Goal: Task Accomplishment & Management: Manage account settings

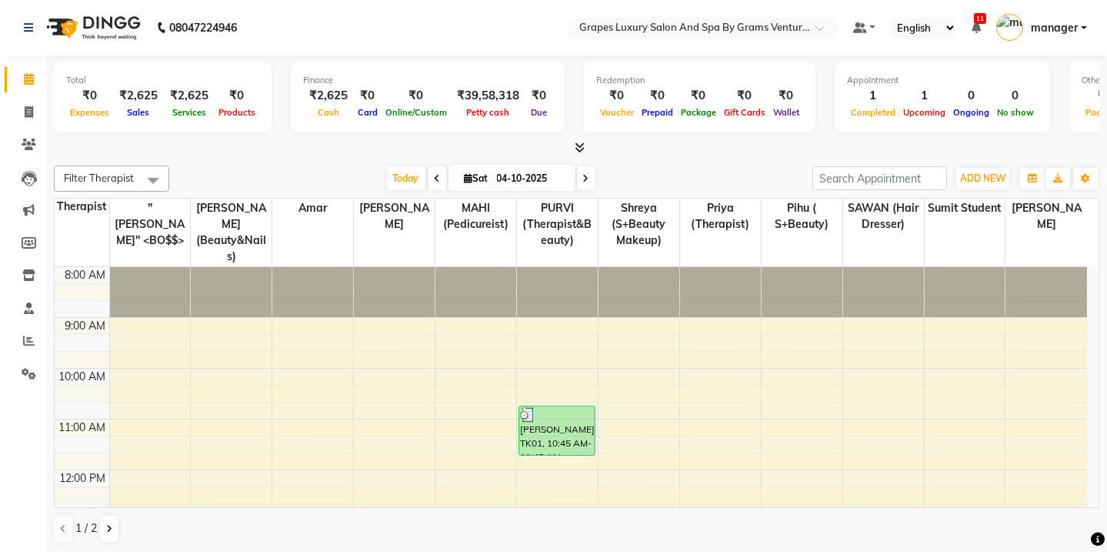
scroll to position [328, 0]
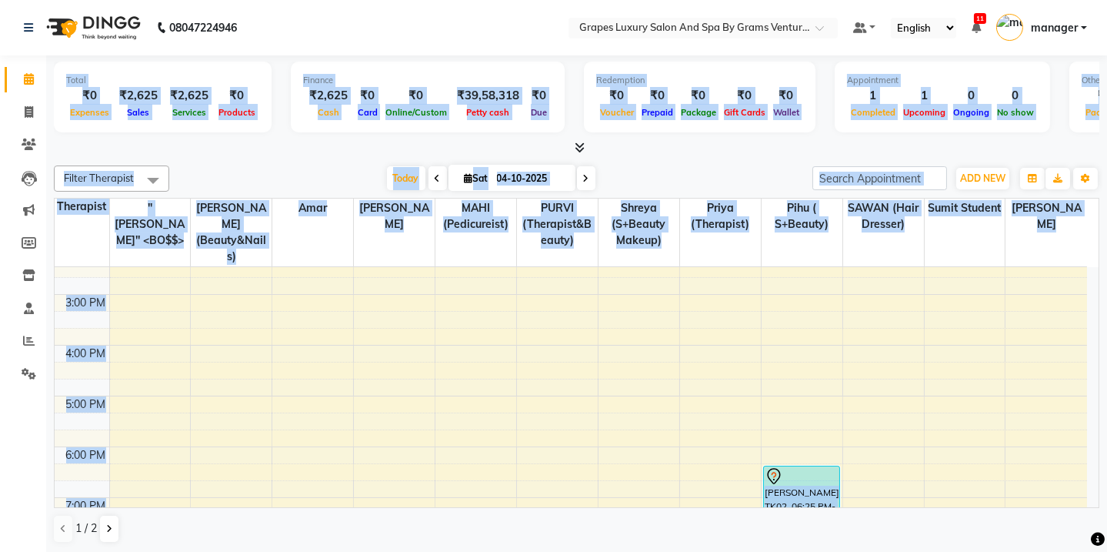
drag, startPoint x: 0, startPoint y: 530, endPoint x: 0, endPoint y: 579, distance: 48.5
click at [0, 551] on html "08047224946 Select Location × Grapes Luxury Salon And Spa By Grams Ventures, [P…" at bounding box center [553, 276] width 1107 height 552
click at [381, 154] on div "Total ₹0 Expenses ₹2,625 Sales ₹2,625 Services ₹0 Products Finance ₹2,625 Cash …" at bounding box center [576, 304] width 1061 height 498
click at [796, 132] on div "Total ₹0 Expenses ₹2,625 Sales ₹2,625 Services ₹0 Products Finance ₹2,625 Cash …" at bounding box center [577, 99] width 1046 height 75
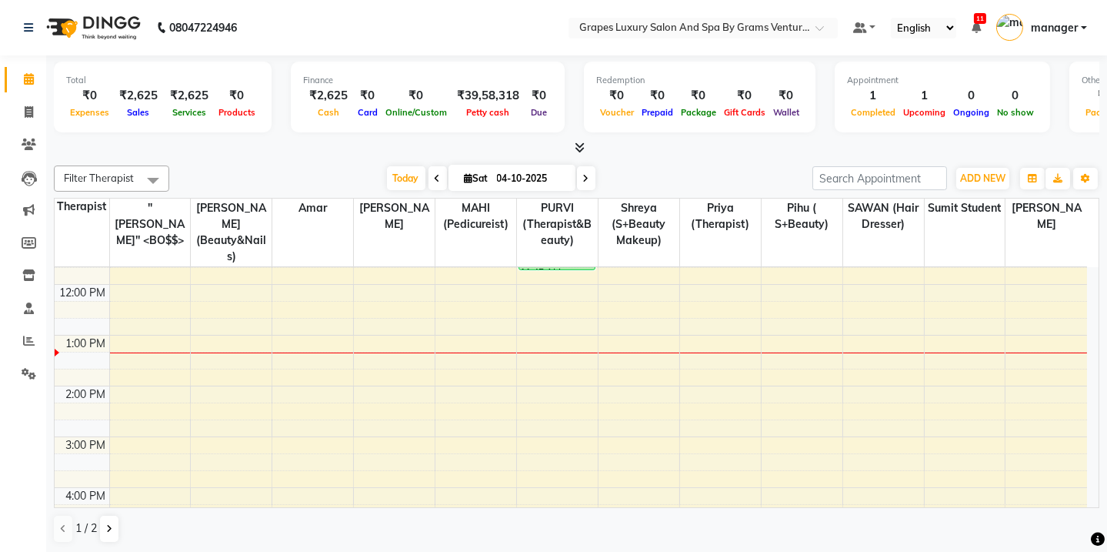
scroll to position [0, 0]
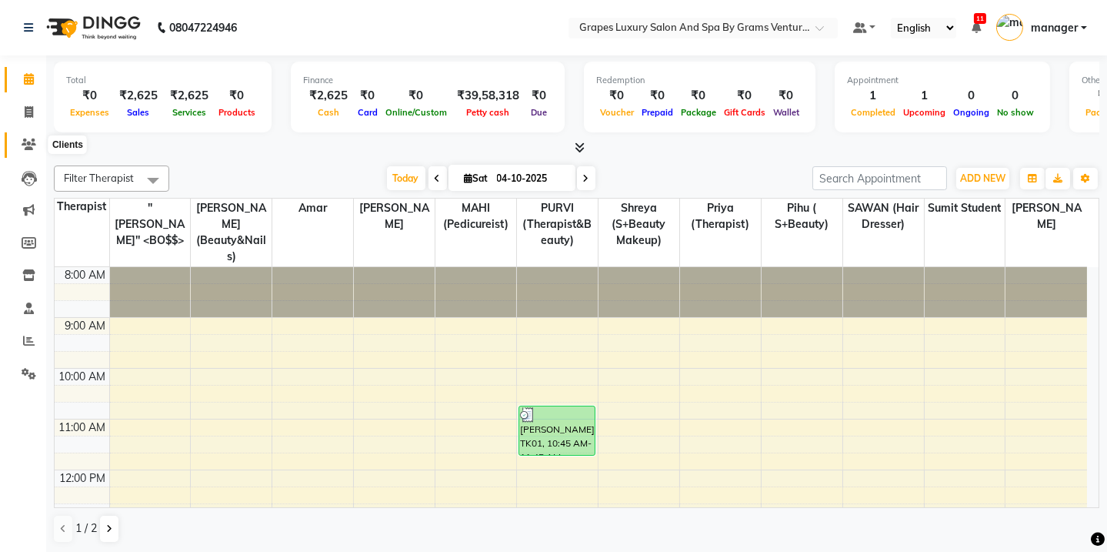
click at [29, 152] on span at bounding box center [28, 145] width 27 height 18
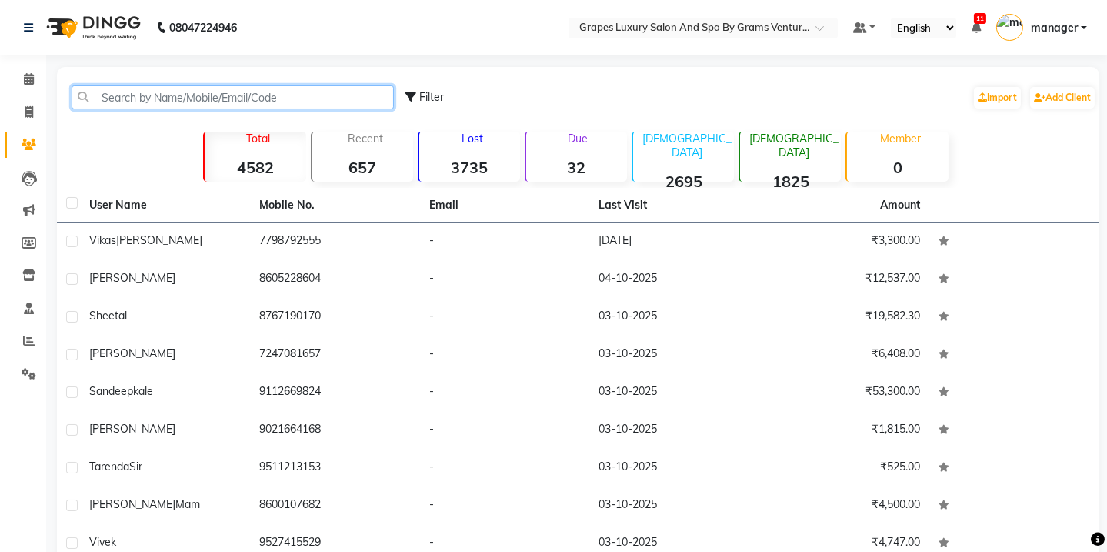
click at [99, 92] on input "text" at bounding box center [233, 97] width 322 height 24
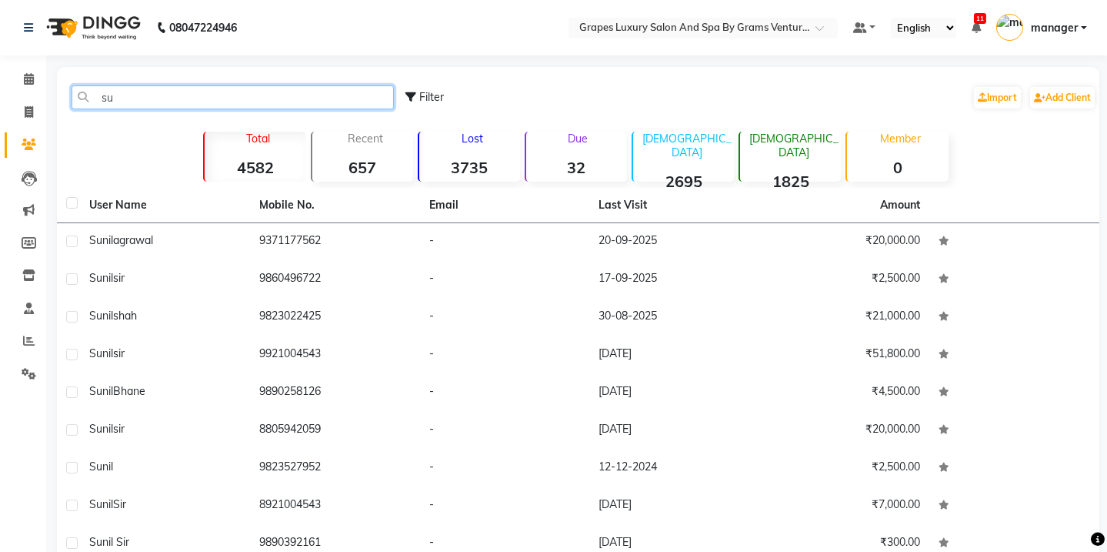
type input "s"
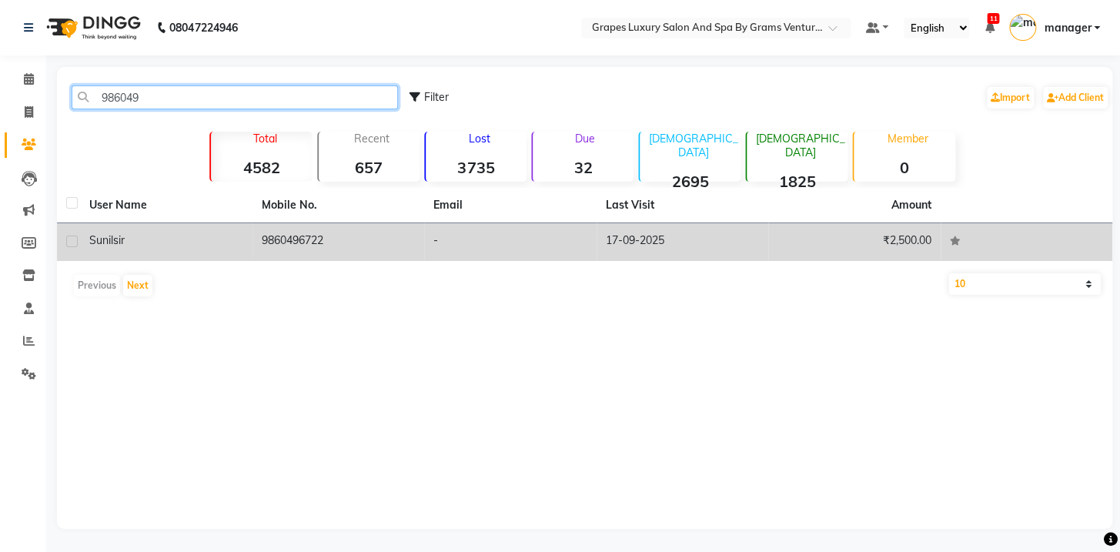
type input "986049"
click at [316, 246] on td "9860496722" at bounding box center [338, 242] width 172 height 38
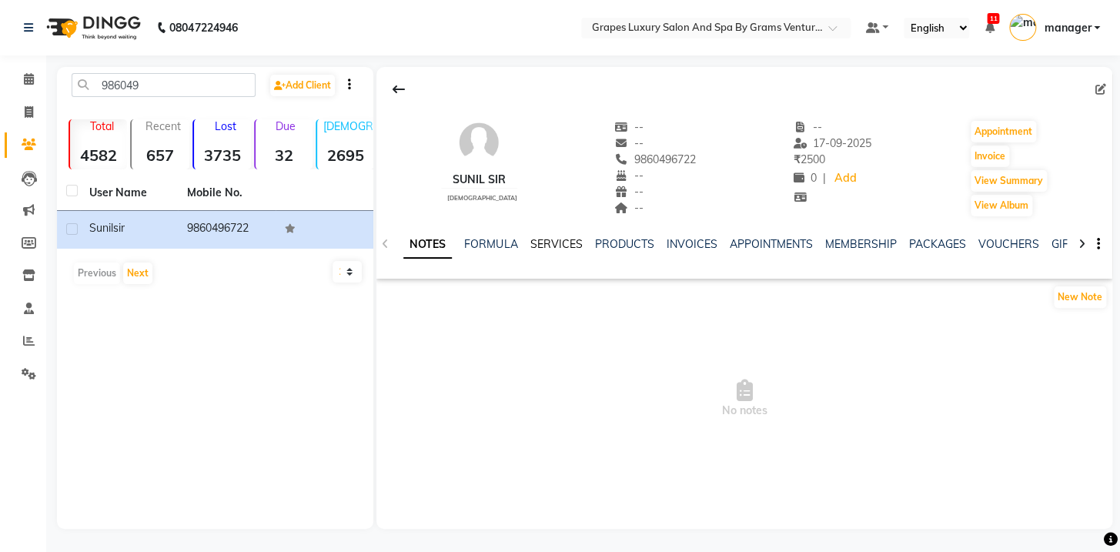
click at [561, 245] on link "SERVICES" at bounding box center [555, 244] width 52 height 14
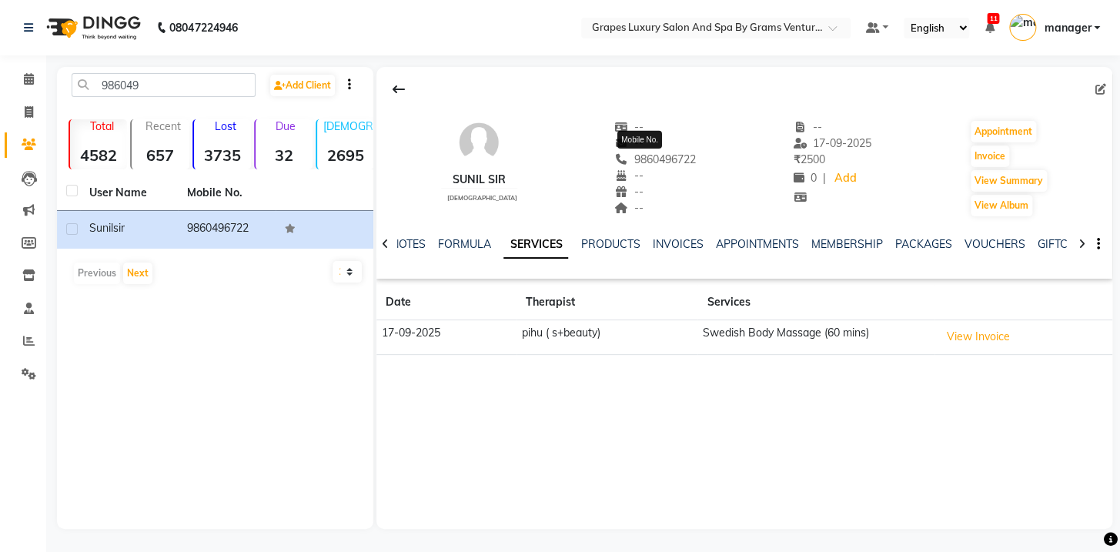
drag, startPoint x: 684, startPoint y: 158, endPoint x: 620, endPoint y: 162, distance: 64.0
click at [620, 162] on div "sunil sir [DEMOGRAPHIC_DATA] -- -- [PHONE_NUMBER] Mobile No. -- -- -- -- [DATE]…" at bounding box center [744, 161] width 736 height 114
copy span "9860496722"
click at [28, 77] on icon at bounding box center [29, 79] width 10 height 12
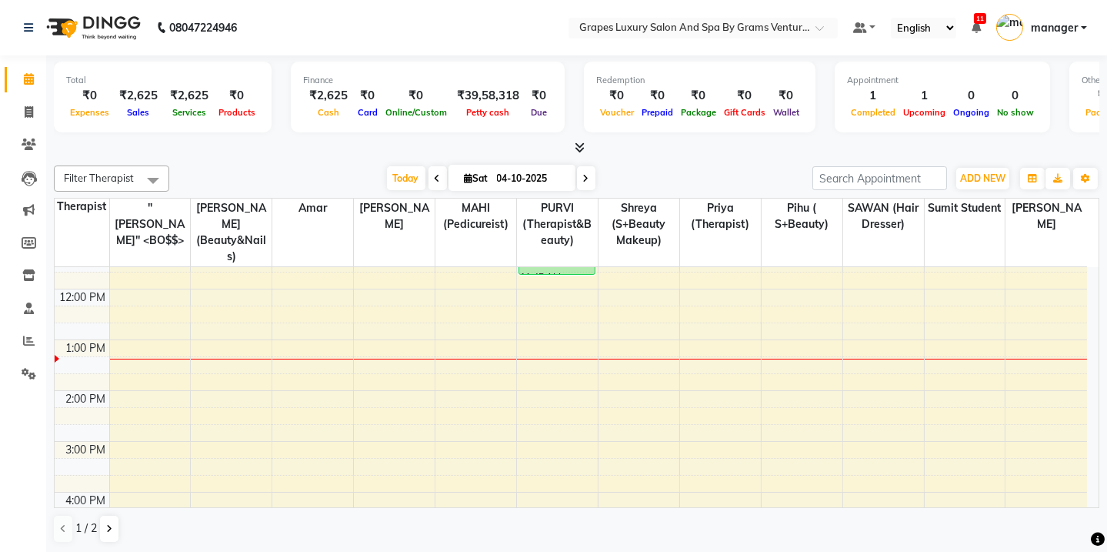
scroll to position [138, 0]
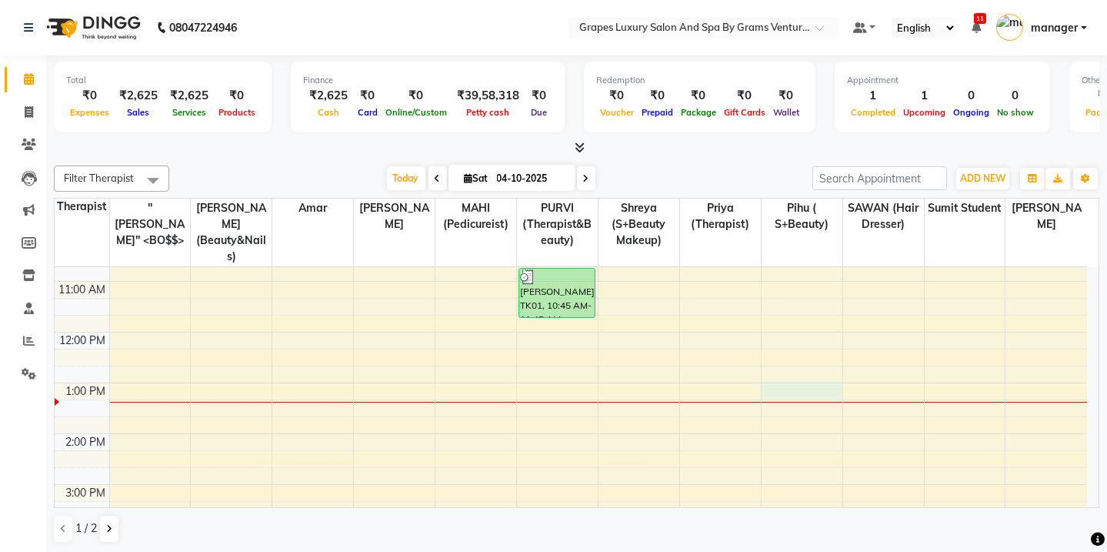
click at [776, 376] on div "8:00 AM 9:00 AM 10:00 AM 11:00 AM 12:00 PM 1:00 PM 2:00 PM 3:00 PM 4:00 PM 5:00…" at bounding box center [571, 458] width 1033 height 659
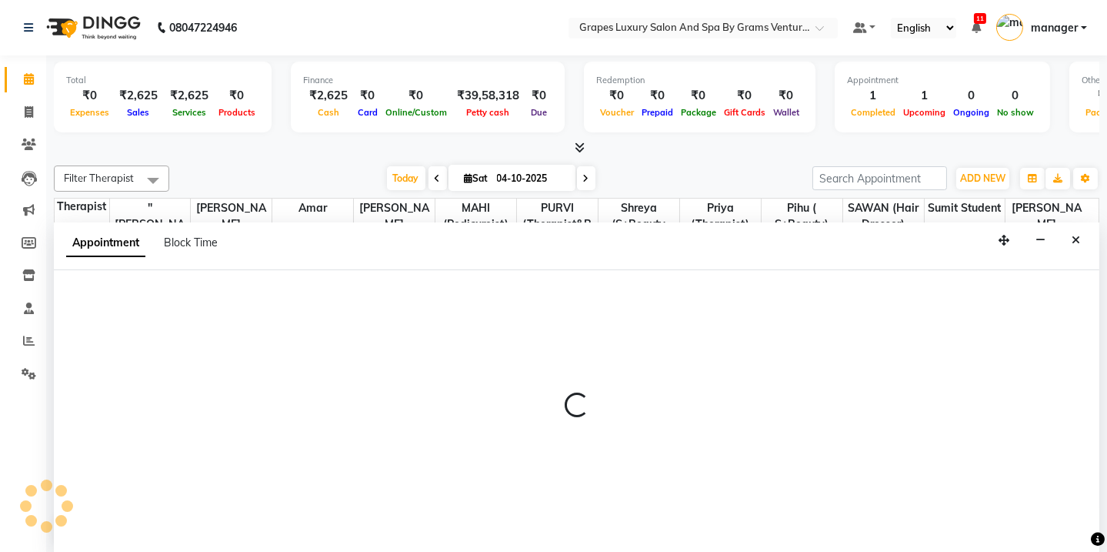
scroll to position [0, 0]
select select "79782"
select select "tentative"
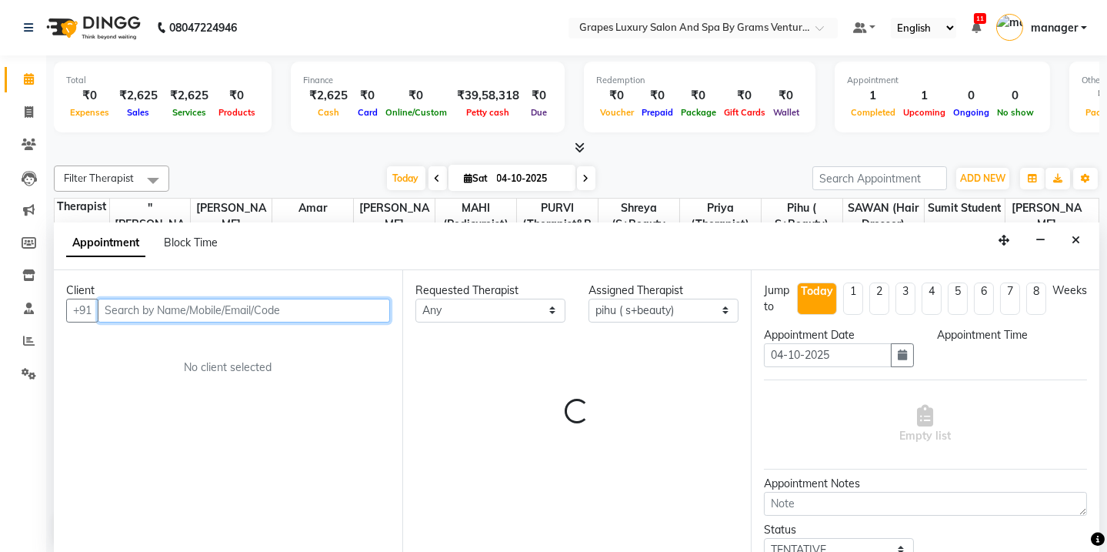
select select "780"
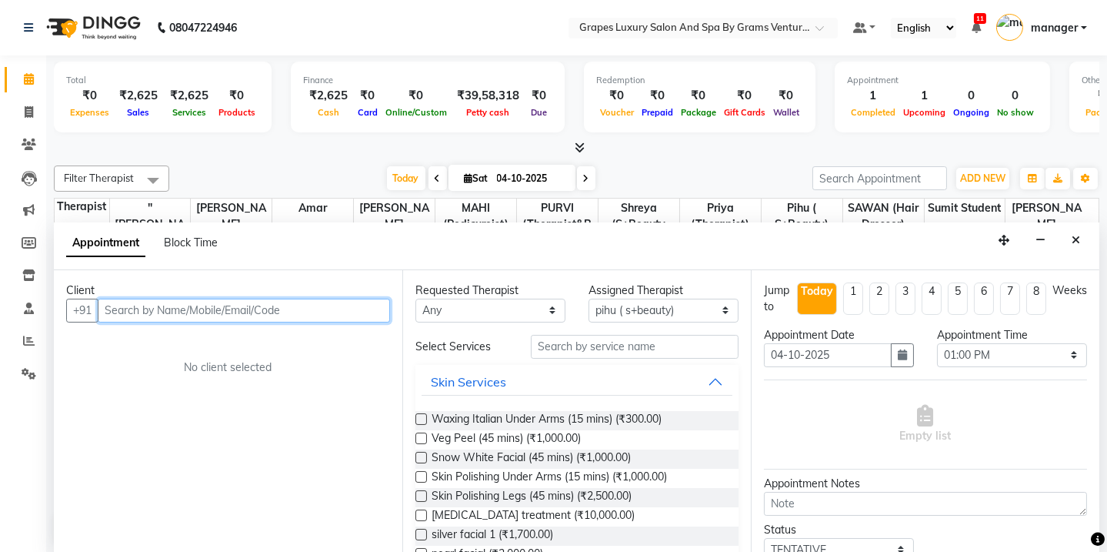
paste input "9860496722"
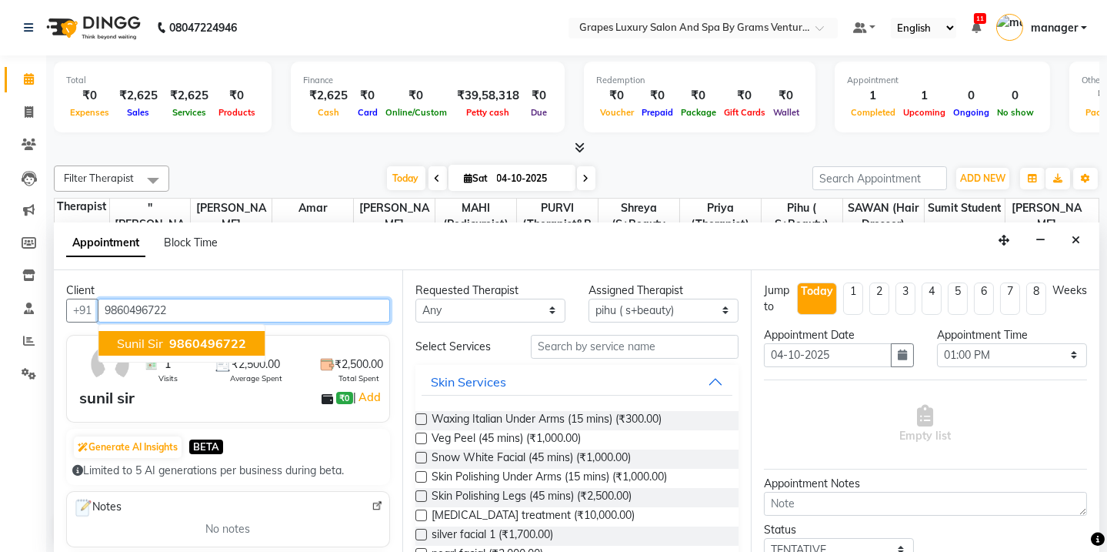
click at [189, 336] on span "9860496722" at bounding box center [207, 343] width 77 height 15
type input "9860496722"
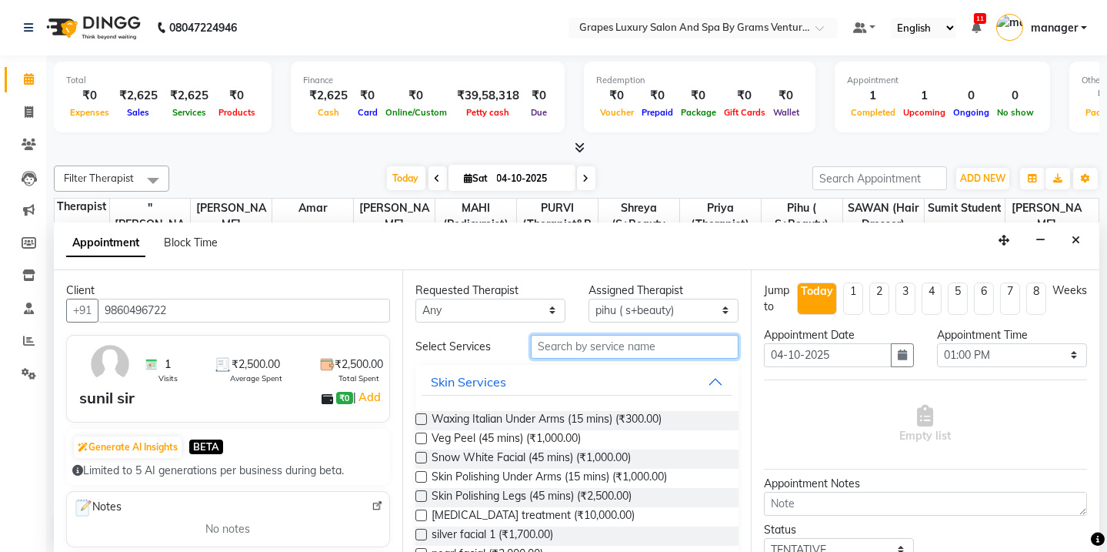
click at [600, 337] on input "text" at bounding box center [635, 347] width 208 height 24
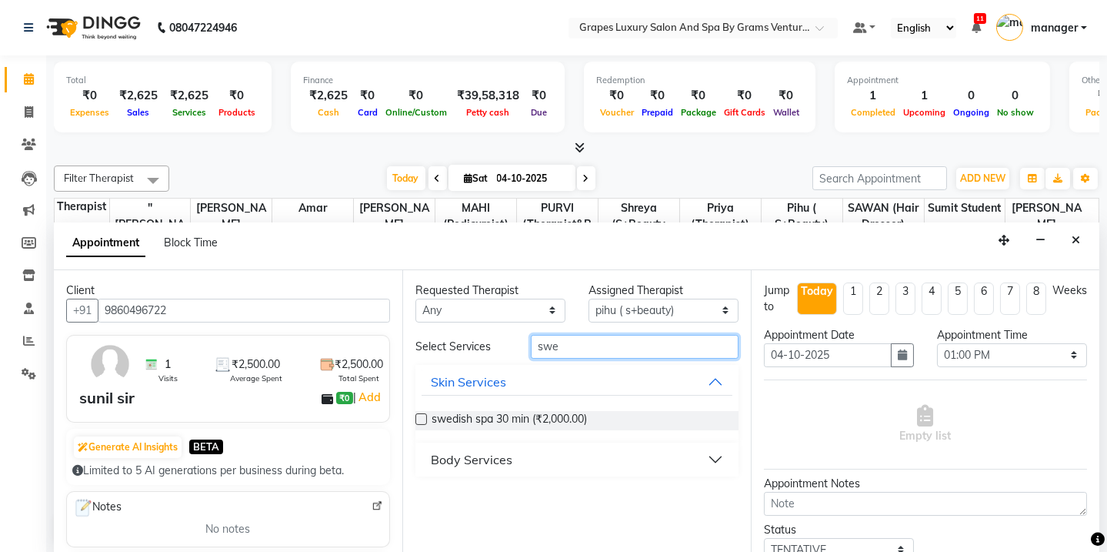
type input "swe"
drag, startPoint x: 468, startPoint y: 453, endPoint x: 482, endPoint y: 452, distance: 14.6
click at [466, 454] on div "Body Services" at bounding box center [472, 459] width 82 height 18
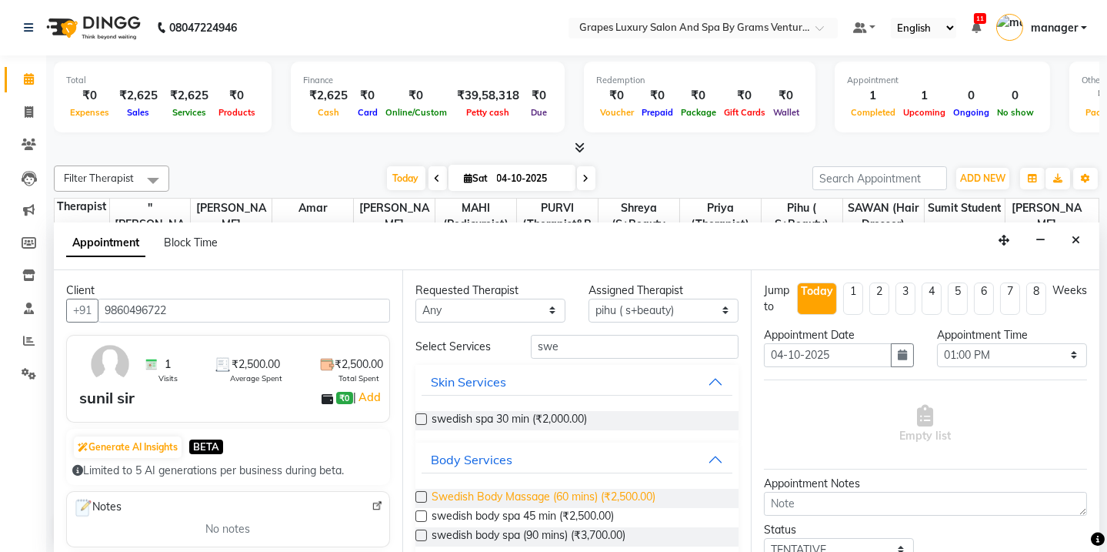
click at [508, 489] on span "Swedish Body Massage (60 mins) (₹2,500.00)" at bounding box center [544, 498] width 224 height 19
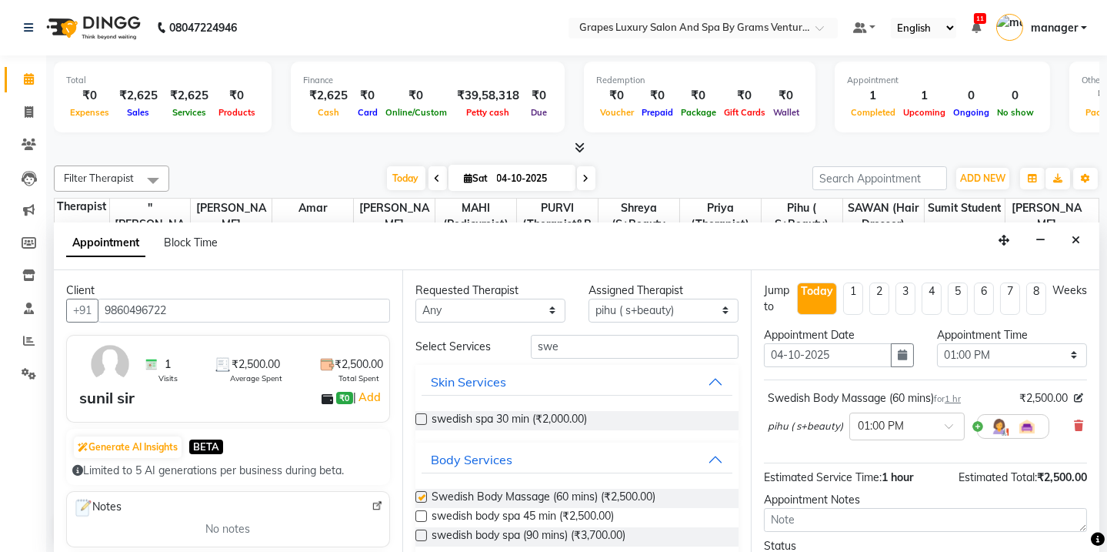
checkbox input "false"
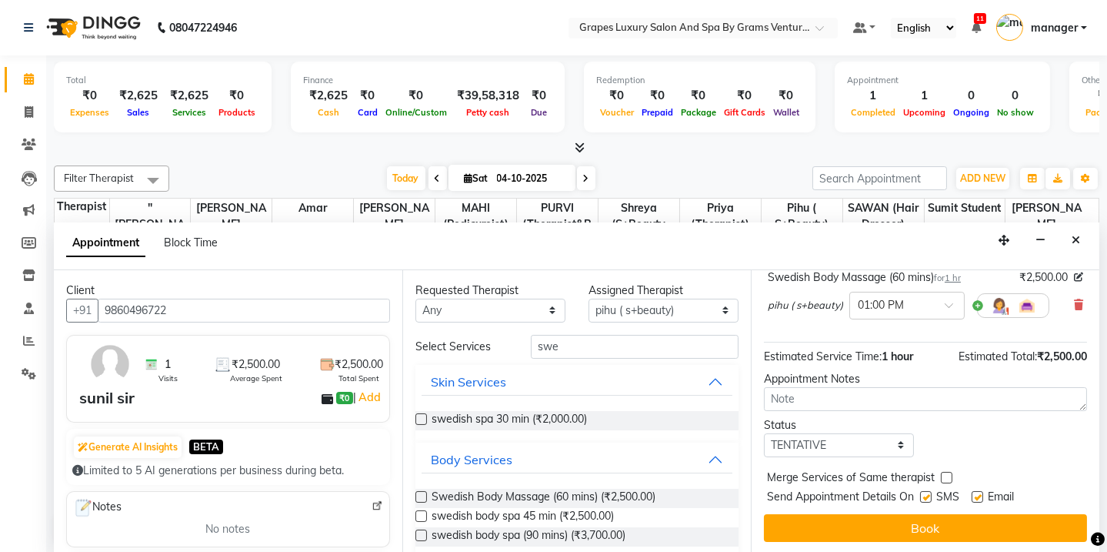
click at [925, 492] on label at bounding box center [926, 497] width 12 height 12
click at [925, 493] on input "checkbox" at bounding box center [925, 498] width 10 height 10
checkbox input "false"
drag, startPoint x: 935, startPoint y: 523, endPoint x: 922, endPoint y: 523, distance: 13.1
click at [932, 524] on button "Book" at bounding box center [925, 528] width 323 height 28
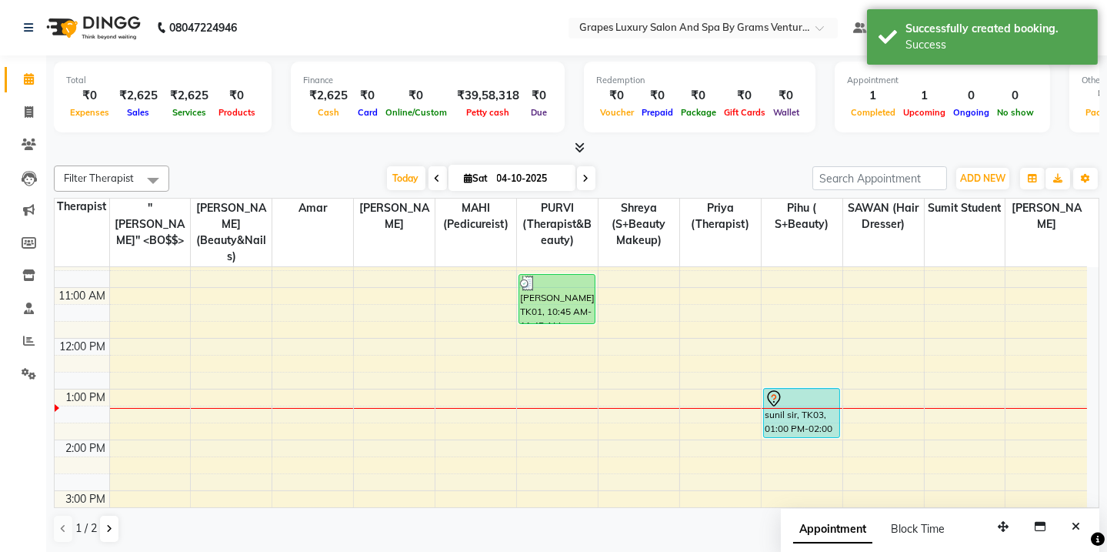
scroll to position [193, 0]
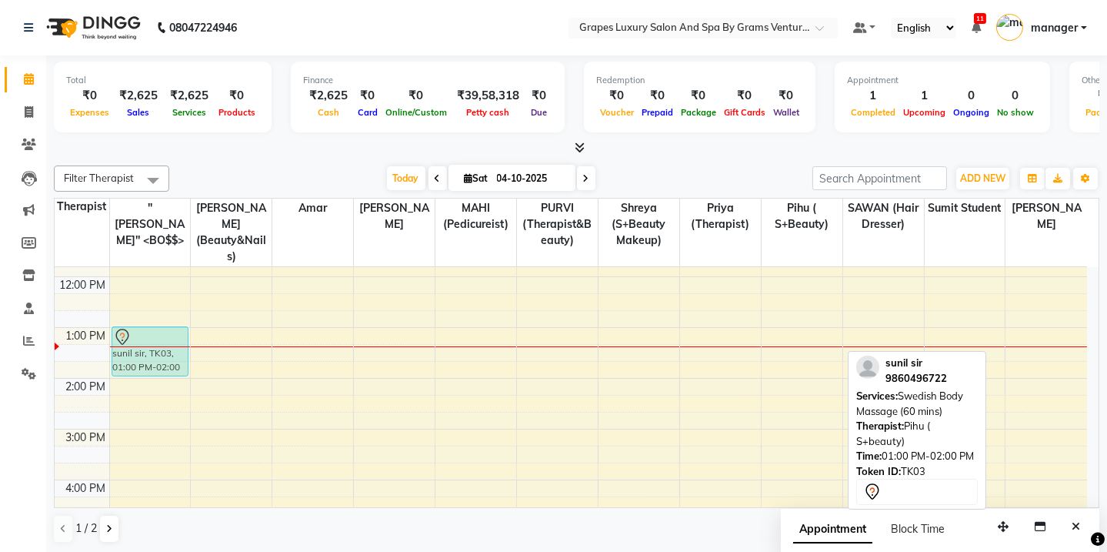
drag, startPoint x: 784, startPoint y: 335, endPoint x: 172, endPoint y: 386, distance: 613.9
click at [121, 331] on tr "sunil sir, TK03, 01:00 PM-02:00 PM, Swedish Body Massage (60 mins) amit sir, TK…" at bounding box center [571, 403] width 1033 height 659
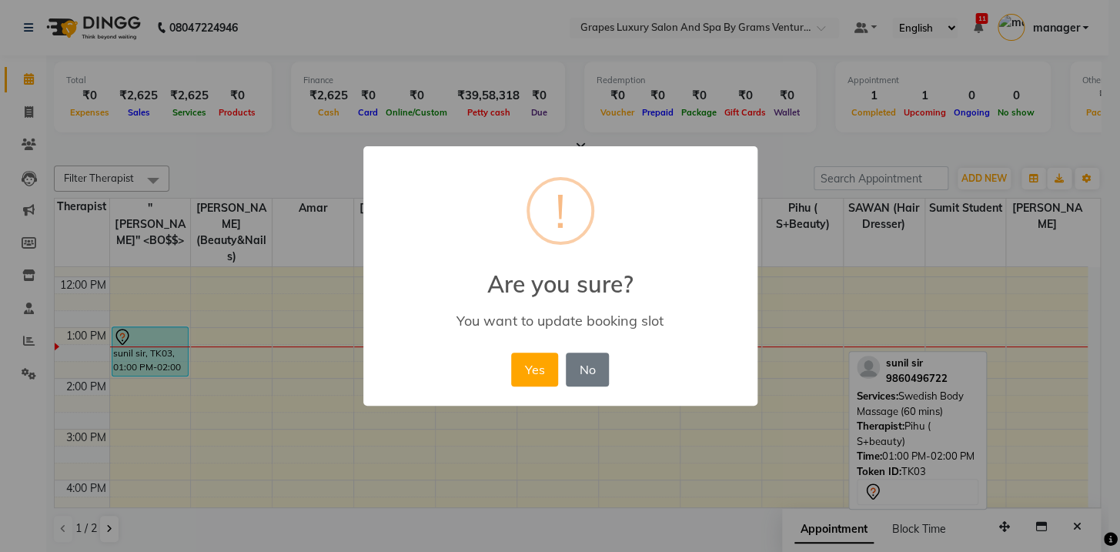
click at [496, 366] on div "× ! Are you sure? You want to update booking slot Yes No No" at bounding box center [560, 276] width 394 height 260
drag, startPoint x: 550, startPoint y: 353, endPoint x: 345, endPoint y: 342, distance: 205.8
click at [550, 355] on button "Yes" at bounding box center [534, 369] width 47 height 34
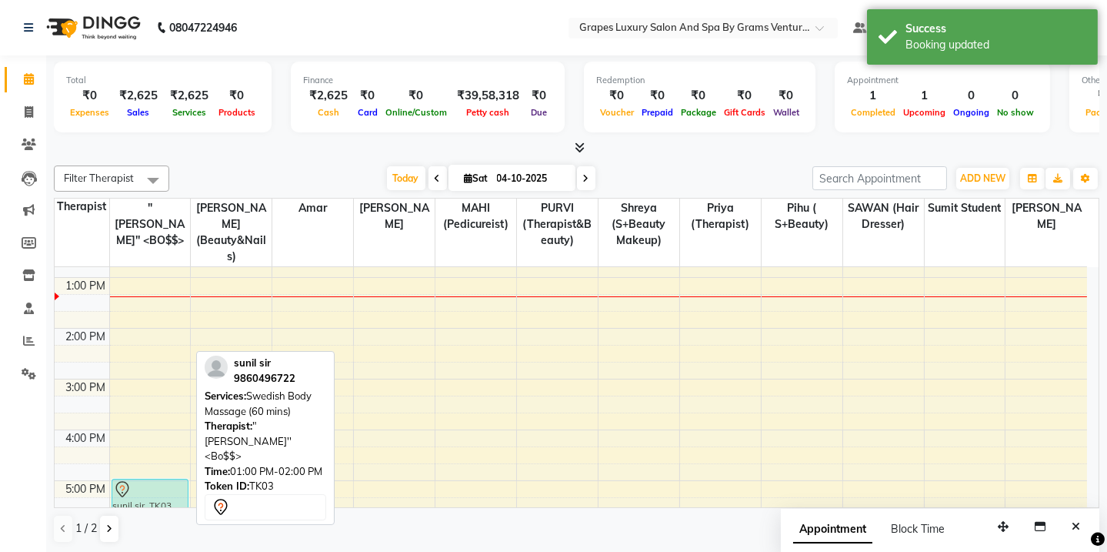
drag, startPoint x: 149, startPoint y: 330, endPoint x: 149, endPoint y: 487, distance: 157.0
click at [149, 487] on div "sunil sir, TK03, 01:00 PM-02:00 PM, Swedish Body Massage (60 mins) sunil sir, T…" at bounding box center [150, 353] width 81 height 659
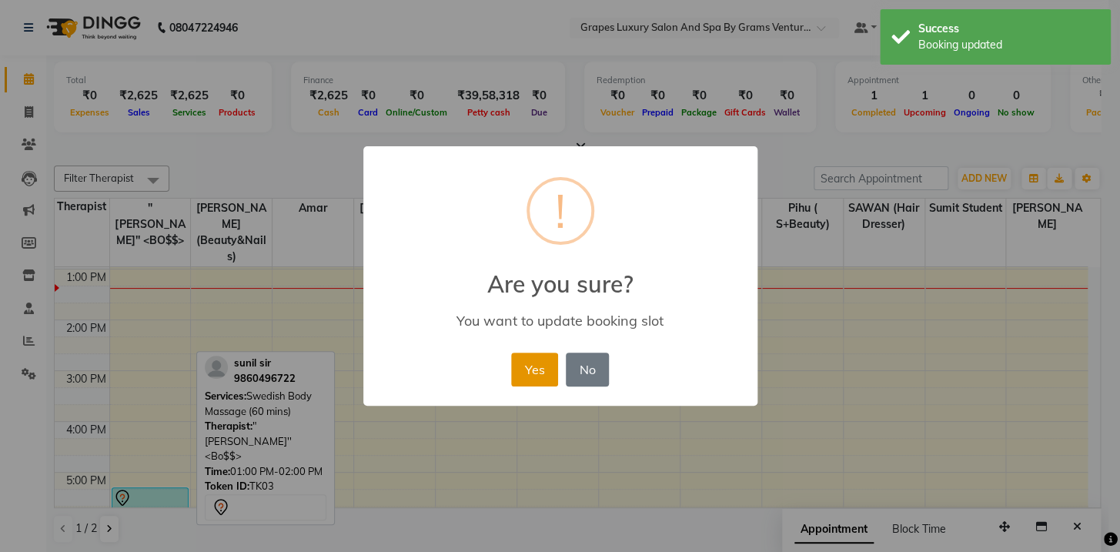
click at [538, 372] on button "Yes" at bounding box center [534, 369] width 47 height 34
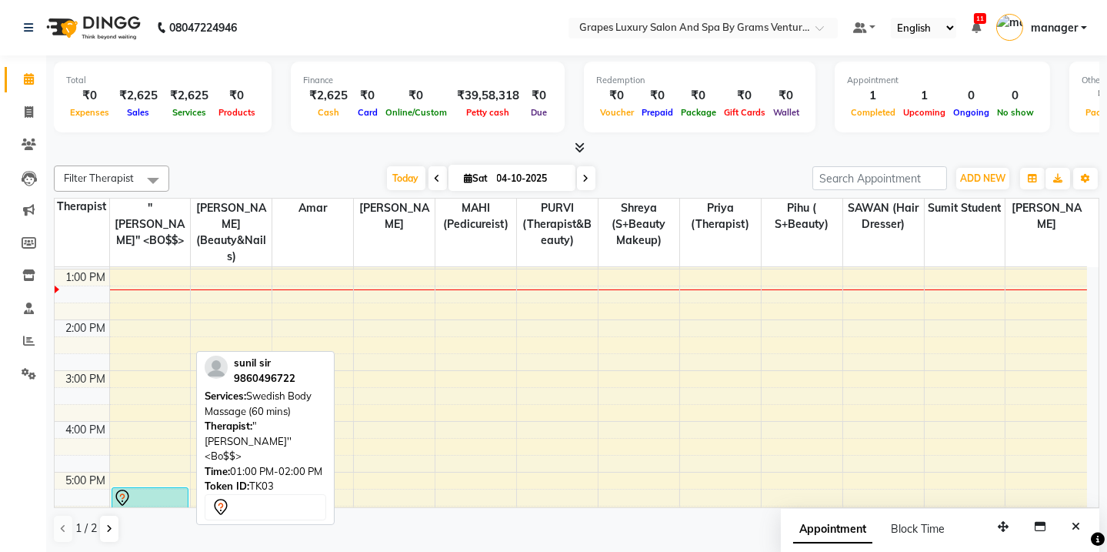
scroll to position [400, 0]
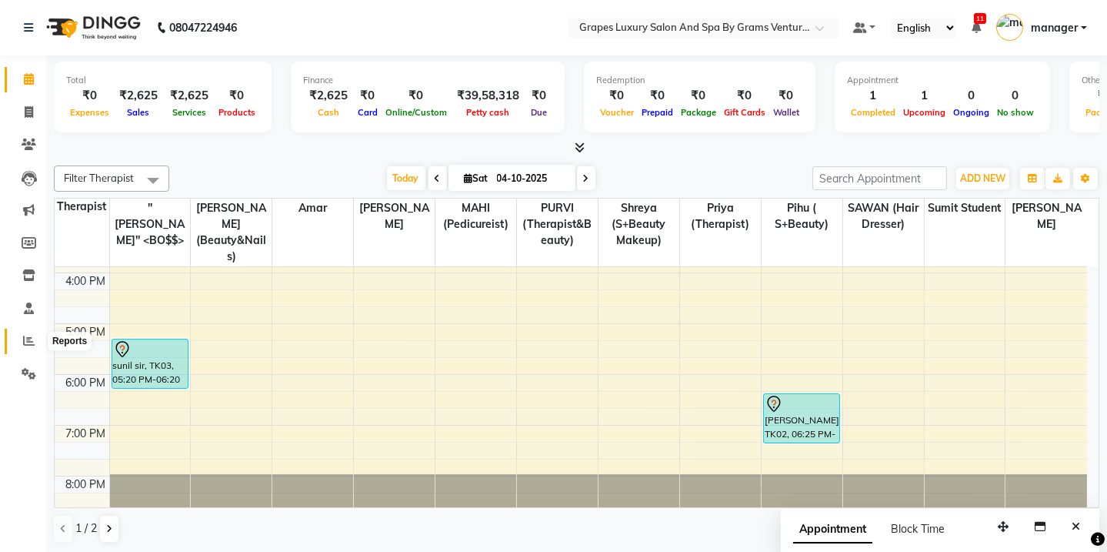
click at [28, 342] on icon at bounding box center [29, 341] width 12 height 12
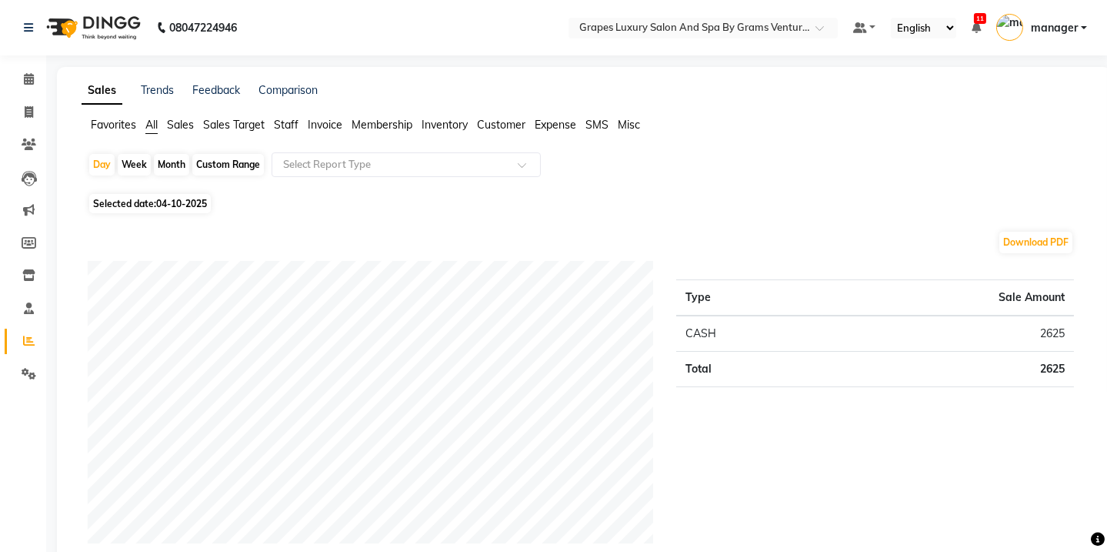
click at [165, 163] on div "Month" at bounding box center [171, 165] width 35 height 22
select select "10"
select select "2025"
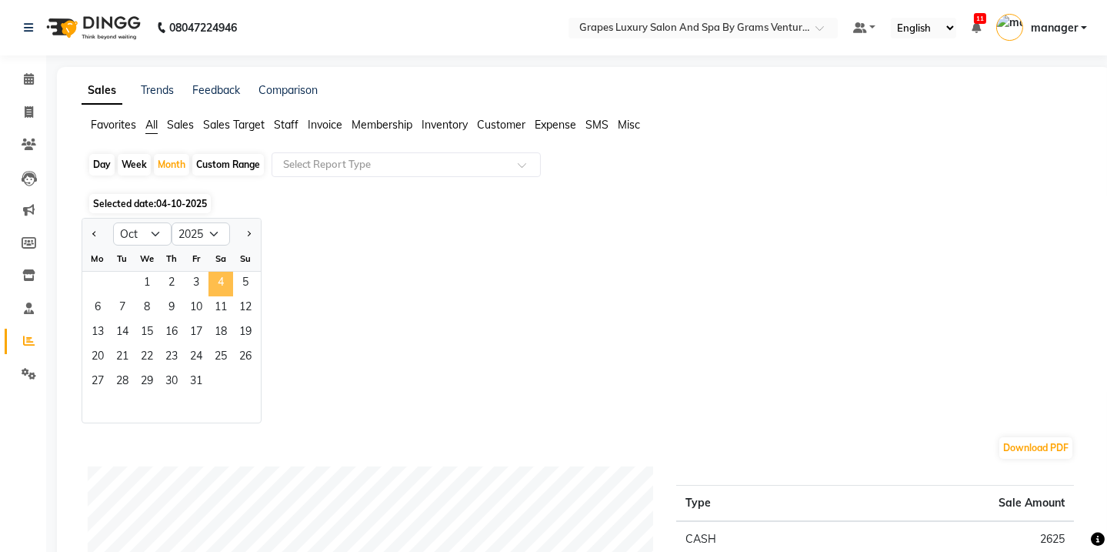
click at [224, 280] on span "4" at bounding box center [221, 284] width 25 height 25
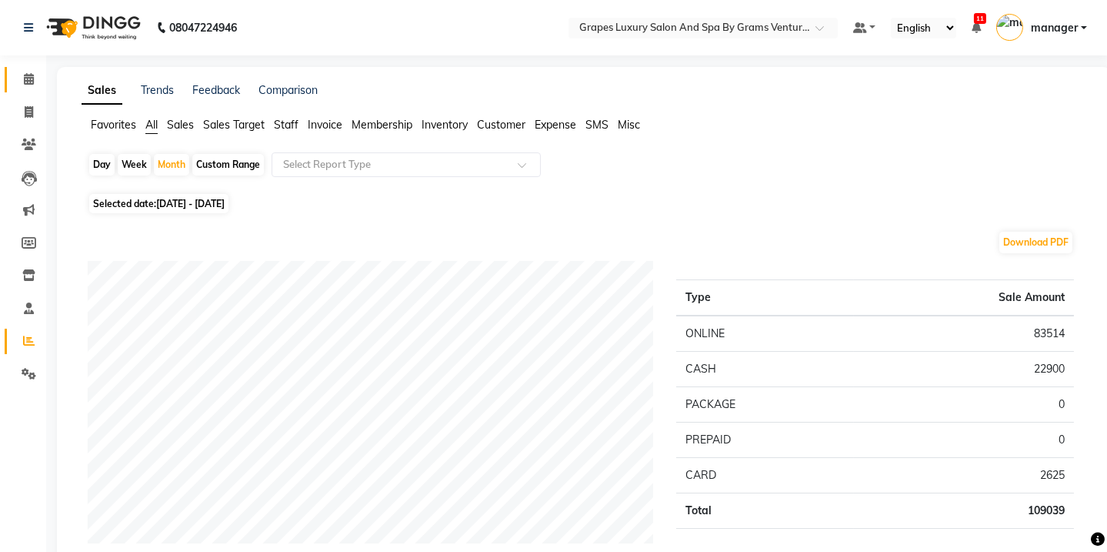
click at [25, 69] on link "Calendar" at bounding box center [23, 79] width 37 height 25
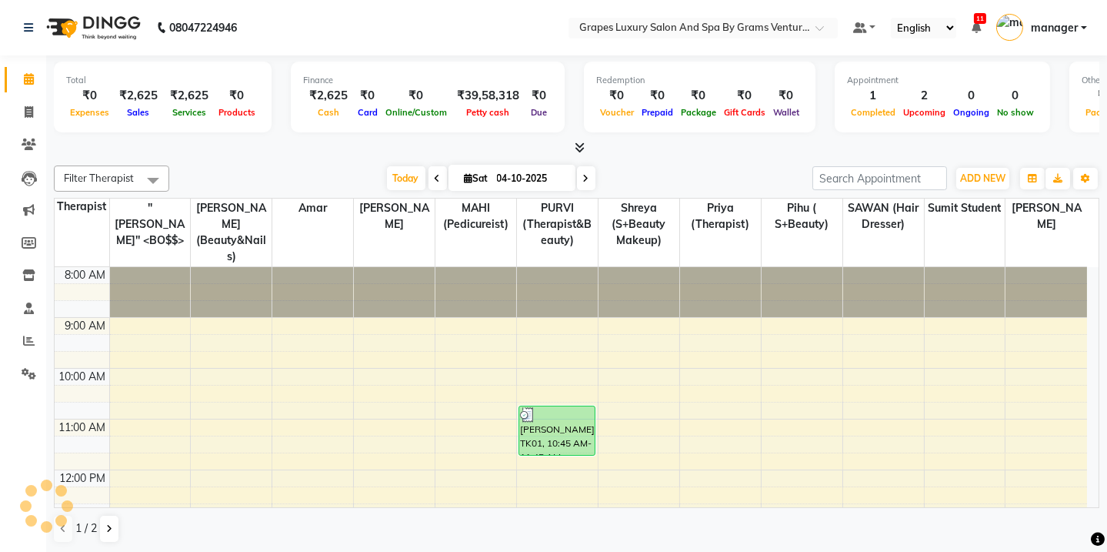
scroll to position [254, 0]
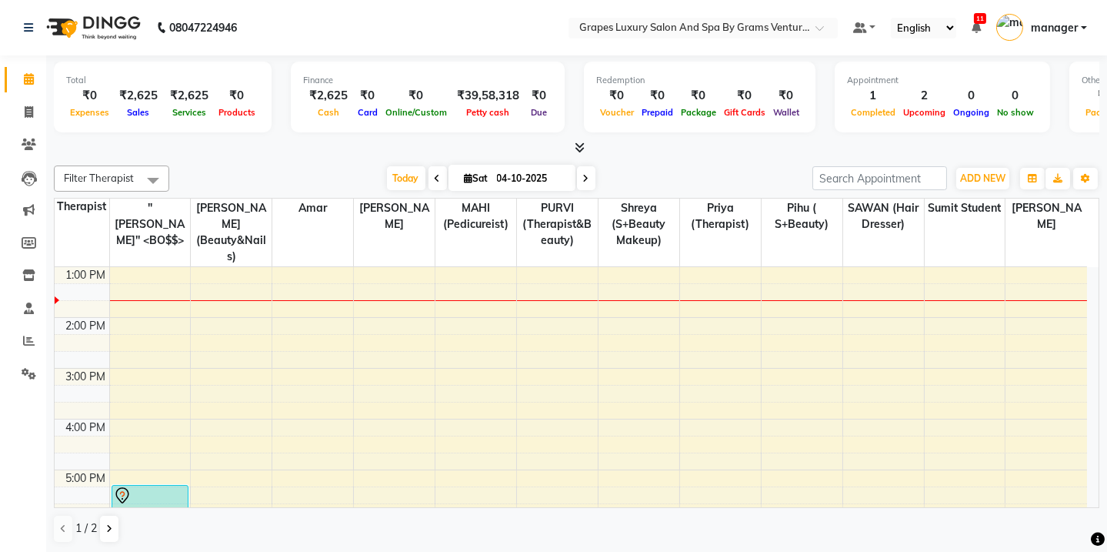
click at [123, 285] on div "8:00 AM 9:00 AM 10:00 AM 11:00 AM 12:00 PM 1:00 PM 2:00 PM 3:00 PM 4:00 PM 5:00…" at bounding box center [571, 342] width 1033 height 659
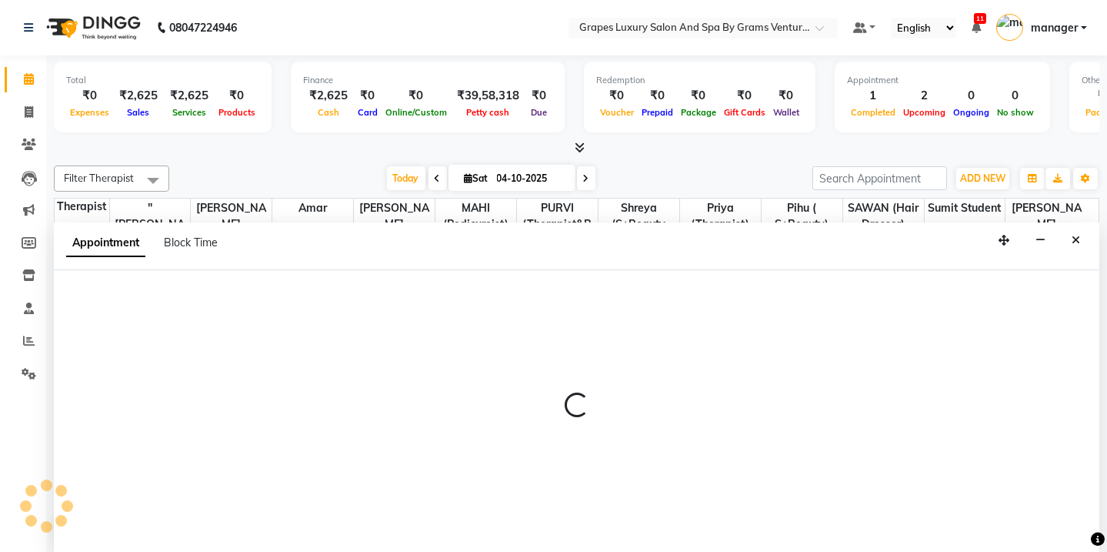
scroll to position [0, 0]
select select "16582"
select select "825"
select select "tentative"
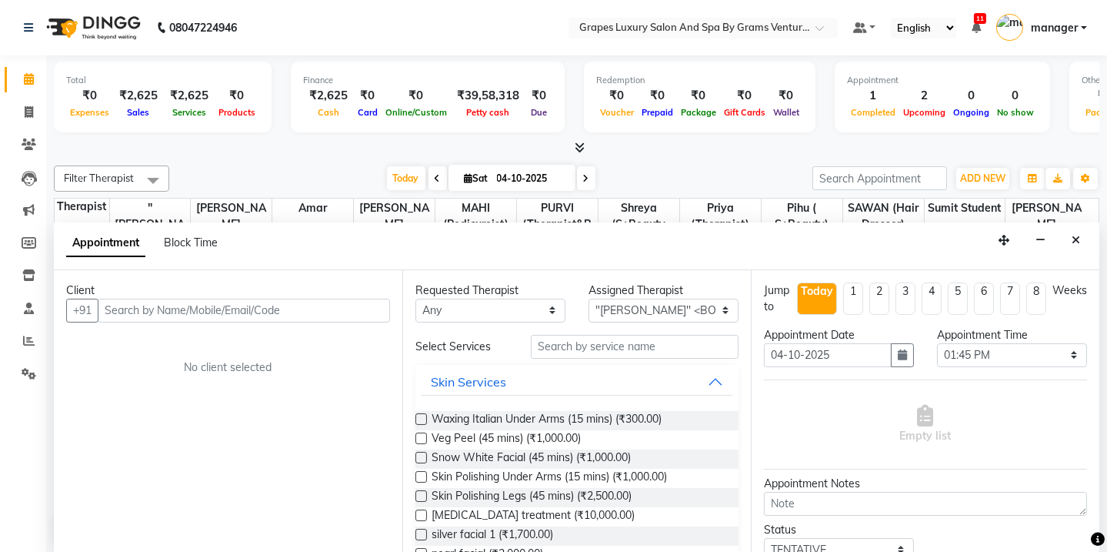
click at [129, 312] on input "text" at bounding box center [244, 311] width 292 height 24
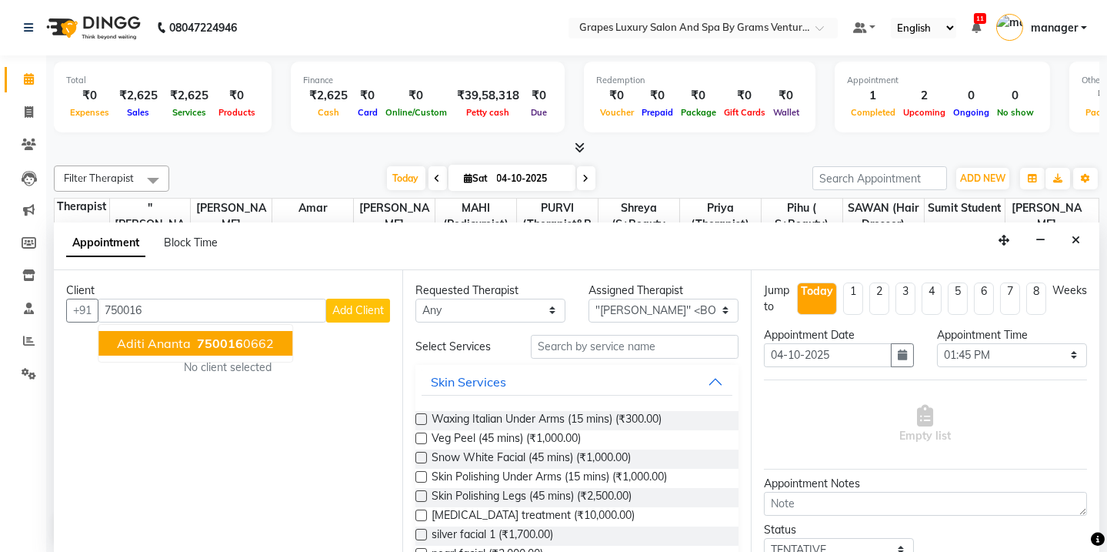
click at [190, 344] on button "Aditi Ananta 750016 0662" at bounding box center [195, 343] width 194 height 25
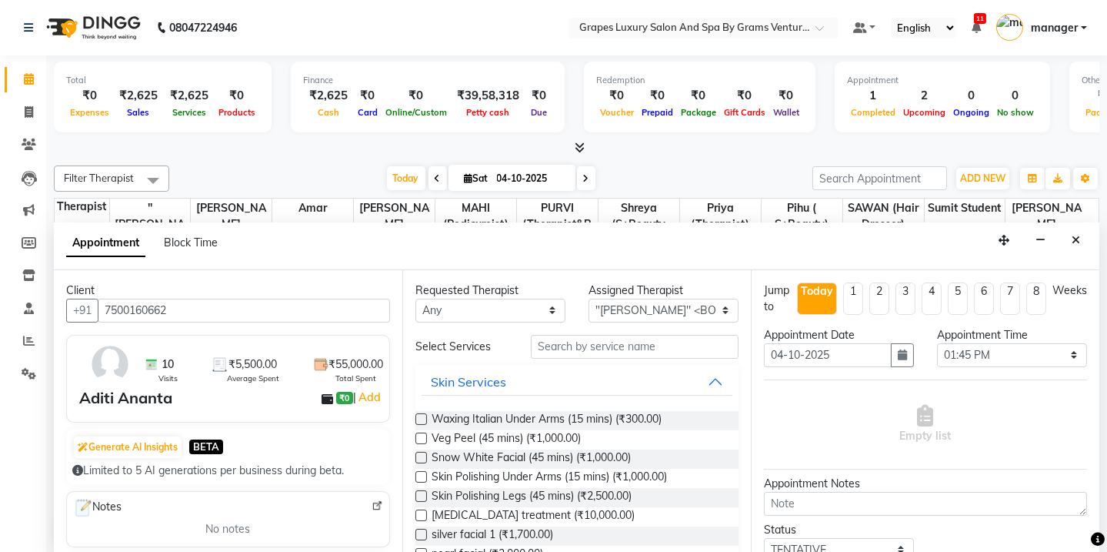
type input "7500160662"
click at [590, 342] on input "text" at bounding box center [635, 347] width 208 height 24
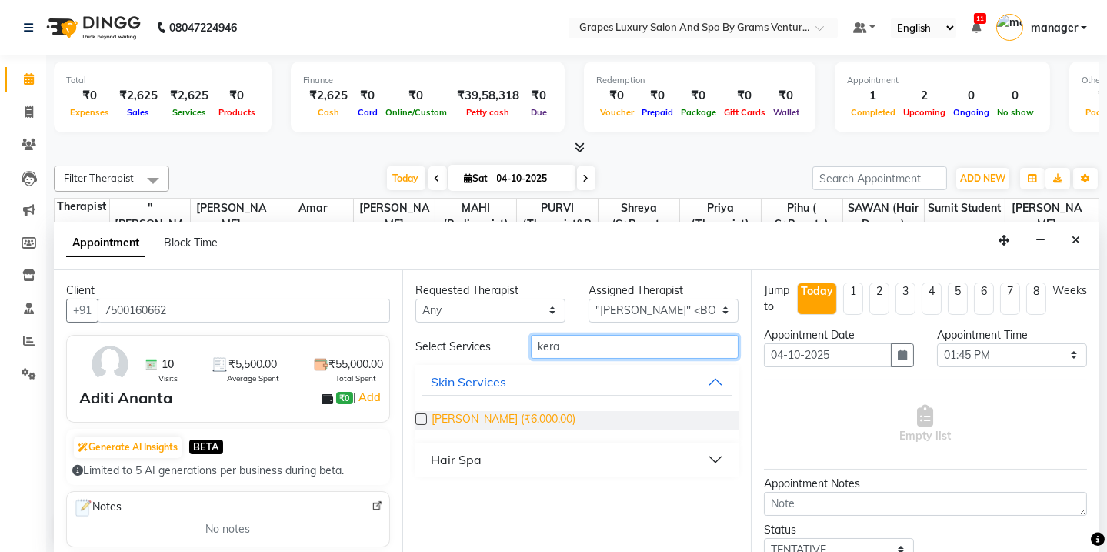
type input "kera"
click at [480, 421] on span "[PERSON_NAME] (₹6,000.00)" at bounding box center [504, 420] width 144 height 19
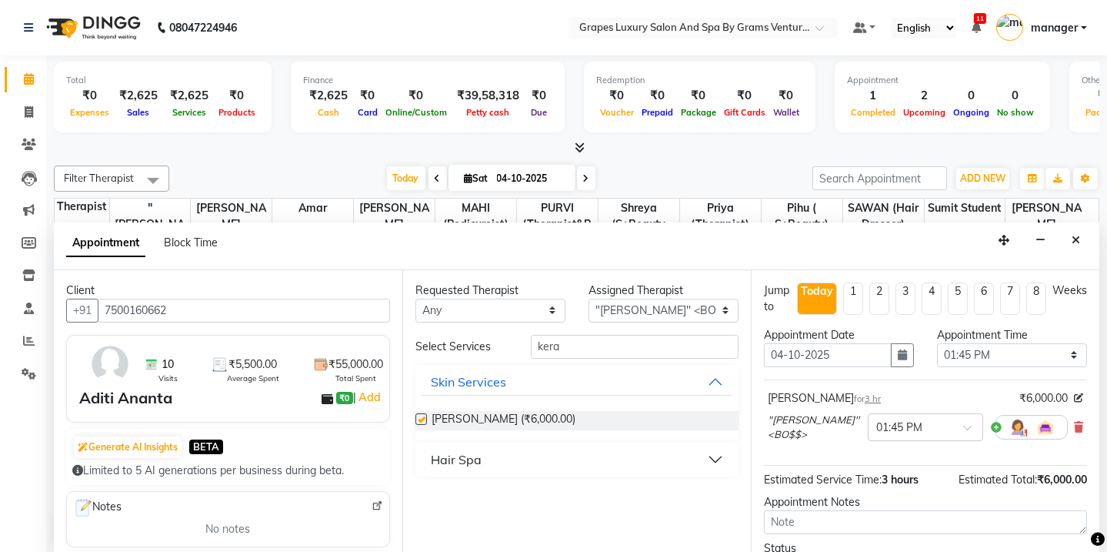
checkbox input "false"
click at [583, 346] on input "kera" at bounding box center [635, 347] width 208 height 24
type input "kera"
click at [459, 461] on div "Hair Spa" at bounding box center [456, 459] width 51 height 18
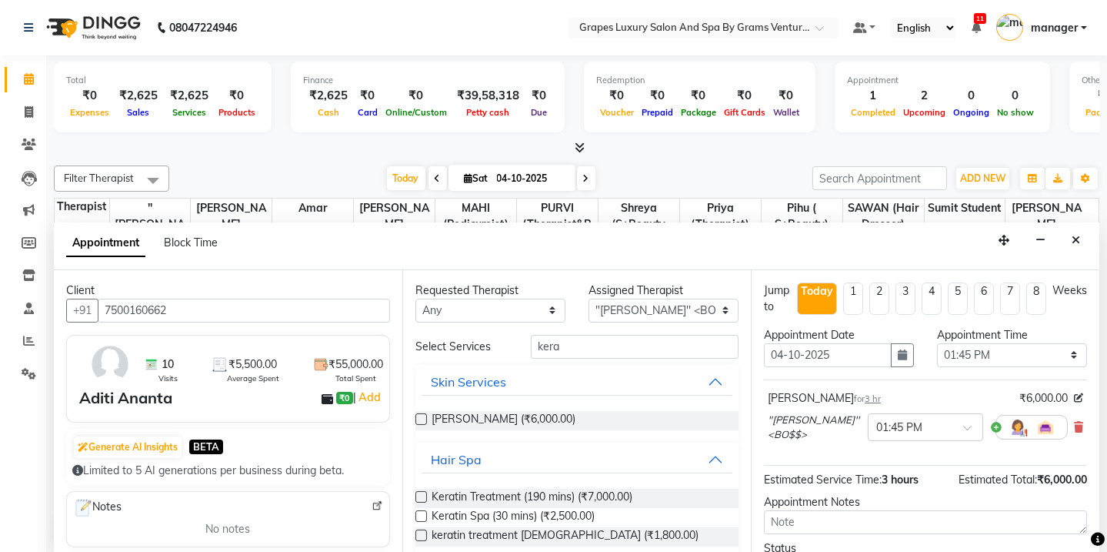
click at [420, 493] on label at bounding box center [422, 497] width 12 height 12
click at [420, 493] on input "checkbox" at bounding box center [421, 498] width 10 height 10
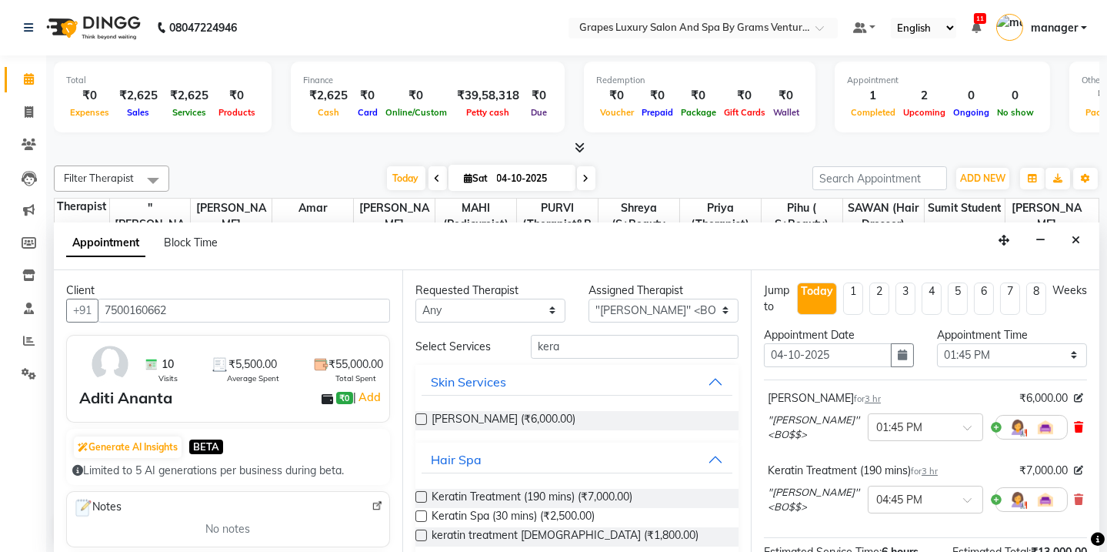
click at [1074, 423] on icon at bounding box center [1078, 427] width 9 height 11
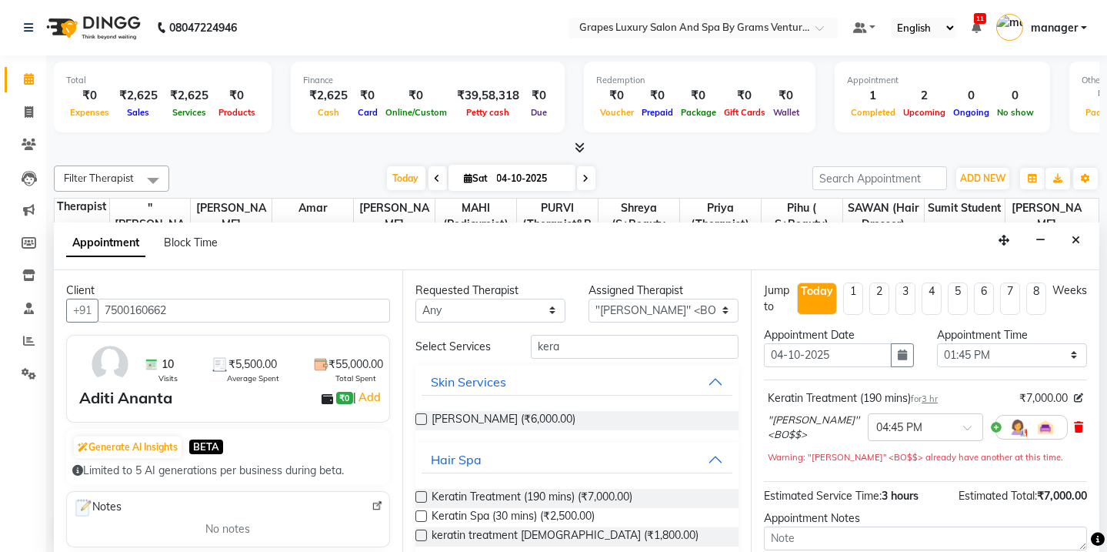
click at [1074, 423] on icon at bounding box center [1078, 427] width 9 height 11
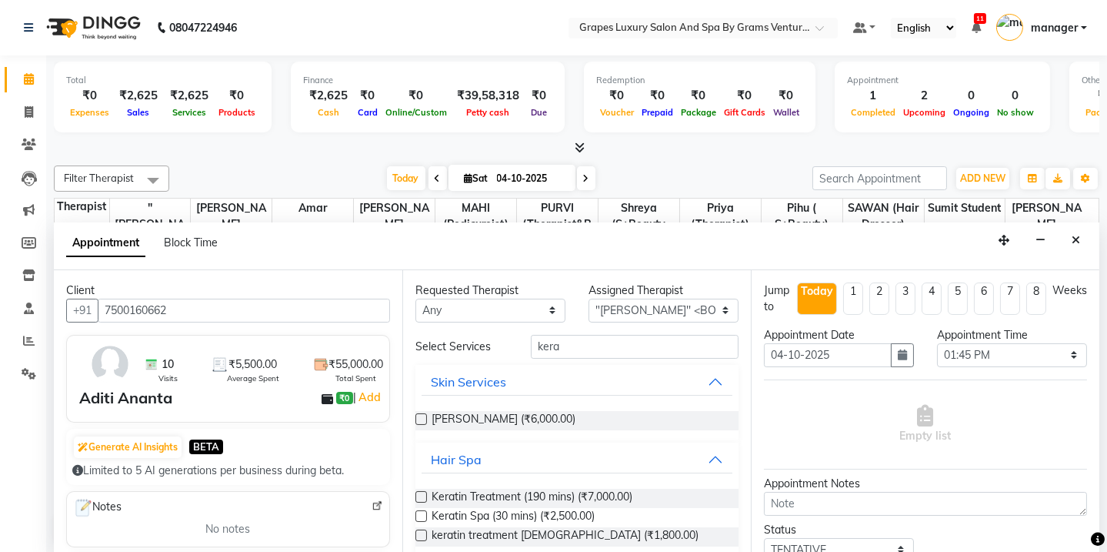
click at [418, 492] on label at bounding box center [422, 497] width 12 height 12
click at [418, 493] on input "checkbox" at bounding box center [421, 498] width 10 height 10
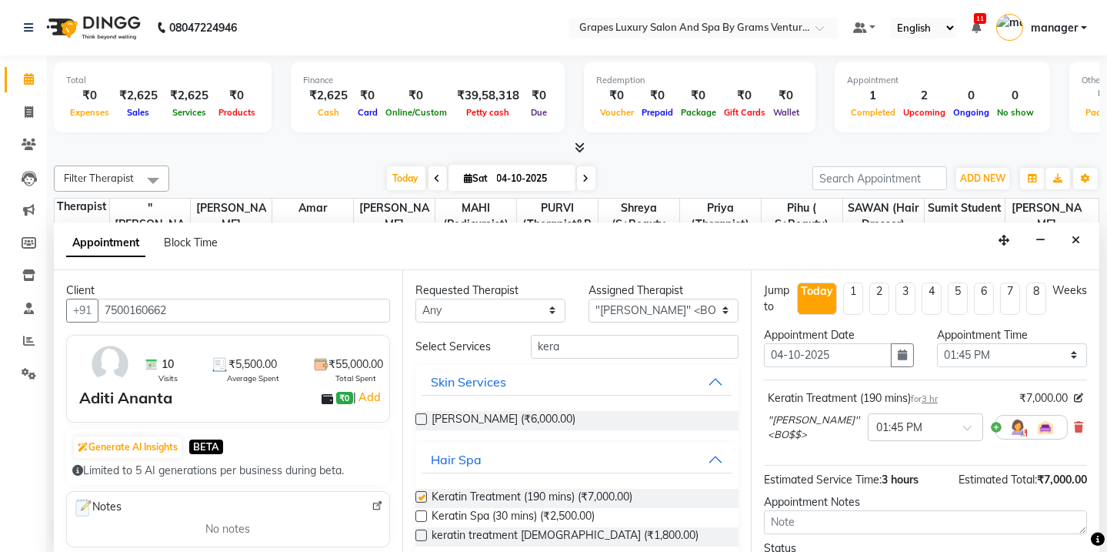
checkbox input "false"
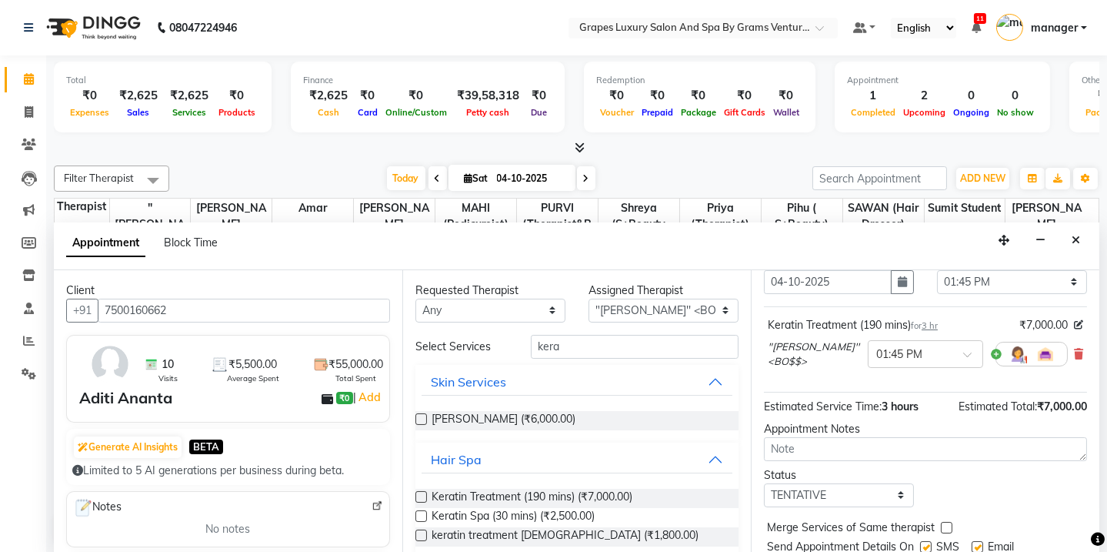
scroll to position [123, 0]
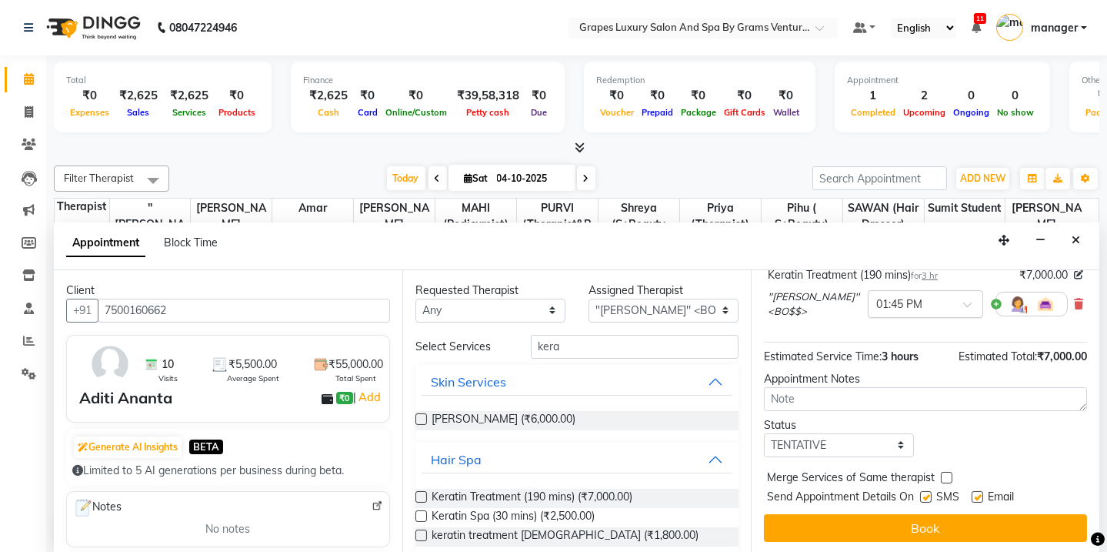
click at [939, 300] on div at bounding box center [926, 303] width 114 height 16
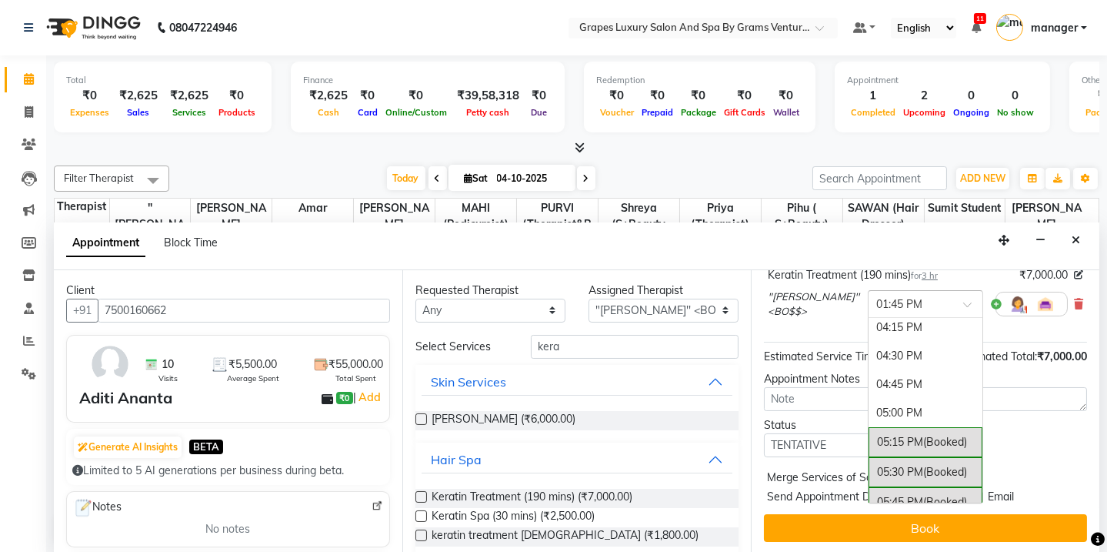
scroll to position [875, 0]
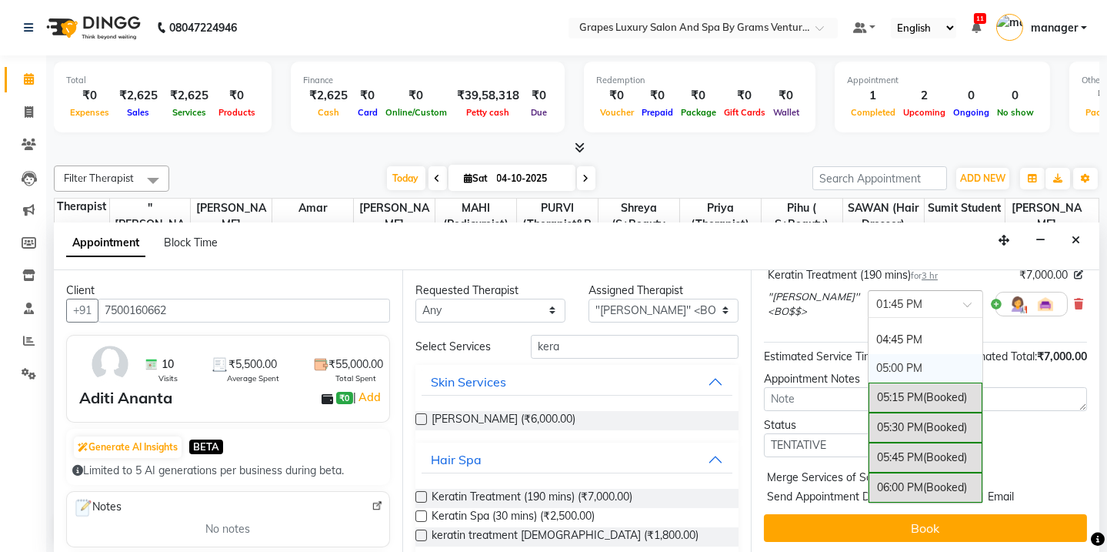
click at [906, 362] on div "05:00 PM" at bounding box center [926, 368] width 114 height 28
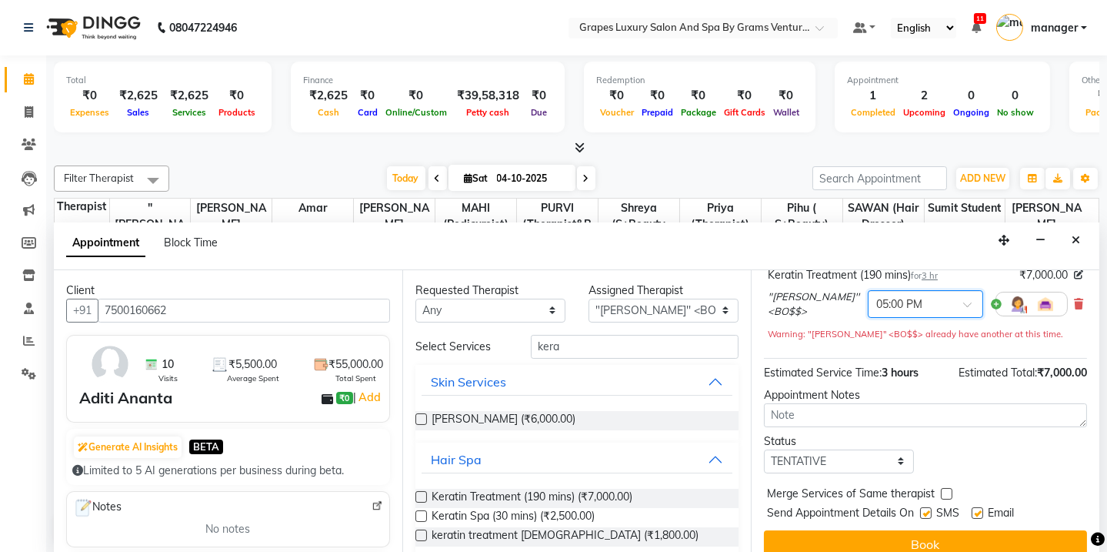
drag, startPoint x: 927, startPoint y: 536, endPoint x: 925, endPoint y: 529, distance: 8.0
click at [927, 532] on button "Book" at bounding box center [925, 544] width 323 height 28
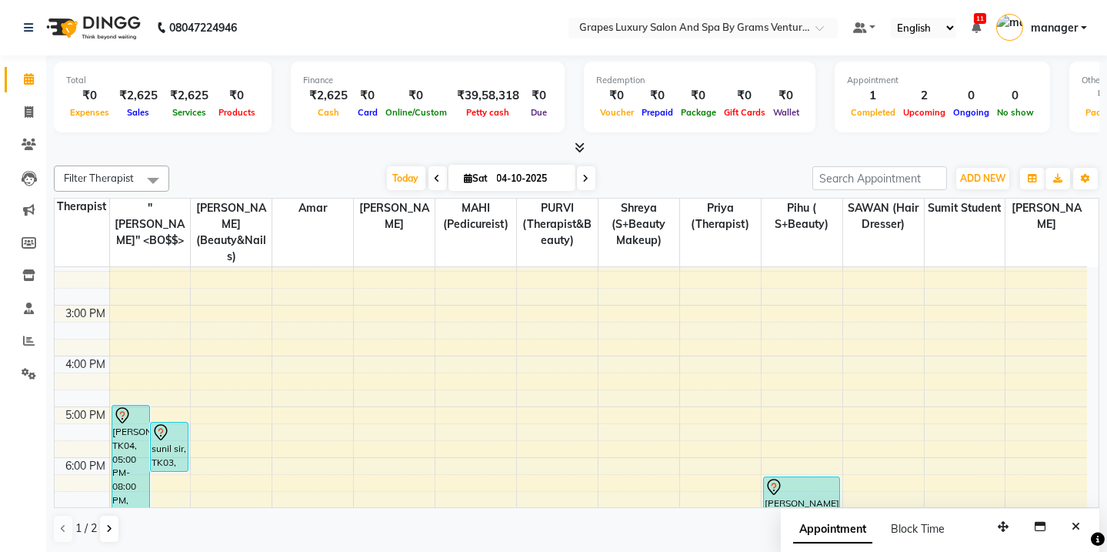
scroll to position [400, 0]
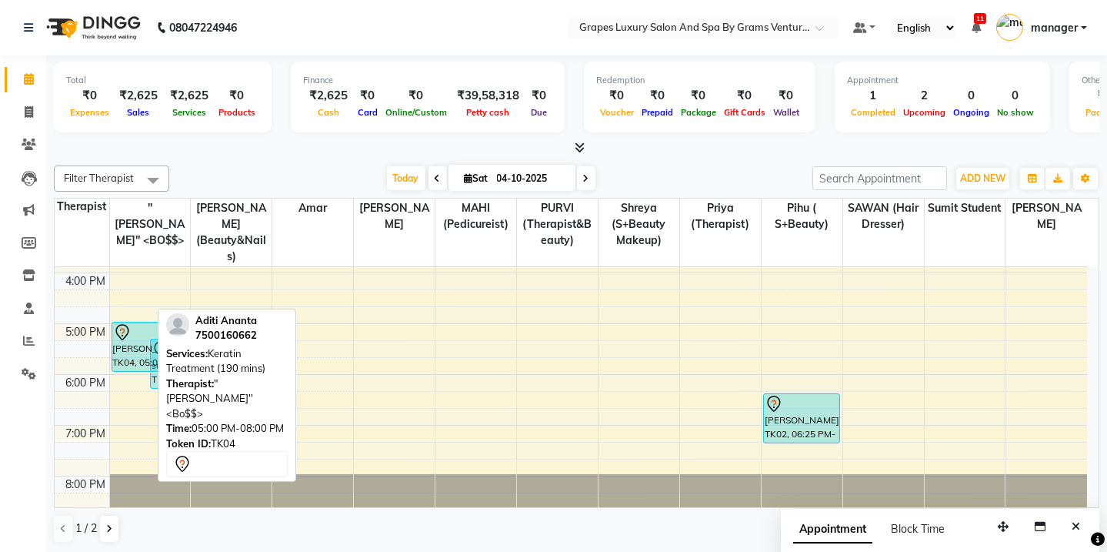
drag, startPoint x: 141, startPoint y: 454, endPoint x: 112, endPoint y: 342, distance: 115.2
click at [112, 342] on div "[PERSON_NAME], TK04, 05:00 PM-08:00 PM, Keratin Treatment (190 mins) sunil sir,…" at bounding box center [150, 196] width 81 height 659
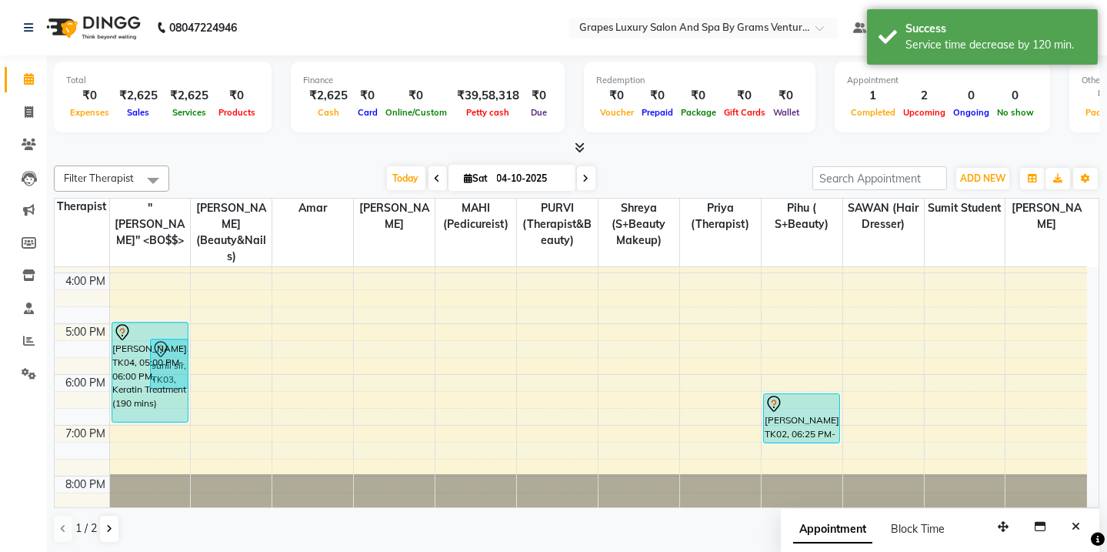
drag, startPoint x: 136, startPoint y: 360, endPoint x: 135, endPoint y: 405, distance: 44.7
click at [135, 405] on div "8:00 AM 9:00 AM 10:00 AM 11:00 AM 12:00 PM 1:00 PM 2:00 PM 3:00 PM 4:00 PM 5:00…" at bounding box center [571, 196] width 1033 height 659
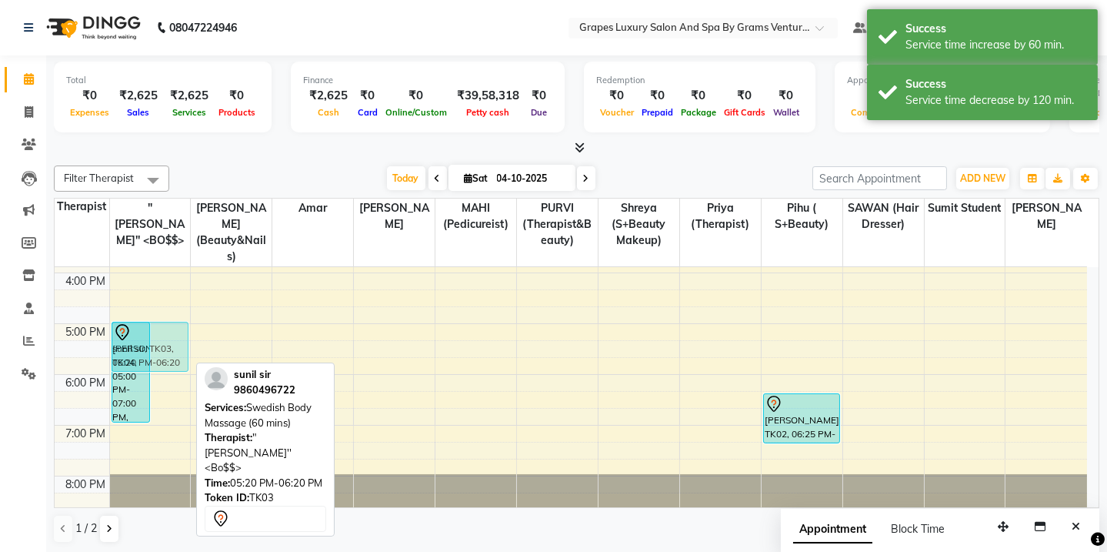
drag, startPoint x: 166, startPoint y: 352, endPoint x: 165, endPoint y: 333, distance: 18.5
click at [165, 333] on div "[PERSON_NAME], TK04, 05:00 PM-07:00 PM, Keratin Treatment (190 mins) sunil sir,…" at bounding box center [150, 196] width 81 height 659
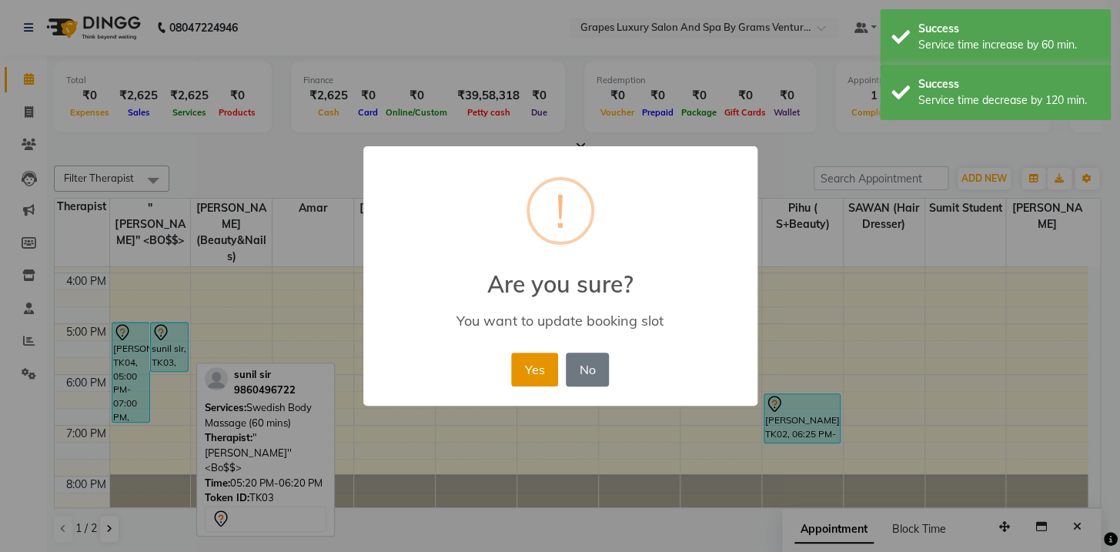
click at [531, 372] on button "Yes" at bounding box center [534, 369] width 47 height 34
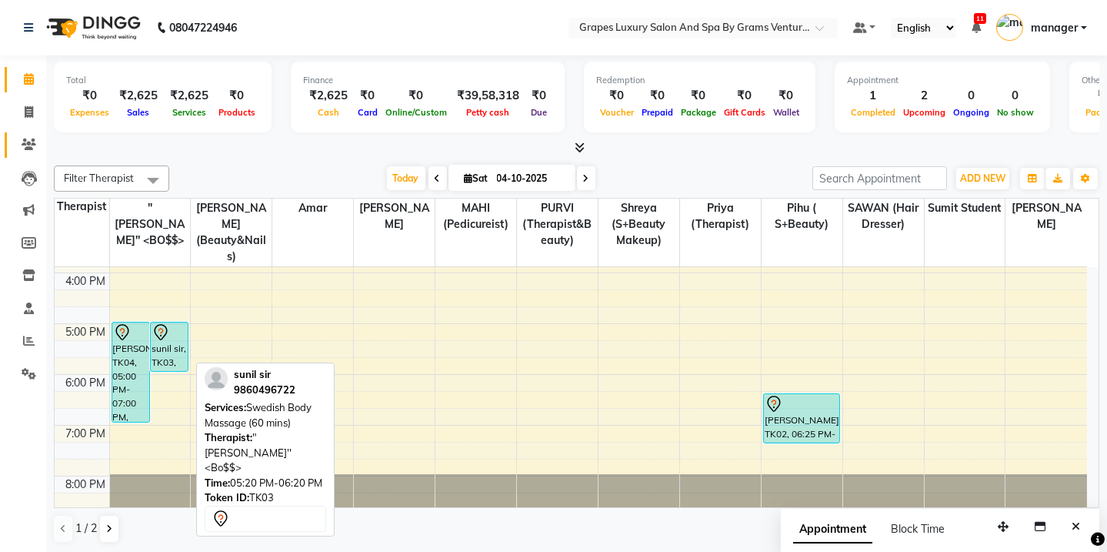
click at [31, 133] on link "Clients" at bounding box center [23, 144] width 37 height 25
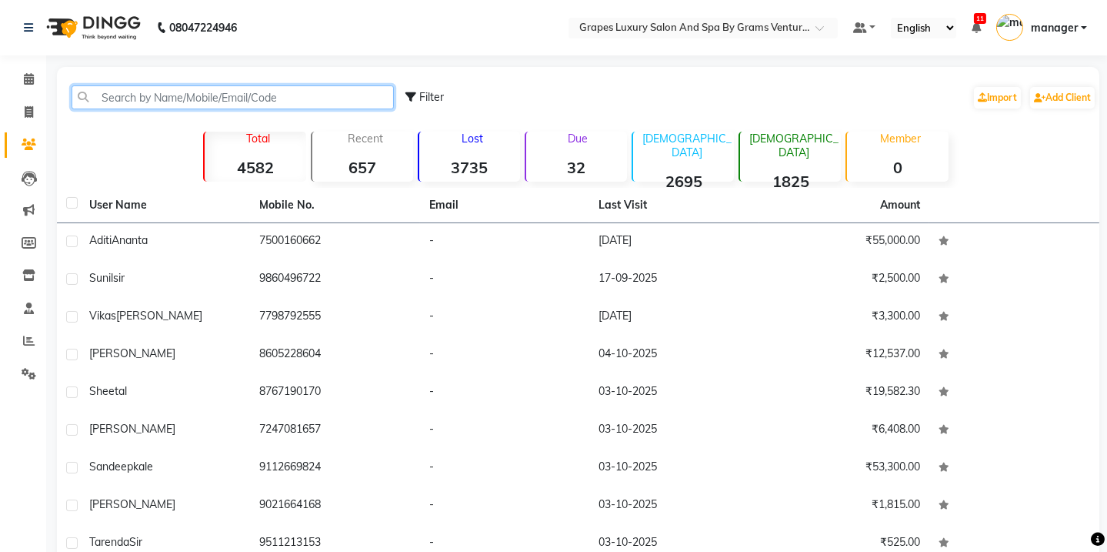
click at [108, 98] on input "text" at bounding box center [233, 97] width 322 height 24
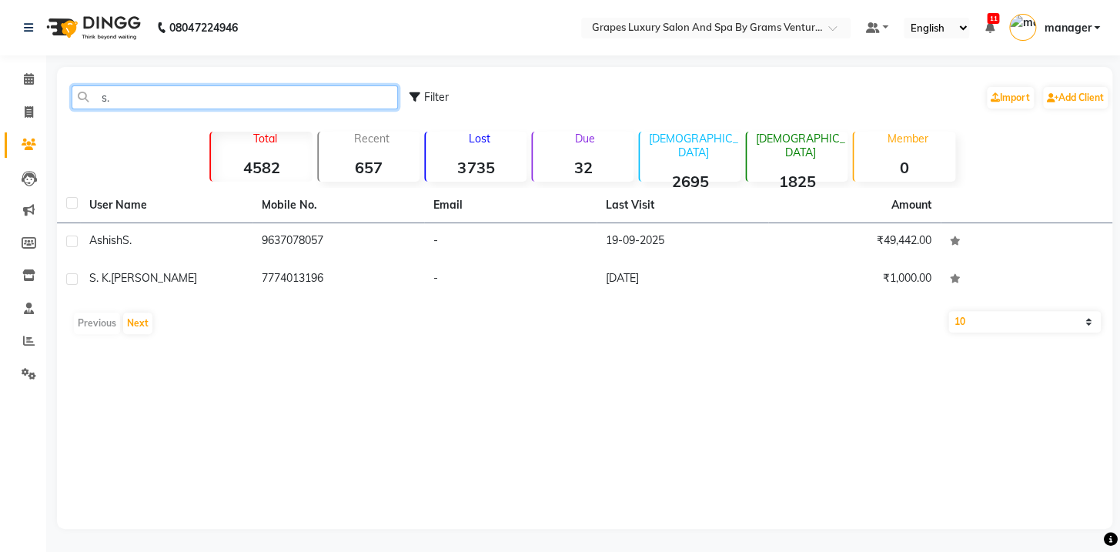
type input "s"
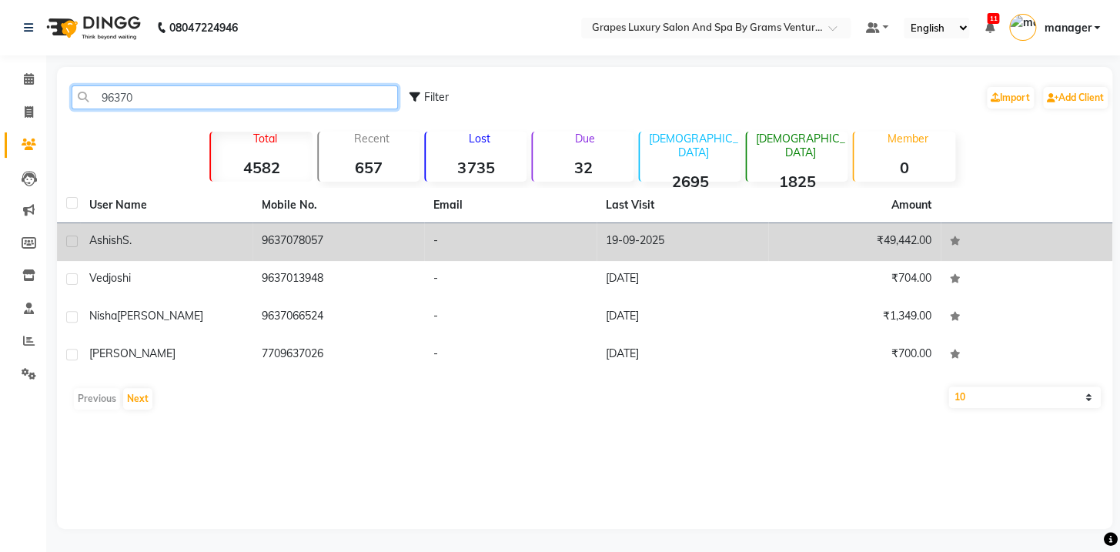
type input "96370"
click at [171, 232] on div "[PERSON_NAME]" at bounding box center [166, 240] width 154 height 16
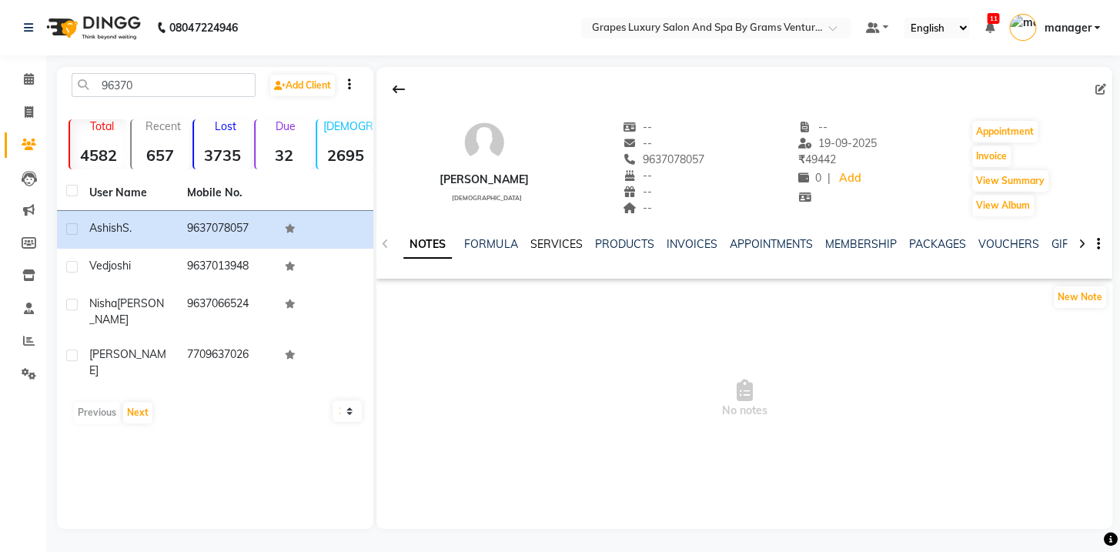
click at [553, 245] on link "SERVICES" at bounding box center [555, 244] width 52 height 14
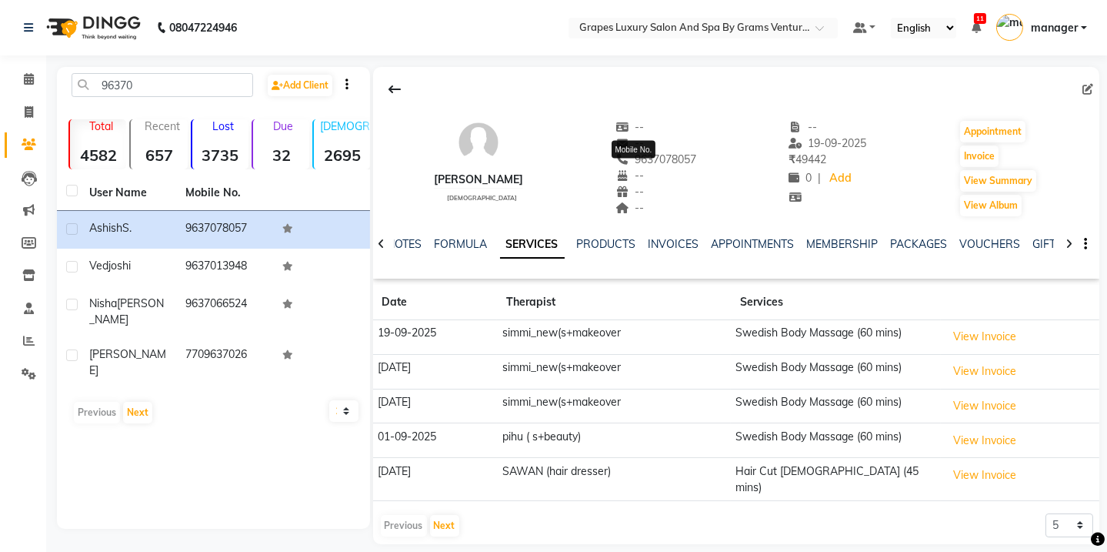
drag, startPoint x: 677, startPoint y: 158, endPoint x: 608, endPoint y: 152, distance: 69.5
click at [608, 152] on div "[PERSON_NAME] [DEMOGRAPHIC_DATA] -- -- [PHONE_NUMBER] Mobile No. -- -- -- -- [D…" at bounding box center [736, 161] width 727 height 114
click at [616, 158] on span "9637078057" at bounding box center [657, 159] width 82 height 14
drag, startPoint x: 610, startPoint y: 158, endPoint x: 693, endPoint y: 158, distance: 83.1
click at [693, 158] on div "[PERSON_NAME] [DEMOGRAPHIC_DATA] -- -- 9637078057 -- -- -- -- [DATE] ₹ 49442 0 …" at bounding box center [736, 161] width 727 height 114
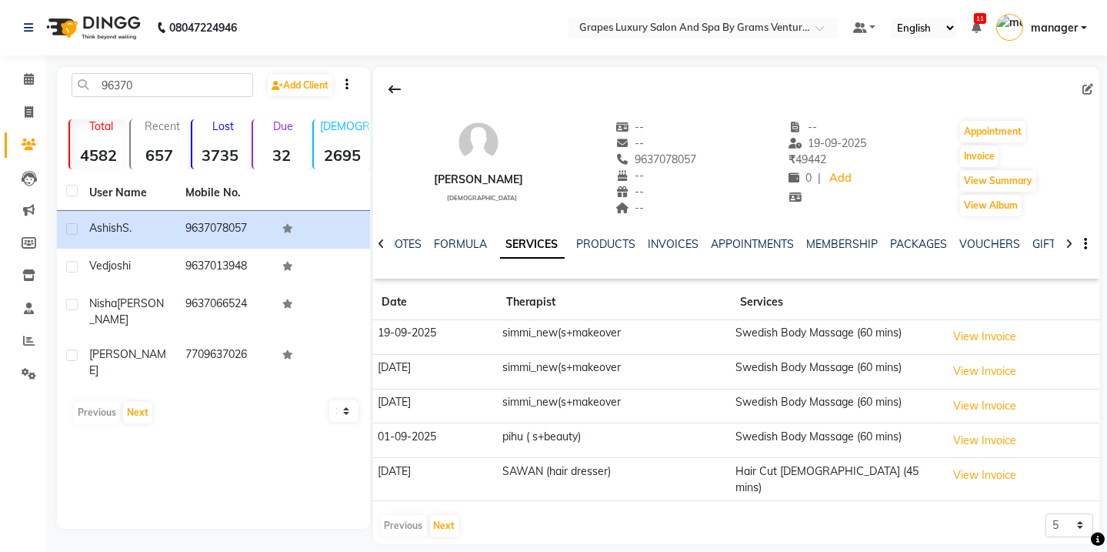
copy span "9637078057"
click at [20, 80] on span at bounding box center [28, 80] width 27 height 18
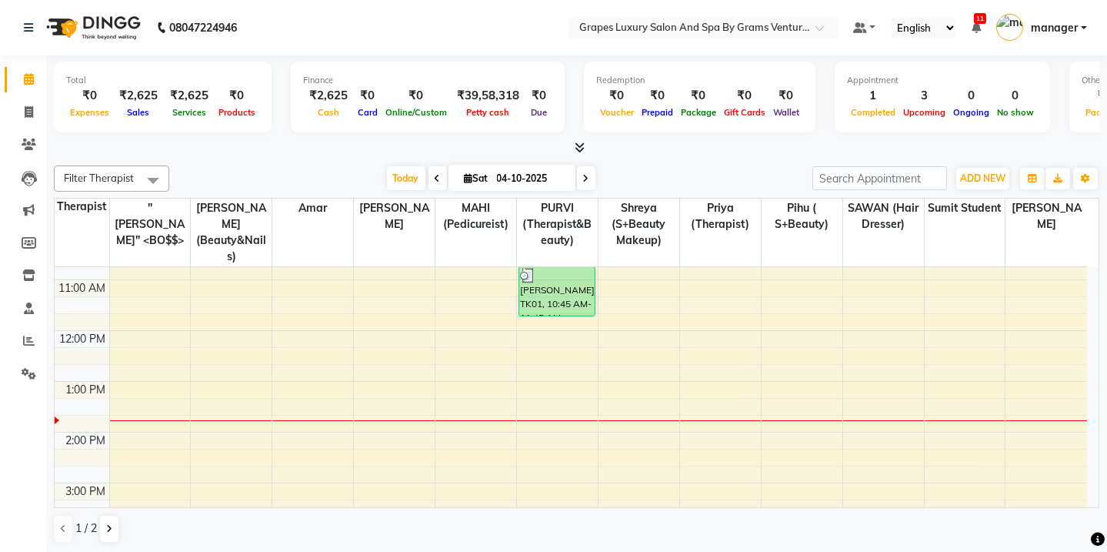
scroll to position [140, 0]
click at [157, 369] on div "8:00 AM 9:00 AM 10:00 AM 11:00 AM 12:00 PM 1:00 PM 2:00 PM 3:00 PM 4:00 PM 5:00…" at bounding box center [571, 456] width 1033 height 659
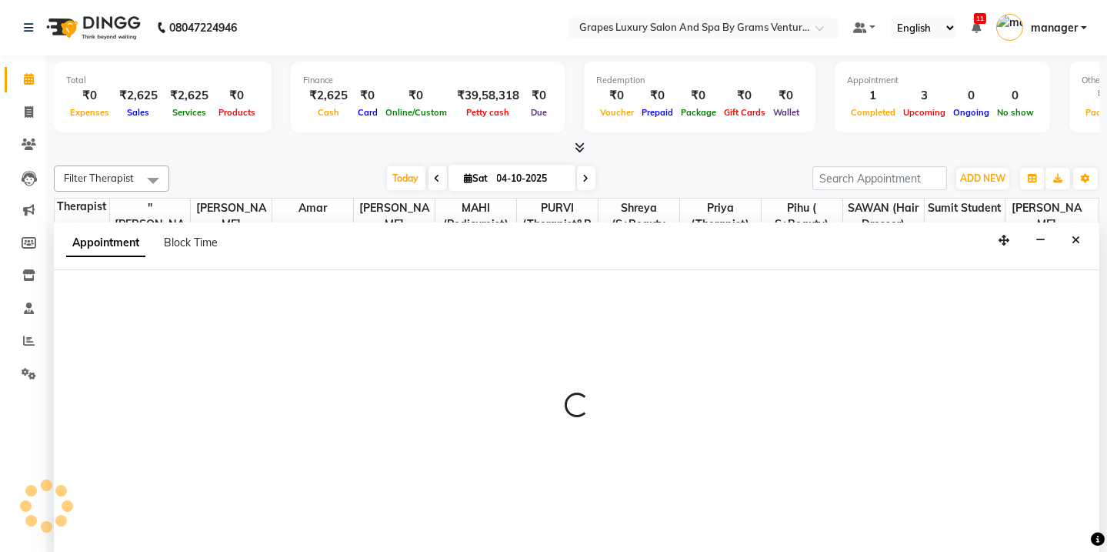
scroll to position [0, 0]
select select "16582"
select select "780"
select select "tentative"
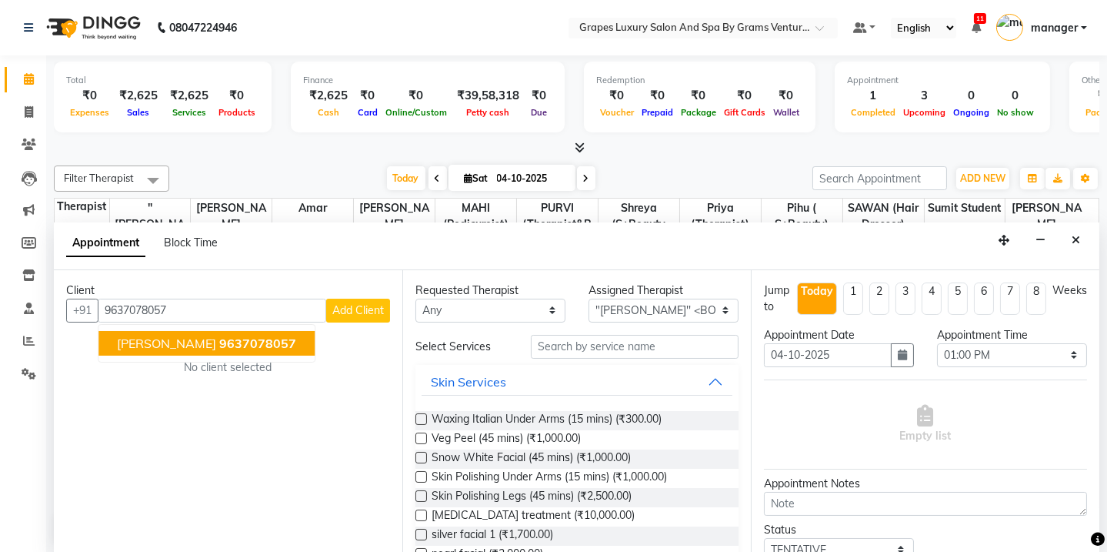
click at [219, 339] on span "9637078057" at bounding box center [257, 343] width 77 height 15
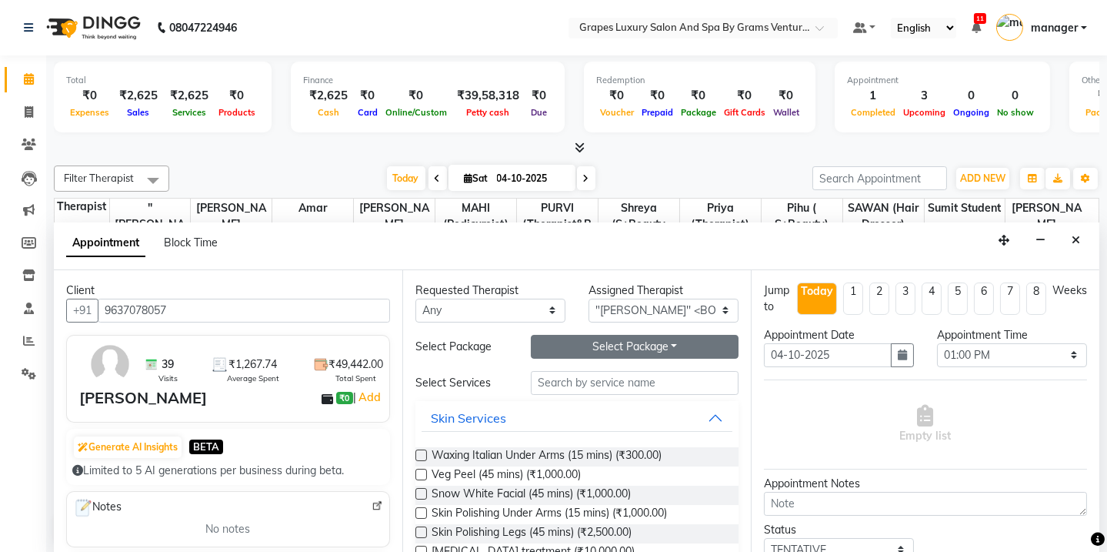
type input "9637078057"
click at [592, 342] on button "Select Package Toggle Dropdown" at bounding box center [635, 347] width 208 height 24
click at [620, 339] on button "Select Package Toggle Dropdown" at bounding box center [635, 347] width 208 height 24
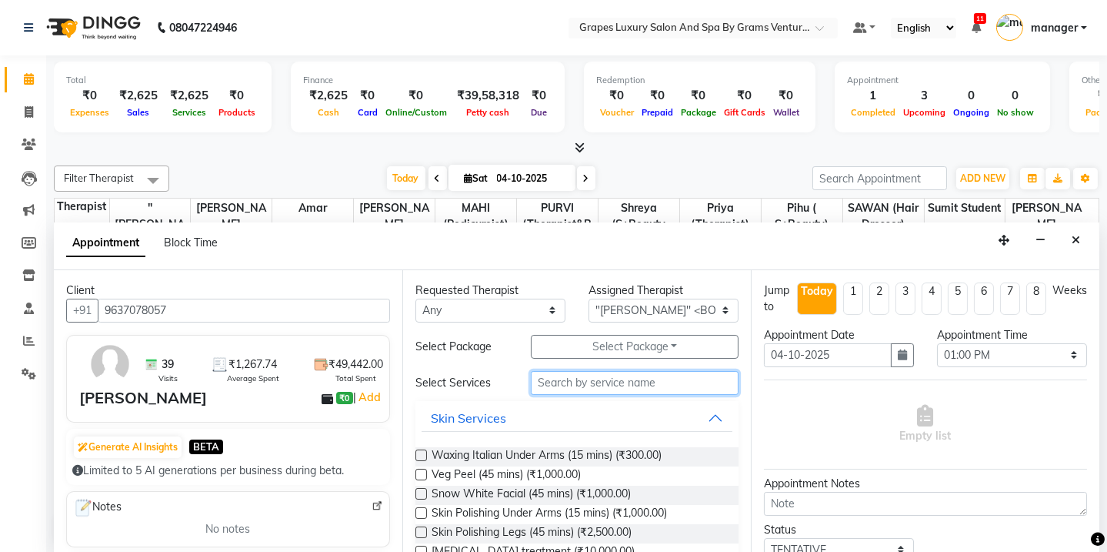
click at [585, 390] on input "text" at bounding box center [635, 383] width 208 height 24
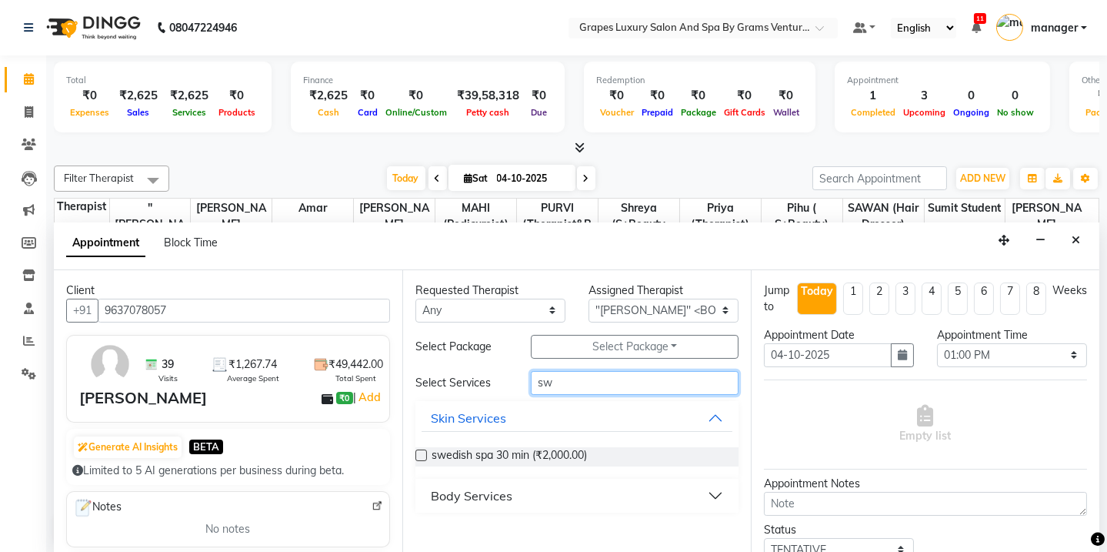
type input "sw"
click at [499, 489] on div "Body Services" at bounding box center [472, 495] width 82 height 18
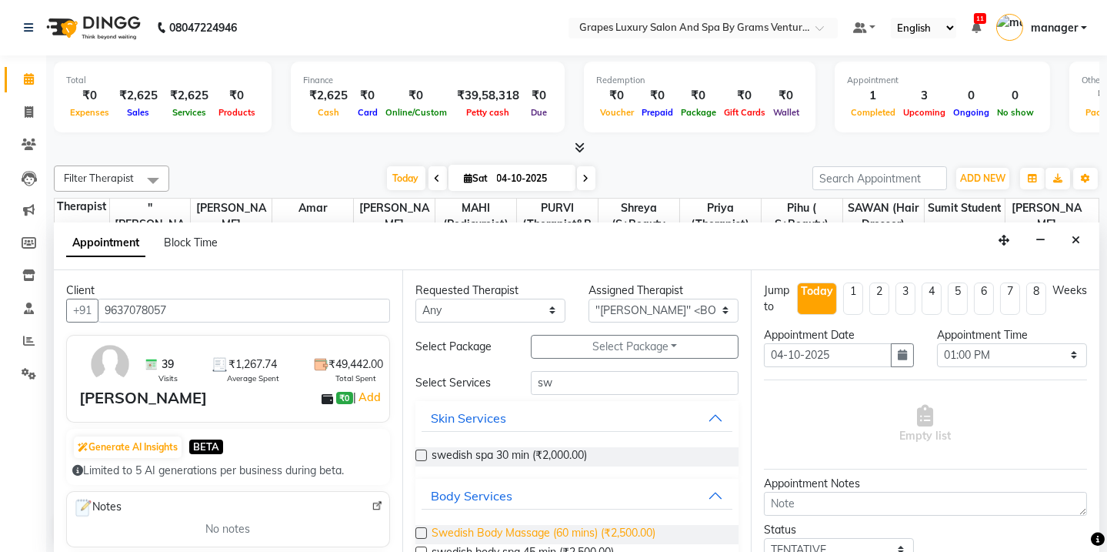
click at [500, 525] on span "Swedish Body Massage (60 mins) (₹2,500.00)" at bounding box center [544, 534] width 224 height 19
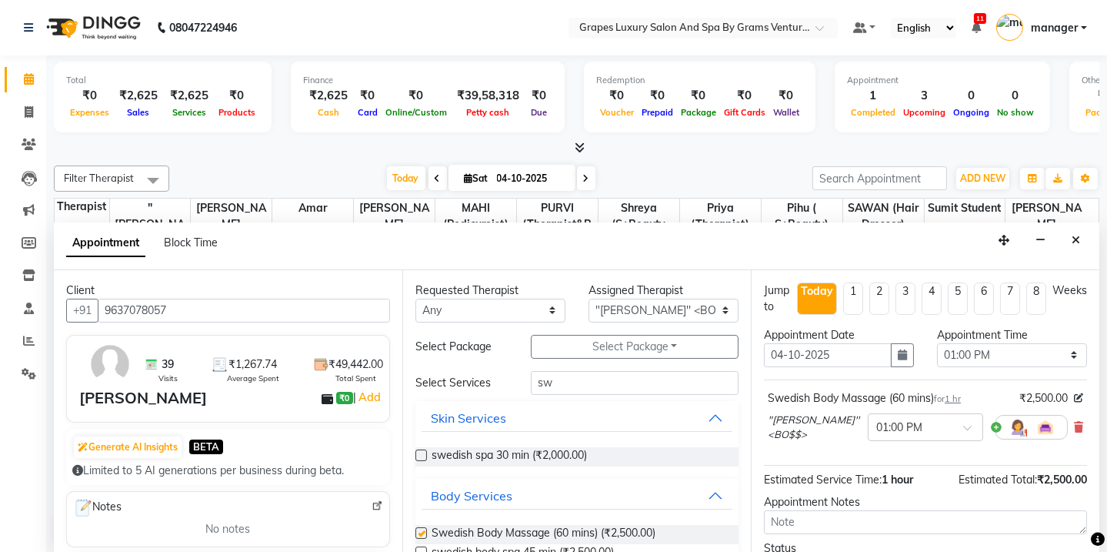
checkbox input "false"
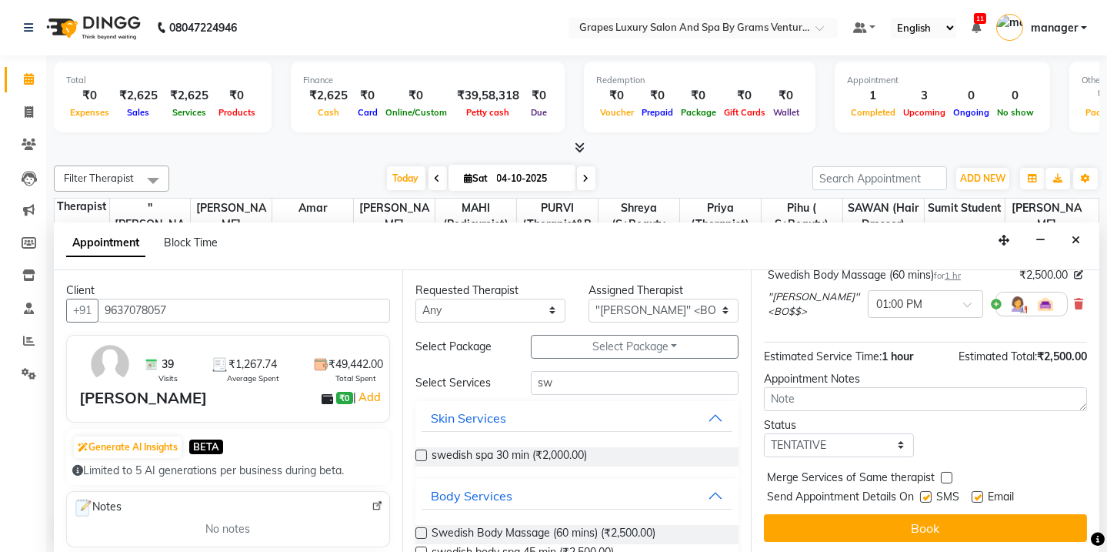
click at [928, 494] on label at bounding box center [926, 497] width 12 height 12
click at [928, 494] on input "checkbox" at bounding box center [925, 498] width 10 height 10
checkbox input "false"
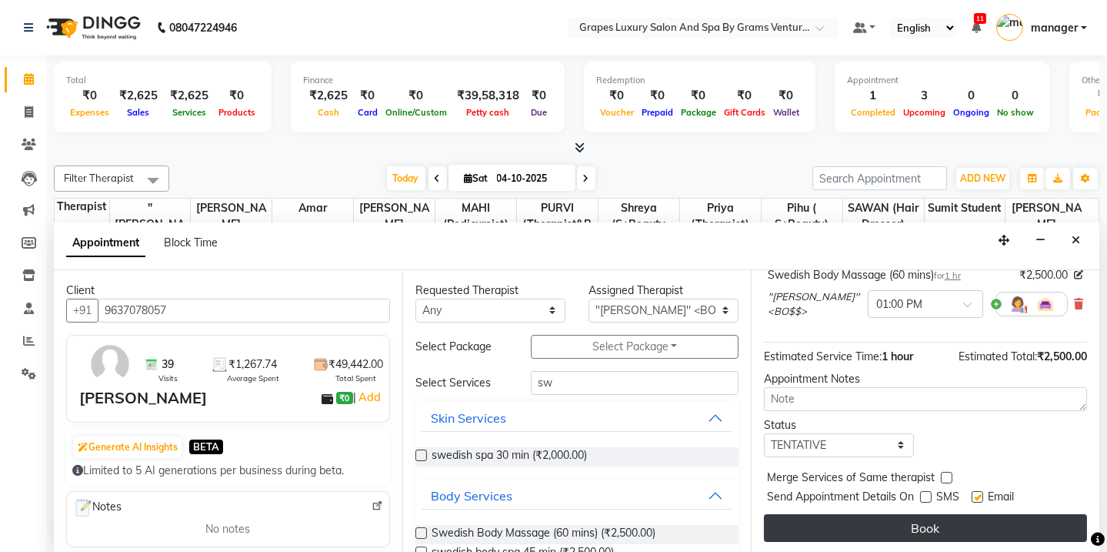
click at [935, 525] on button "Book" at bounding box center [925, 528] width 323 height 28
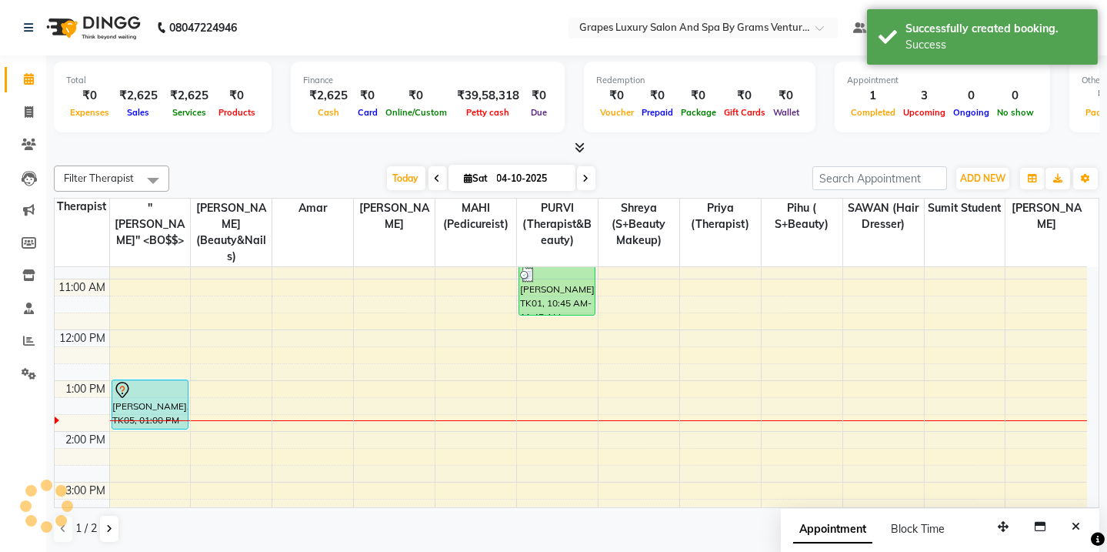
scroll to position [0, 0]
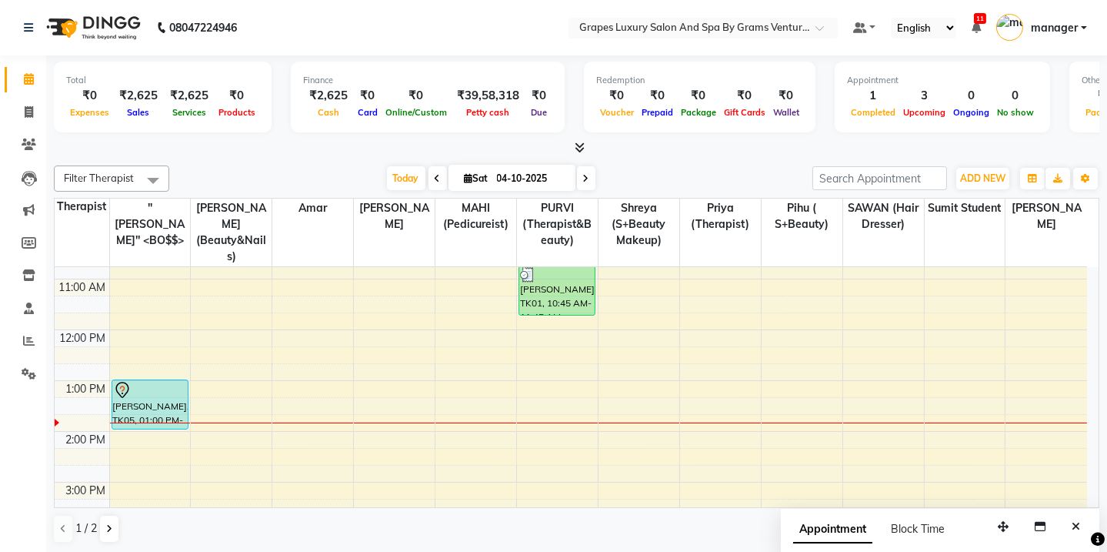
click at [746, 507] on div "Filter Therapist Select All "[PERSON_NAME]'' <BO$$> [PERSON_NAME] (beauty&nails…" at bounding box center [577, 354] width 1046 height 390
click at [687, 543] on div "Filter Therapist Select All "[PERSON_NAME]'' <BO$$> [PERSON_NAME] (beauty&nails…" at bounding box center [577, 354] width 1046 height 390
click at [639, 192] on div "Filter Therapist Select All "[PERSON_NAME]'' <BO$$> [PERSON_NAME] (beauty&nails…" at bounding box center [577, 354] width 1046 height 390
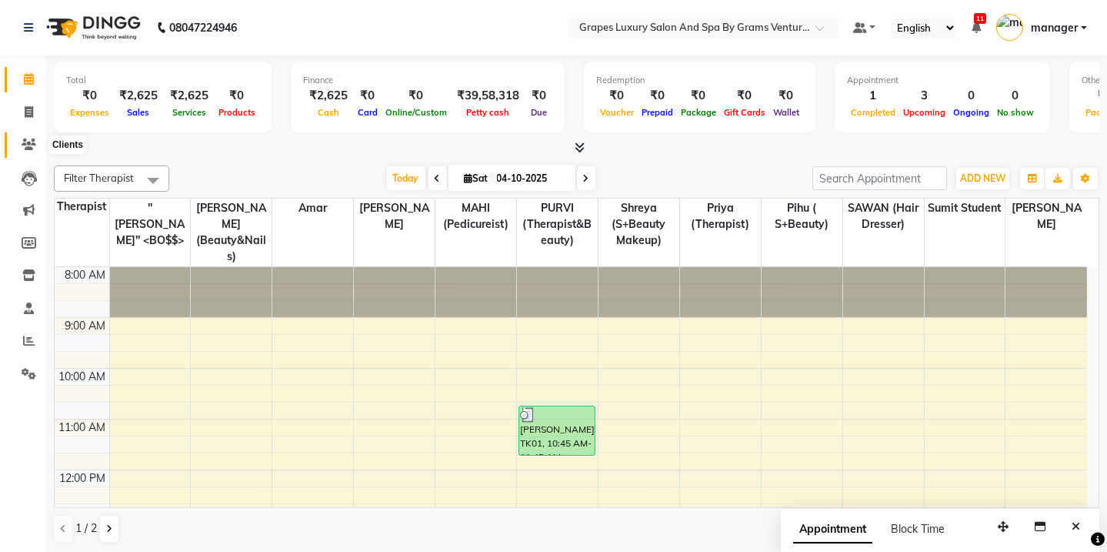
click at [33, 149] on icon at bounding box center [29, 145] width 15 height 12
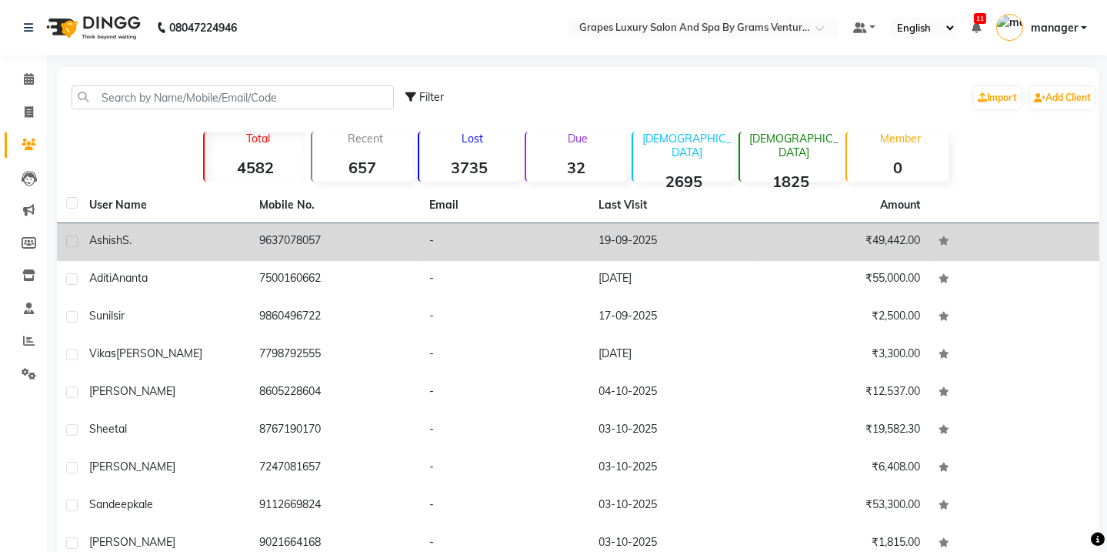
click at [195, 239] on div "[PERSON_NAME]" at bounding box center [165, 240] width 152 height 16
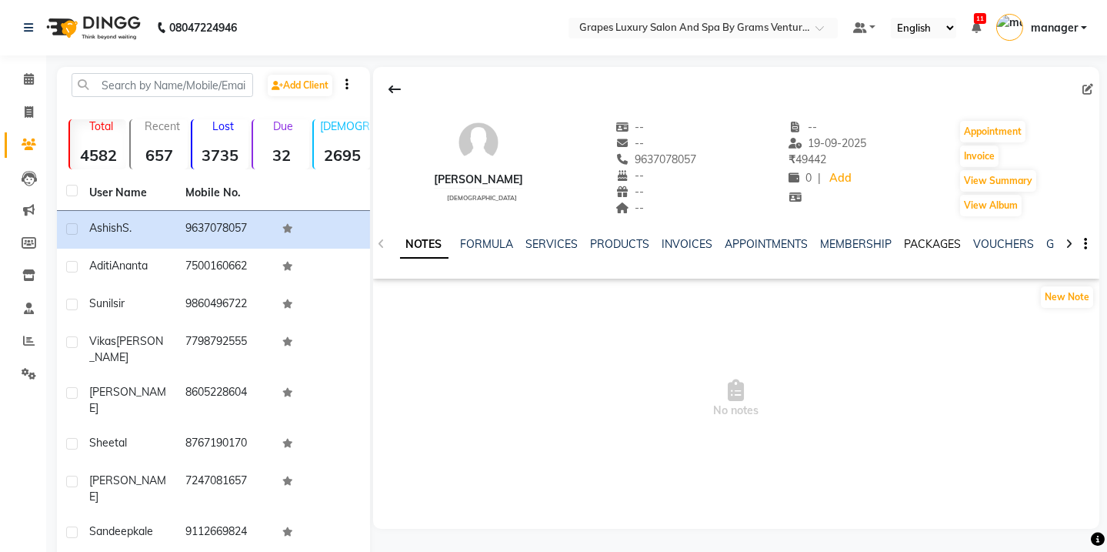
click at [905, 244] on link "PACKAGES" at bounding box center [933, 244] width 57 height 14
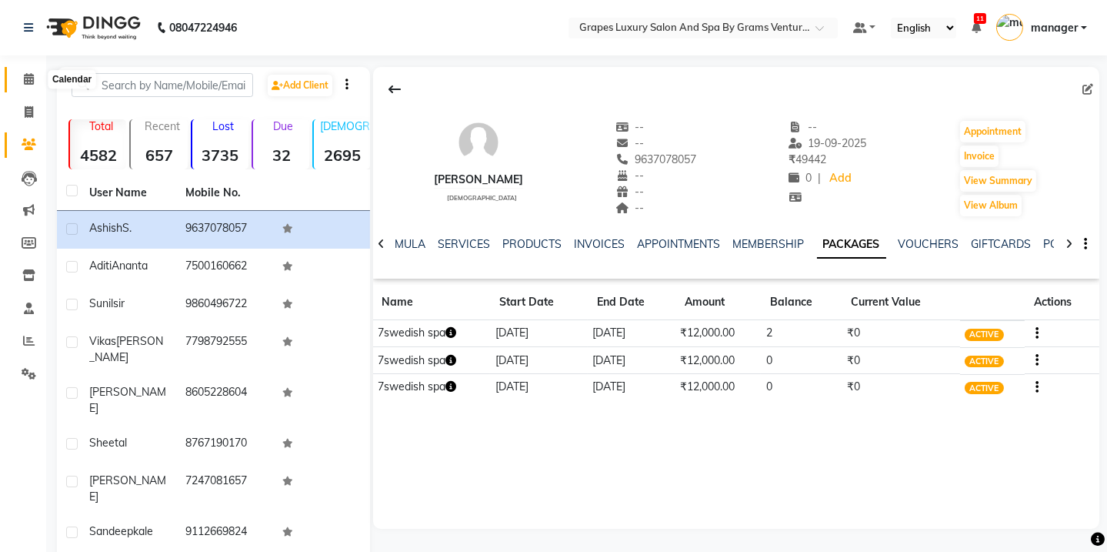
click at [22, 72] on span at bounding box center [28, 80] width 27 height 18
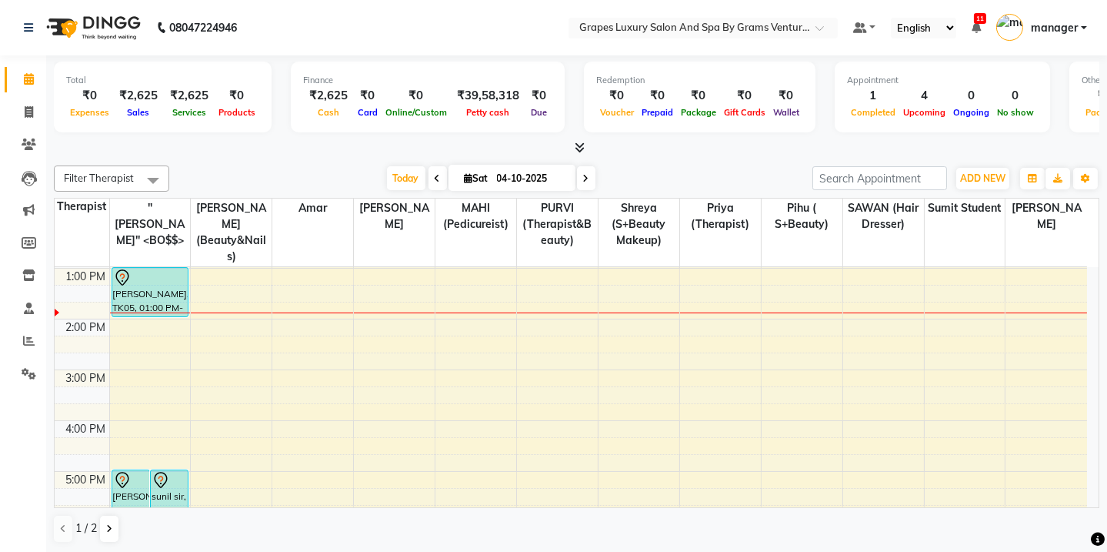
scroll to position [199, 0]
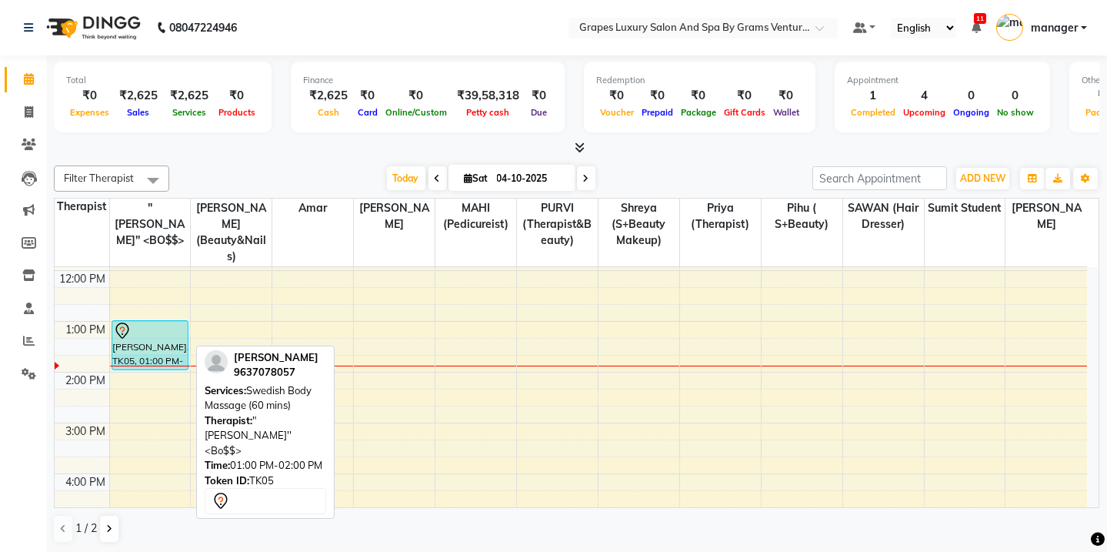
click at [170, 352] on div "Aditi Ananta, TK04, 05:00 PM-07:00 PM, Keratin Treatment (190 mins) sunil sir, …" at bounding box center [150, 397] width 81 height 659
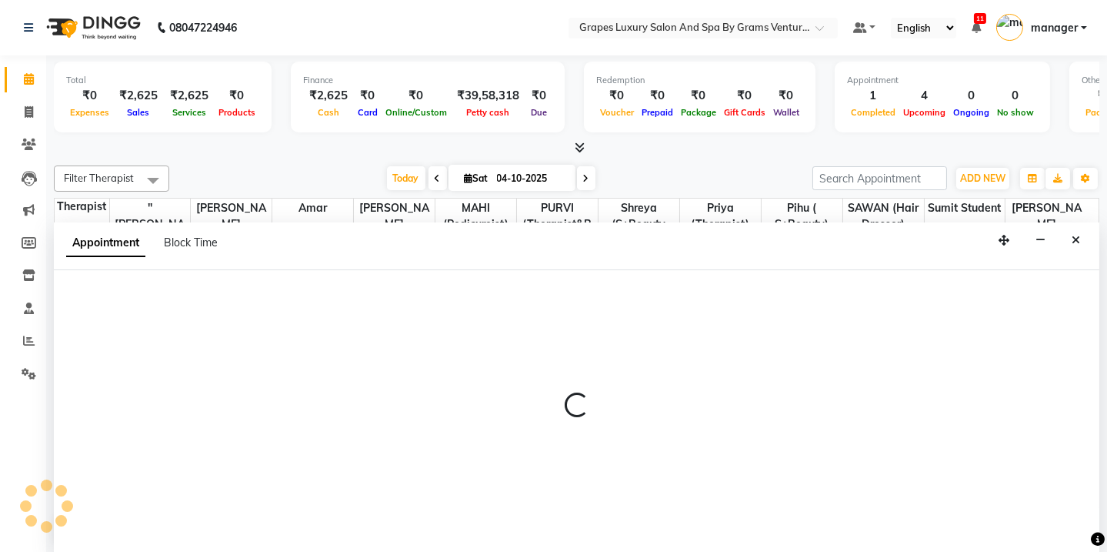
scroll to position [0, 0]
select select "16582"
select select "825"
select select "tentative"
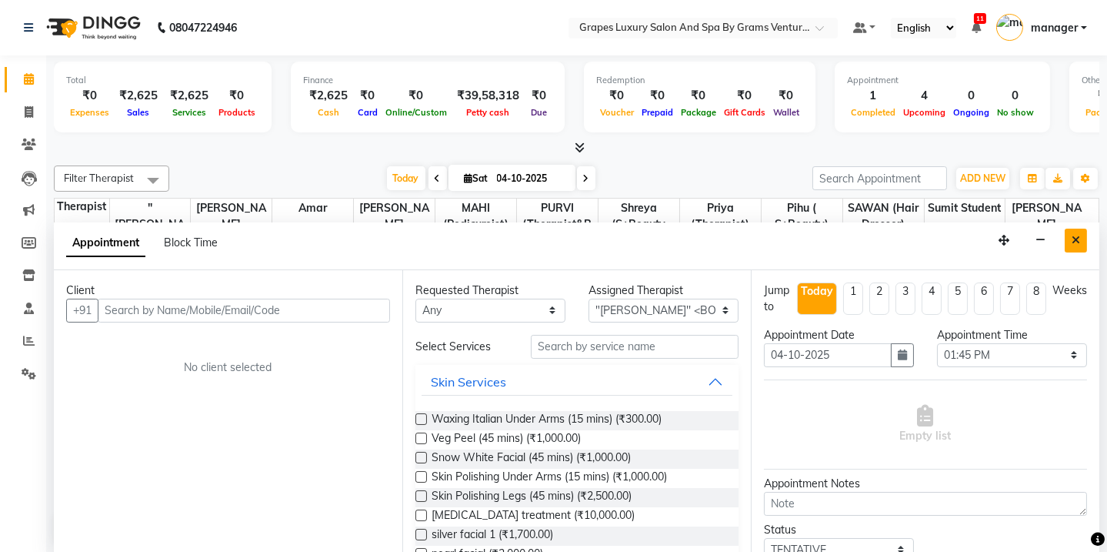
click at [1070, 239] on button "Close" at bounding box center [1076, 241] width 22 height 24
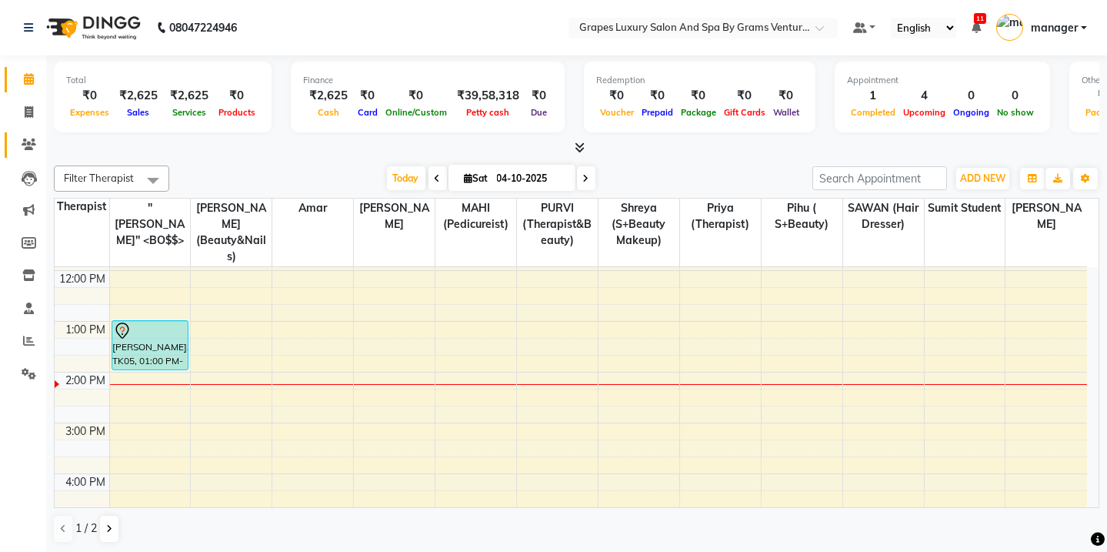
click at [25, 134] on link "Clients" at bounding box center [23, 144] width 37 height 25
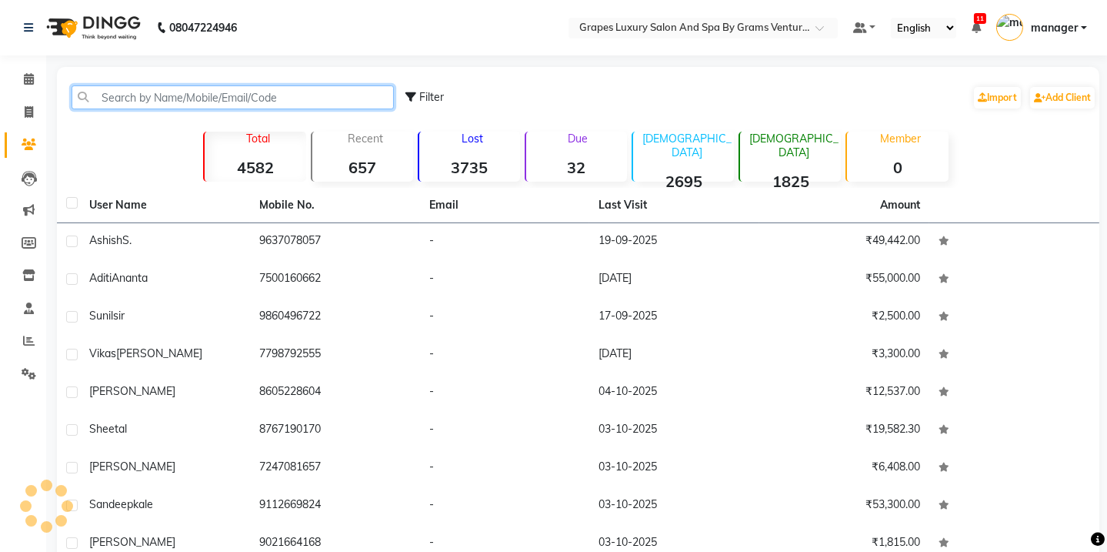
click at [112, 108] on input "text" at bounding box center [233, 97] width 322 height 24
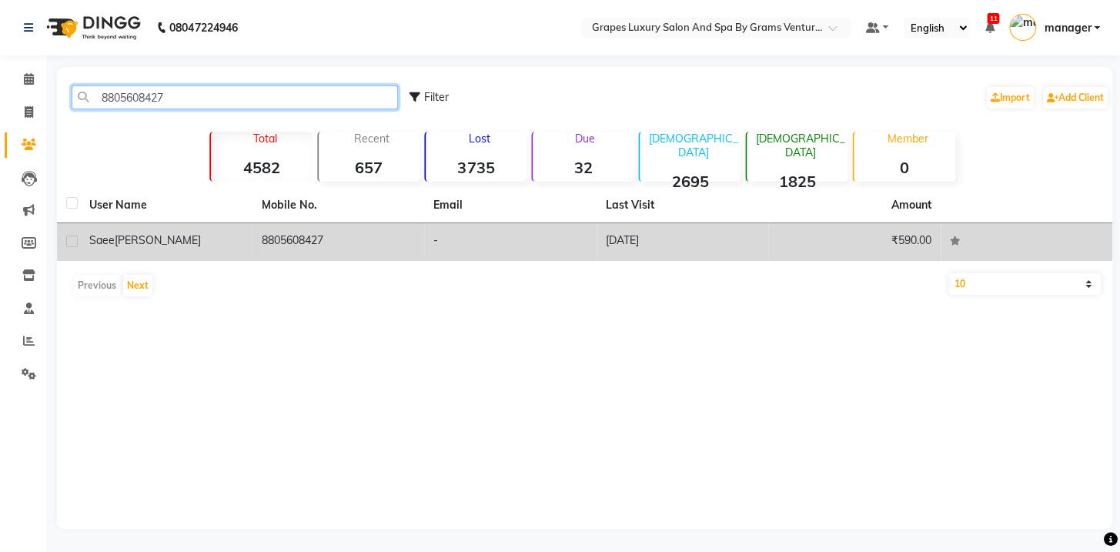
type input "8805608427"
drag, startPoint x: 184, startPoint y: 242, endPoint x: 179, endPoint y: 252, distance: 11.0
click at [184, 246] on div "[PERSON_NAME]" at bounding box center [166, 240] width 154 height 16
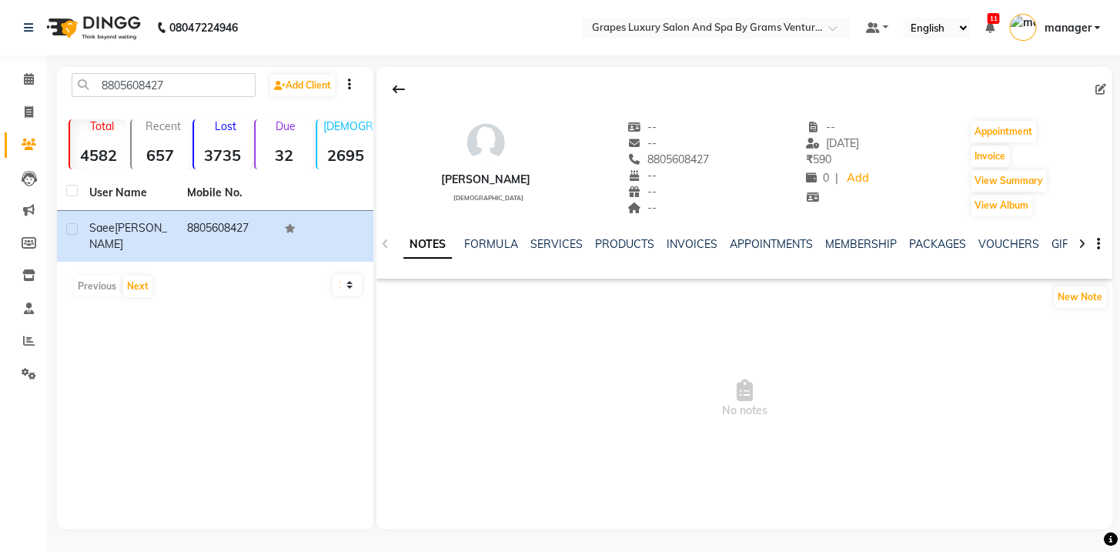
click at [540, 235] on div "NOTES FORMULA SERVICES PRODUCTS INVOICES APPOINTMENTS MEMBERSHIP PACKAGES VOUCH…" at bounding box center [744, 244] width 736 height 53
click at [553, 235] on div "NOTES FORMULA SERVICES PRODUCTS INVOICES APPOINTMENTS MEMBERSHIP PACKAGES VOUCH…" at bounding box center [744, 244] width 736 height 53
click at [558, 248] on link "SERVICES" at bounding box center [555, 244] width 52 height 14
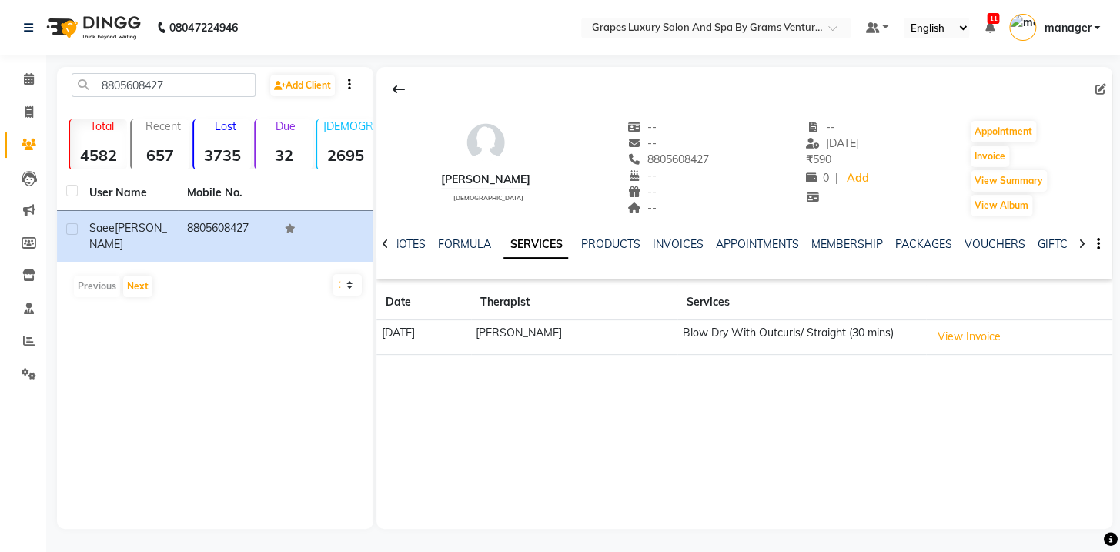
drag, startPoint x: 714, startPoint y: 155, endPoint x: 648, endPoint y: 166, distance: 67.0
click at [648, 166] on div "[PERSON_NAME] [DEMOGRAPHIC_DATA] -- -- 8805608427 -- -- -- -- [DATE] ₹ 590 0 | …" at bounding box center [744, 161] width 736 height 114
copy span "8805608427"
click at [31, 78] on icon at bounding box center [29, 79] width 10 height 12
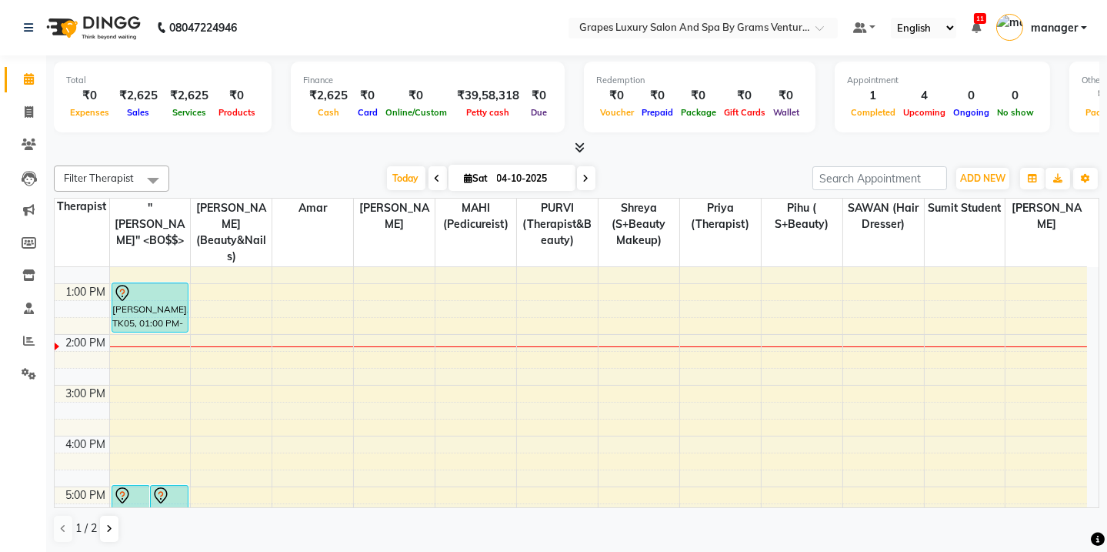
scroll to position [256, 0]
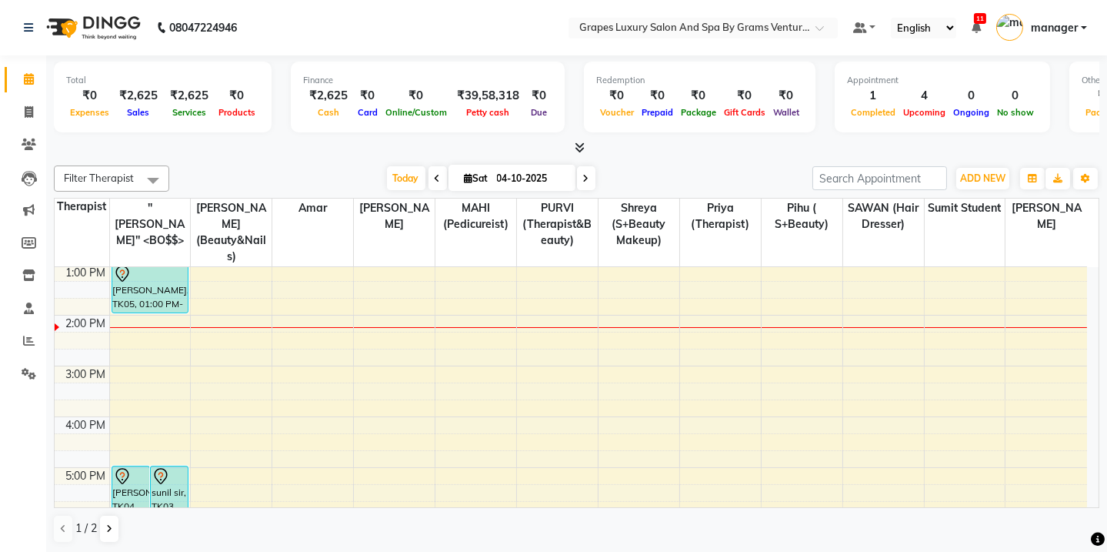
click at [1031, 328] on div "8:00 AM 9:00 AM 10:00 AM 11:00 AM 12:00 PM 1:00 PM 2:00 PM 3:00 PM 4:00 PM 5:00…" at bounding box center [571, 340] width 1033 height 659
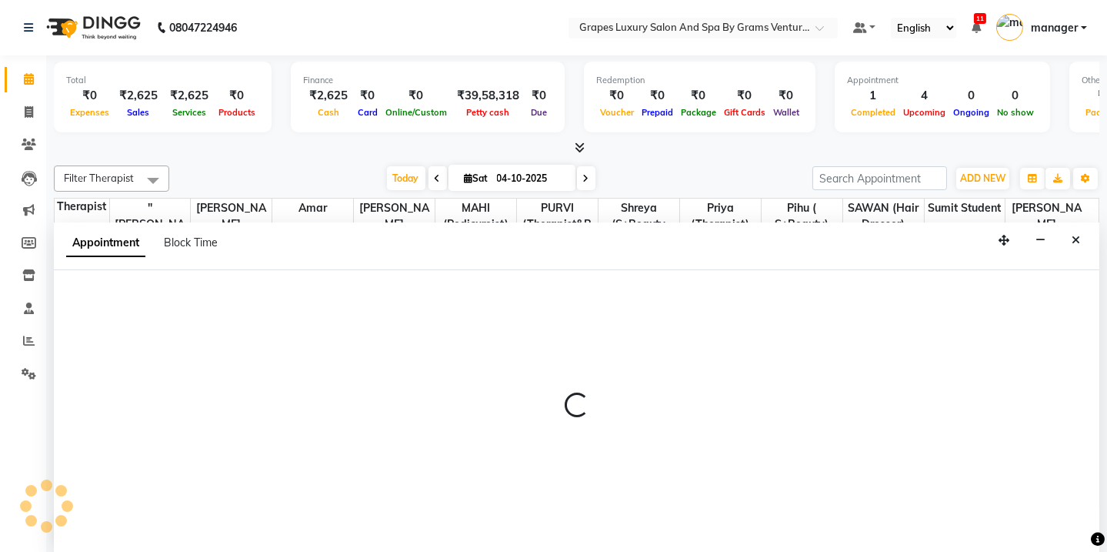
scroll to position [0, 0]
select select "60449"
select select "855"
select select "tentative"
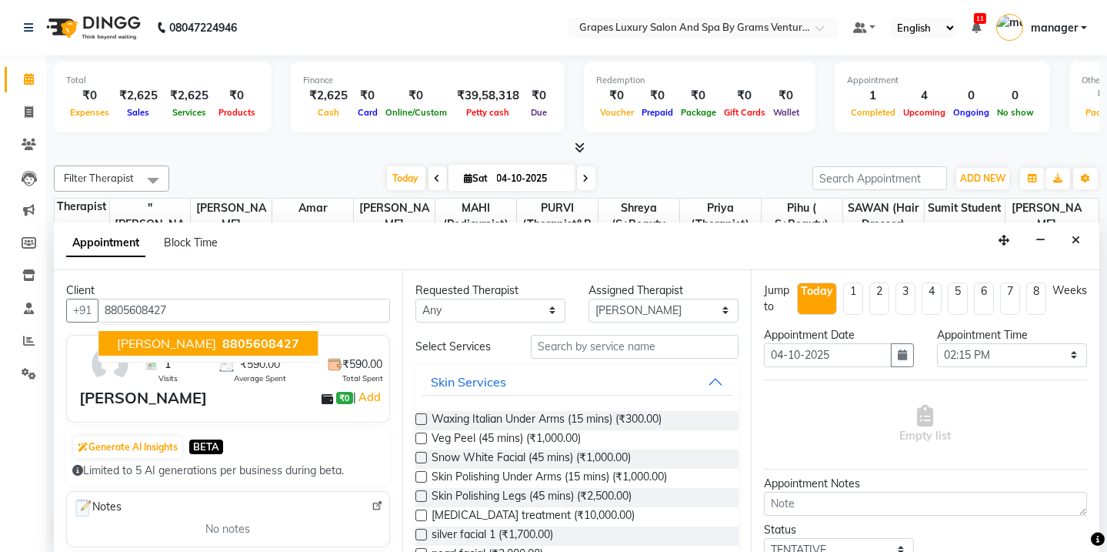
drag, startPoint x: 145, startPoint y: 342, endPoint x: 201, endPoint y: 328, distance: 57.9
click at [147, 342] on span "[PERSON_NAME]" at bounding box center [166, 343] width 99 height 15
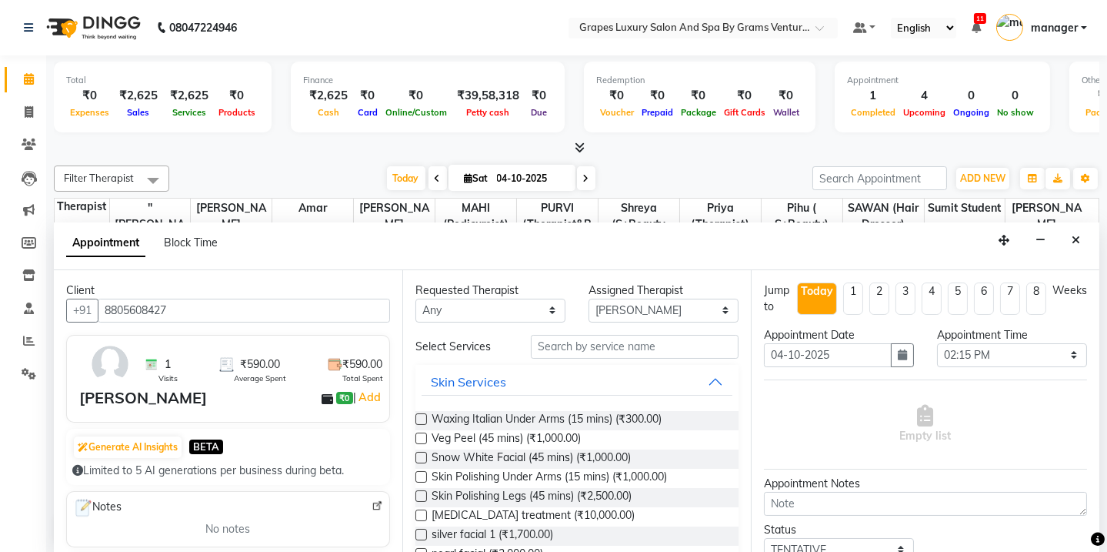
type input "8805608427"
click at [581, 349] on input "text" at bounding box center [635, 347] width 208 height 24
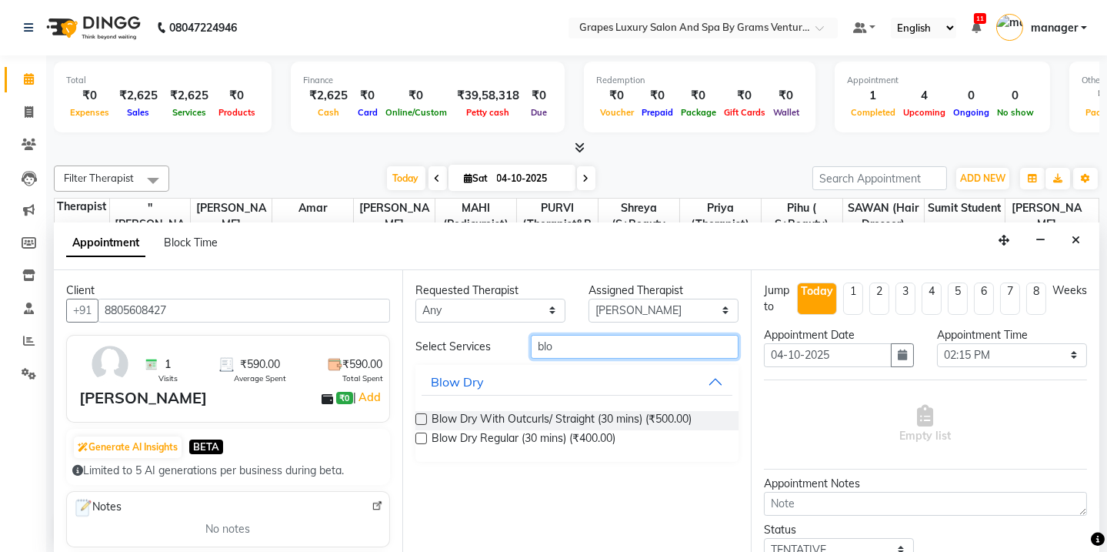
click at [568, 339] on input "blo" at bounding box center [635, 347] width 208 height 24
type input "b"
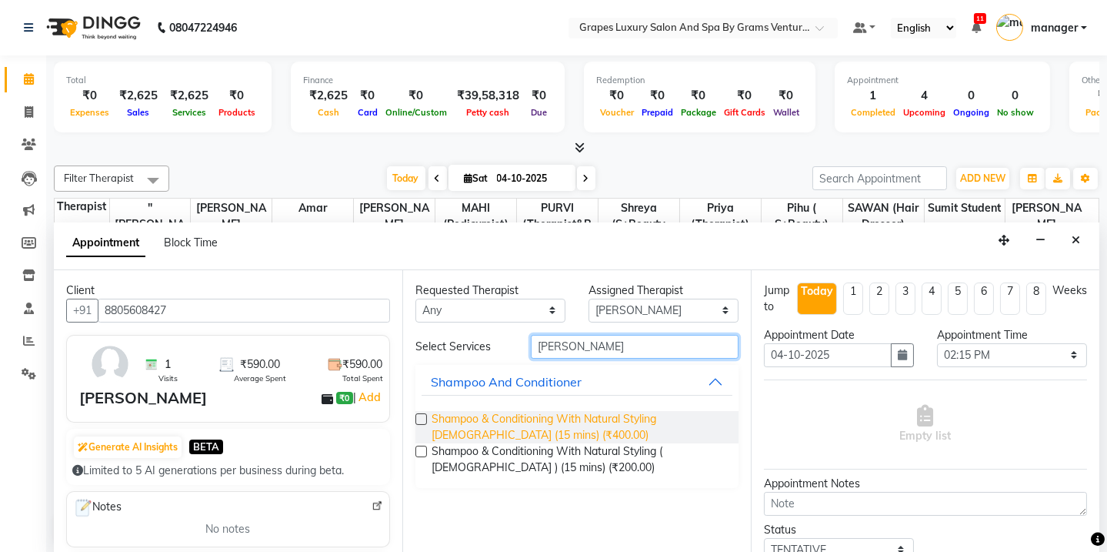
type input "[PERSON_NAME]"
click at [542, 427] on span "Shampoo & Conditioning With Natural Styling [DEMOGRAPHIC_DATA] (15 mins) (₹400.…" at bounding box center [579, 427] width 295 height 32
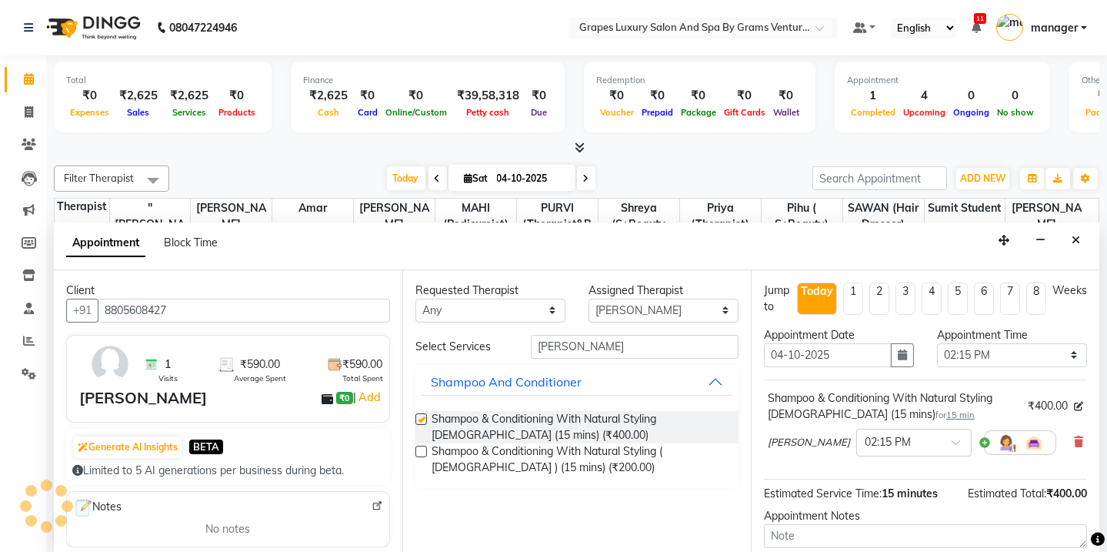
checkbox input "false"
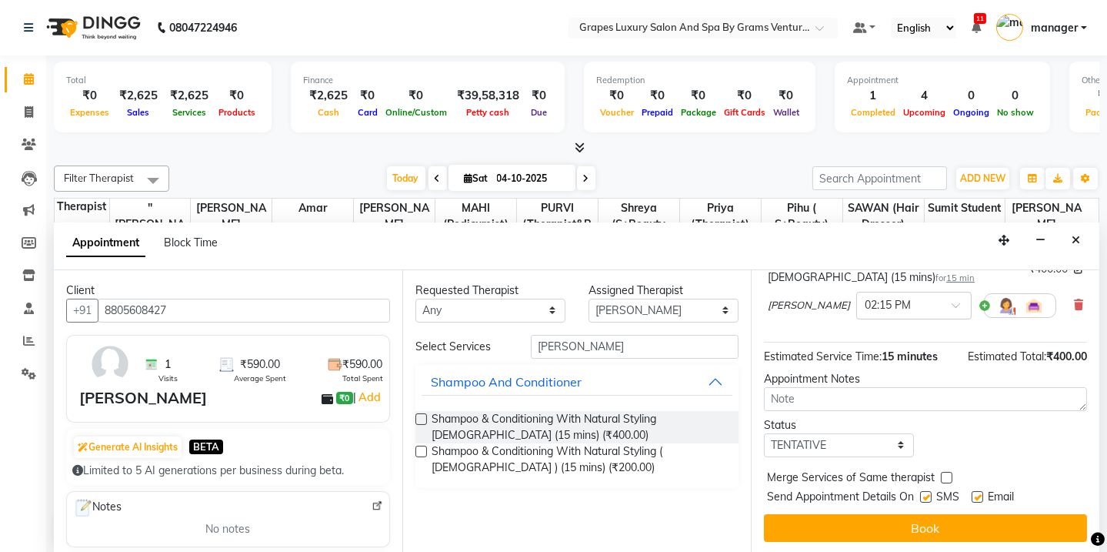
click at [926, 500] on label at bounding box center [926, 497] width 12 height 12
click at [926, 500] on input "checkbox" at bounding box center [925, 498] width 10 height 10
checkbox input "false"
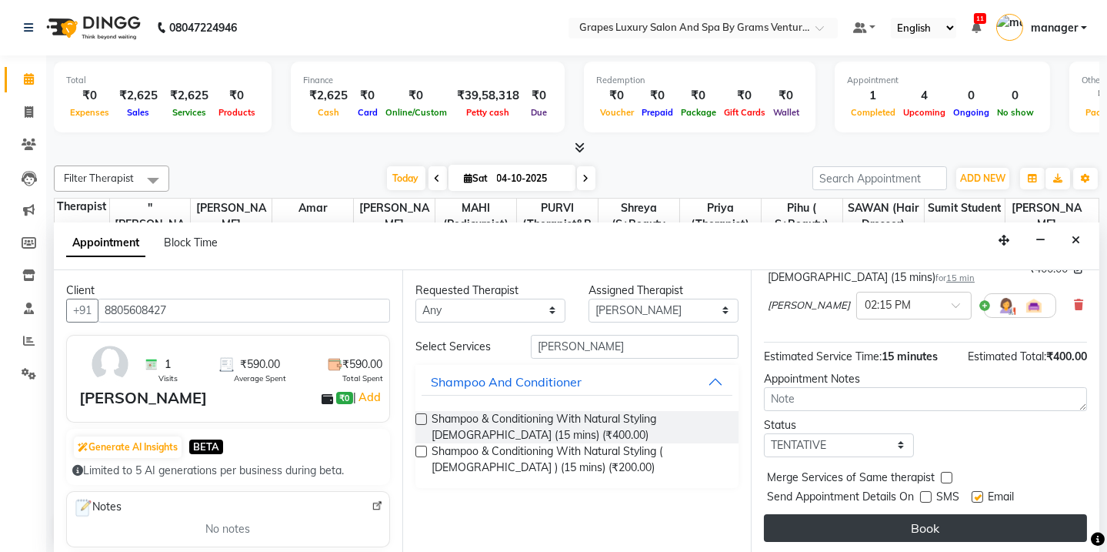
click at [931, 529] on button "Book" at bounding box center [925, 528] width 323 height 28
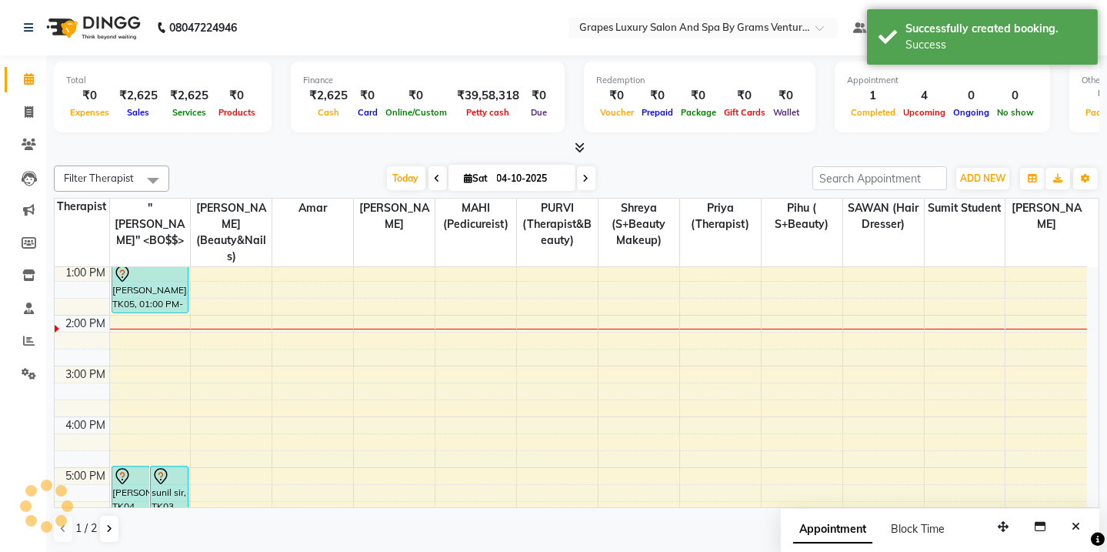
scroll to position [0, 0]
drag, startPoint x: 1043, startPoint y: 345, endPoint x: 1045, endPoint y: 361, distance: 16.2
click at [1045, 361] on div "8:00 AM 9:00 AM 10:00 AM 11:00 AM 12:00 PM 1:00 PM 2:00 PM 3:00 PM 4:00 PM 5:00…" at bounding box center [571, 340] width 1033 height 659
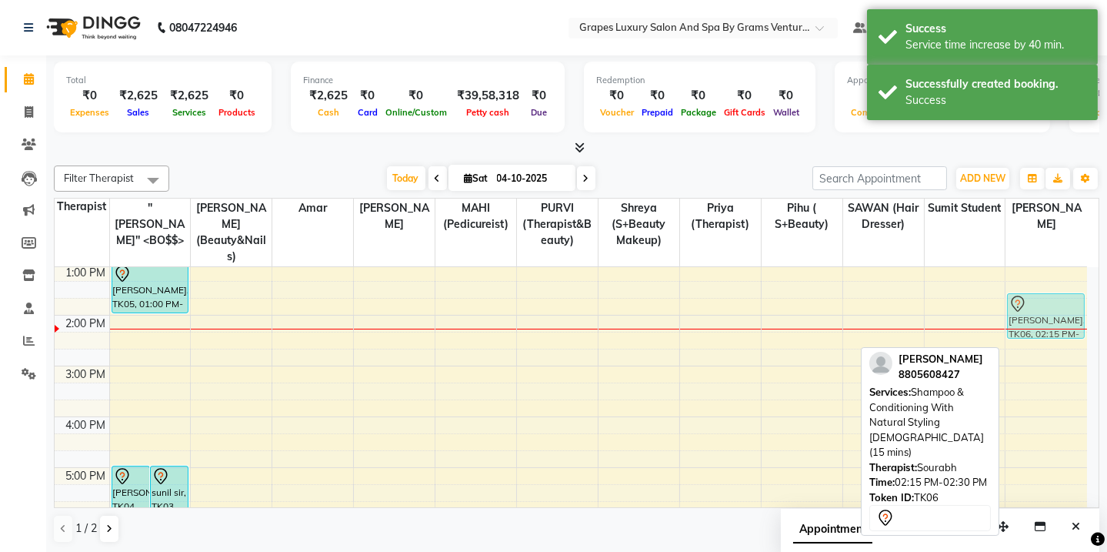
drag, startPoint x: 1047, startPoint y: 337, endPoint x: 1037, endPoint y: 308, distance: 30.9
click at [1037, 308] on div "[PERSON_NAME], TK06, 02:15 PM-03:10 PM, Shampoo & Conditioning With Natural Sty…" at bounding box center [1047, 340] width 82 height 659
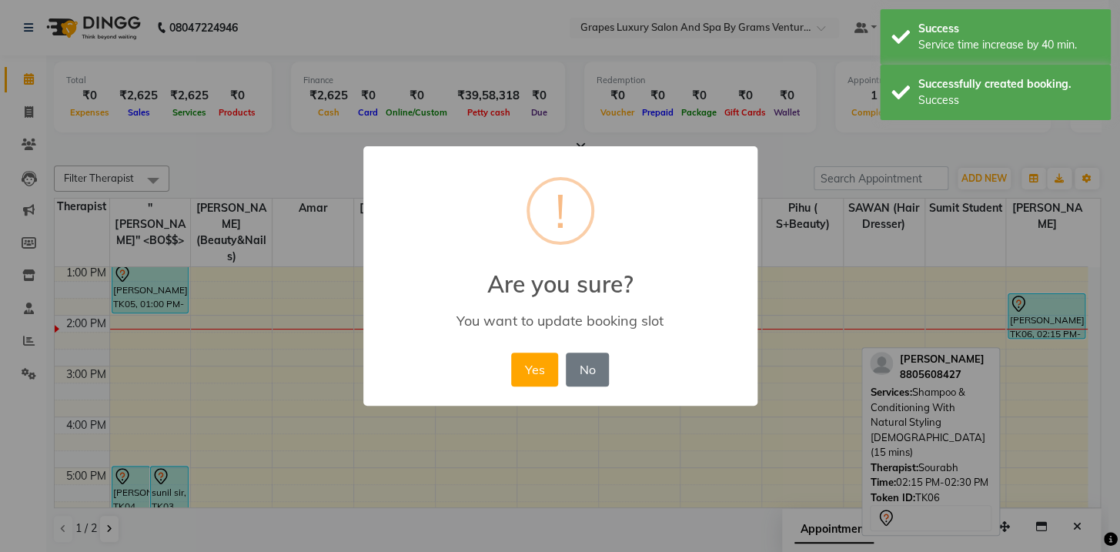
drag, startPoint x: 534, startPoint y: 352, endPoint x: 773, endPoint y: 301, distance: 244.8
click at [536, 352] on button "Yes" at bounding box center [534, 369] width 47 height 34
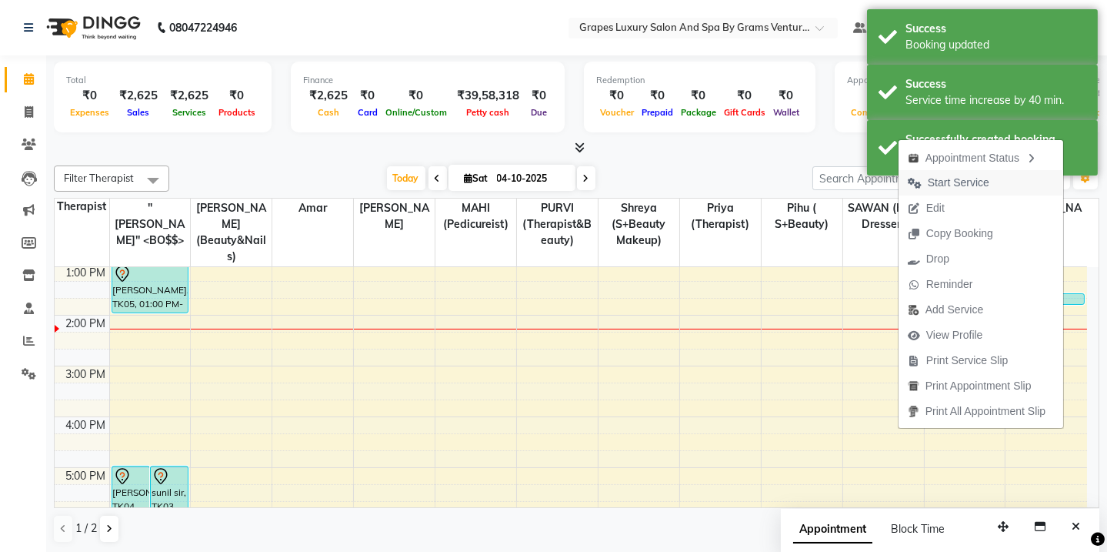
click at [956, 182] on span "Start Service" at bounding box center [959, 183] width 62 height 16
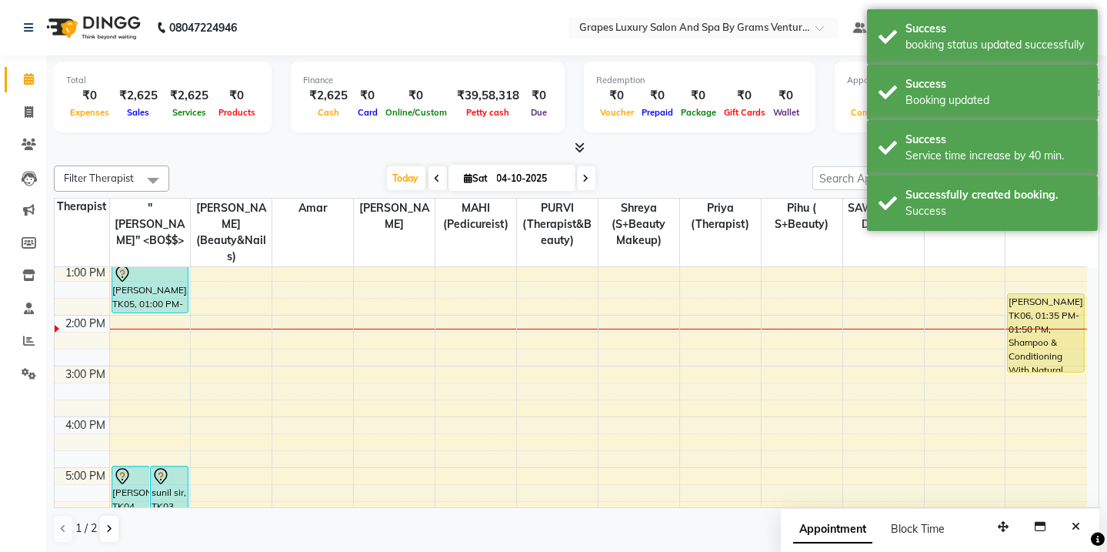
drag, startPoint x: 1051, startPoint y: 288, endPoint x: 1051, endPoint y: 352, distance: 63.9
click at [1051, 352] on div "[PERSON_NAME], TK06, 01:35 PM-01:50 PM, Shampoo & Conditioning With Natural Sty…" at bounding box center [1047, 340] width 82 height 659
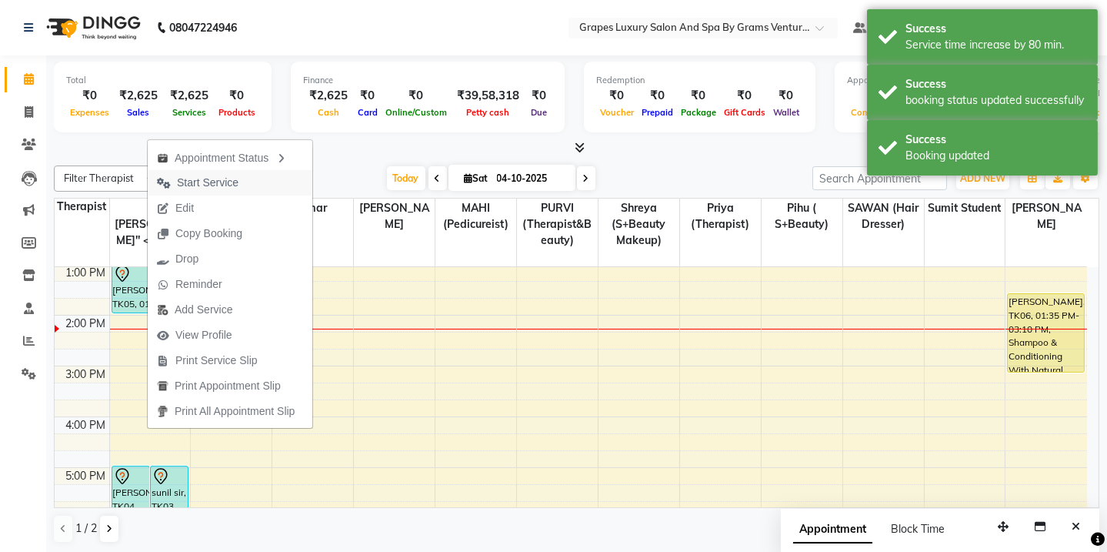
click at [192, 187] on span "Start Service" at bounding box center [208, 183] width 62 height 16
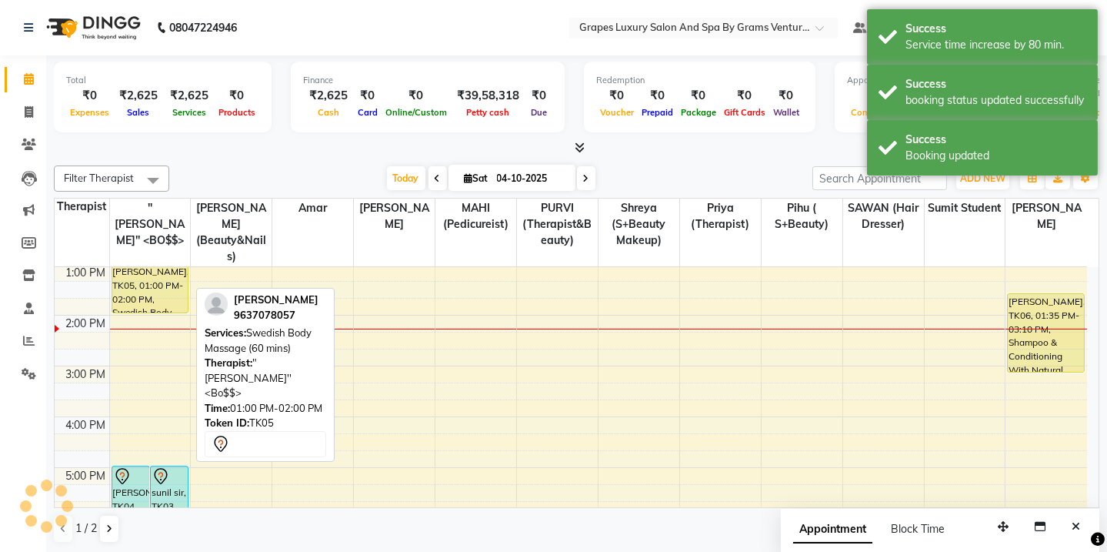
click at [162, 275] on div "[PERSON_NAME], TK05, 01:00 PM-02:00 PM, Swedish Body Massage (60 mins)" at bounding box center [149, 288] width 75 height 48
click at [176, 285] on div "[PERSON_NAME], TK05, 01:00 PM-02:00 PM, Swedish Body Massage (60 mins)" at bounding box center [149, 288] width 75 height 48
select select "1"
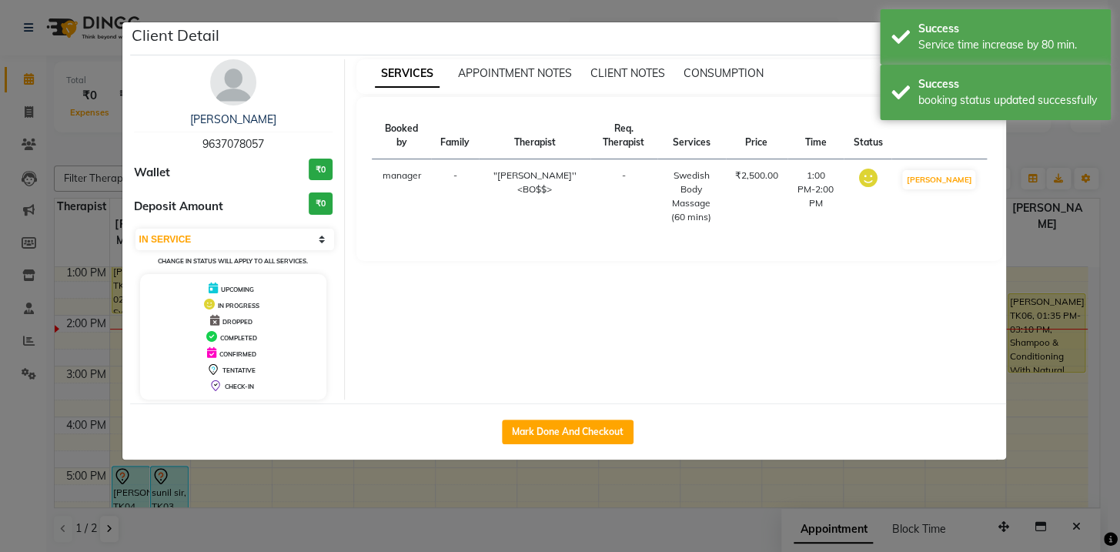
drag, startPoint x: 529, startPoint y: 425, endPoint x: 850, endPoint y: 123, distance: 441.0
click at [529, 425] on button "Mark Done And Checkout" at bounding box center [568, 431] width 132 height 25
select select "service"
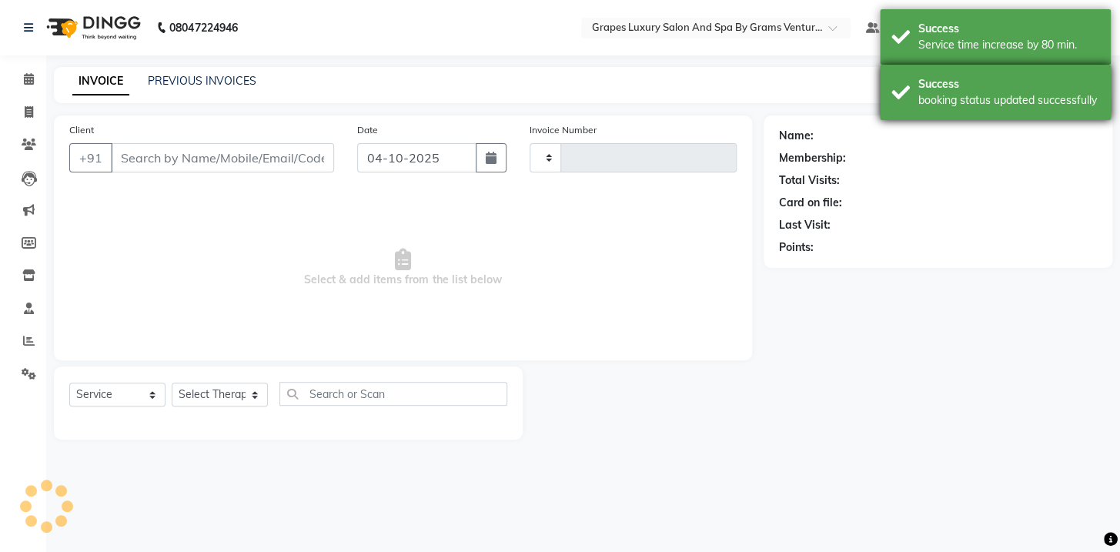
type input "2774"
select select "3585"
click at [923, 84] on div "Success" at bounding box center [1008, 84] width 181 height 16
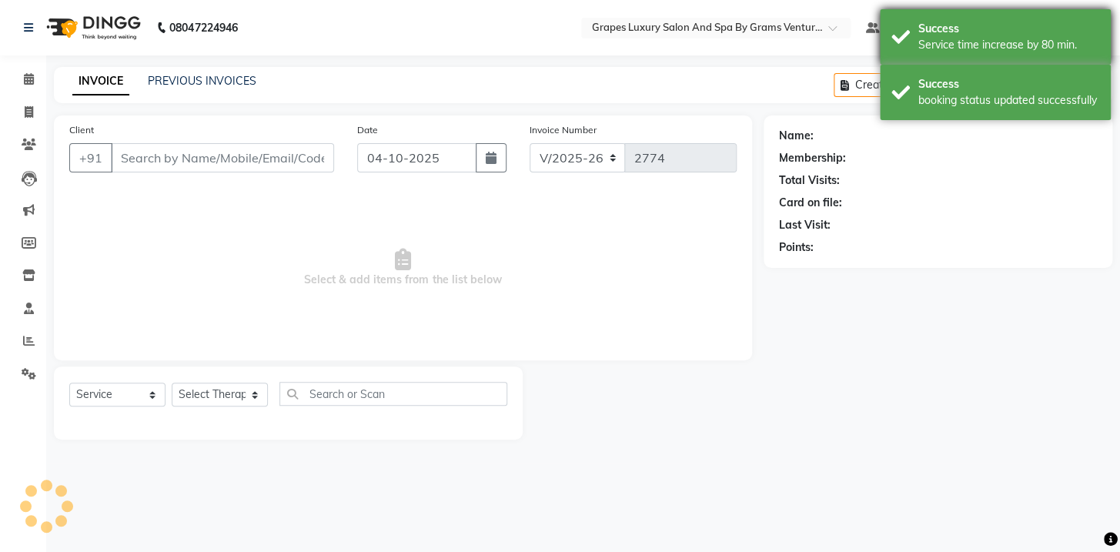
click at [954, 26] on div "Success" at bounding box center [1008, 29] width 181 height 16
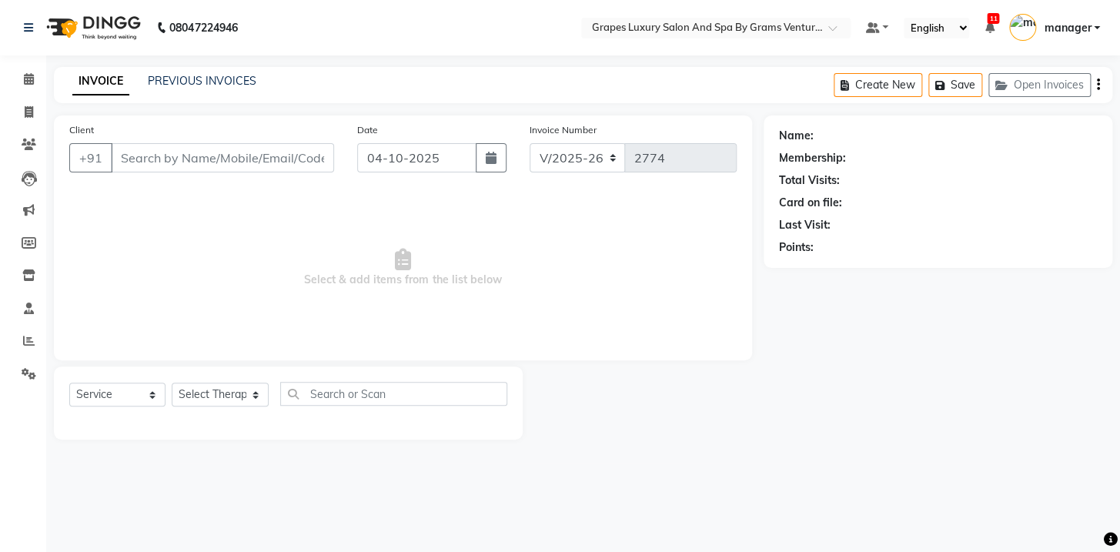
type input "9637078057"
select select "16582"
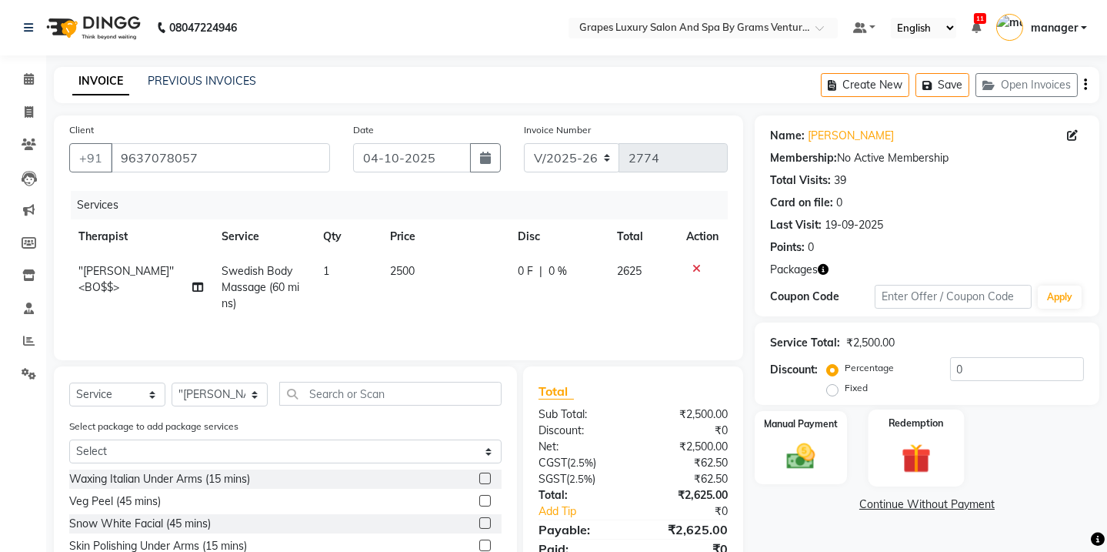
scroll to position [65, 0]
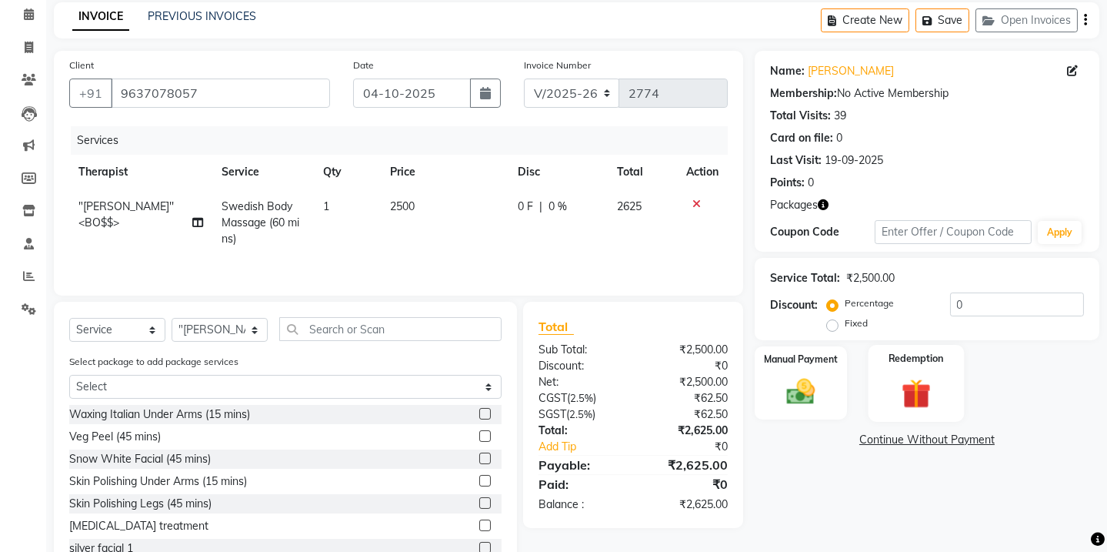
click at [915, 383] on img at bounding box center [916, 393] width 48 height 36
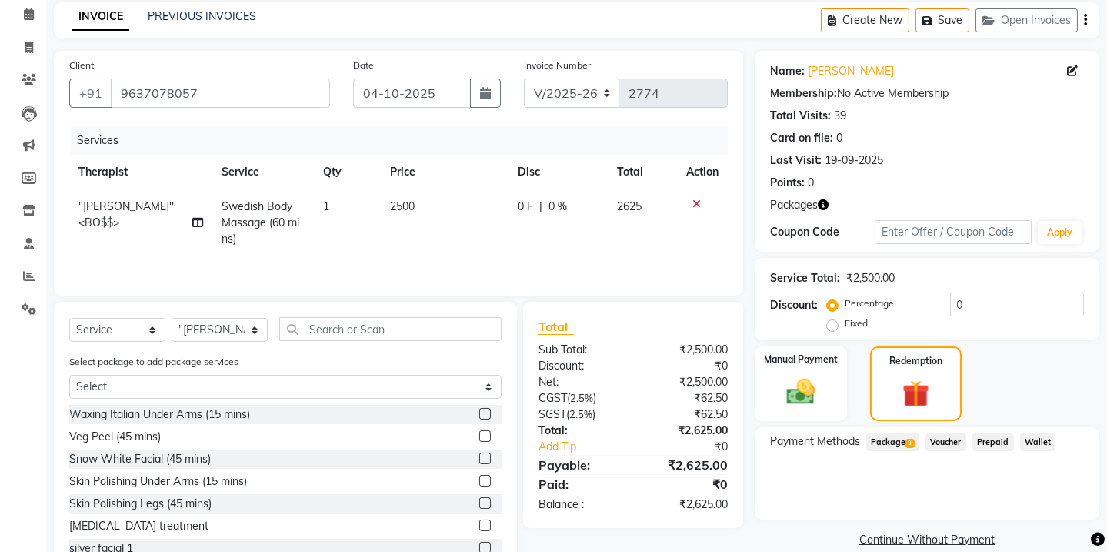
click at [893, 444] on span "Package 3" at bounding box center [892, 442] width 53 height 18
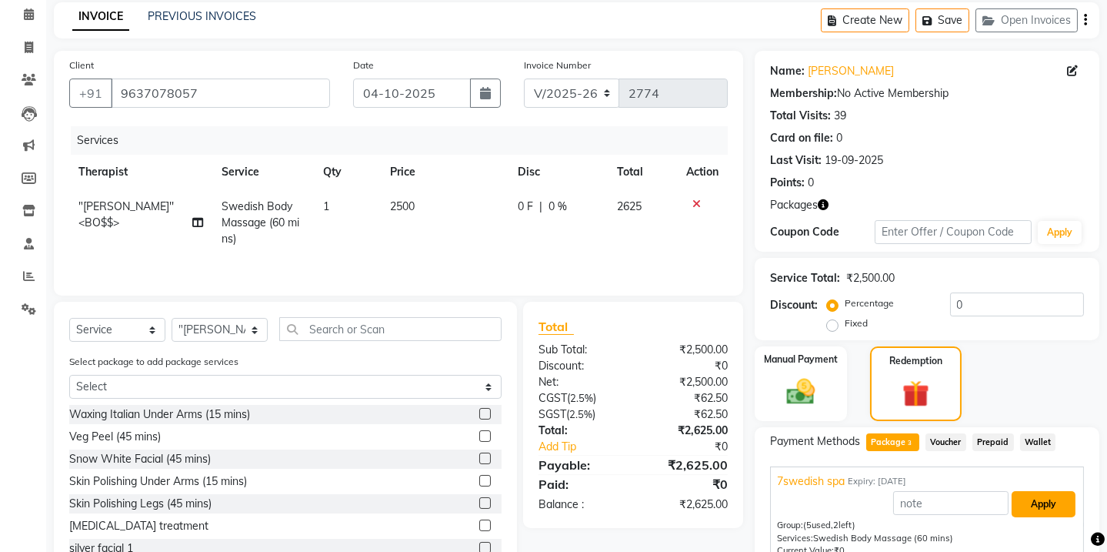
click at [1046, 497] on button "Apply" at bounding box center [1044, 504] width 64 height 26
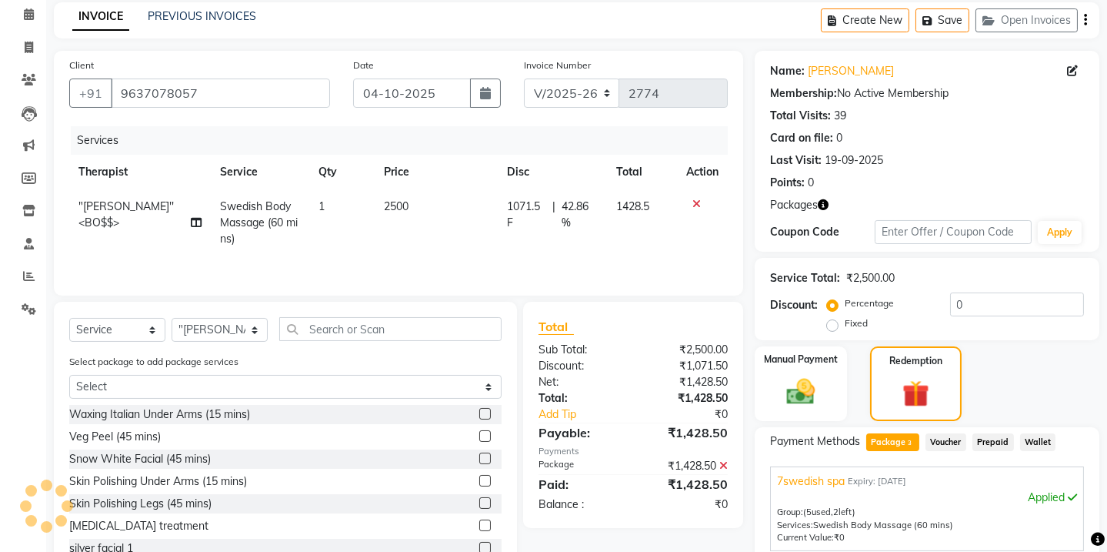
scroll to position [282, 0]
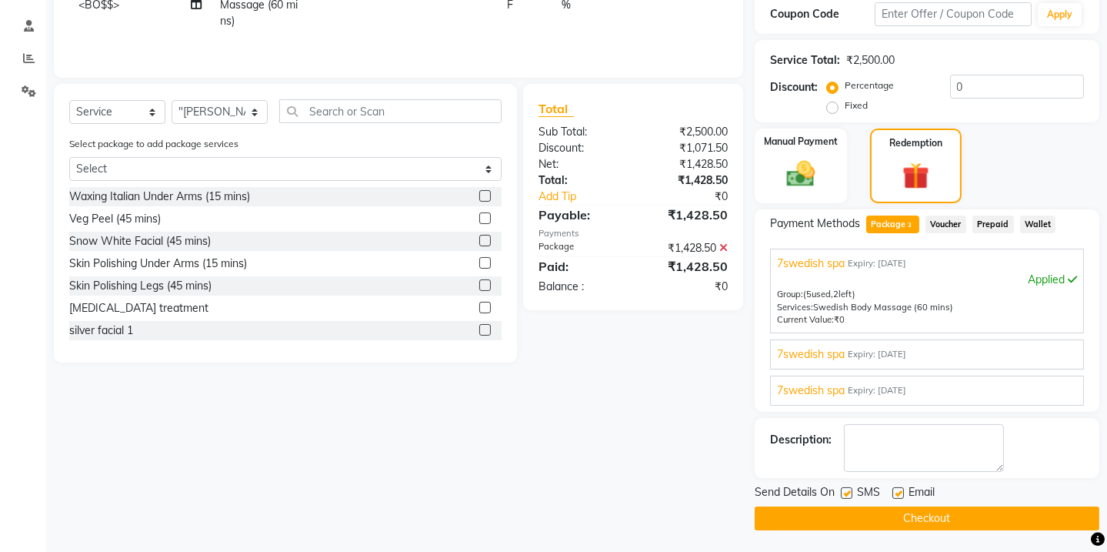
click at [843, 495] on label at bounding box center [847, 493] width 12 height 12
click at [843, 495] on input "checkbox" at bounding box center [846, 494] width 10 height 10
checkbox input "false"
click at [860, 506] on button "Checkout" at bounding box center [927, 518] width 345 height 24
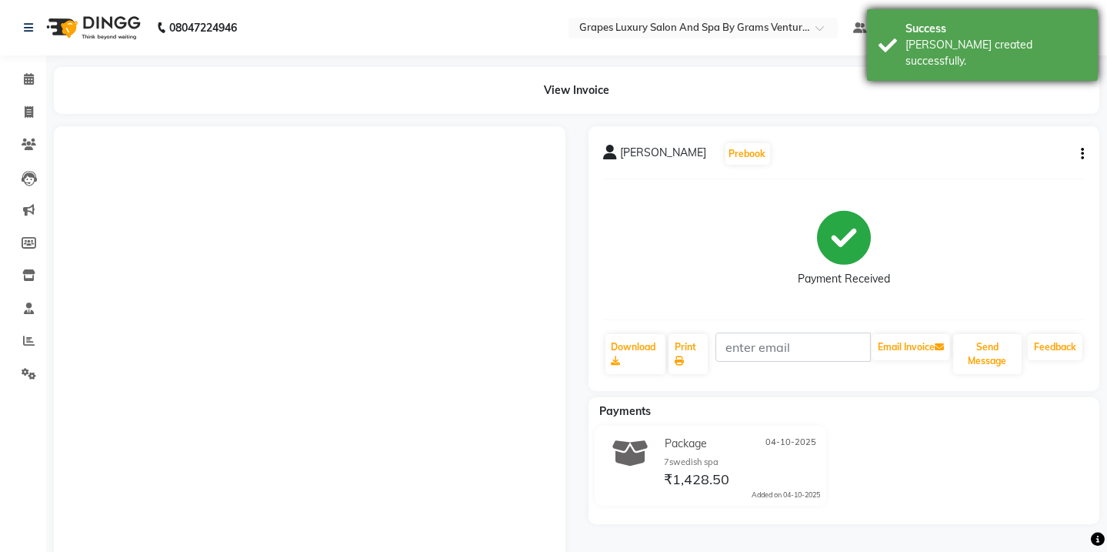
click at [943, 40] on div "[PERSON_NAME] created successfully." at bounding box center [996, 53] width 181 height 32
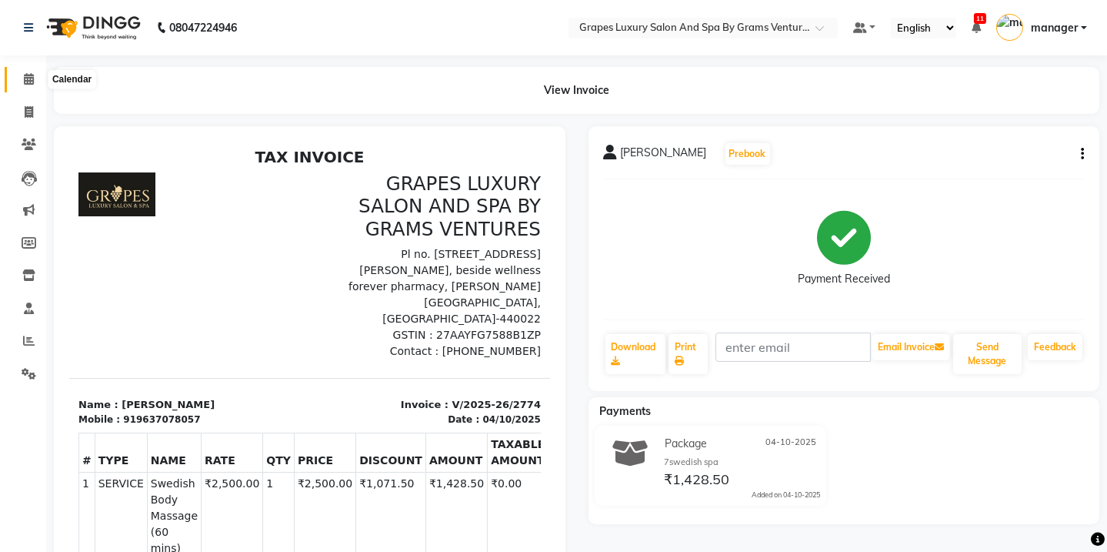
click at [26, 75] on icon at bounding box center [29, 79] width 10 height 12
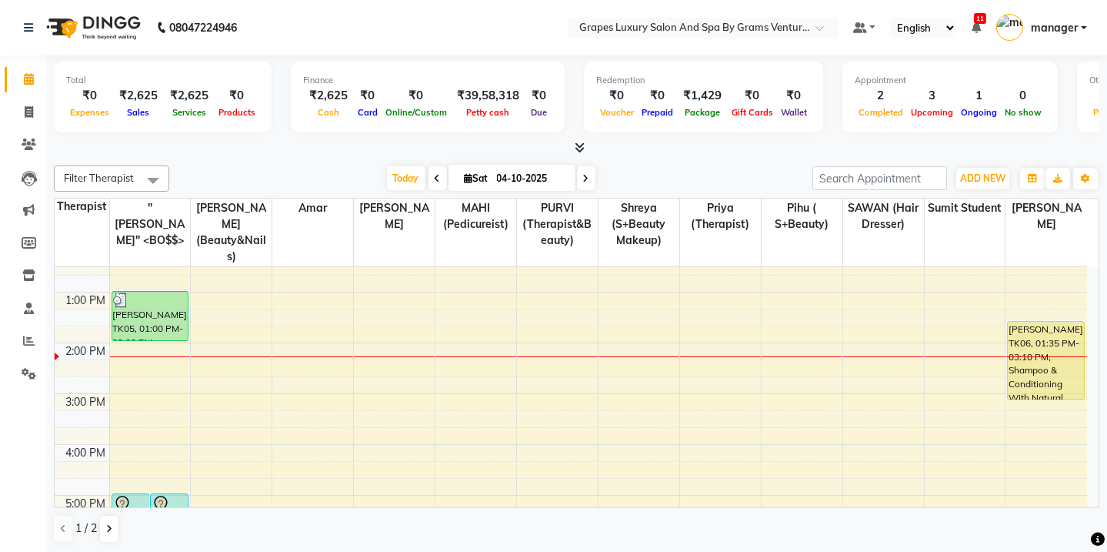
scroll to position [229, 0]
click at [373, 319] on div "8:00 AM 9:00 AM 10:00 AM 11:00 AM 12:00 PM 1:00 PM 2:00 PM 3:00 PM 4:00 PM 5:00…" at bounding box center [571, 367] width 1033 height 659
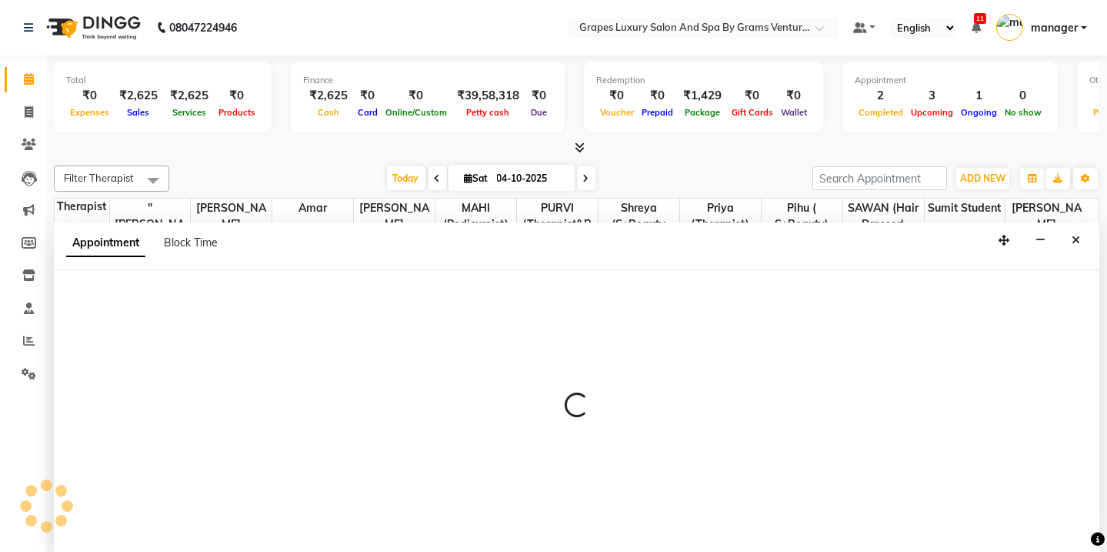
select select "78335"
select select "tentative"
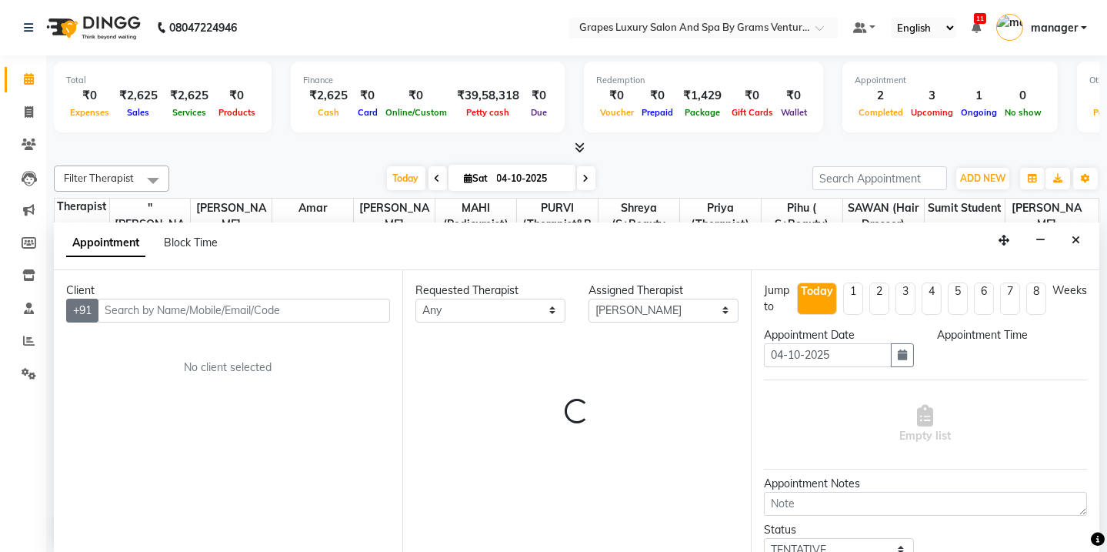
scroll to position [0, 0]
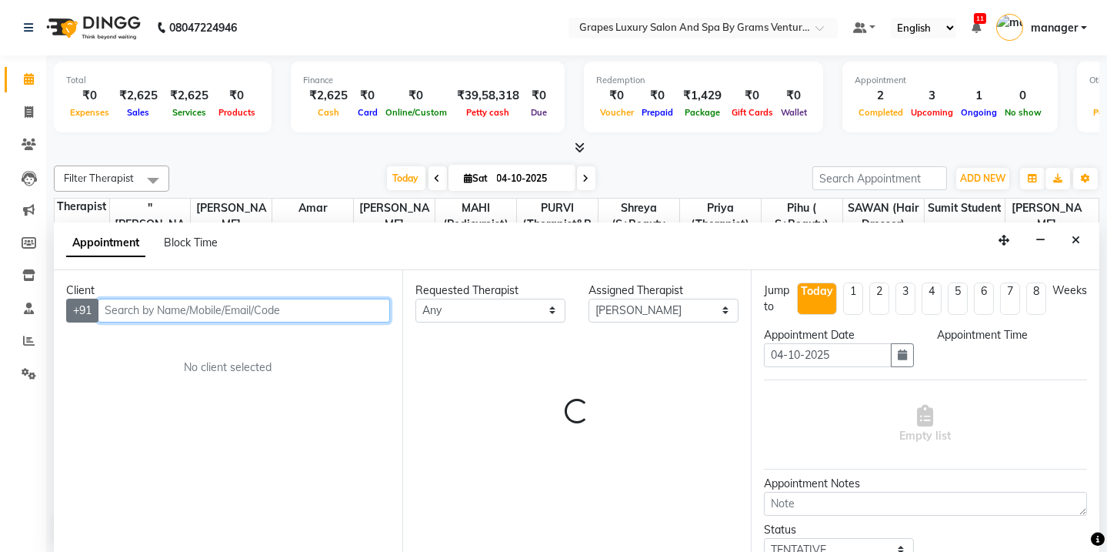
select select "825"
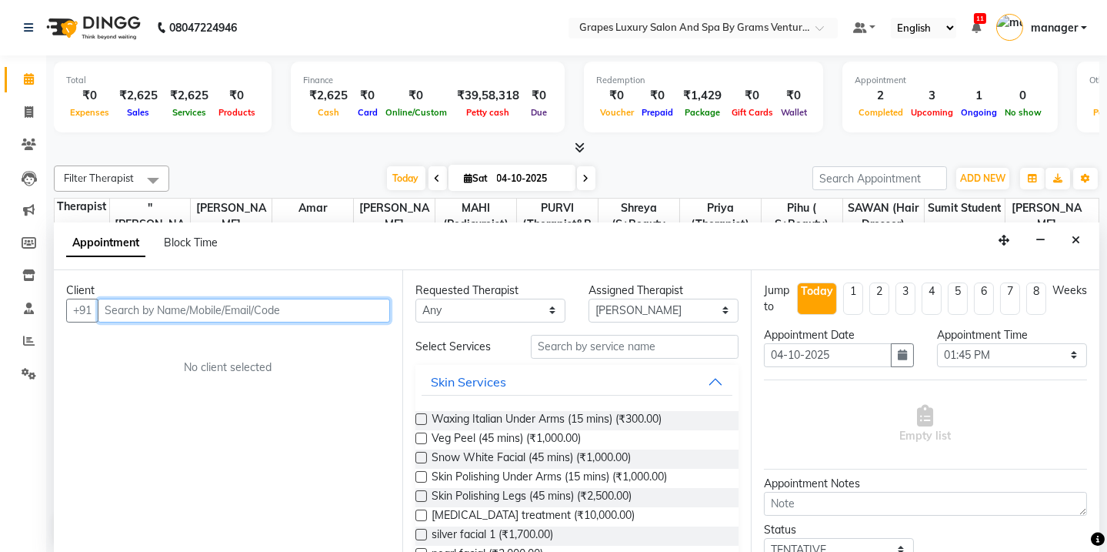
click at [136, 303] on input "text" at bounding box center [244, 311] width 292 height 24
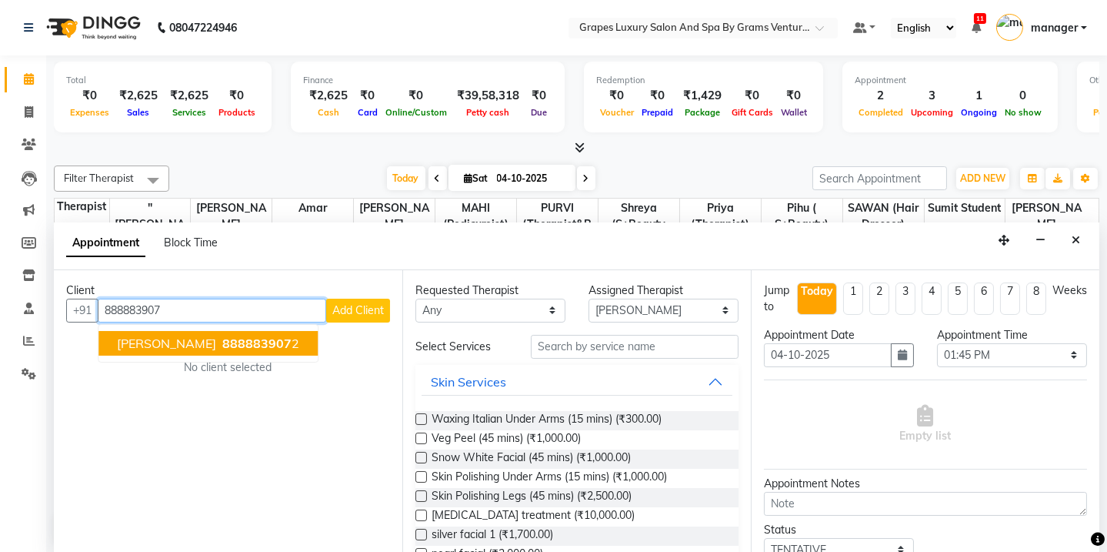
click at [130, 355] on ngb-typeahead-window "[PERSON_NAME] 888883907 2" at bounding box center [208, 343] width 221 height 38
click at [139, 342] on span "[PERSON_NAME]" at bounding box center [166, 343] width 99 height 15
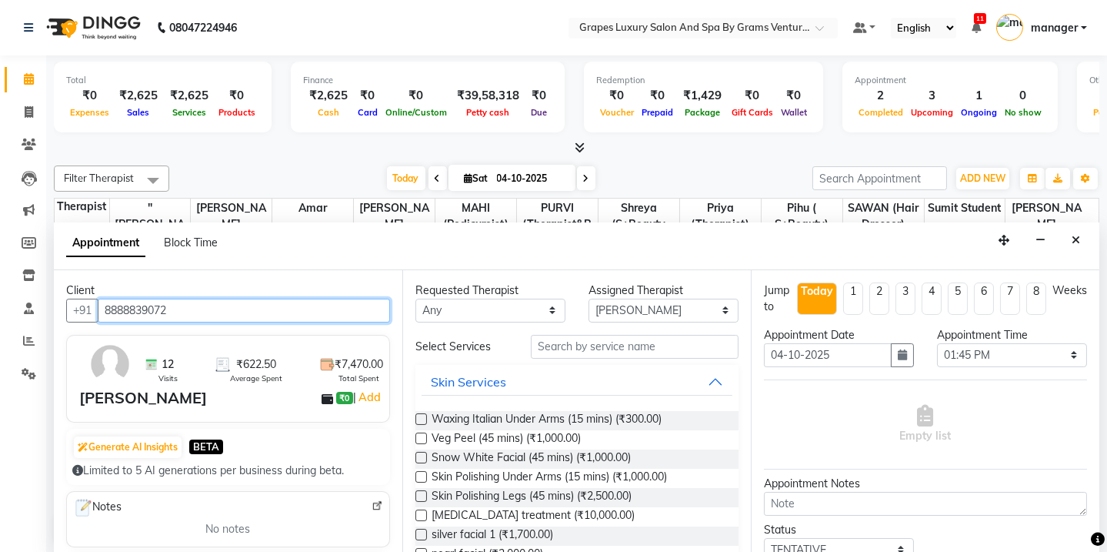
type input "8888839072"
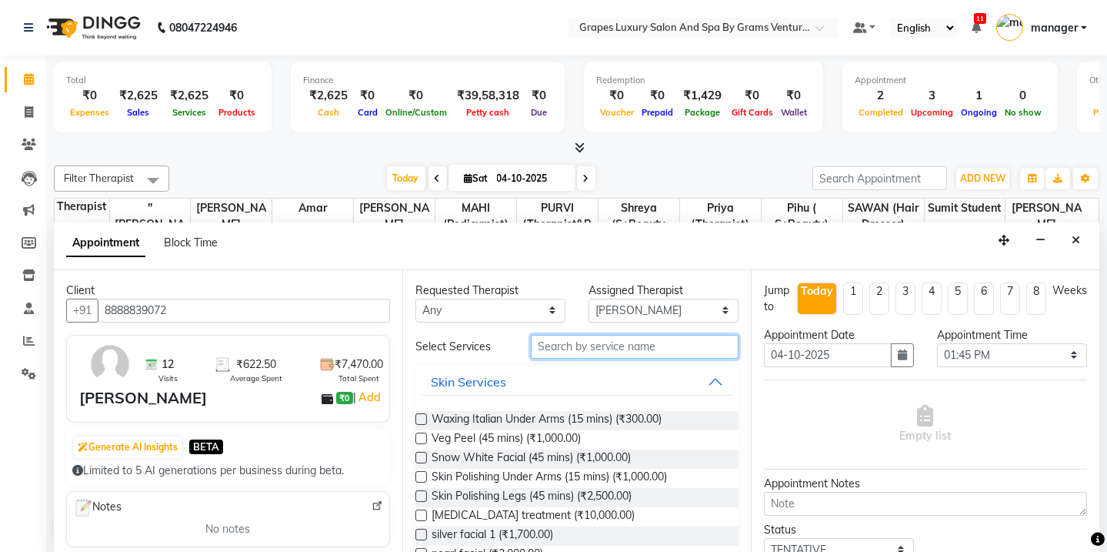
click at [600, 351] on input "text" at bounding box center [635, 347] width 208 height 24
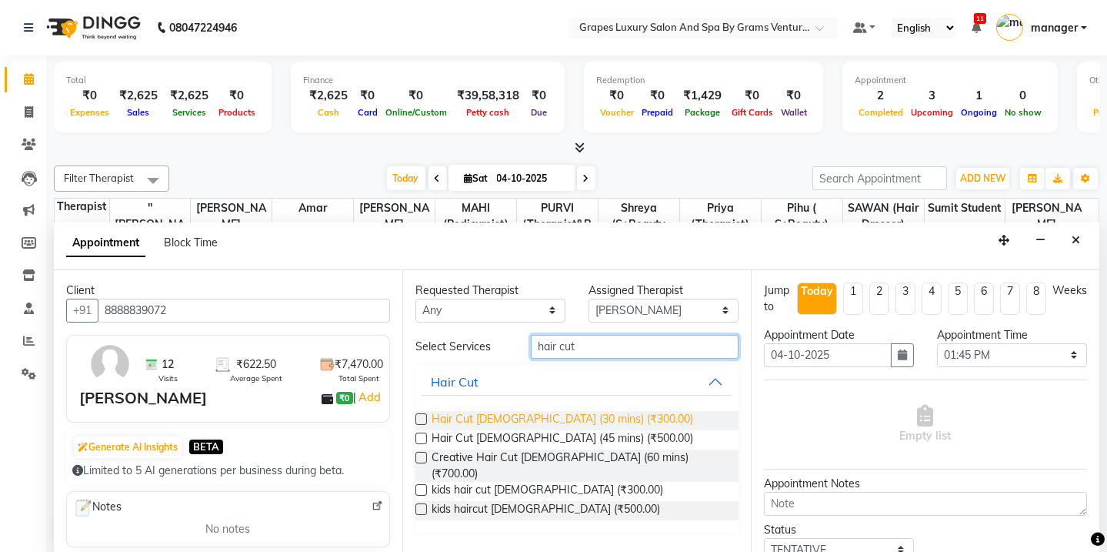
type input "hair cut"
drag, startPoint x: 516, startPoint y: 420, endPoint x: 546, endPoint y: 403, distance: 34.5
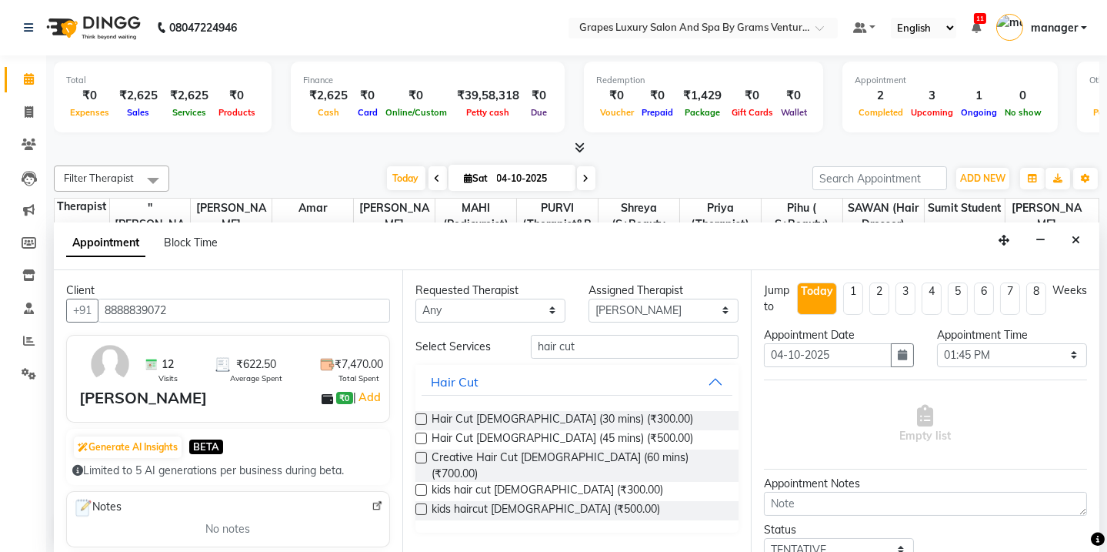
click at [516, 417] on span "Hair Cut [DEMOGRAPHIC_DATA] (30 mins) (₹300.00)" at bounding box center [563, 420] width 262 height 19
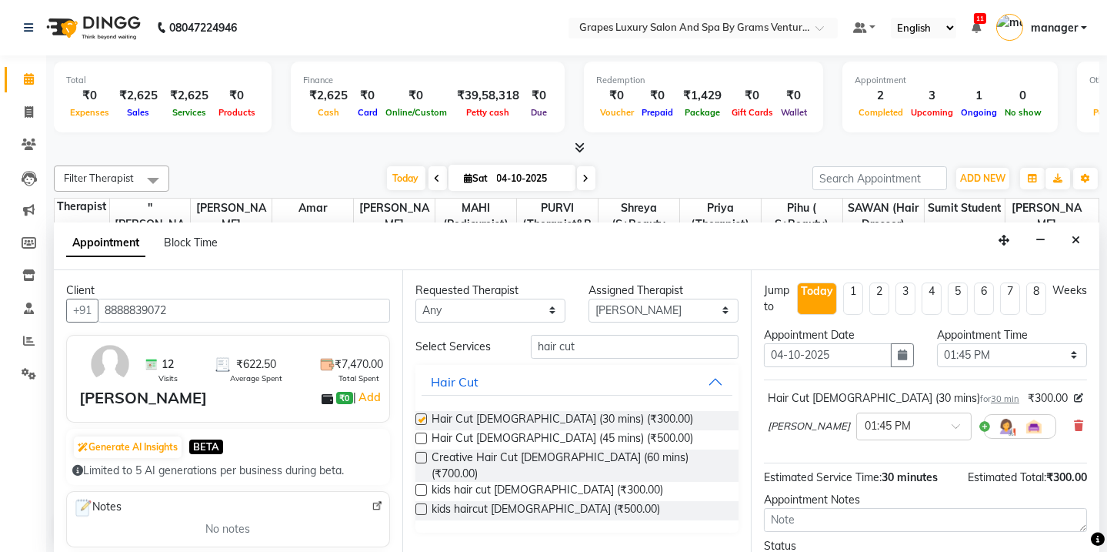
checkbox input "false"
drag, startPoint x: 641, startPoint y: 351, endPoint x: 629, endPoint y: 356, distance: 12.4
click at [629, 356] on input "hair cut" at bounding box center [635, 347] width 208 height 24
type input "h"
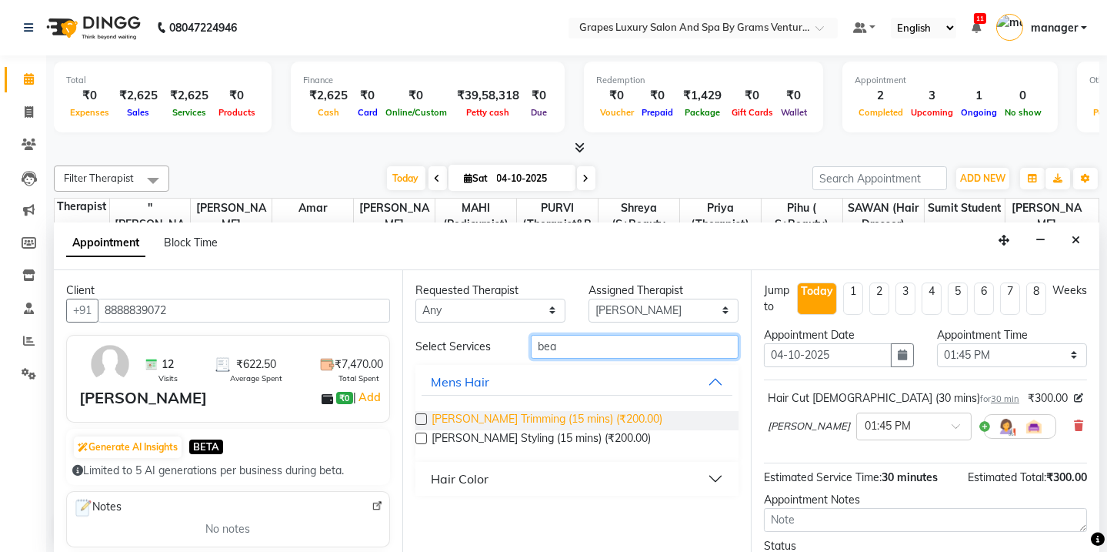
type input "bea"
click at [570, 415] on span "[PERSON_NAME] Trimming (15 mins) (₹200.00)" at bounding box center [547, 420] width 231 height 19
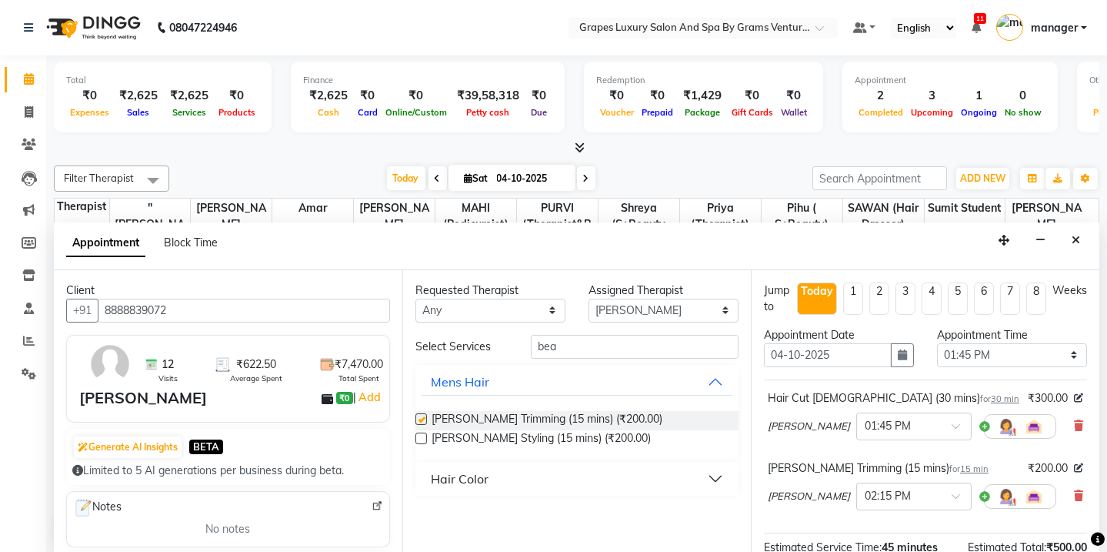
checkbox input "false"
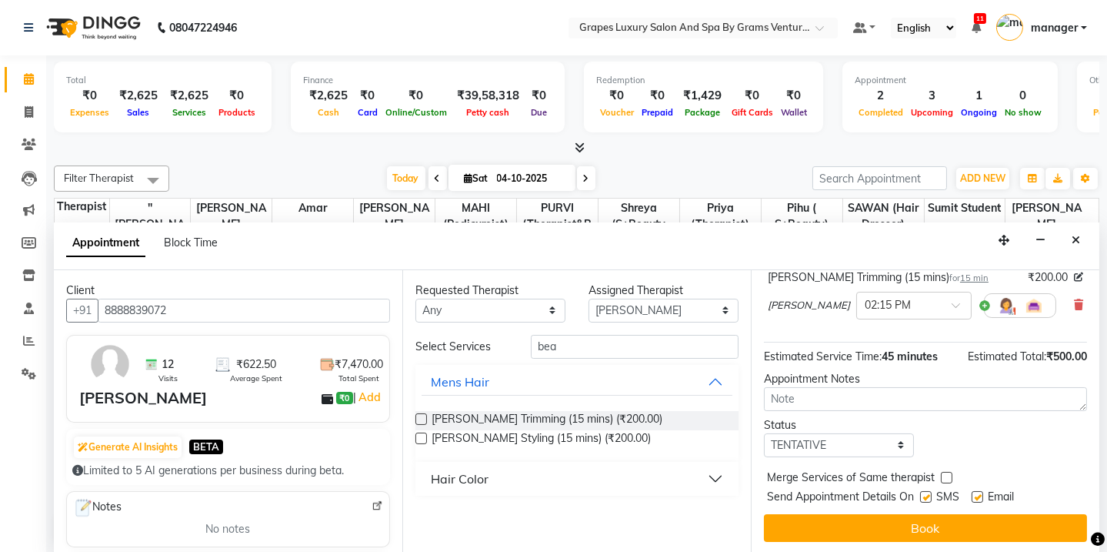
click at [924, 494] on label at bounding box center [926, 497] width 12 height 12
click at [924, 494] on input "checkbox" at bounding box center [925, 498] width 10 height 10
checkbox input "false"
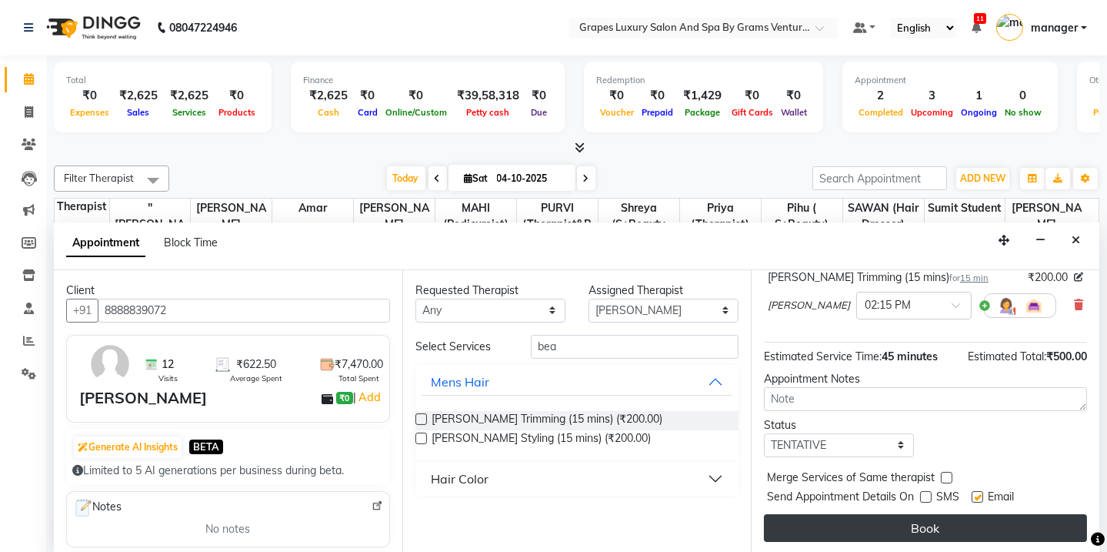
drag, startPoint x: 926, startPoint y: 524, endPoint x: 903, endPoint y: 511, distance: 25.9
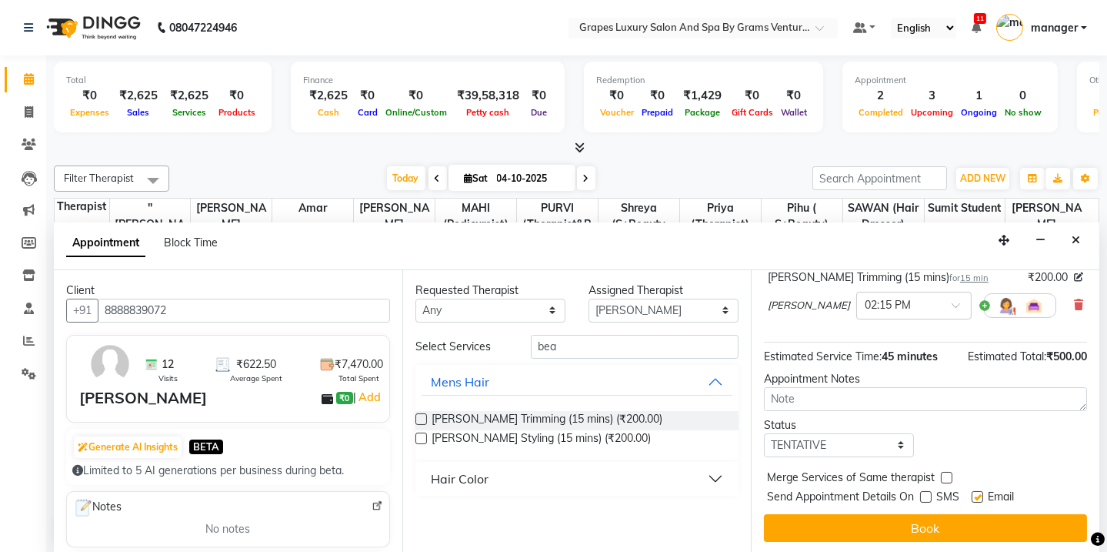
click at [923, 523] on button "Book" at bounding box center [925, 528] width 323 height 28
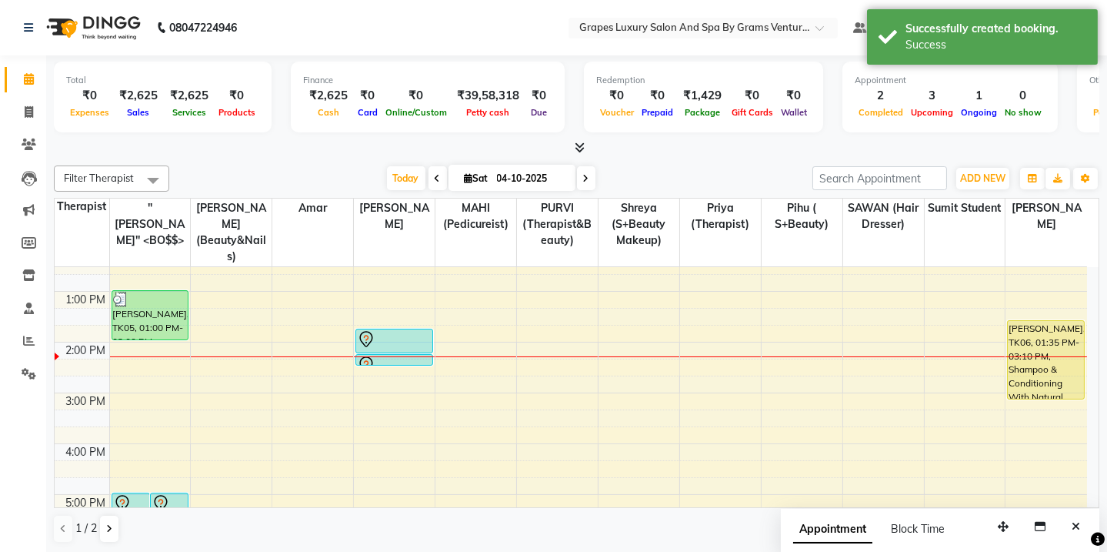
scroll to position [0, 0]
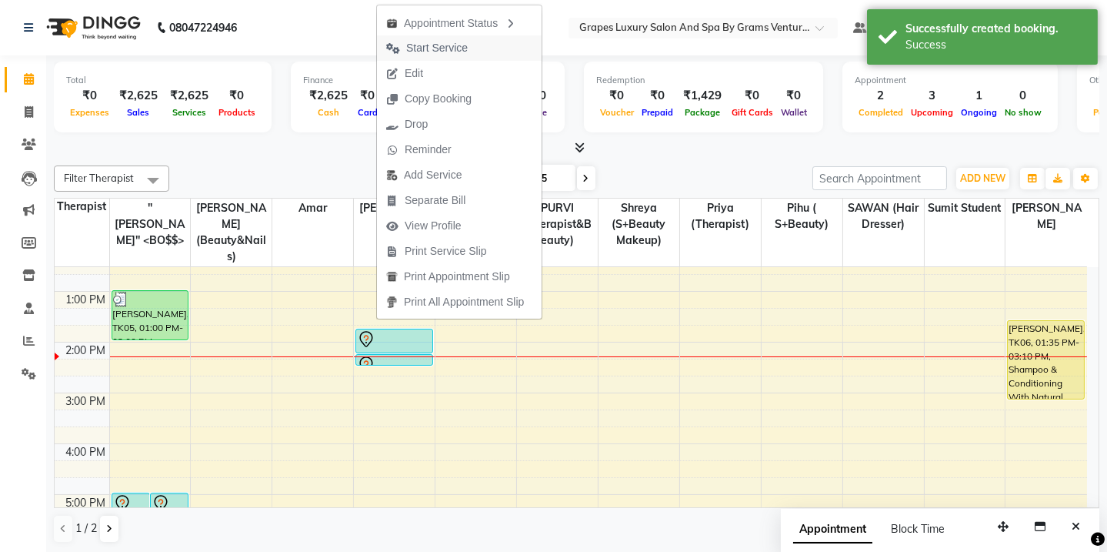
click at [440, 45] on span "Start Service" at bounding box center [437, 48] width 62 height 16
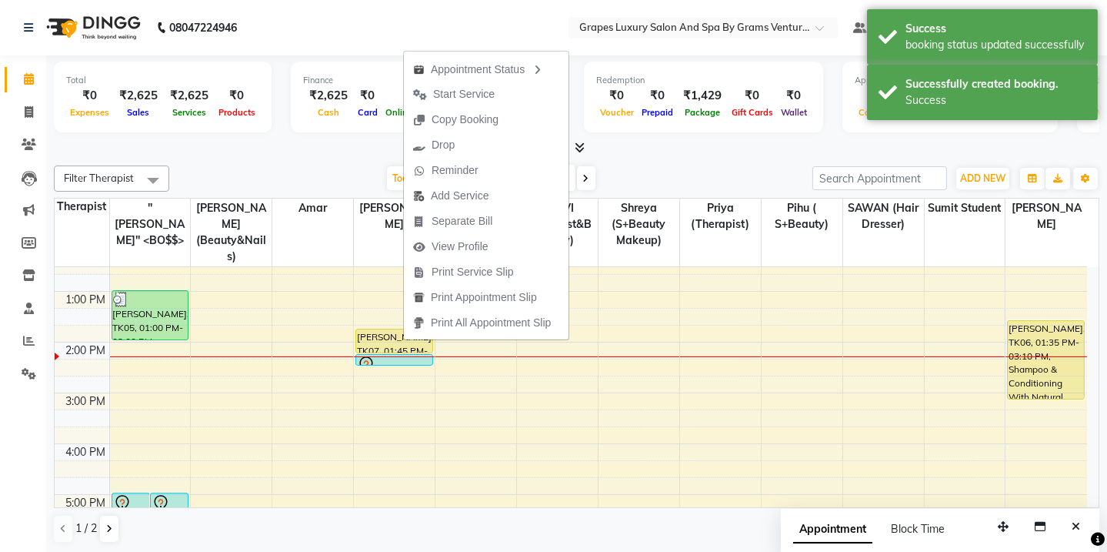
click at [482, 86] on span "Start Service" at bounding box center [464, 94] width 62 height 16
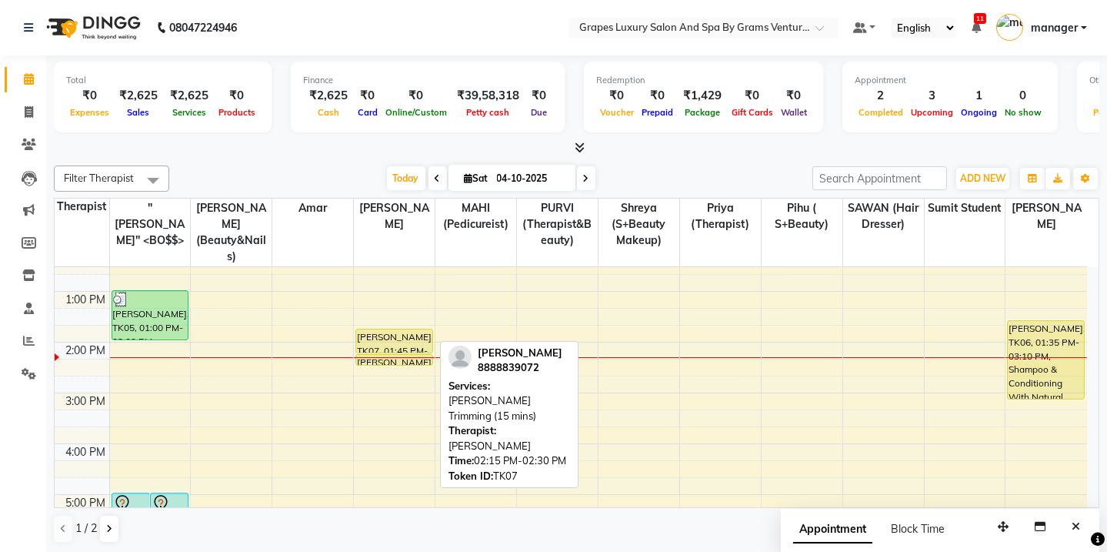
click at [396, 304] on div "8:00 AM 9:00 AM 10:00 AM 11:00 AM 12:00 PM 1:00 PM 2:00 PM 3:00 PM 4:00 PM 5:00…" at bounding box center [571, 367] width 1033 height 659
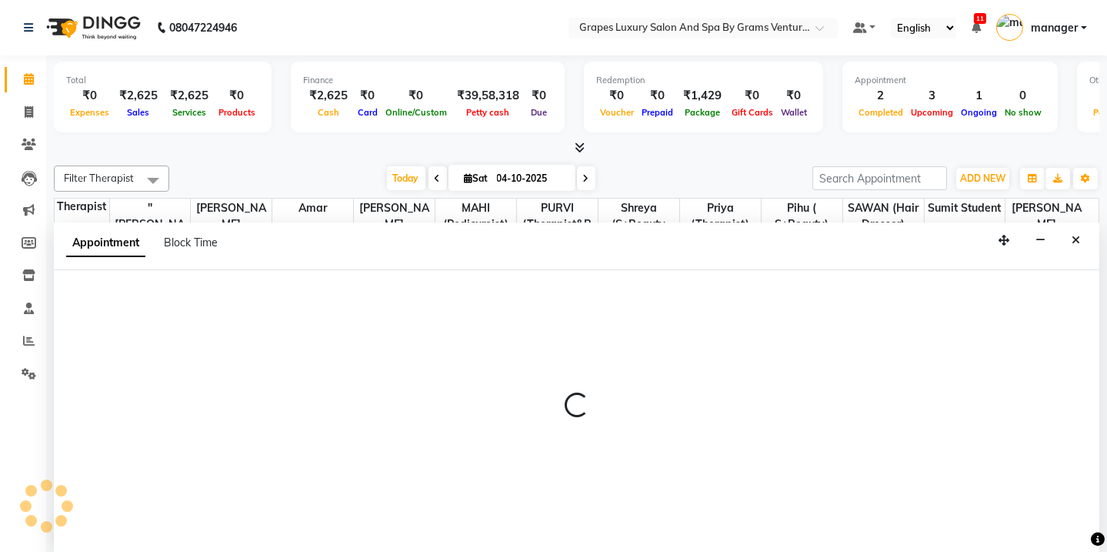
select select "78335"
select select "tentative"
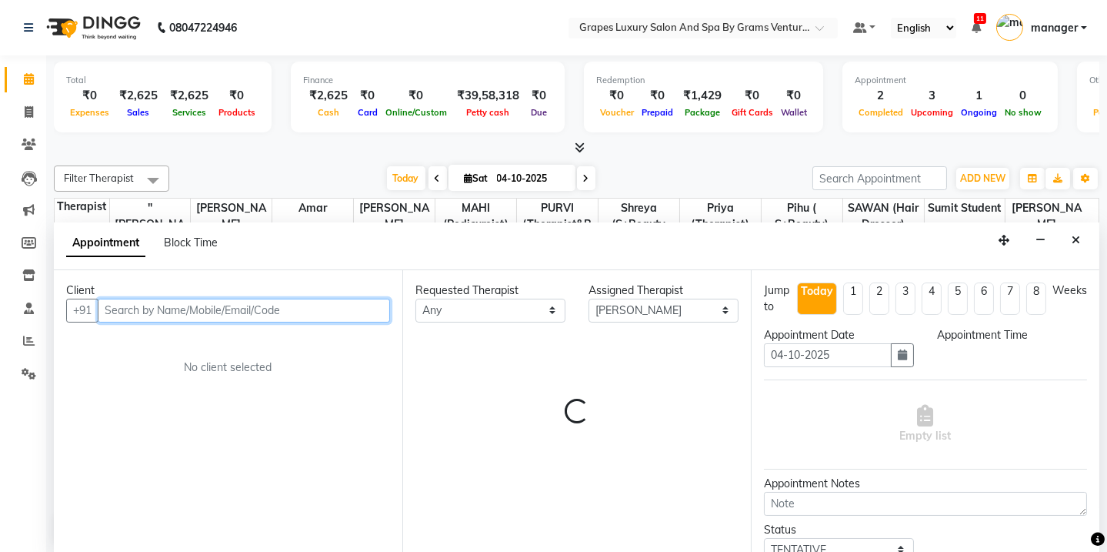
select select "795"
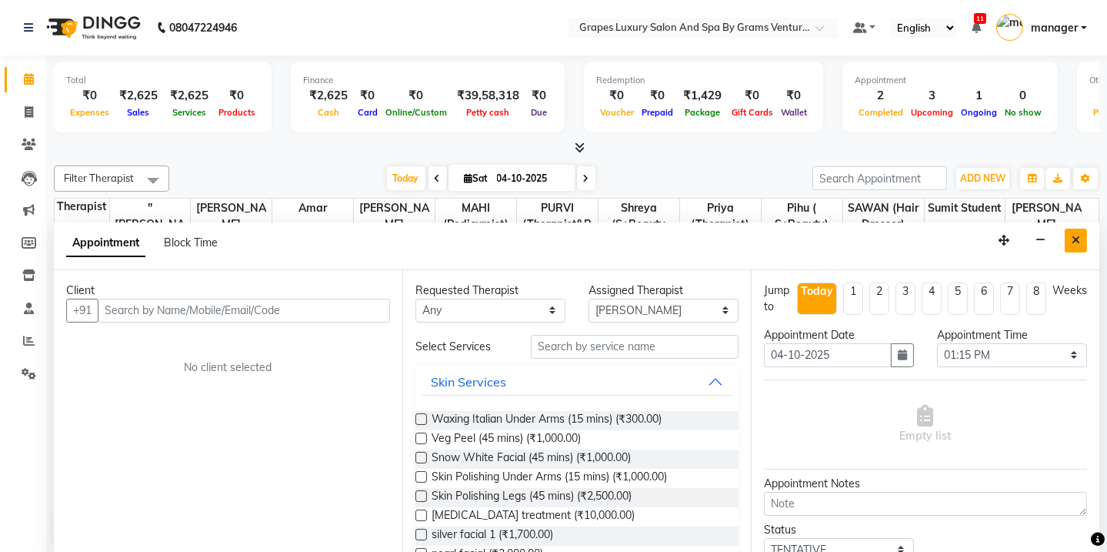
click at [1079, 231] on button "Close" at bounding box center [1076, 241] width 22 height 24
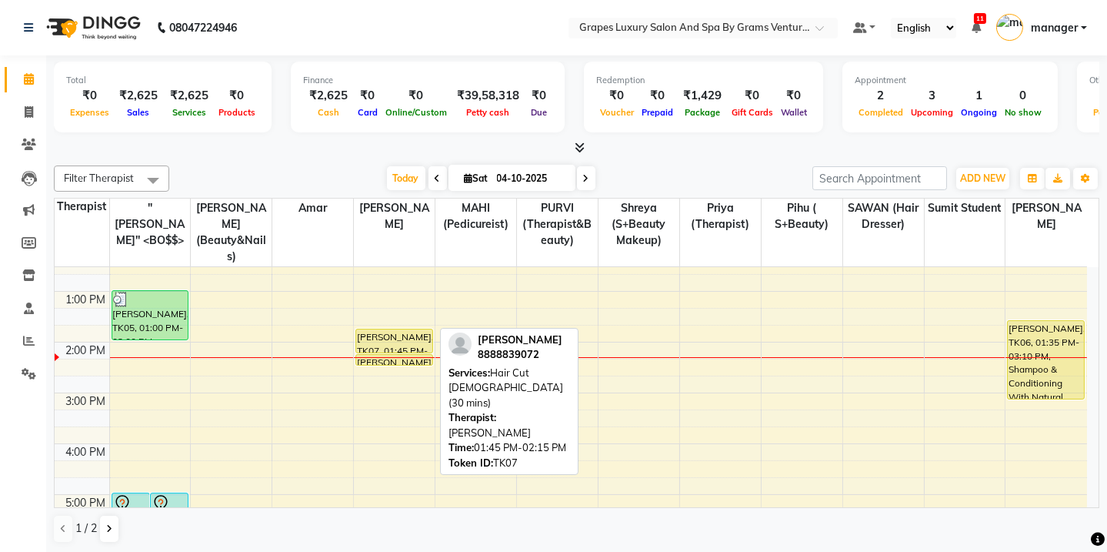
click at [407, 349] on div at bounding box center [393, 352] width 75 height 6
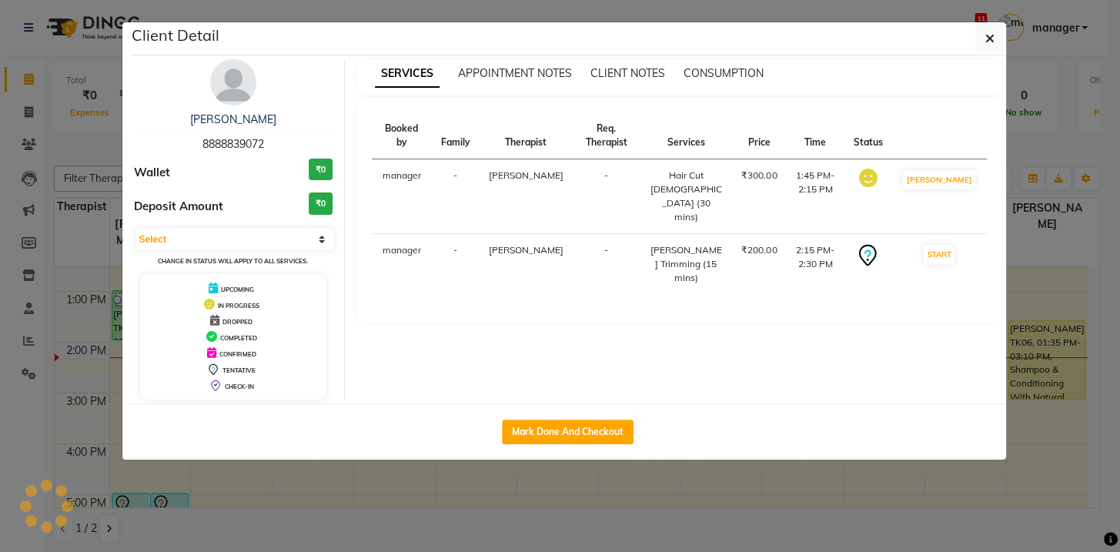
select select "1"
click at [535, 426] on button "Mark Done And Checkout" at bounding box center [568, 431] width 132 height 25
select select "service"
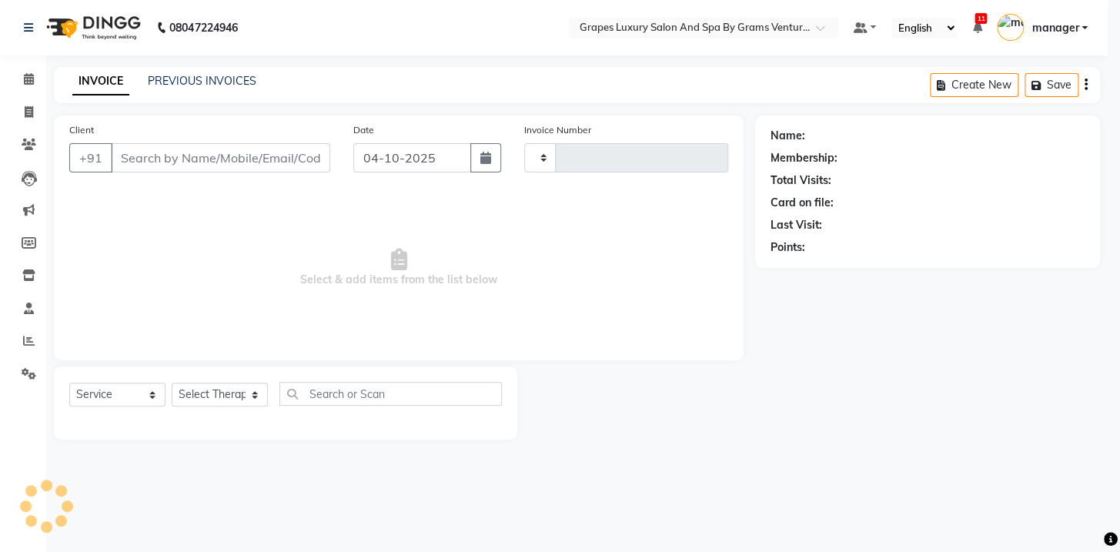
type input "2775"
select select "3585"
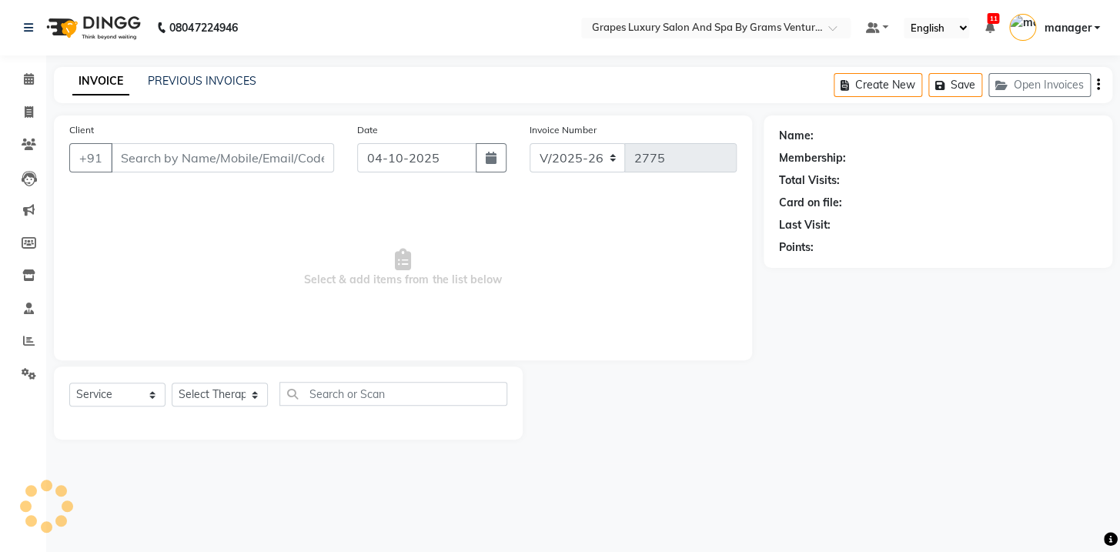
click at [648, 138] on div "Client +91 Date [DATE] Invoice Number V/2025 V/[PHONE_NUMBER] Select & add item…" at bounding box center [403, 237] width 698 height 245
type input "8888839072"
select select "78335"
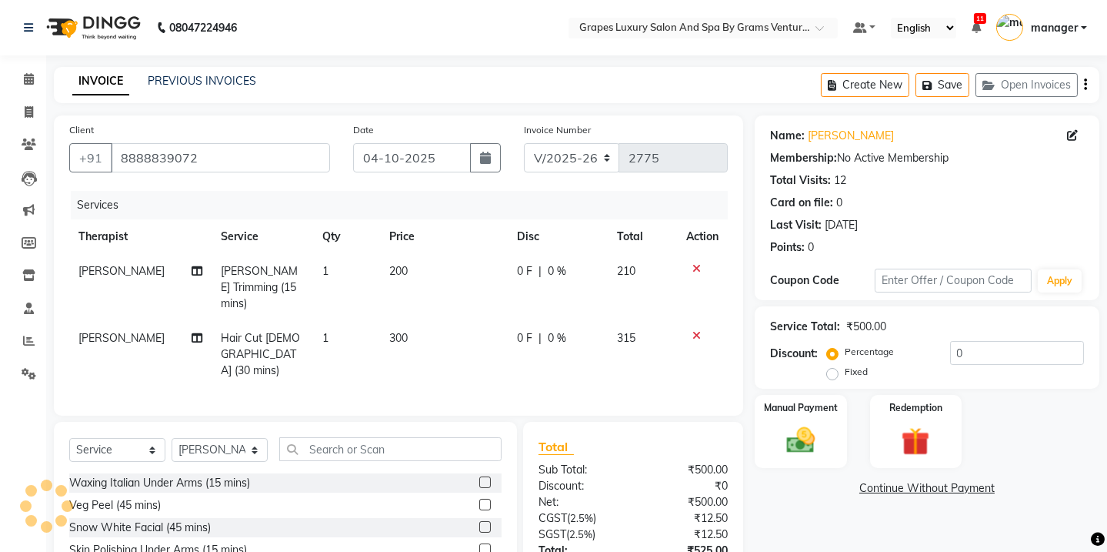
drag, startPoint x: 1037, startPoint y: 411, endPoint x: 1067, endPoint y: 399, distance: 32.9
click at [1039, 407] on div "Manual Payment Redemption" at bounding box center [927, 432] width 368 height 74
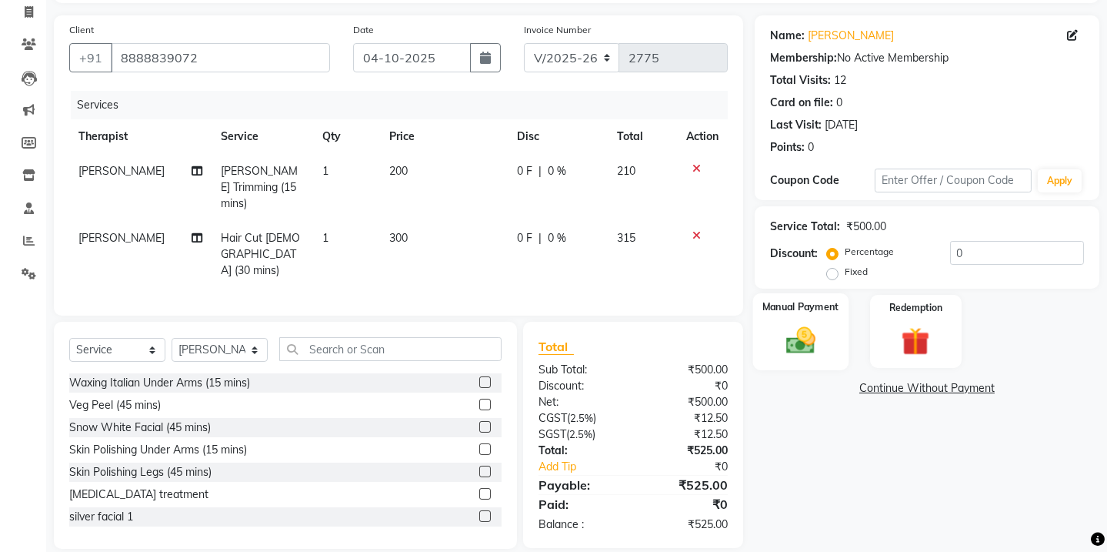
drag, startPoint x: 835, startPoint y: 329, endPoint x: 836, endPoint y: 338, distance: 8.6
click at [833, 330] on div "Manual Payment" at bounding box center [800, 331] width 95 height 76
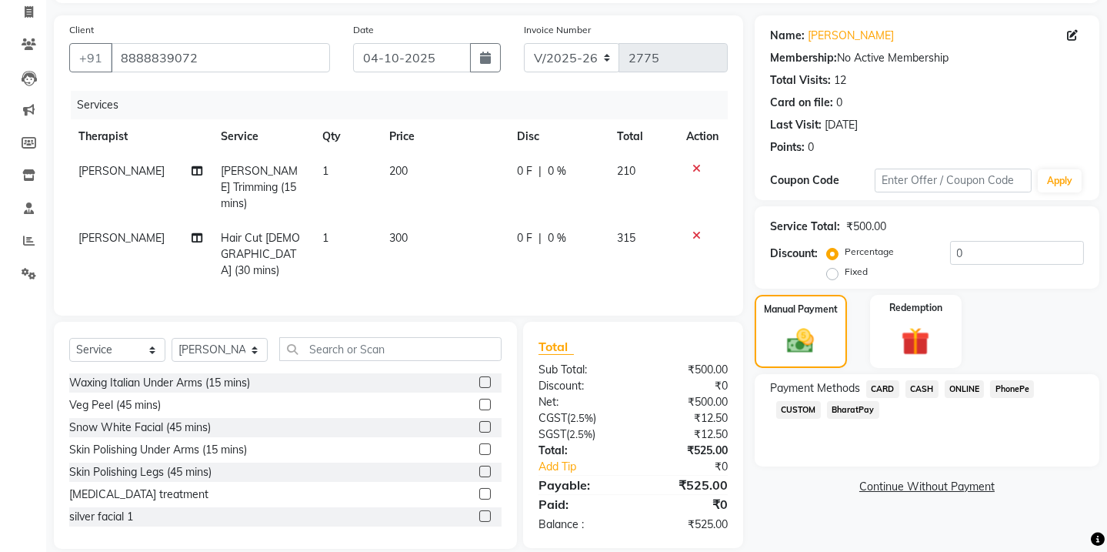
drag, startPoint x: 925, startPoint y: 390, endPoint x: 925, endPoint y: 399, distance: 8.5
click at [923, 390] on span "CASH" at bounding box center [922, 389] width 33 height 18
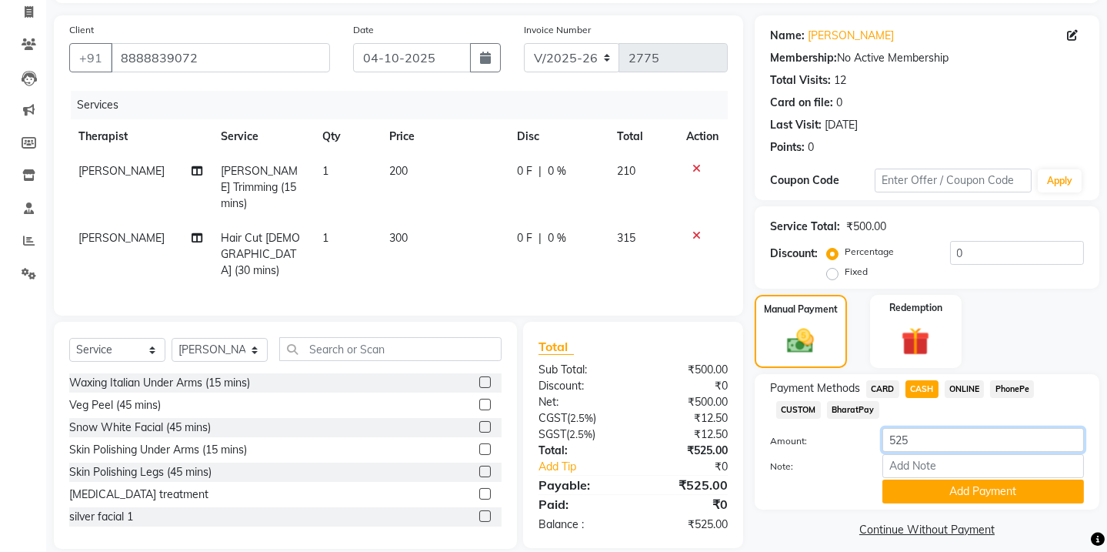
click at [923, 438] on input "525" at bounding box center [984, 440] width 202 height 24
type input "5"
type input "500"
drag, startPoint x: 931, startPoint y: 492, endPoint x: 996, endPoint y: 425, distance: 93.6
click at [936, 493] on button "Add Payment" at bounding box center [984, 491] width 202 height 24
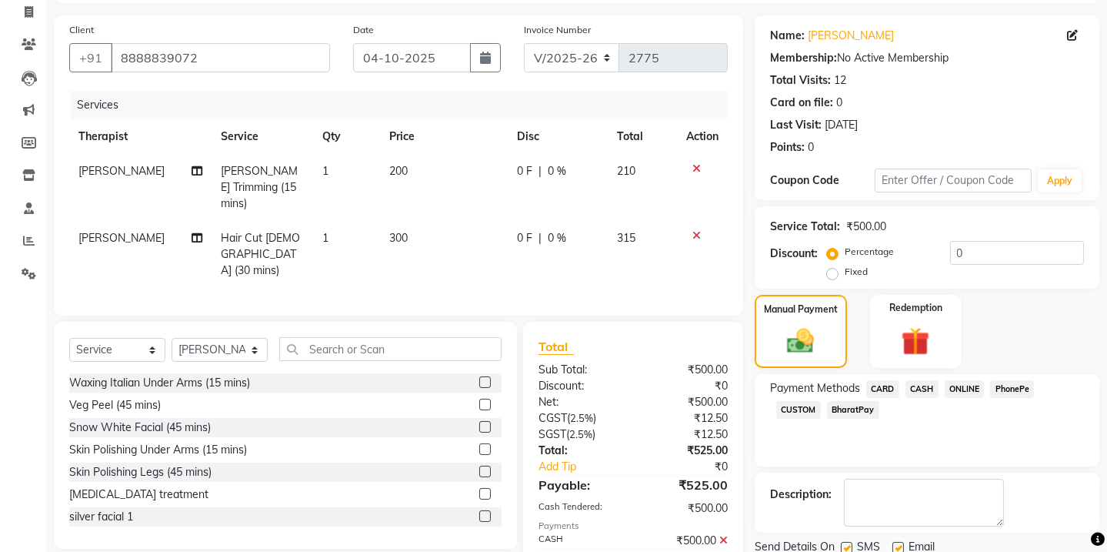
click at [968, 383] on span "ONLINE" at bounding box center [965, 389] width 40 height 18
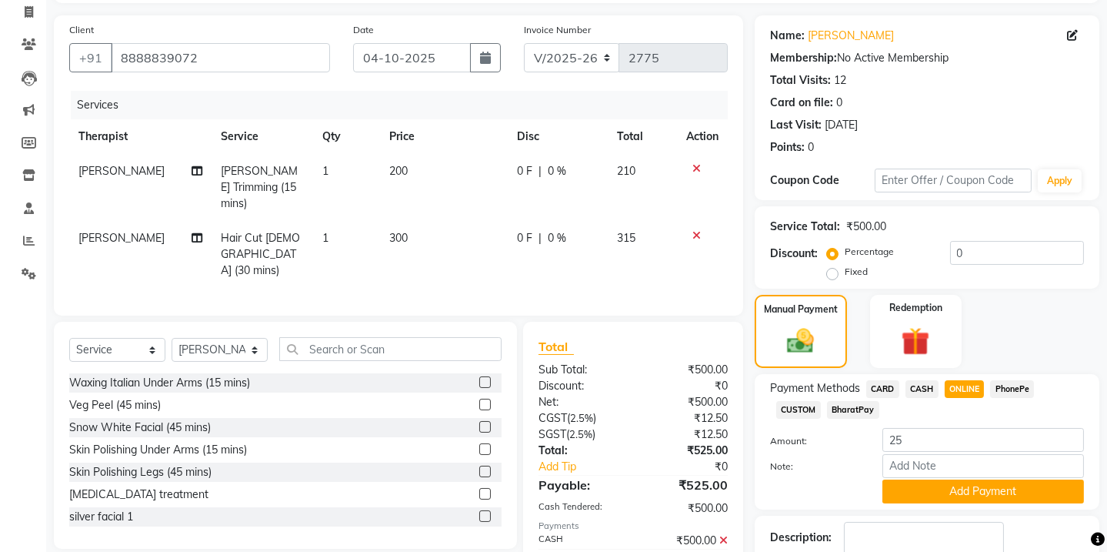
scroll to position [199, 0]
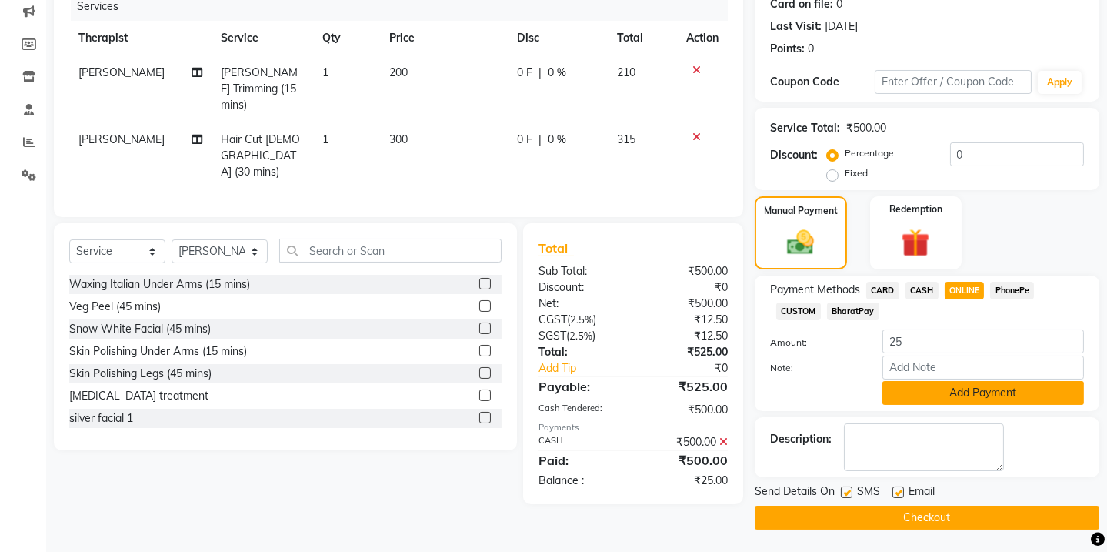
click at [917, 393] on button "Add Payment" at bounding box center [984, 393] width 202 height 24
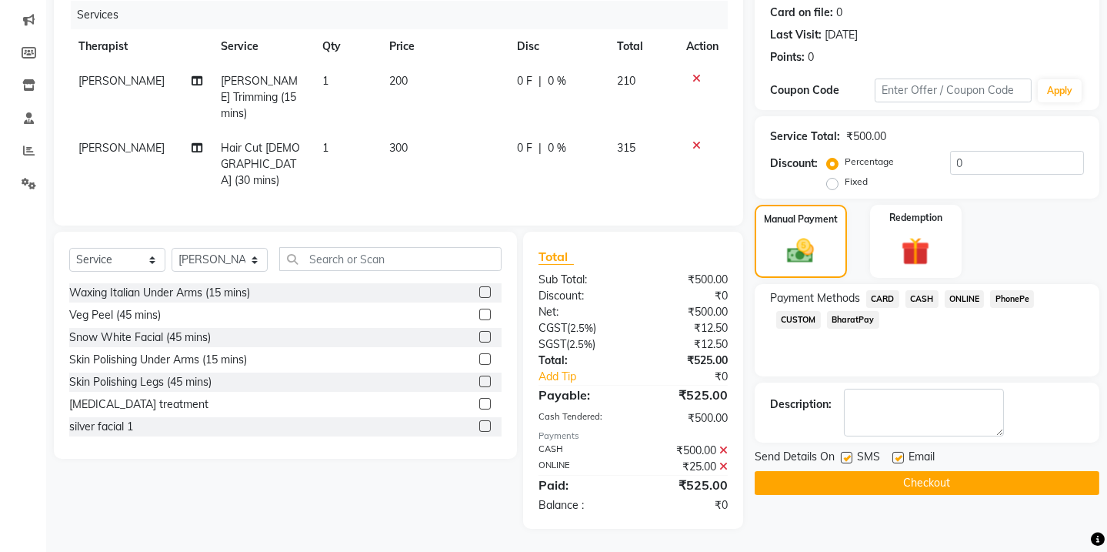
scroll to position [169, 0]
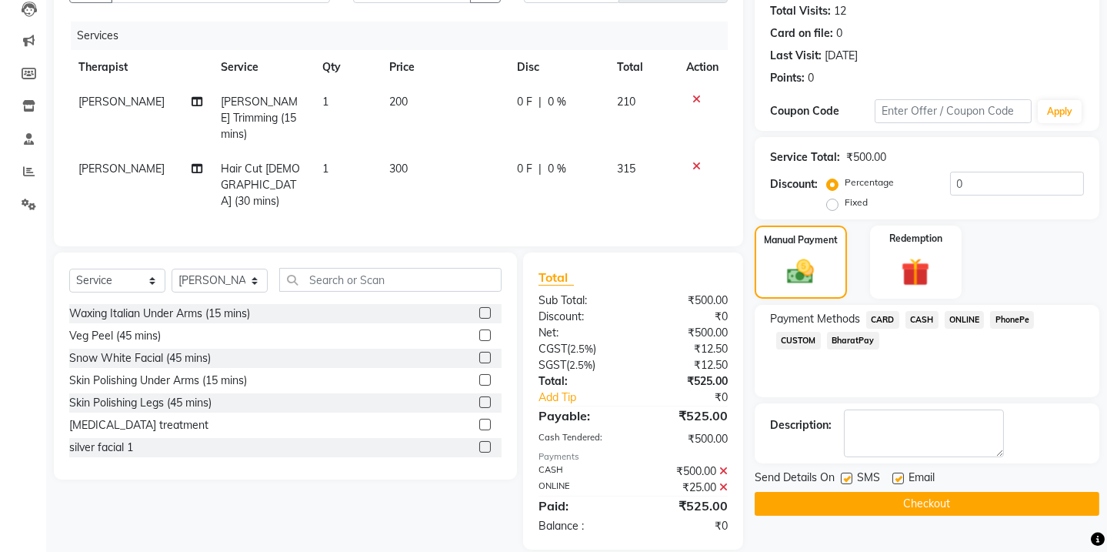
click at [846, 481] on label at bounding box center [847, 478] width 12 height 12
click at [846, 481] on input "checkbox" at bounding box center [846, 479] width 10 height 10
checkbox input "false"
click at [900, 479] on label at bounding box center [899, 478] width 12 height 12
click at [900, 479] on input "checkbox" at bounding box center [898, 479] width 10 height 10
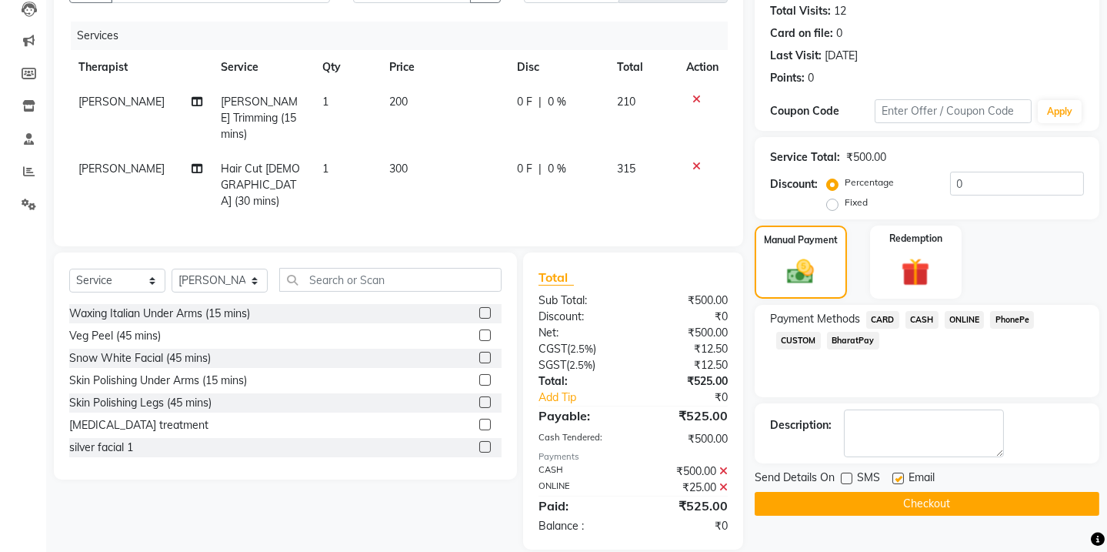
checkbox input "false"
click at [901, 499] on button "Checkout" at bounding box center [927, 504] width 345 height 24
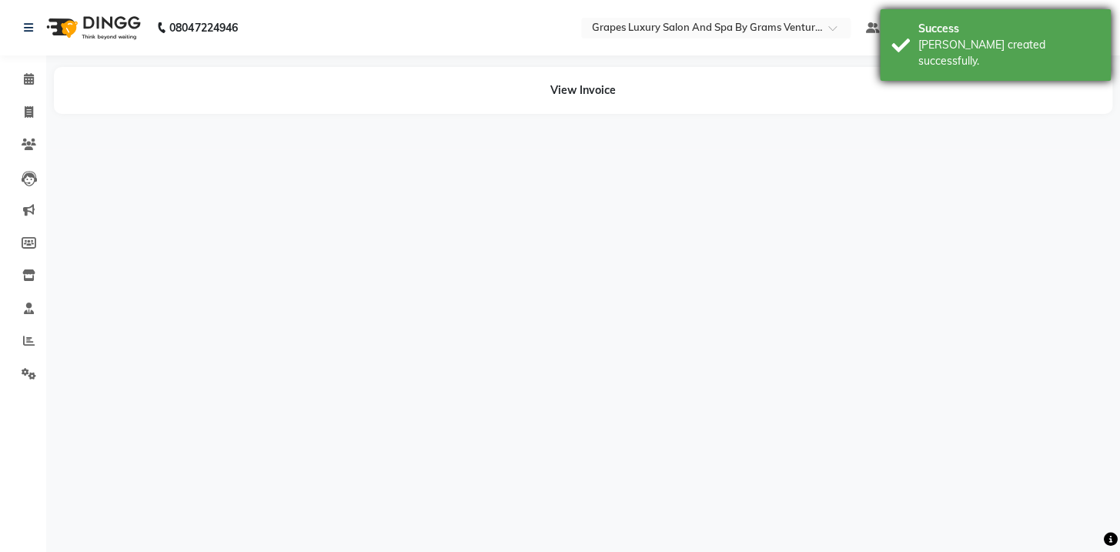
click at [950, 39] on div "[PERSON_NAME] created successfully." at bounding box center [1008, 53] width 181 height 32
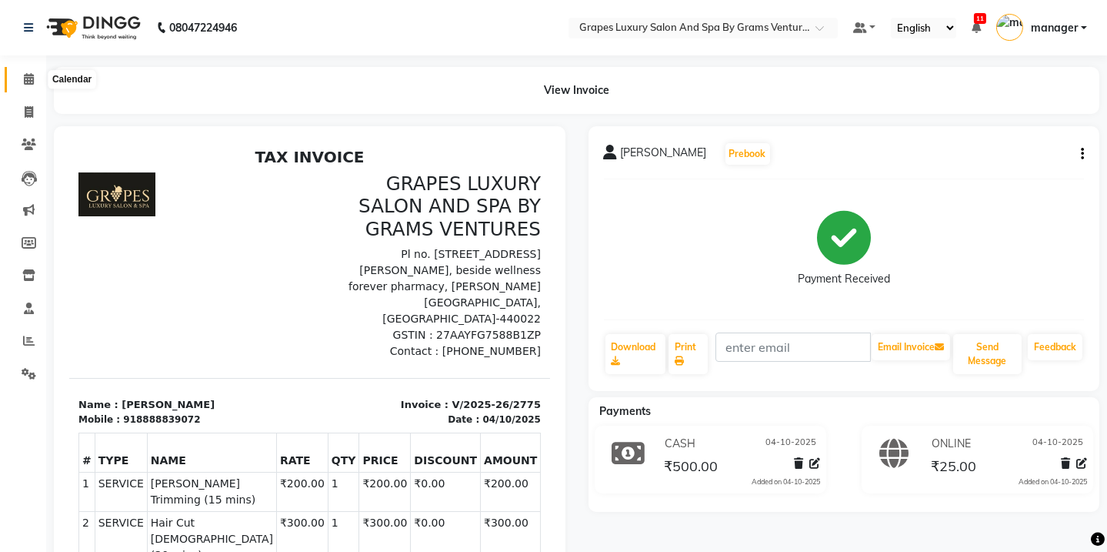
click at [21, 76] on span at bounding box center [28, 80] width 27 height 18
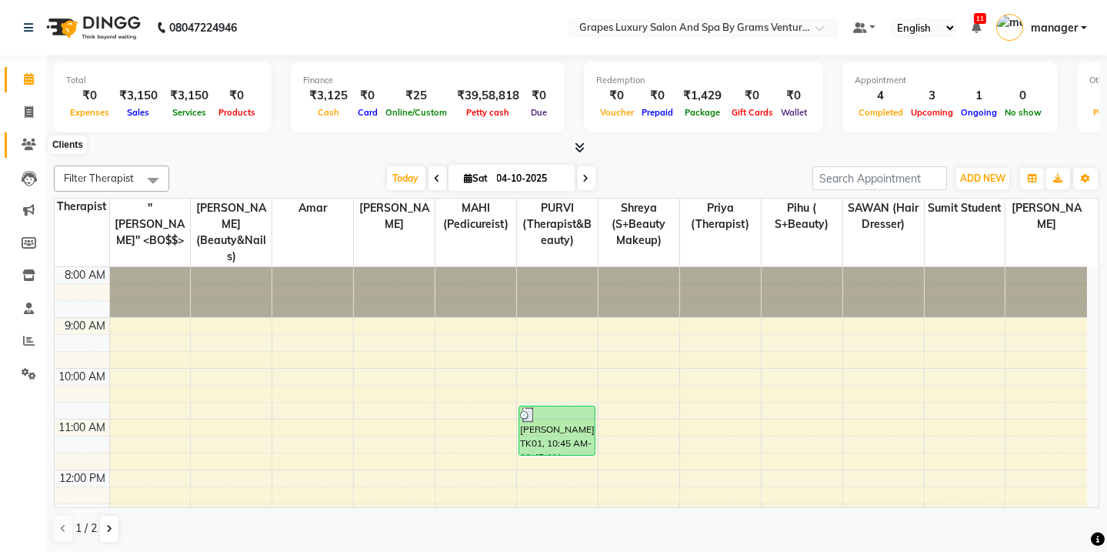
click at [15, 138] on span at bounding box center [28, 145] width 27 height 18
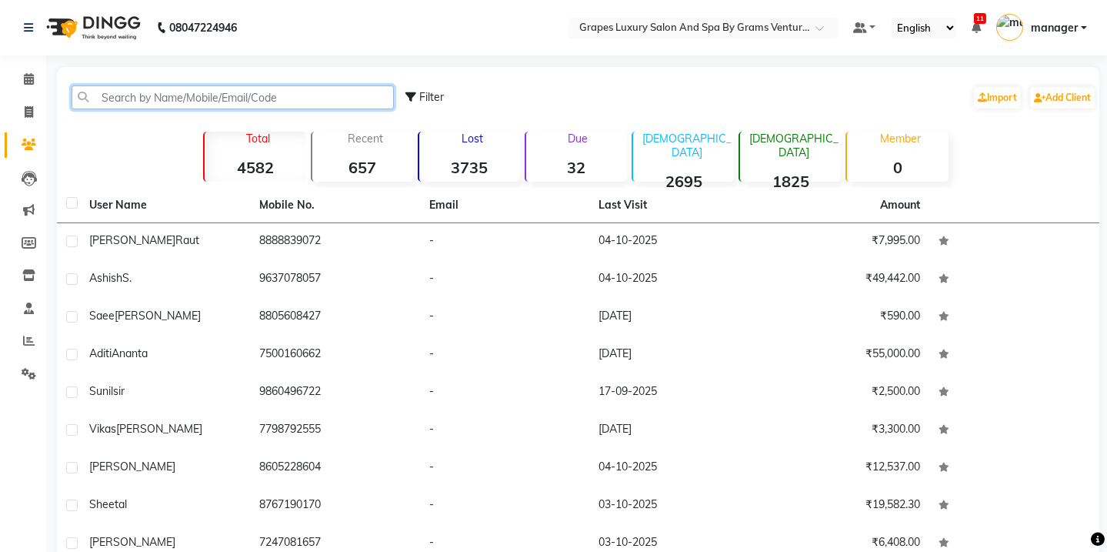
click at [96, 91] on input "text" at bounding box center [233, 97] width 322 height 24
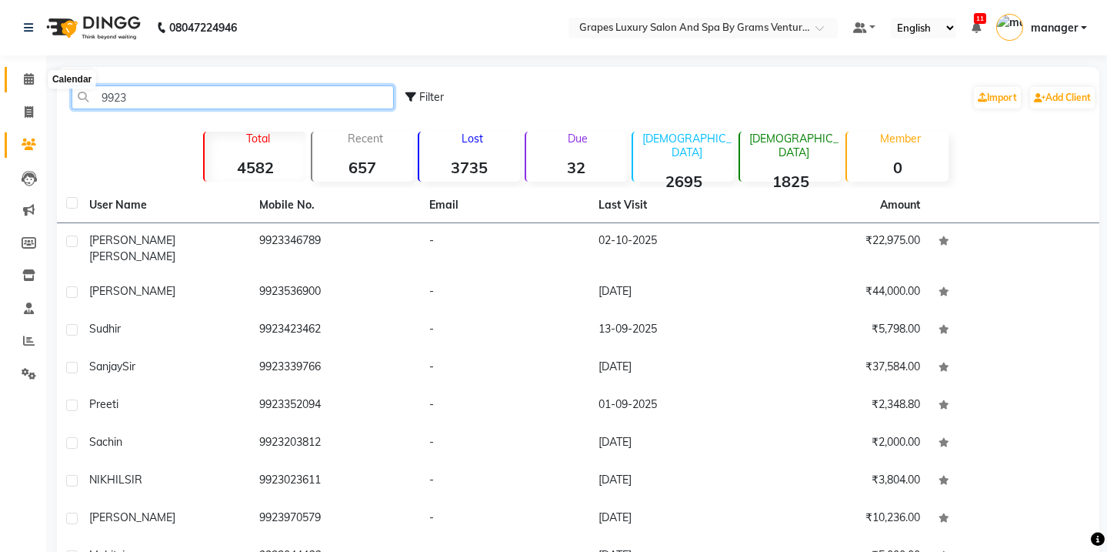
type input "9923"
click at [20, 77] on span at bounding box center [28, 80] width 27 height 18
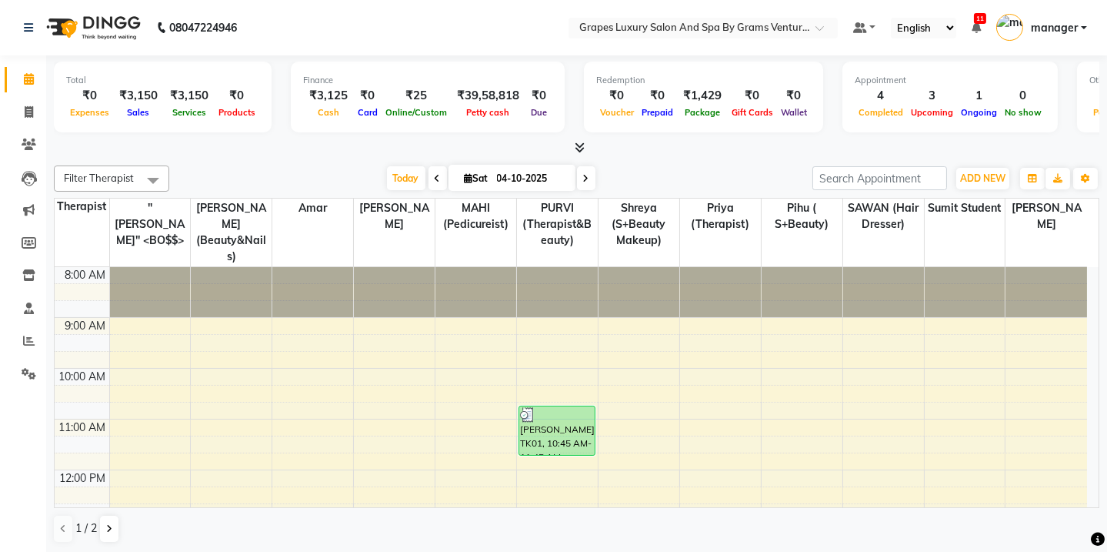
drag, startPoint x: 1092, startPoint y: 423, endPoint x: 1097, endPoint y: 353, distance: 70.2
click at [1097, 453] on div "8:00 AM 9:00 AM 10:00 AM 11:00 AM 12:00 PM 1:00 PM 2:00 PM 3:00 PM 4:00 PM 5:00…" at bounding box center [577, 387] width 1044 height 240
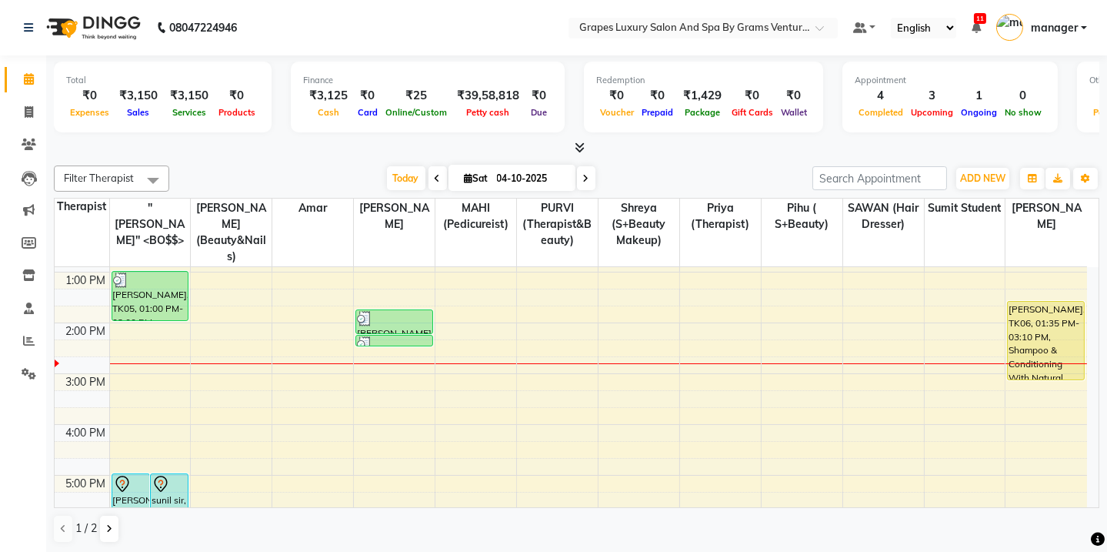
scroll to position [240, 0]
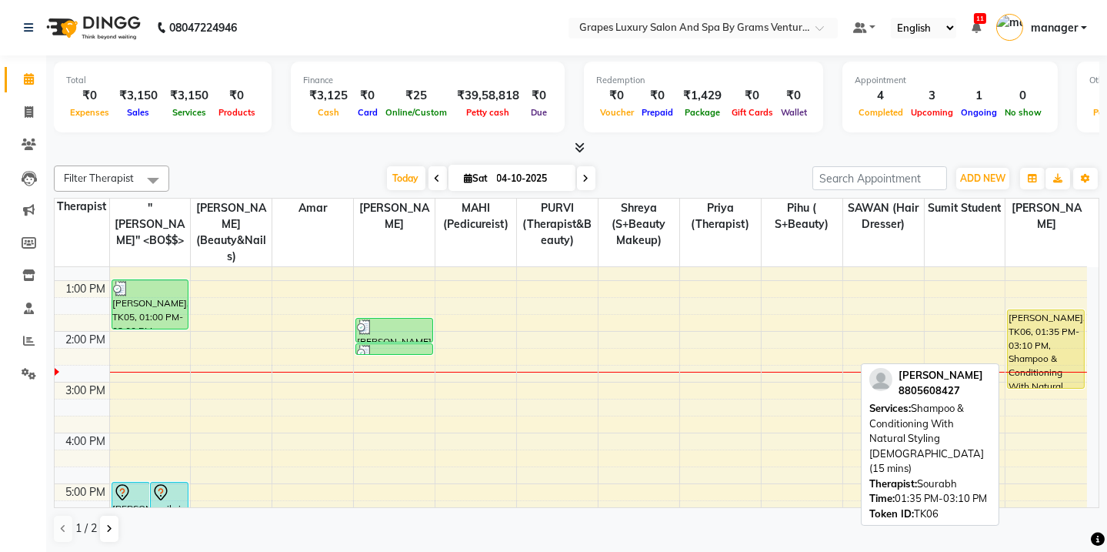
click at [1016, 331] on div "[PERSON_NAME], TK06, 01:35 PM-03:10 PM, Shampoo & Conditioning With Natural Sty…" at bounding box center [1046, 349] width 76 height 78
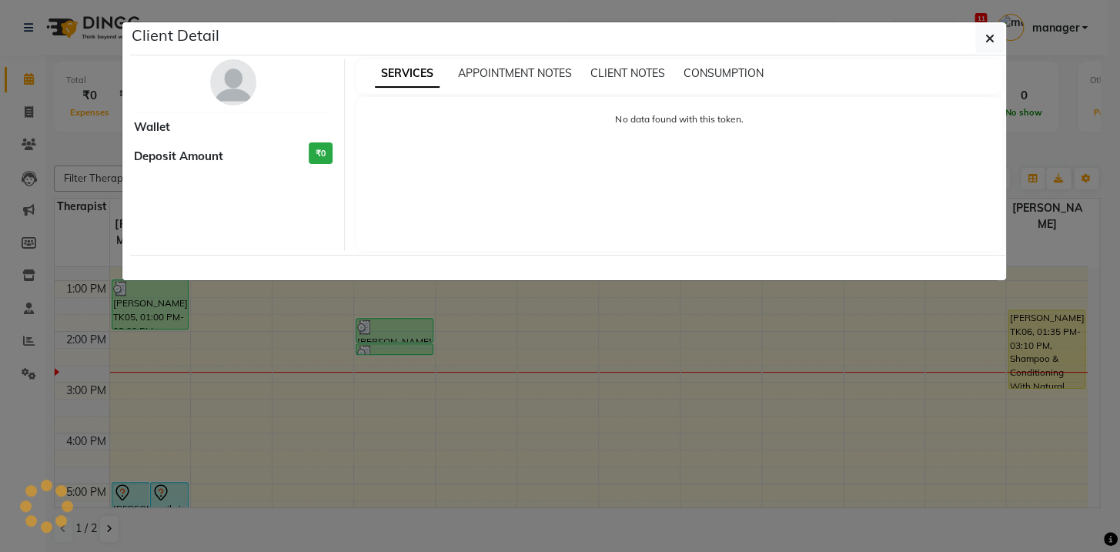
select select "1"
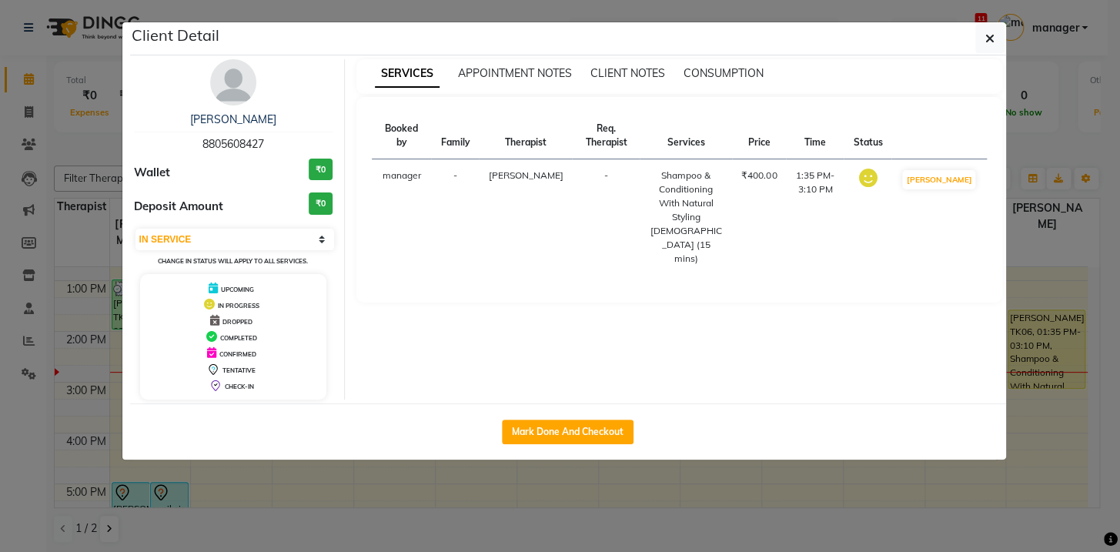
click at [576, 416] on div "Mark Done And Checkout" at bounding box center [568, 431] width 876 height 56
click at [576, 428] on button "Mark Done And Checkout" at bounding box center [568, 431] width 132 height 25
select select "service"
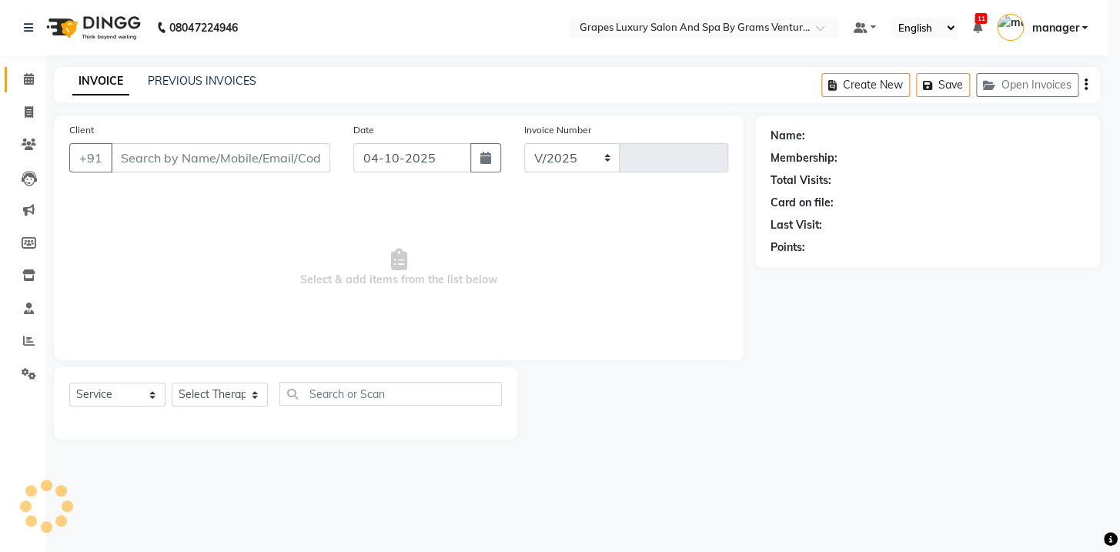
select select "3585"
type input "2776"
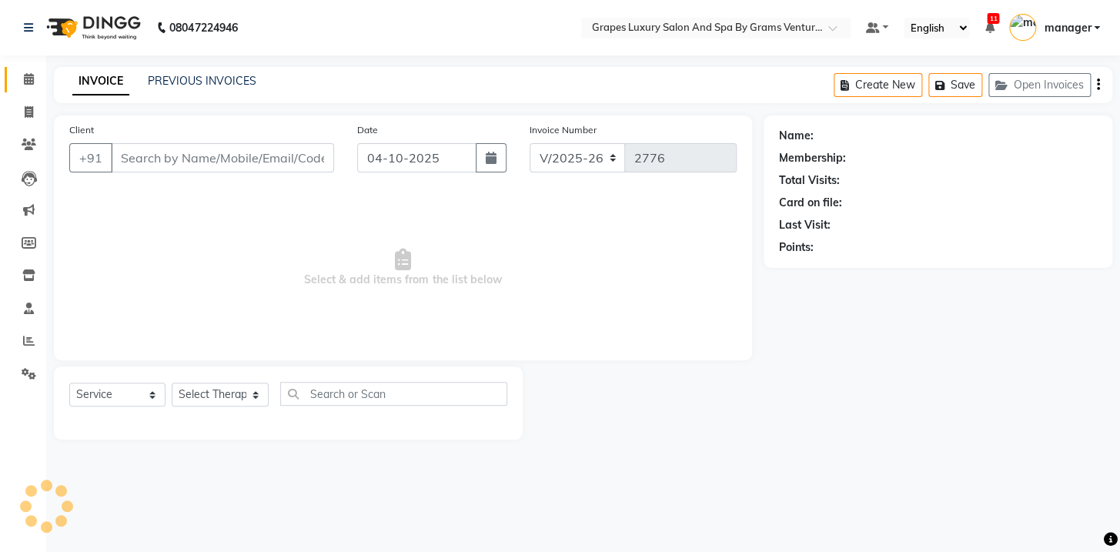
type input "8805608427"
select select "60449"
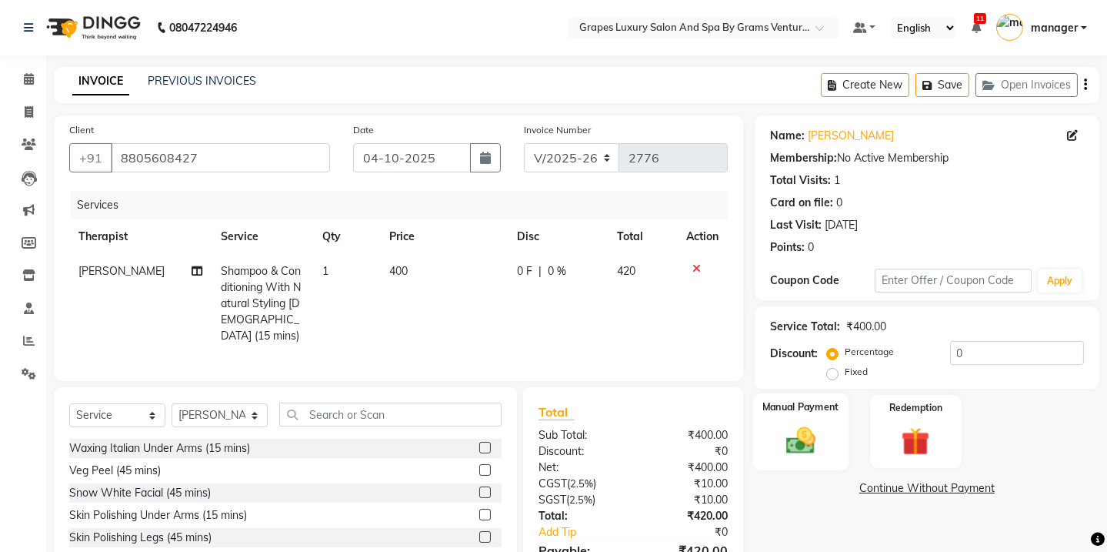
click at [806, 420] on div "Manual Payment" at bounding box center [800, 431] width 95 height 76
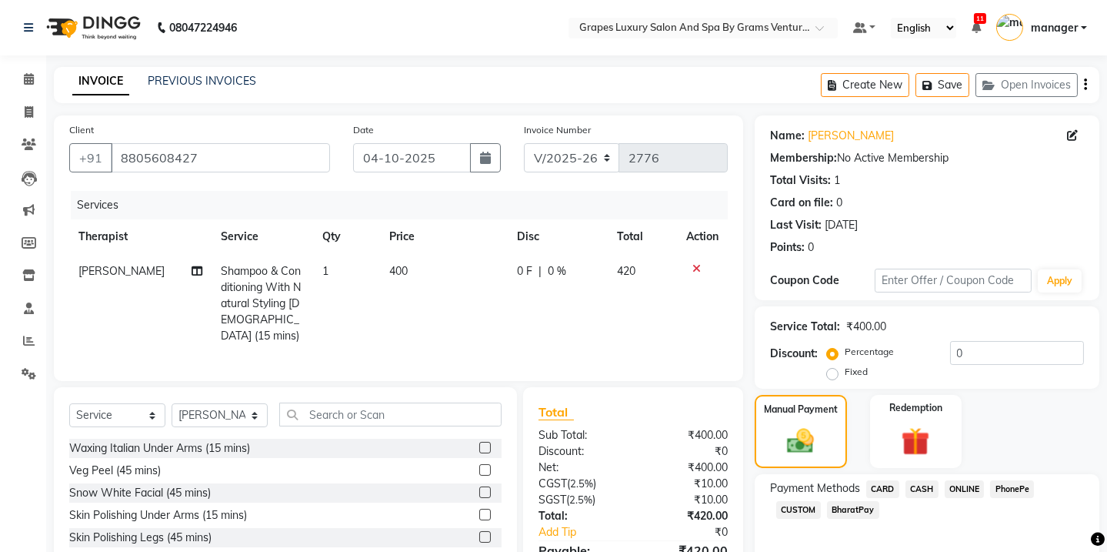
drag, startPoint x: 926, startPoint y: 492, endPoint x: 1118, endPoint y: 485, distance: 192.5
click at [926, 492] on span "CASH" at bounding box center [922, 489] width 33 height 18
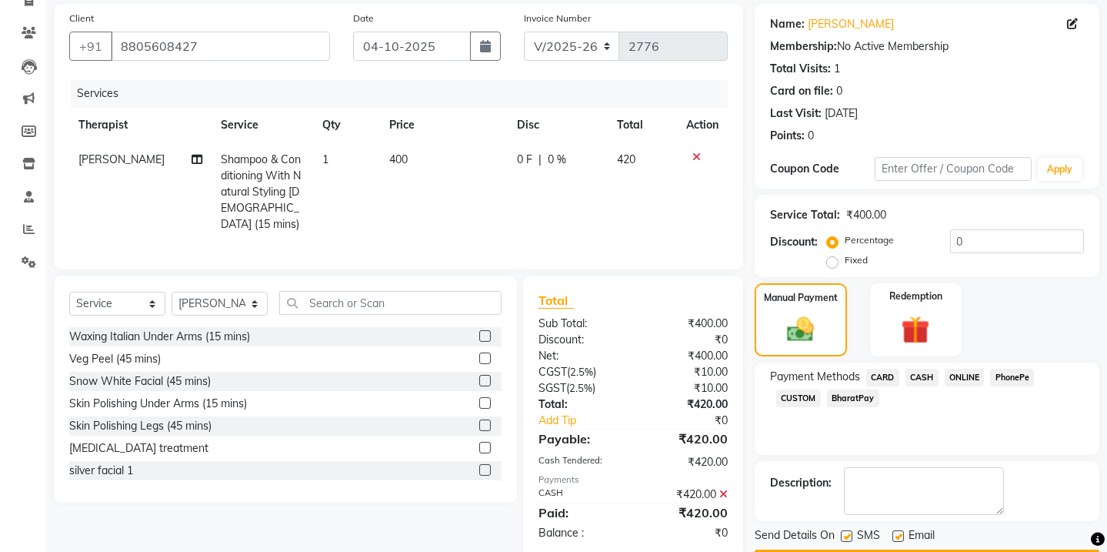
scroll to position [155, 0]
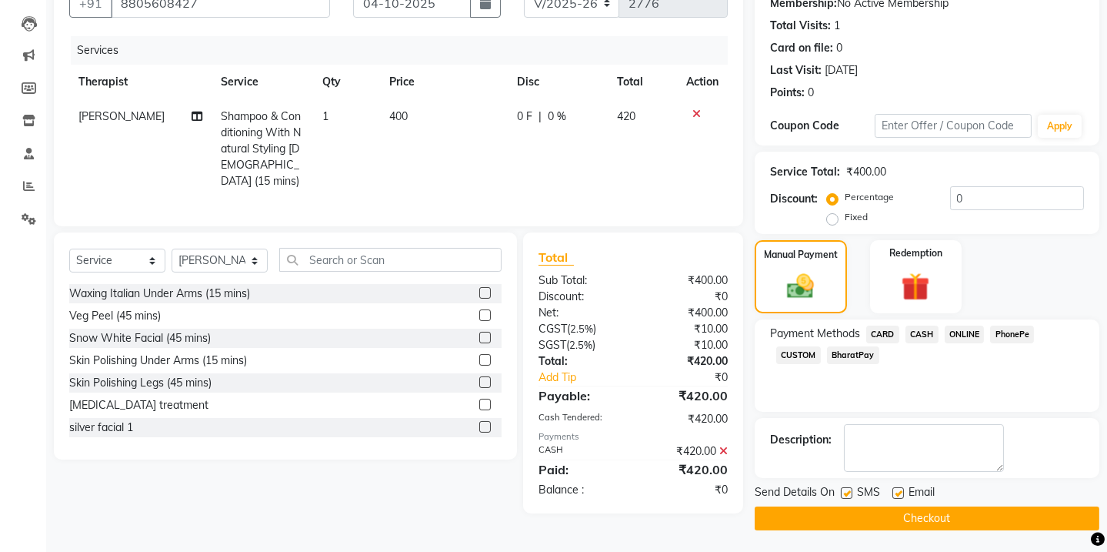
click at [846, 492] on label at bounding box center [847, 493] width 12 height 12
click at [846, 492] on input "checkbox" at bounding box center [846, 494] width 10 height 10
checkbox input "false"
click at [903, 491] on label at bounding box center [899, 493] width 12 height 12
click at [903, 491] on input "checkbox" at bounding box center [898, 494] width 10 height 10
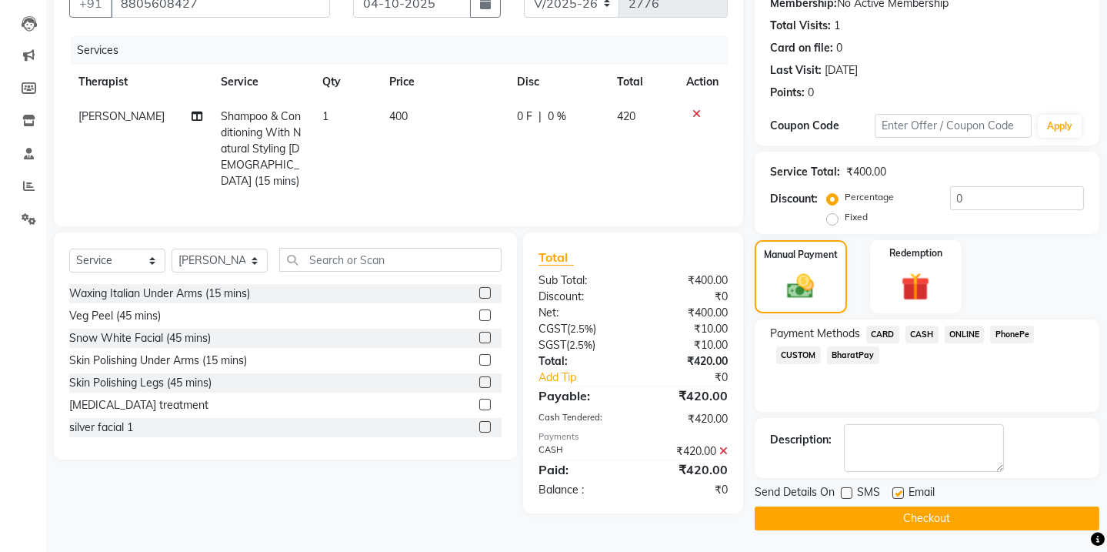
checkbox input "false"
click at [906, 508] on button "Checkout" at bounding box center [927, 518] width 345 height 24
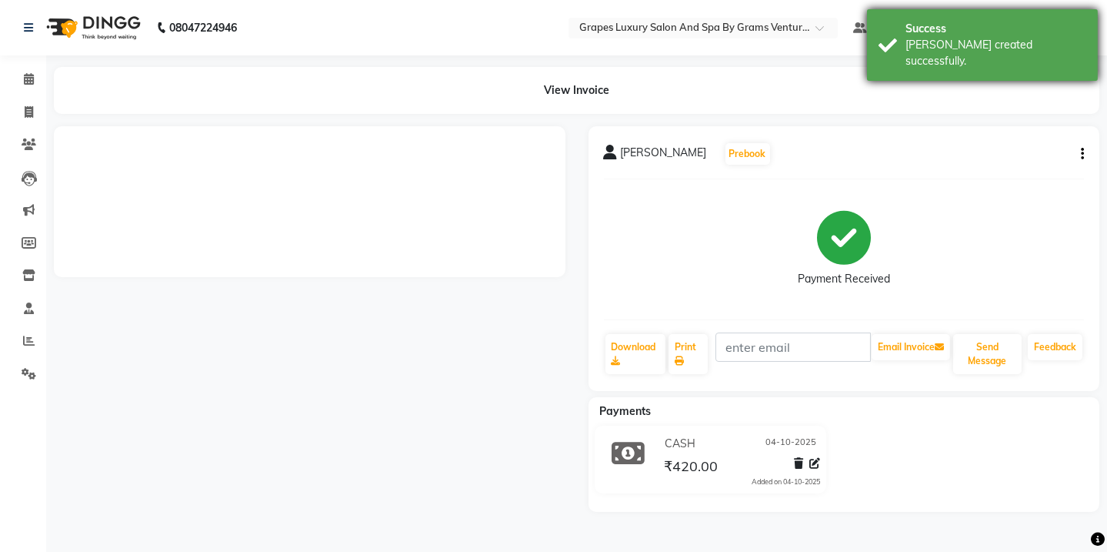
click at [1040, 40] on div "[PERSON_NAME] created successfully." at bounding box center [996, 53] width 181 height 32
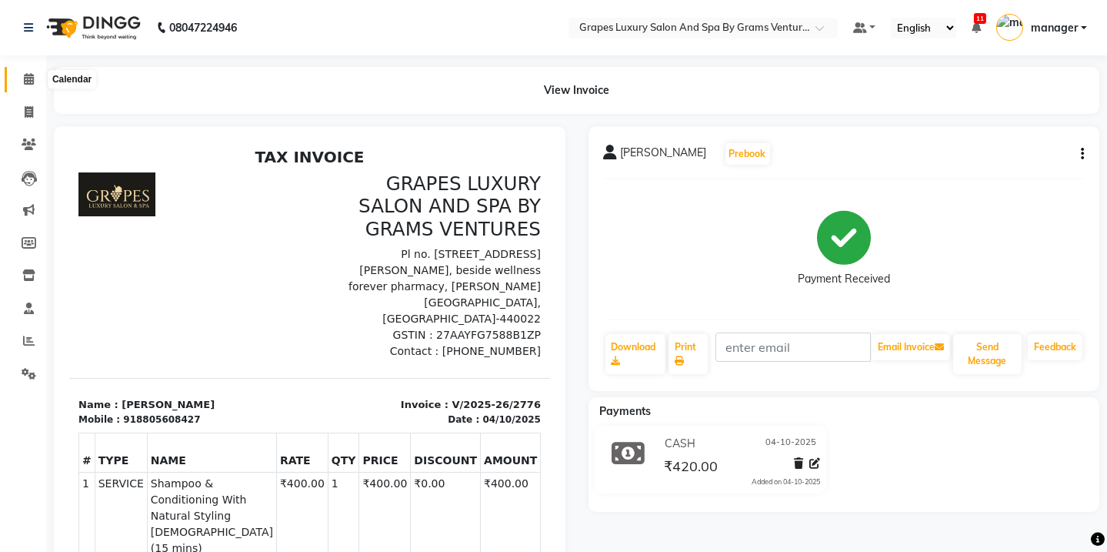
click at [28, 81] on icon at bounding box center [29, 79] width 10 height 12
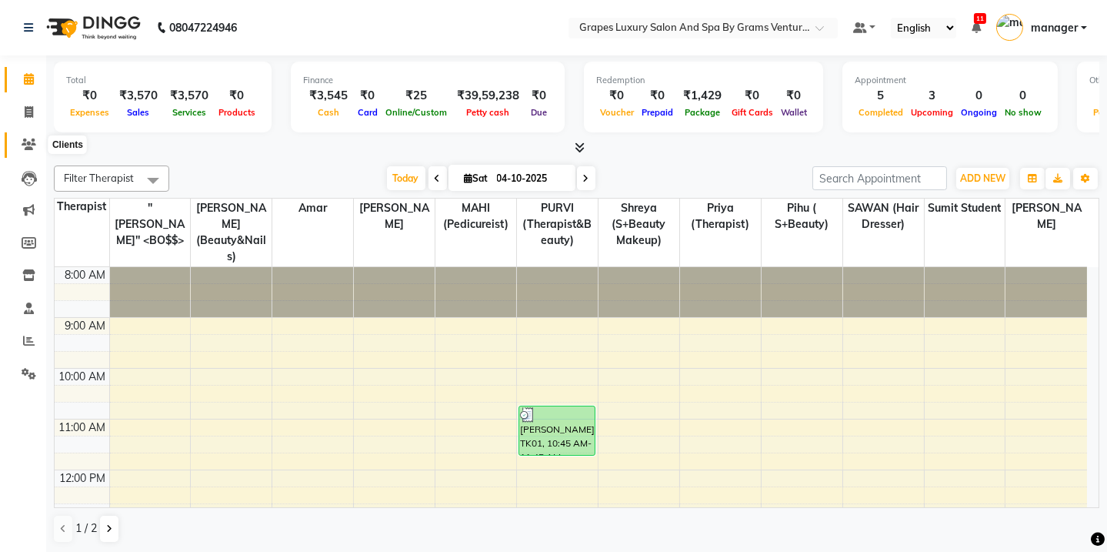
click at [22, 149] on icon at bounding box center [29, 145] width 15 height 12
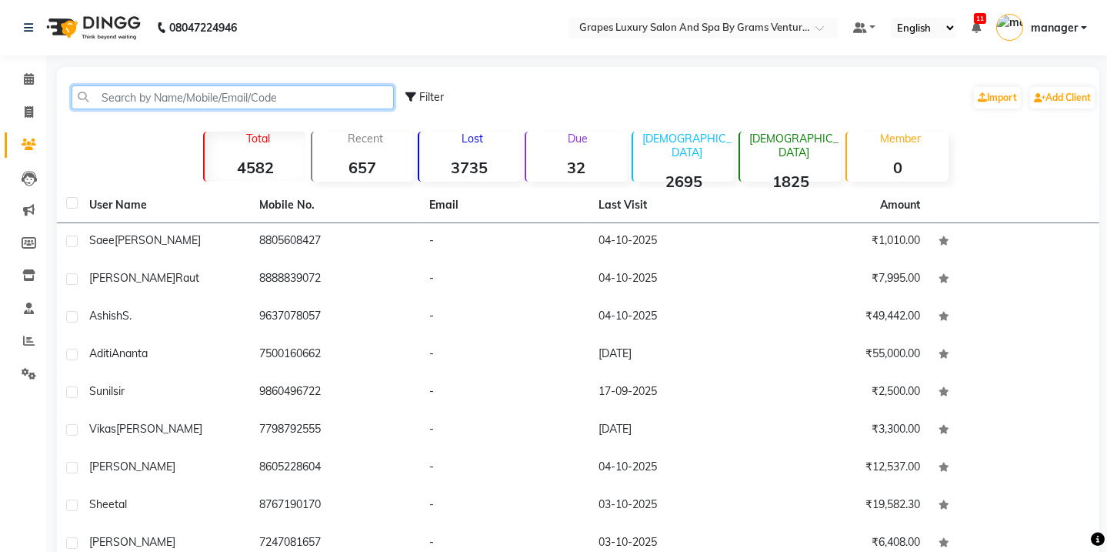
click at [112, 95] on input "text" at bounding box center [233, 97] width 322 height 24
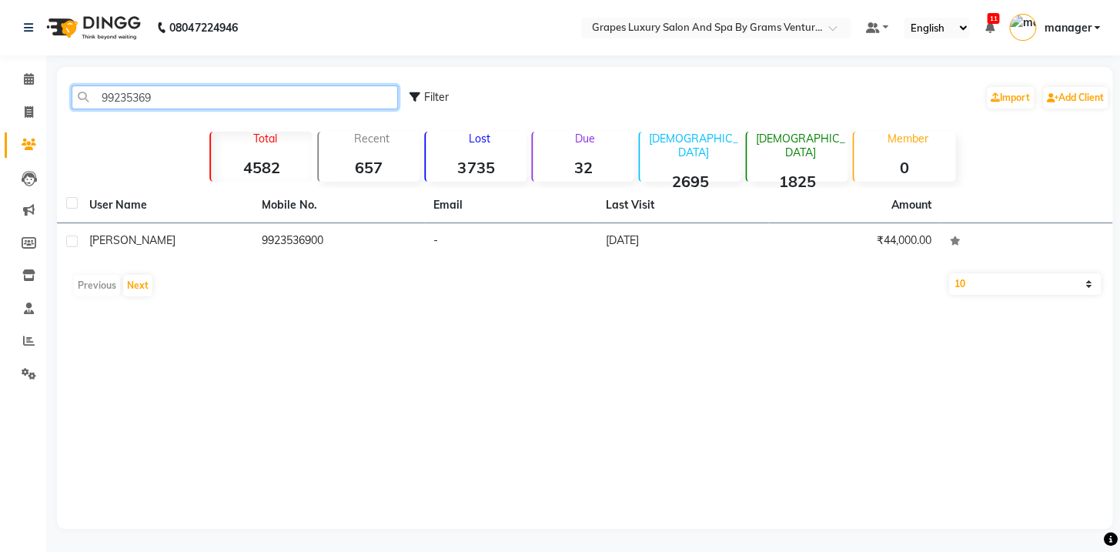
type input "99235369"
click at [178, 261] on div "User Name Mobile No. Email Last Visit Amount [PERSON_NAME] 9923536900 - [DATE] …" at bounding box center [584, 246] width 1055 height 116
click at [172, 97] on input "99235369" at bounding box center [235, 97] width 326 height 24
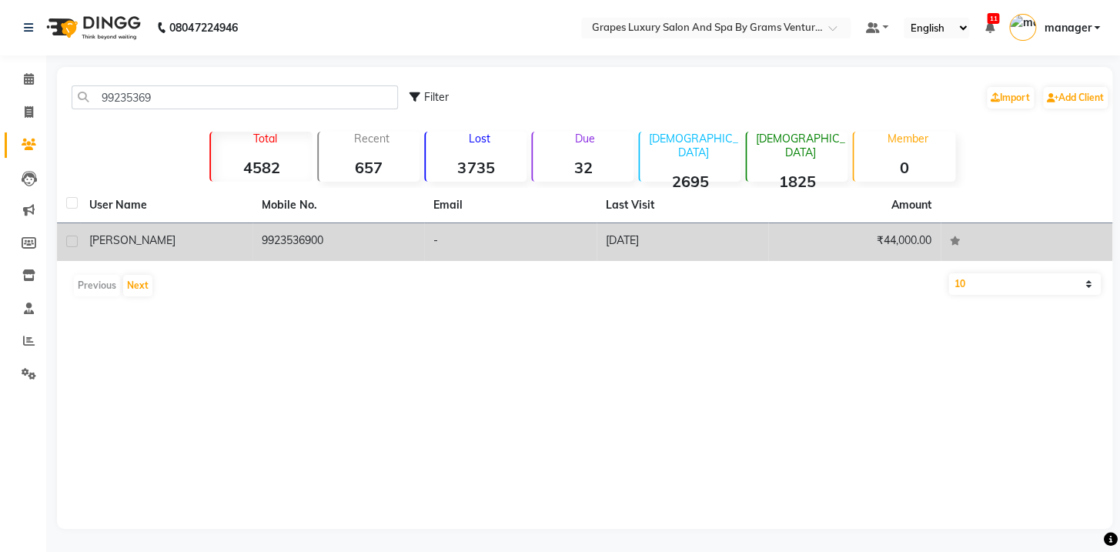
click at [323, 247] on td "9923536900" at bounding box center [338, 242] width 172 height 38
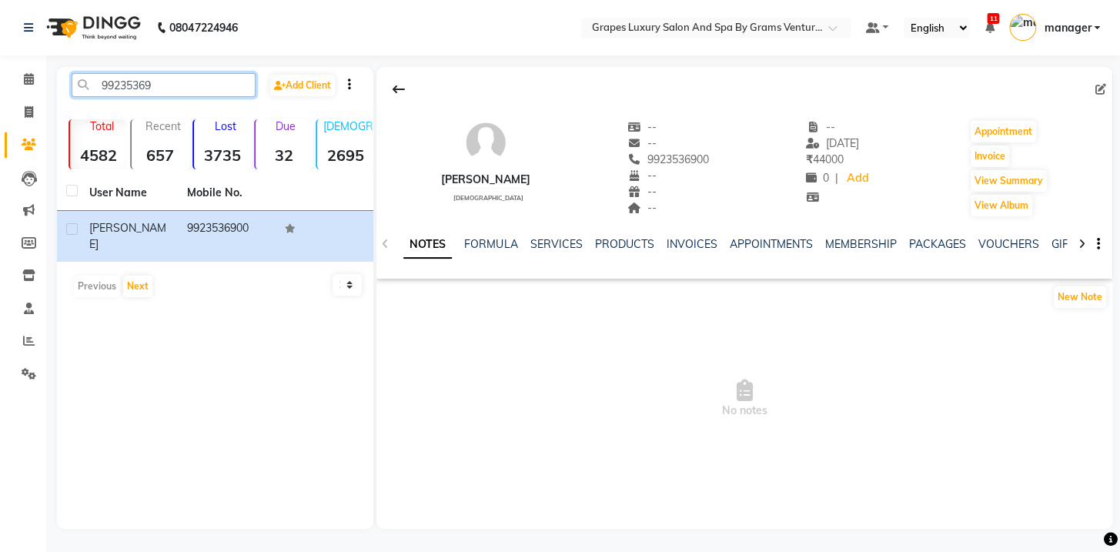
click at [176, 77] on input "99235369" at bounding box center [164, 85] width 184 height 24
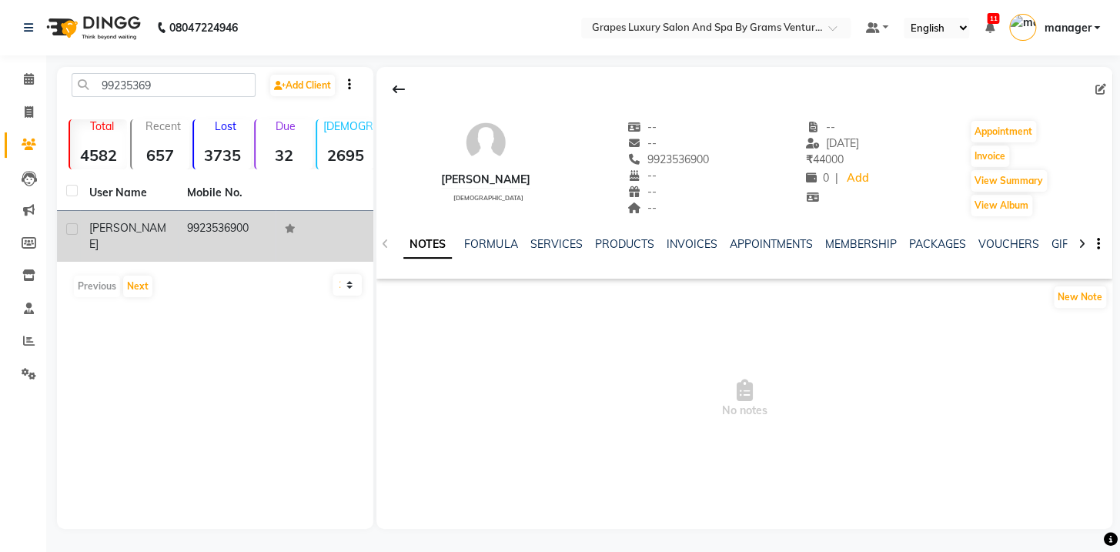
click at [173, 229] on td "[PERSON_NAME]" at bounding box center [129, 236] width 98 height 51
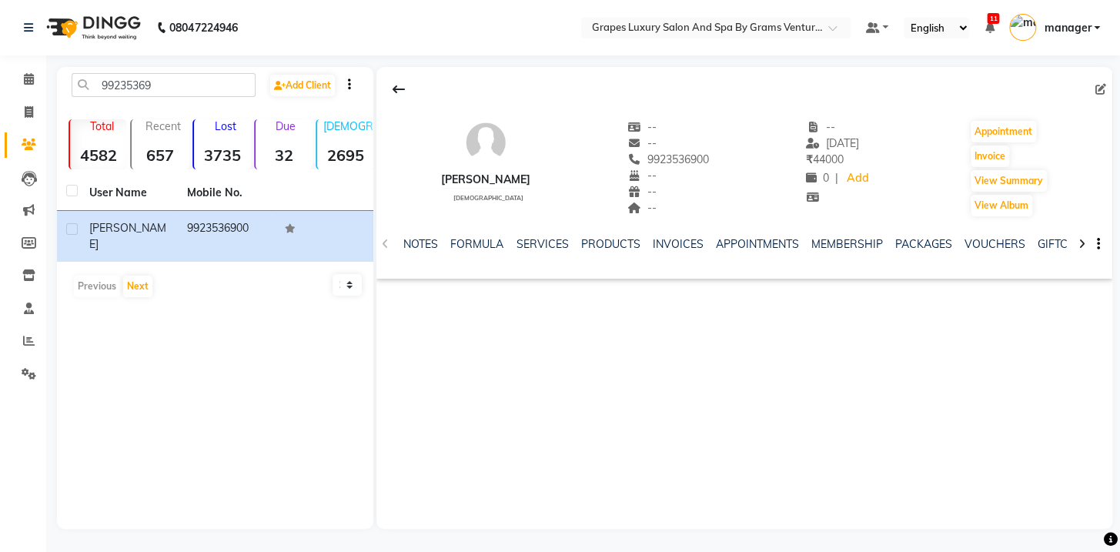
click at [693, 454] on div "[PERSON_NAME] [DEMOGRAPHIC_DATA] -- -- 9923536900 -- -- -- -- [DATE] ₹ 44000 0 …" at bounding box center [744, 298] width 736 height 462
click at [823, 426] on div "[PERSON_NAME] [DEMOGRAPHIC_DATA] -- -- 9923536900 -- -- -- -- [DATE] ₹ 44000 0 …" at bounding box center [744, 298] width 736 height 462
click at [26, 78] on icon at bounding box center [29, 79] width 10 height 12
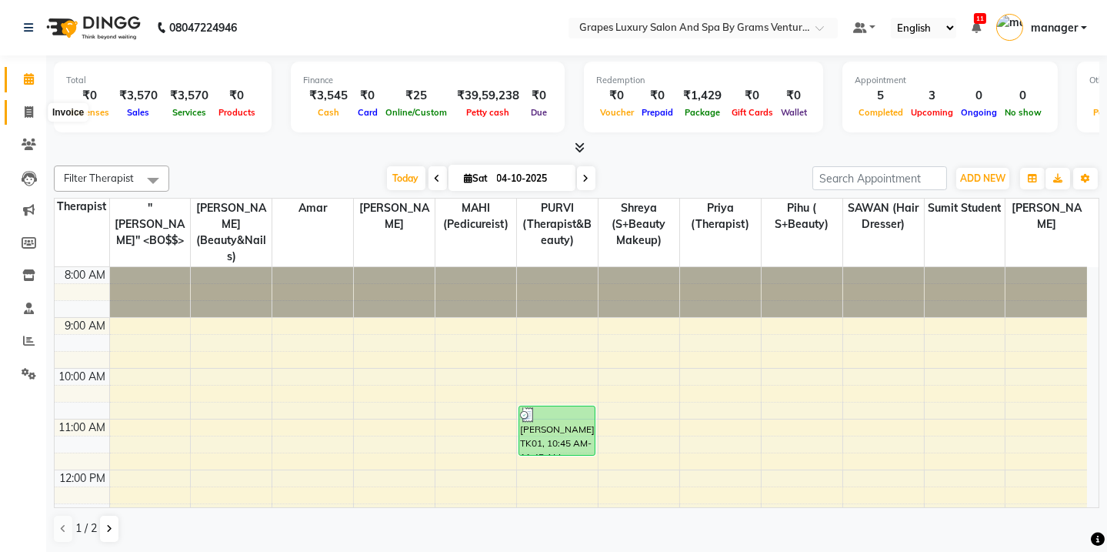
click at [26, 109] on icon at bounding box center [29, 112] width 8 height 12
select select "service"
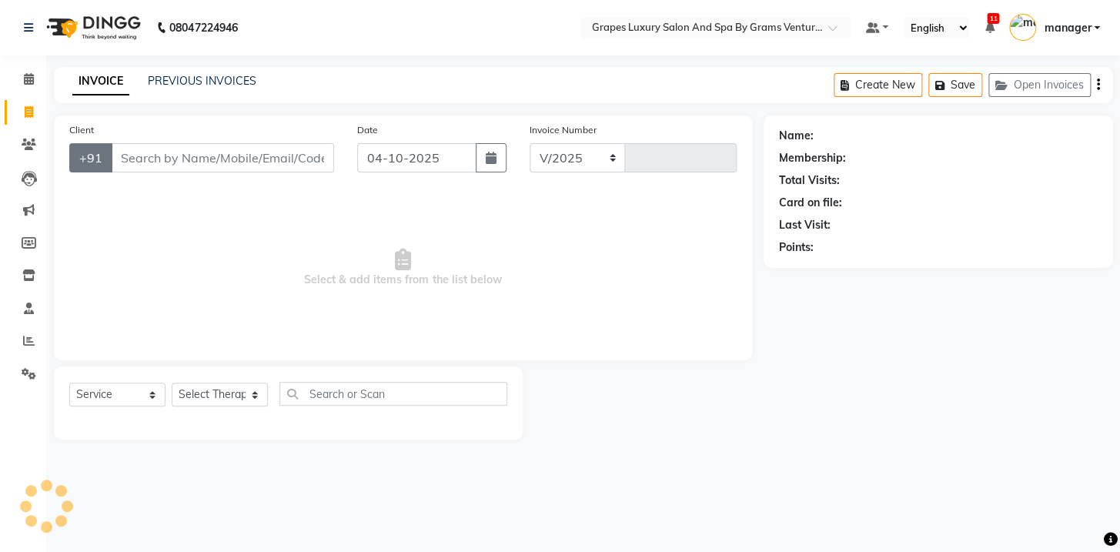
select select "3585"
type input "2777"
click at [29, 146] on icon at bounding box center [29, 145] width 15 height 12
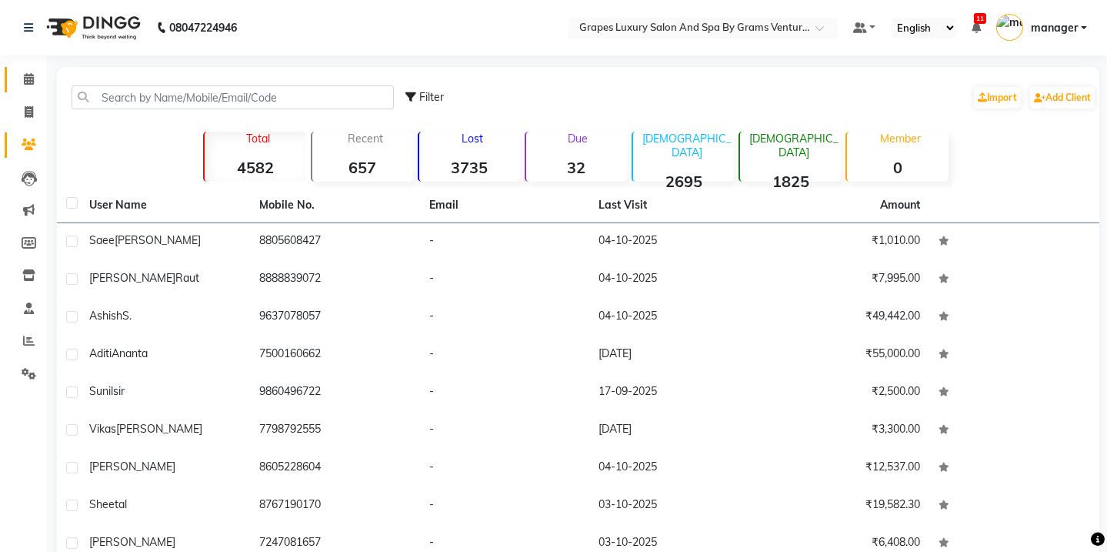
click at [25, 69] on link "Calendar" at bounding box center [23, 79] width 37 height 25
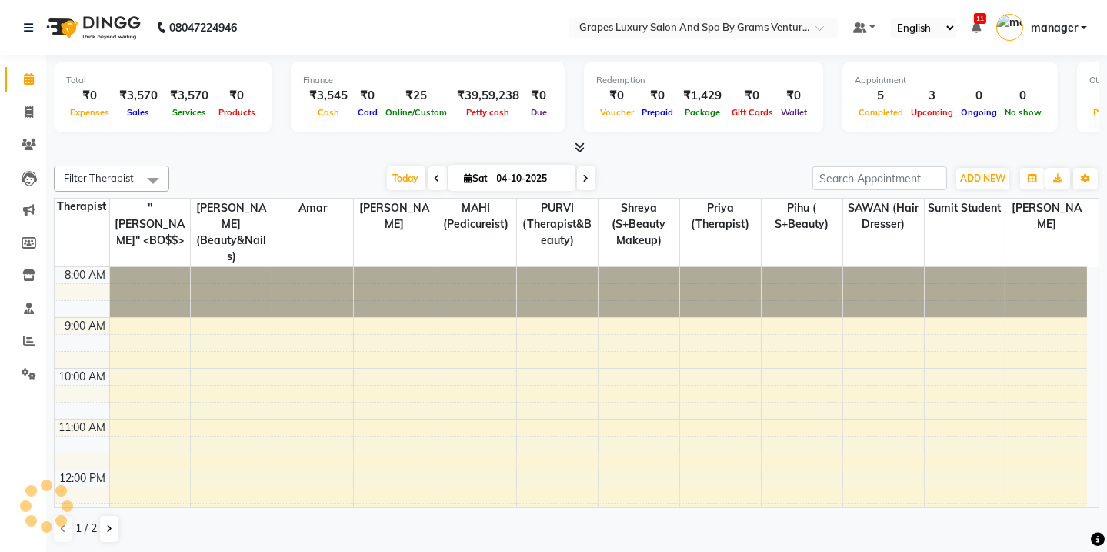
scroll to position [304, 0]
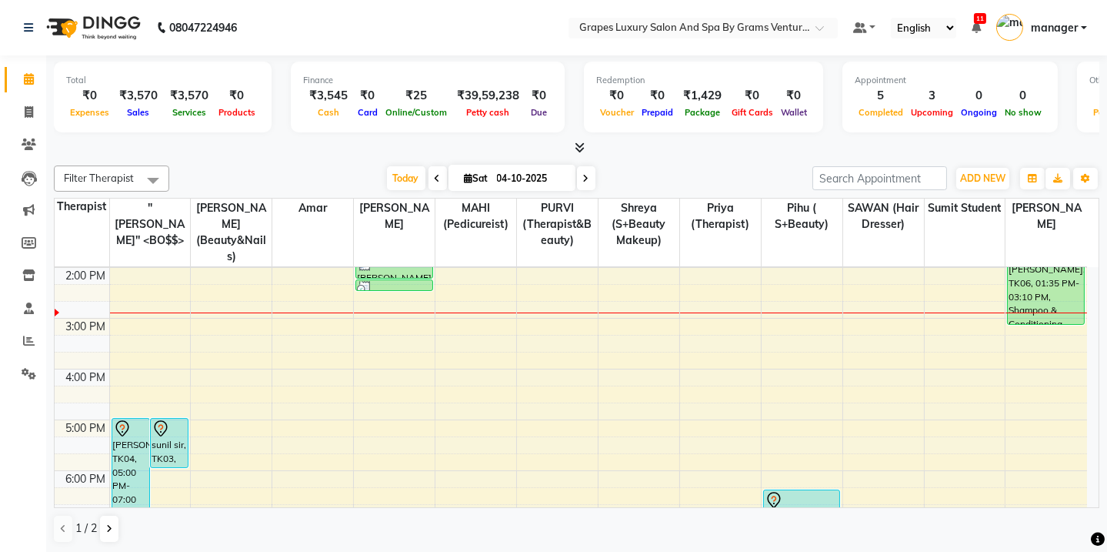
click at [311, 170] on div "[DATE] [DATE]" at bounding box center [491, 178] width 628 height 23
click at [22, 143] on icon at bounding box center [29, 145] width 15 height 12
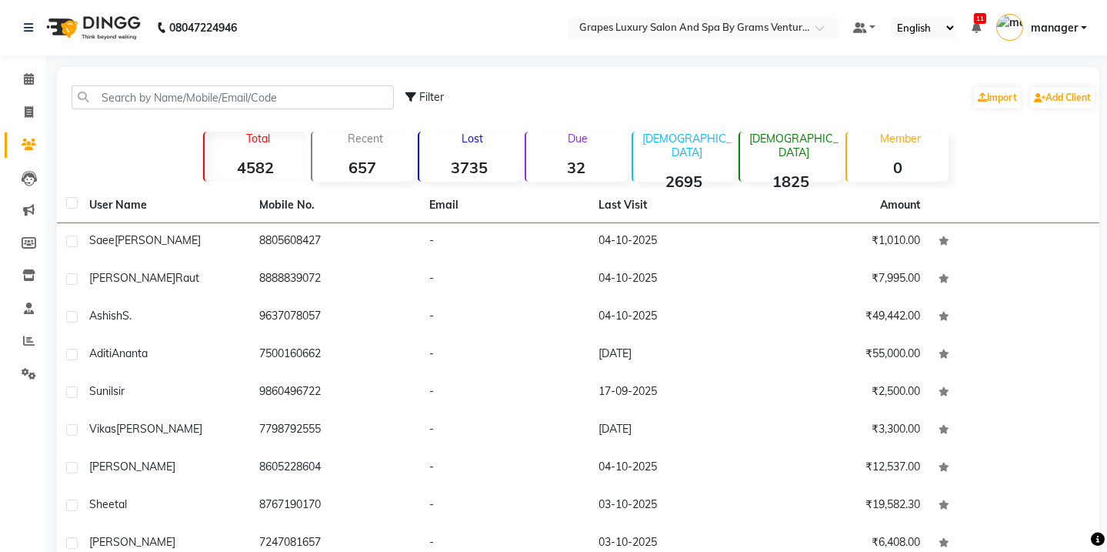
click at [643, 115] on div "Filter Import Add Client" at bounding box center [751, 97] width 691 height 48
click at [27, 78] on icon at bounding box center [29, 79] width 10 height 12
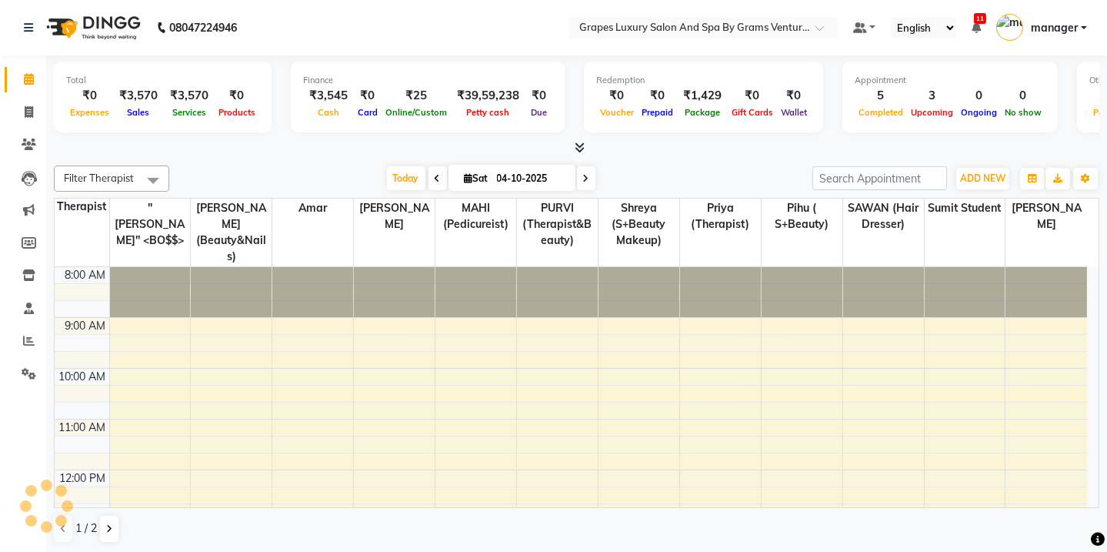
scroll to position [354, 0]
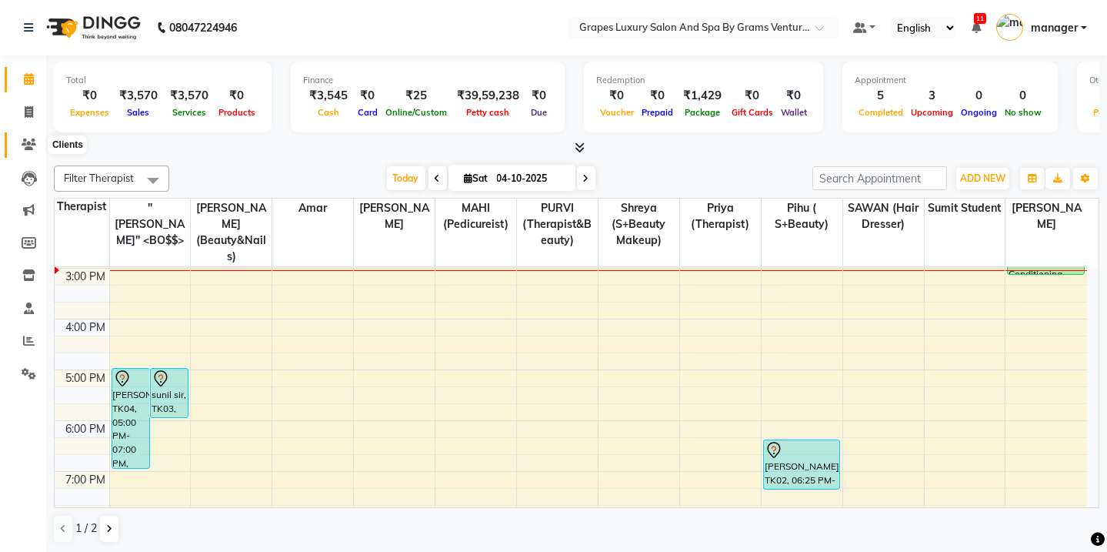
click at [24, 142] on icon at bounding box center [29, 145] width 15 height 12
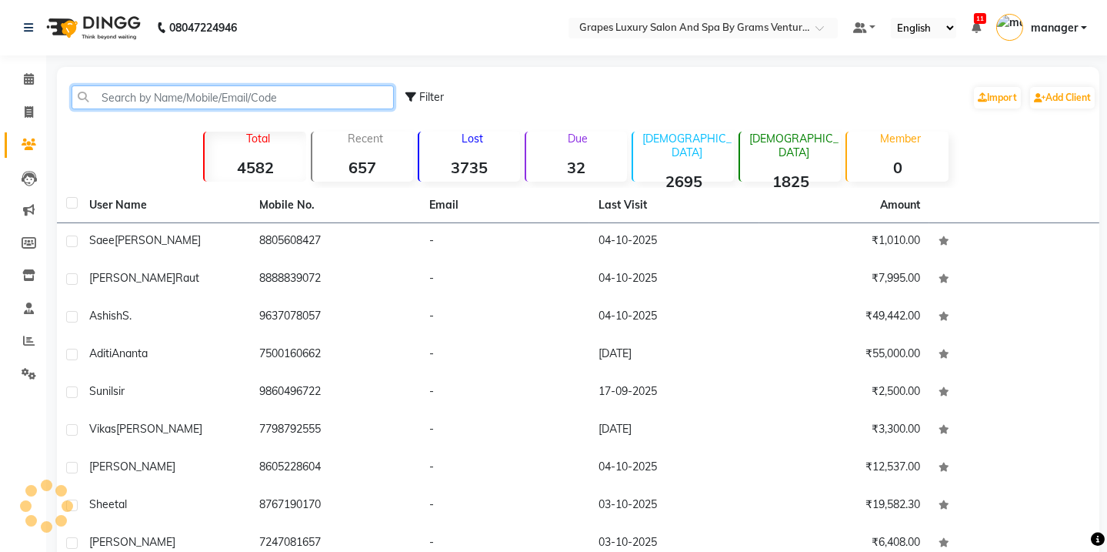
click at [104, 91] on input "text" at bounding box center [233, 97] width 322 height 24
click at [105, 92] on input "text" at bounding box center [233, 97] width 322 height 24
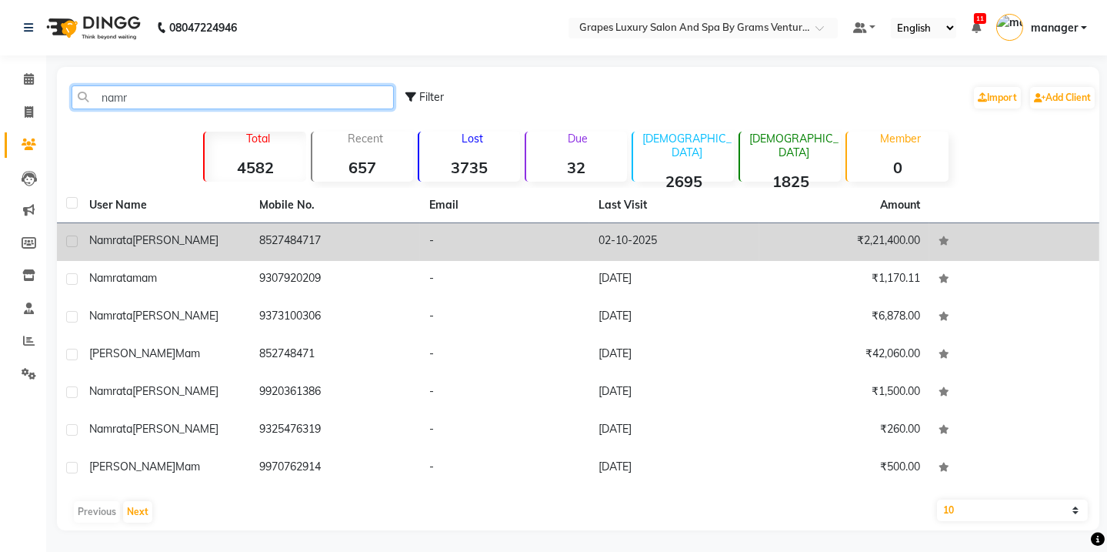
type input "namr"
click at [344, 256] on td "8527484717" at bounding box center [335, 242] width 170 height 38
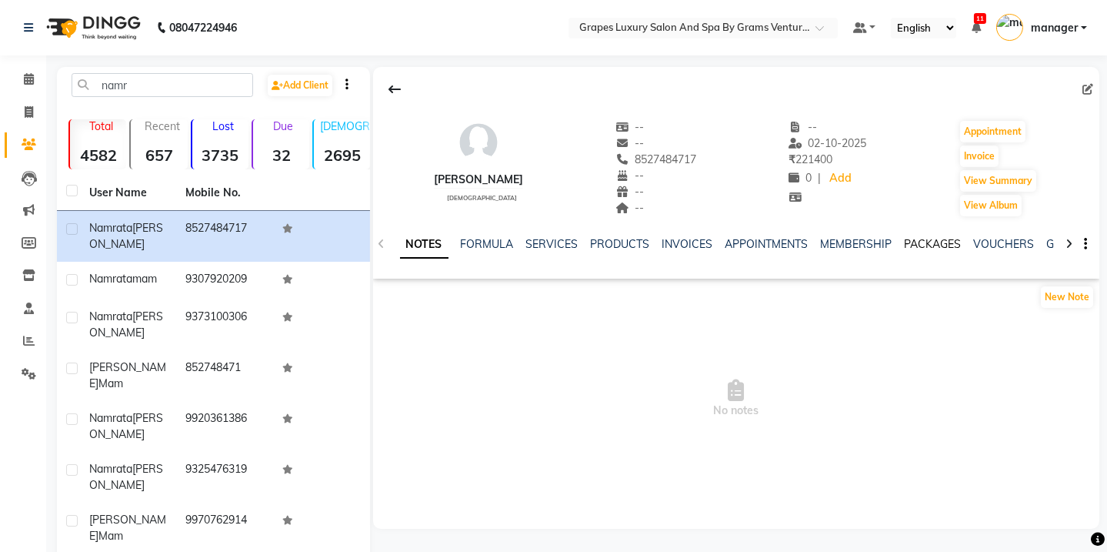
click at [926, 239] on link "PACKAGES" at bounding box center [933, 244] width 57 height 14
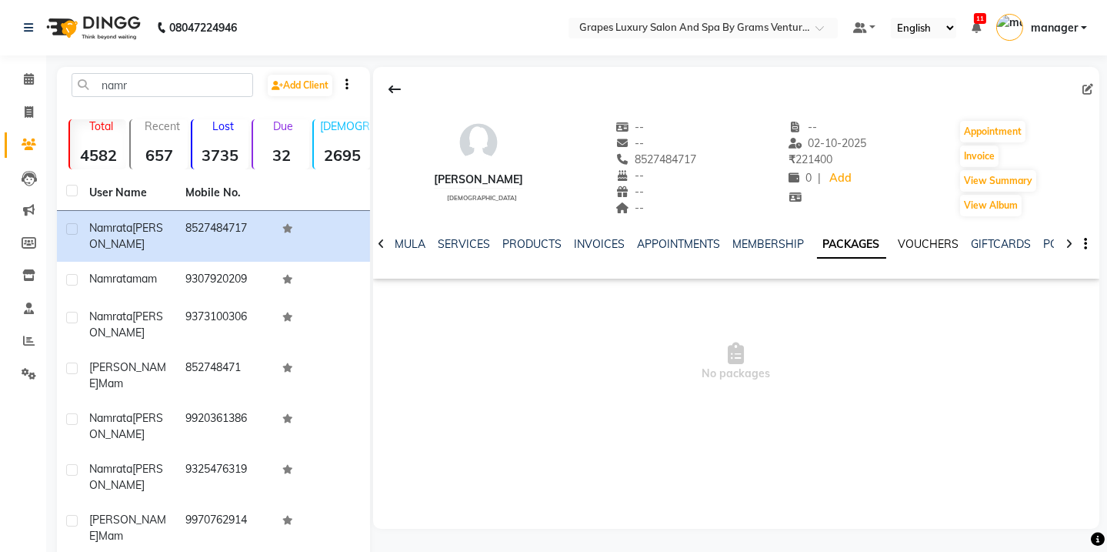
click at [931, 241] on link "VOUCHERS" at bounding box center [929, 244] width 61 height 14
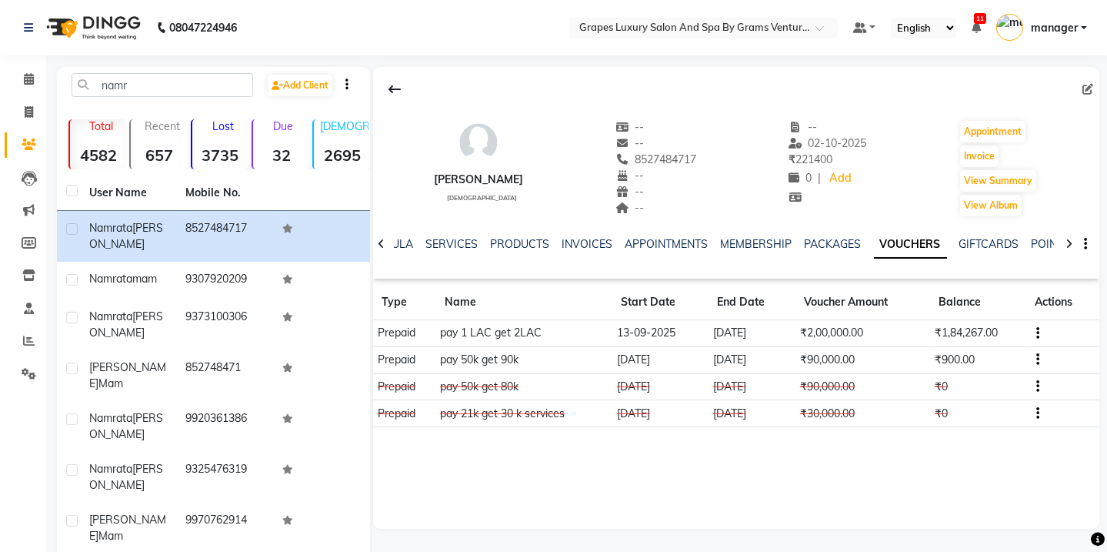
click at [653, 152] on div "[PERSON_NAME] [DEMOGRAPHIC_DATA] -- -- [PHONE_NUMBER] Mobile No. -- -- -- -- [D…" at bounding box center [736, 161] width 727 height 114
drag, startPoint x: 648, startPoint y: 153, endPoint x: 723, endPoint y: 159, distance: 74.9
click at [723, 159] on div "[PERSON_NAME] [DEMOGRAPHIC_DATA] -- -- 8527484717 -- -- -- -- [DATE] ₹ 221400 0…" at bounding box center [736, 161] width 727 height 114
copy span "8527484717"
click at [20, 77] on span at bounding box center [28, 80] width 27 height 18
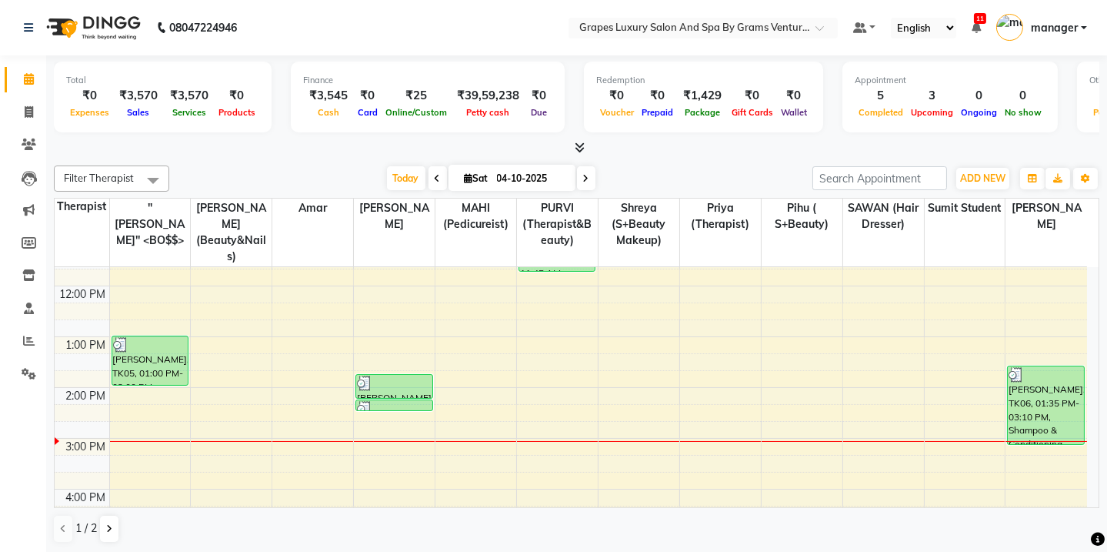
scroll to position [192, 0]
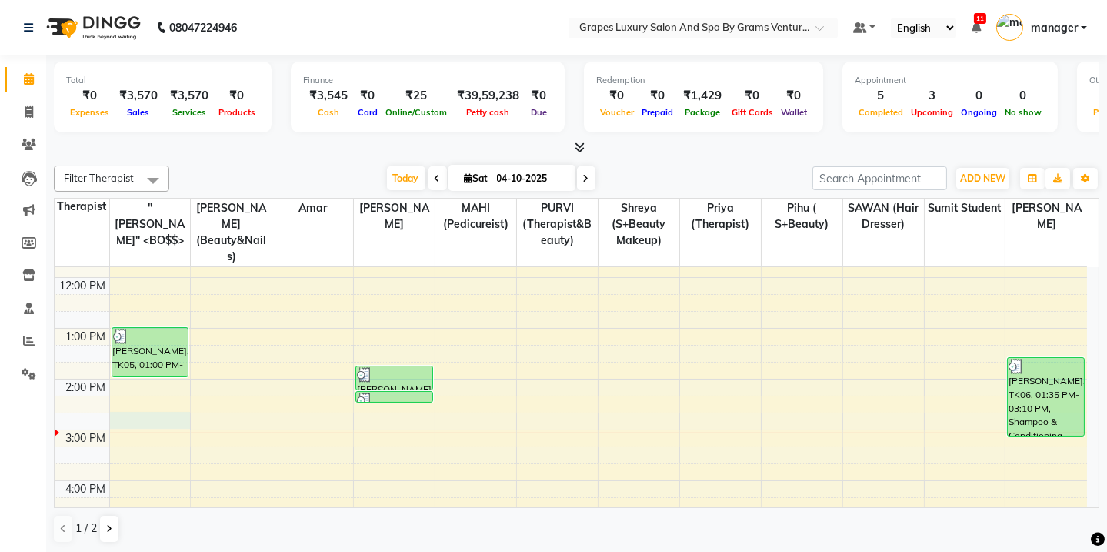
click at [135, 400] on div "8:00 AM 9:00 AM 10:00 AM 11:00 AM 12:00 PM 1:00 PM 2:00 PM 3:00 PM 4:00 PM 5:00…" at bounding box center [571, 404] width 1033 height 659
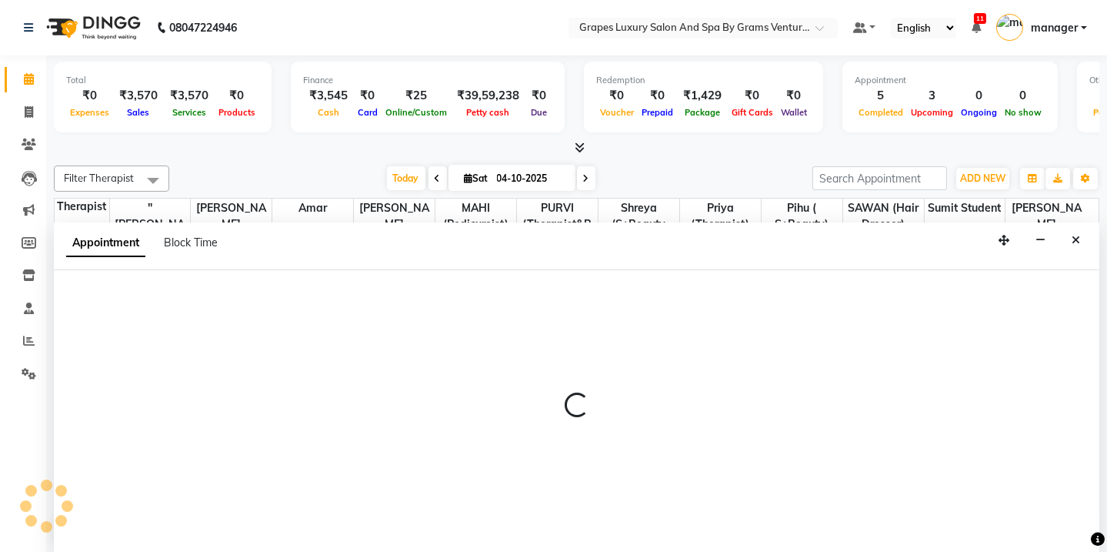
scroll to position [0, 0]
select select "16582"
select select "tentative"
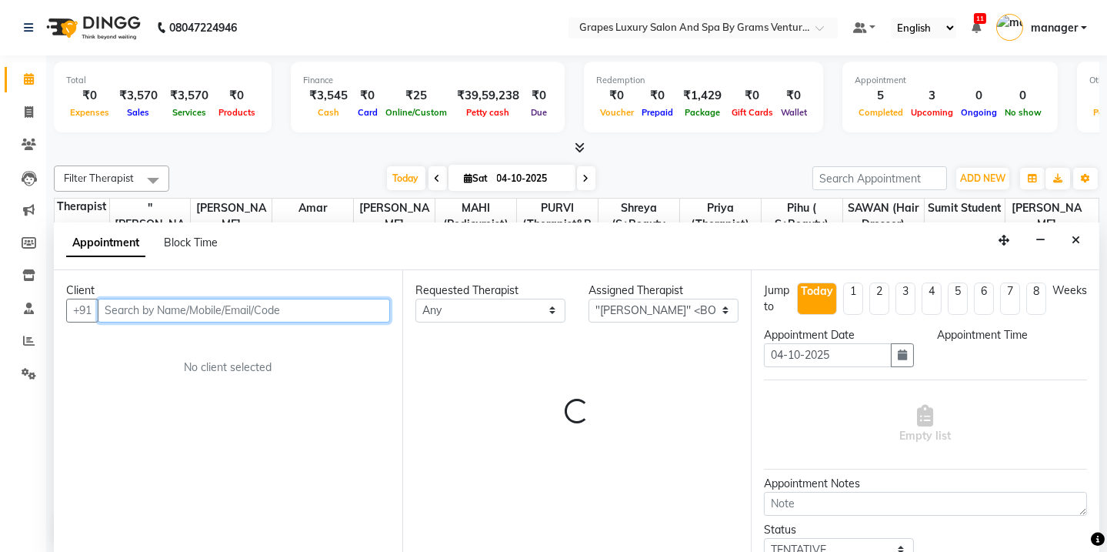
select select "885"
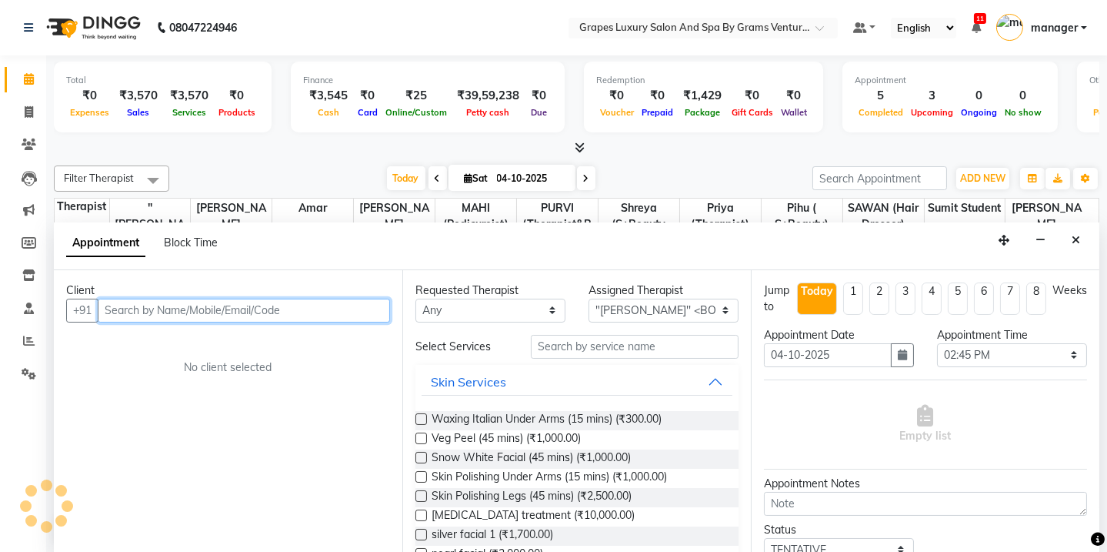
paste input "8527484717"
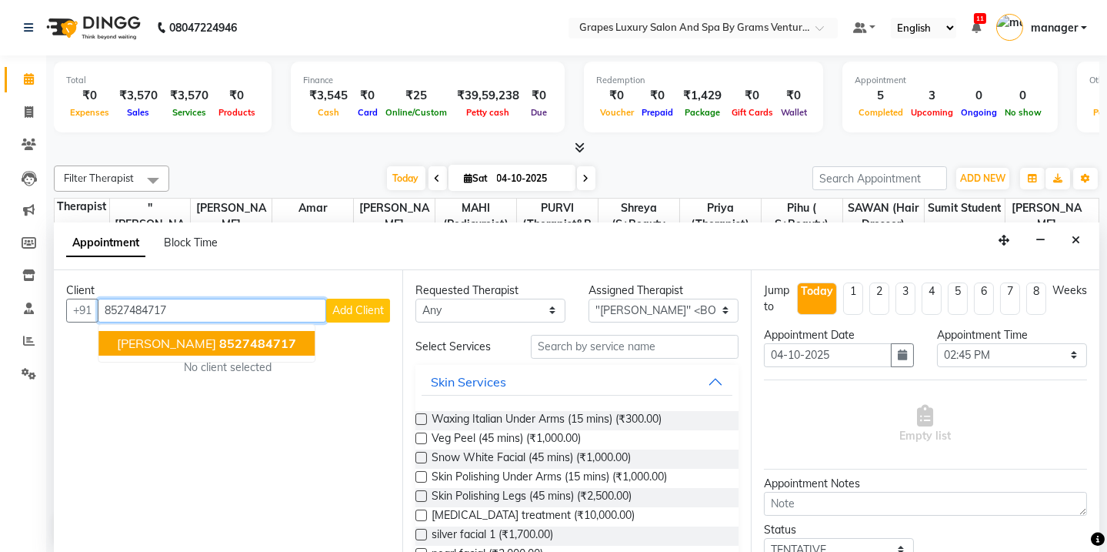
click at [176, 342] on span "[PERSON_NAME]" at bounding box center [166, 343] width 99 height 15
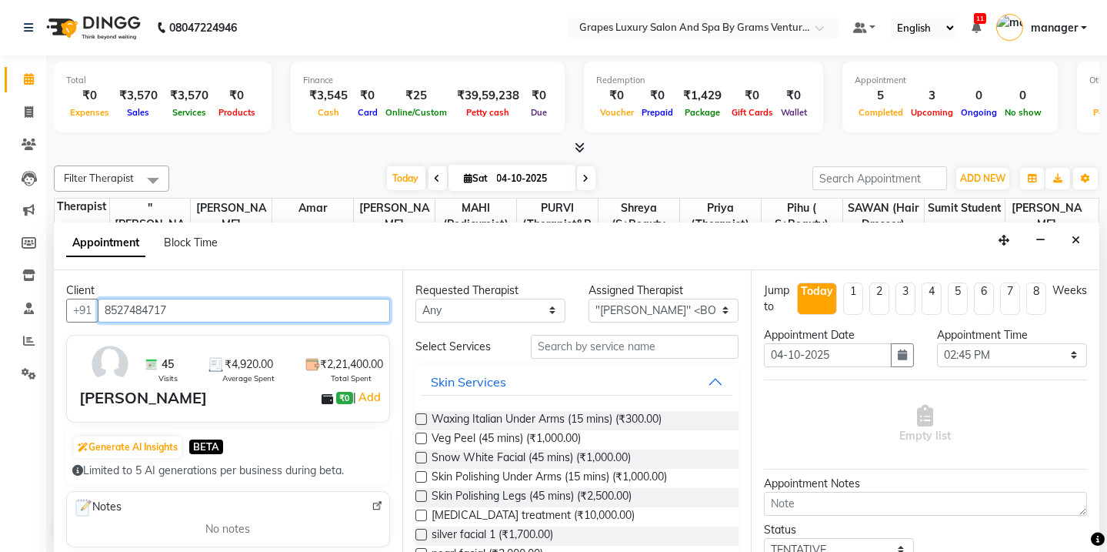
type input "8527484717"
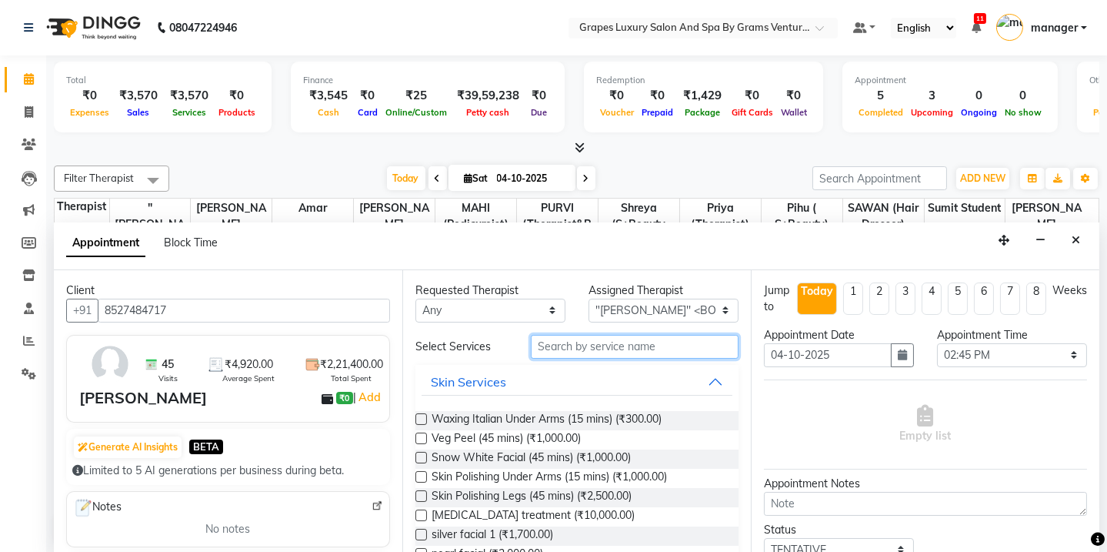
click at [583, 352] on input "text" at bounding box center [635, 347] width 208 height 24
type input "b"
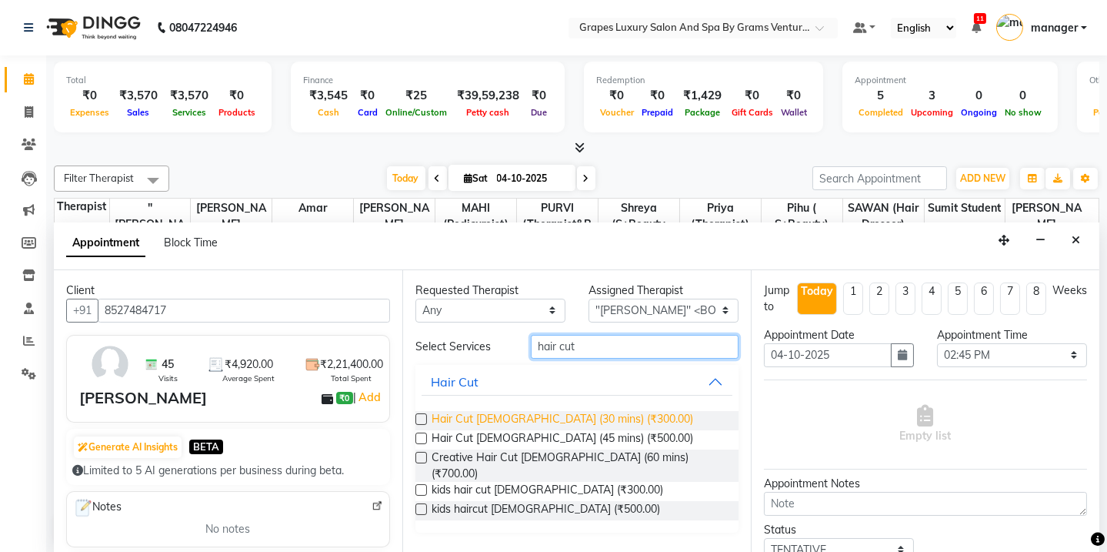
type input "hair cut"
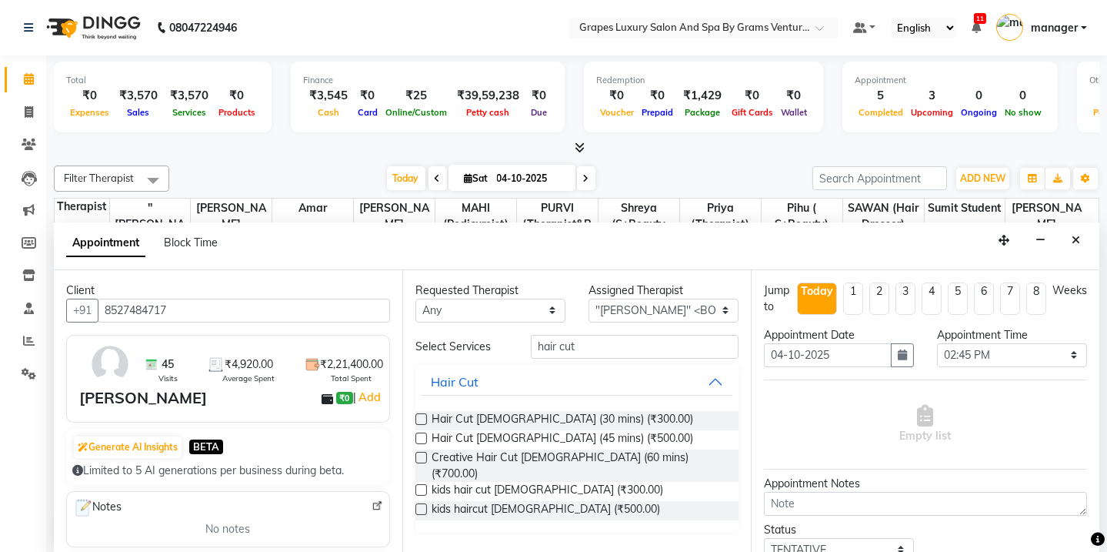
drag, startPoint x: 546, startPoint y: 412, endPoint x: 563, endPoint y: 397, distance: 21.8
click at [546, 412] on span "Hair Cut [DEMOGRAPHIC_DATA] (30 mins) (₹300.00)" at bounding box center [563, 420] width 262 height 19
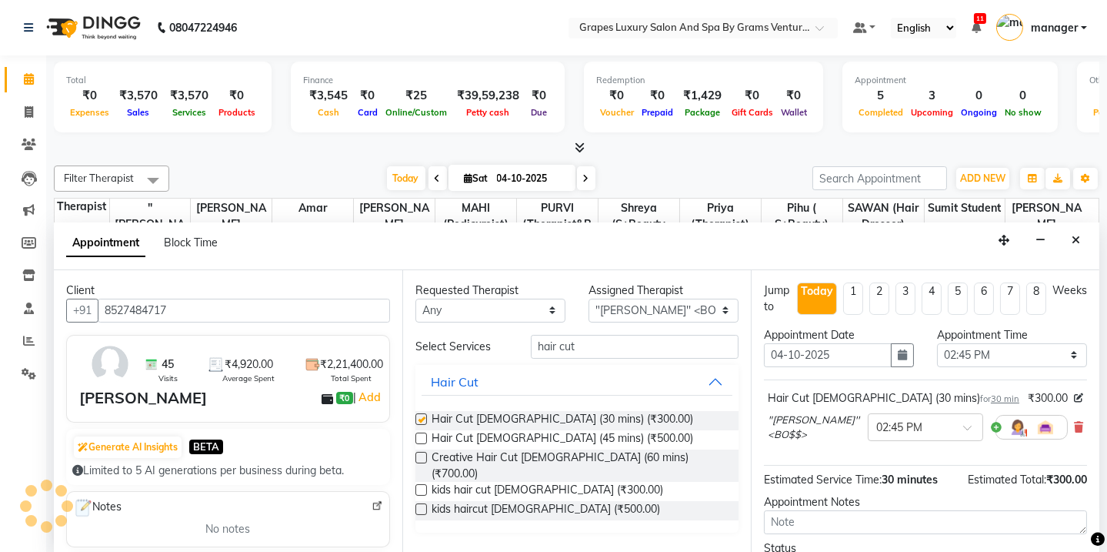
checkbox input "false"
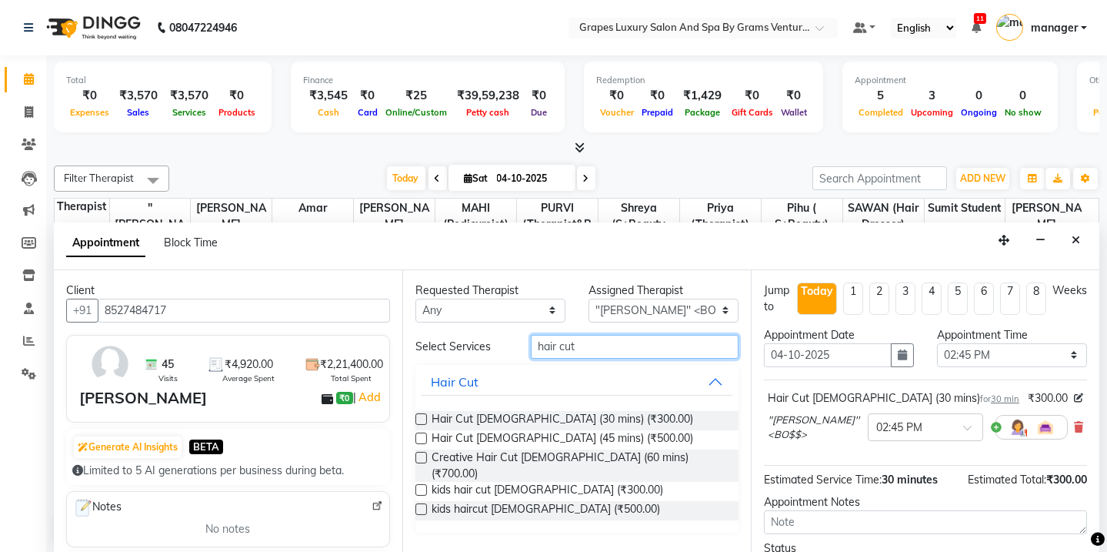
click at [590, 354] on input "hair cut" at bounding box center [635, 347] width 208 height 24
type input "h"
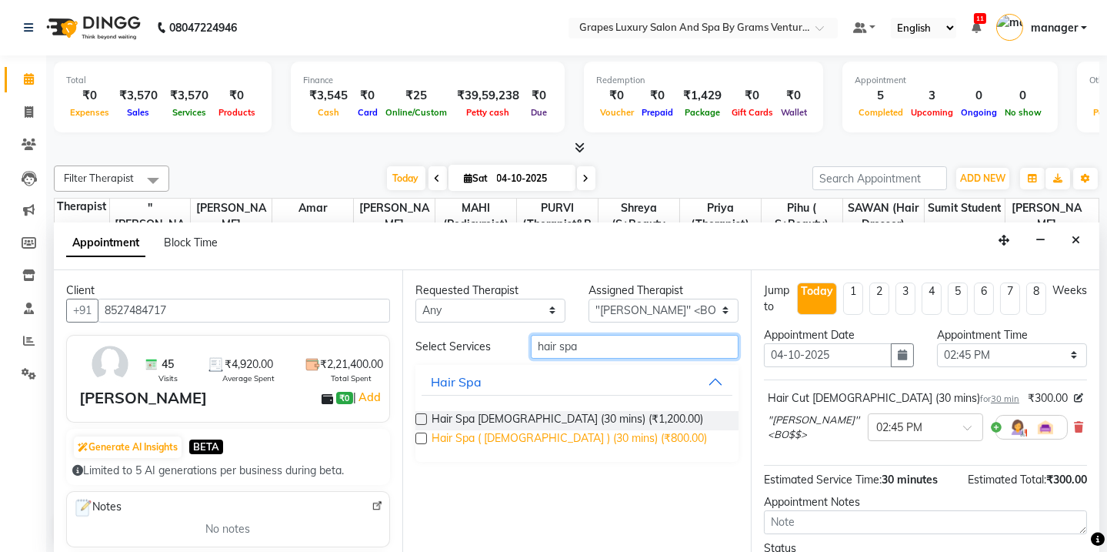
type input "hair spa"
click at [569, 431] on span "Hair Spa ( [DEMOGRAPHIC_DATA] ) (30 mins) (₹800.00)" at bounding box center [569, 439] width 275 height 19
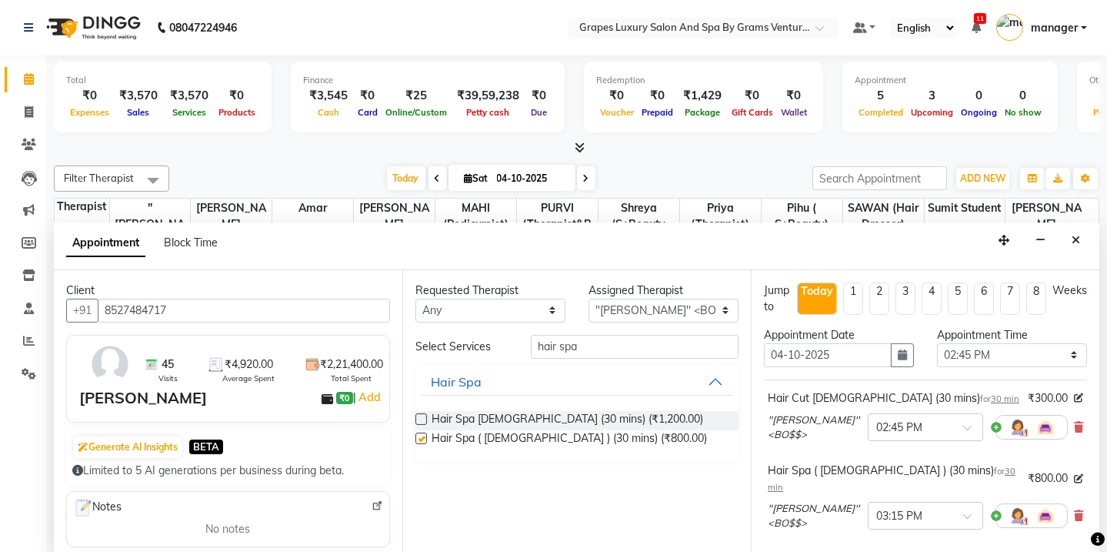
checkbox input "false"
click at [593, 342] on input "hair spa" at bounding box center [635, 347] width 208 height 24
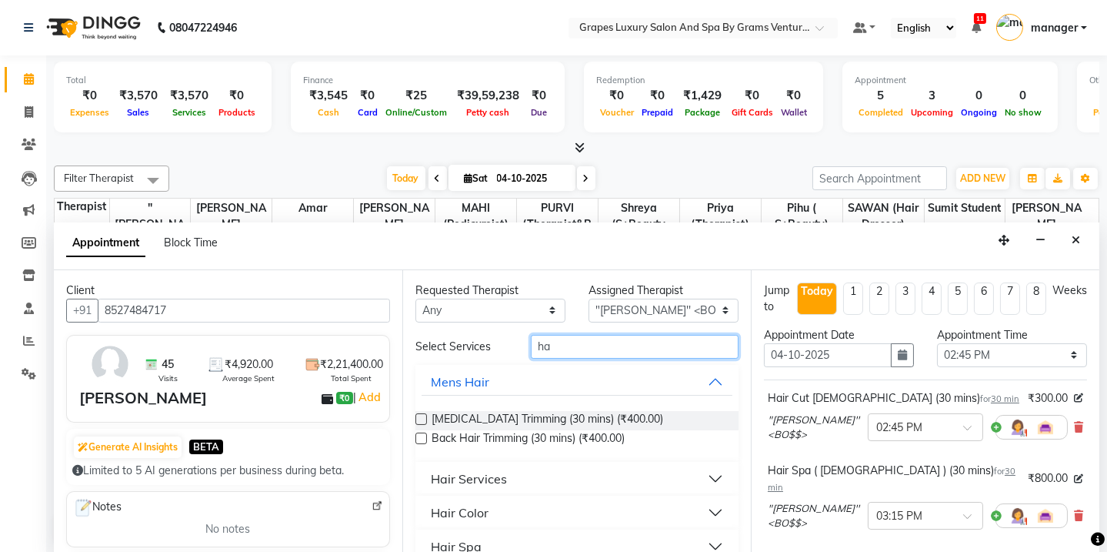
type input "h"
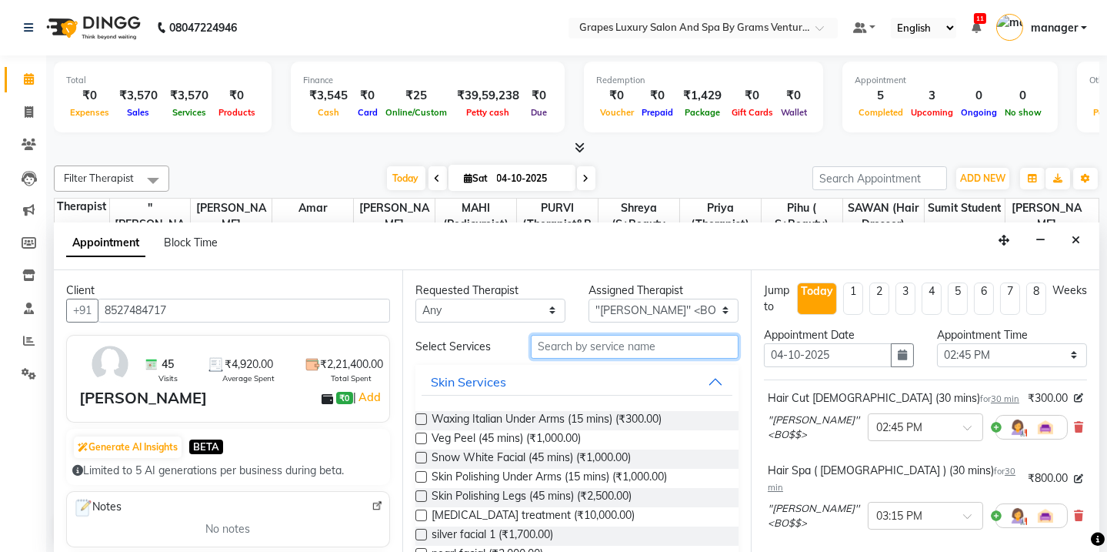
click at [586, 345] on input "text" at bounding box center [635, 347] width 208 height 24
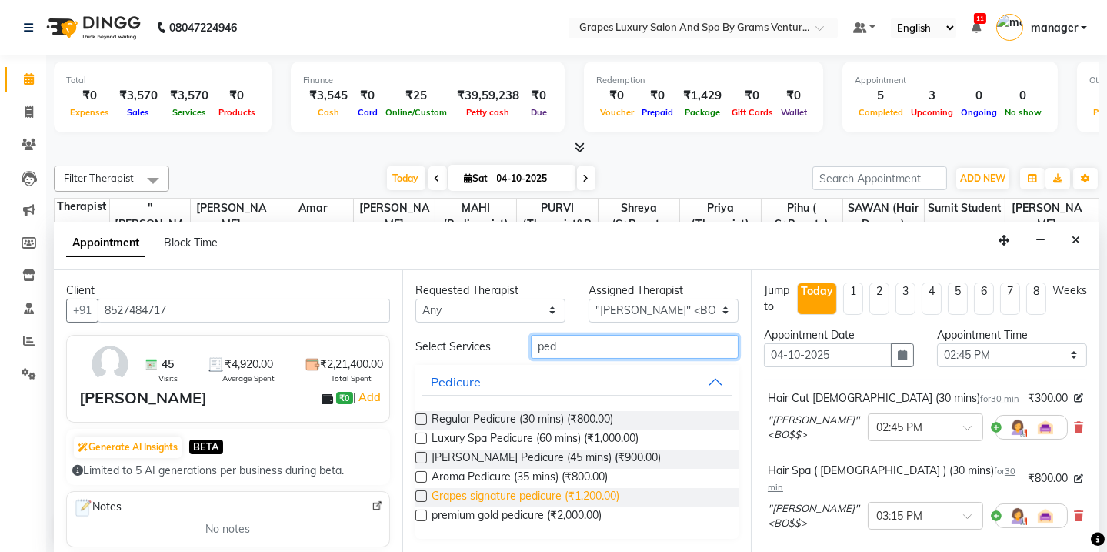
type input "ped"
click at [509, 501] on span "Grapes signature pedicure (₹1,200.00)" at bounding box center [526, 497] width 188 height 19
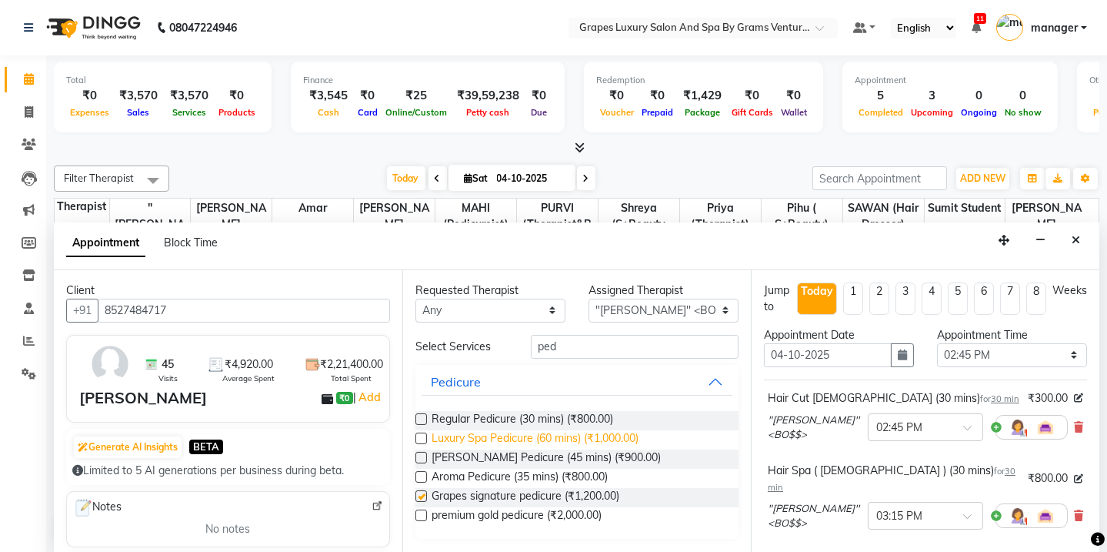
checkbox input "false"
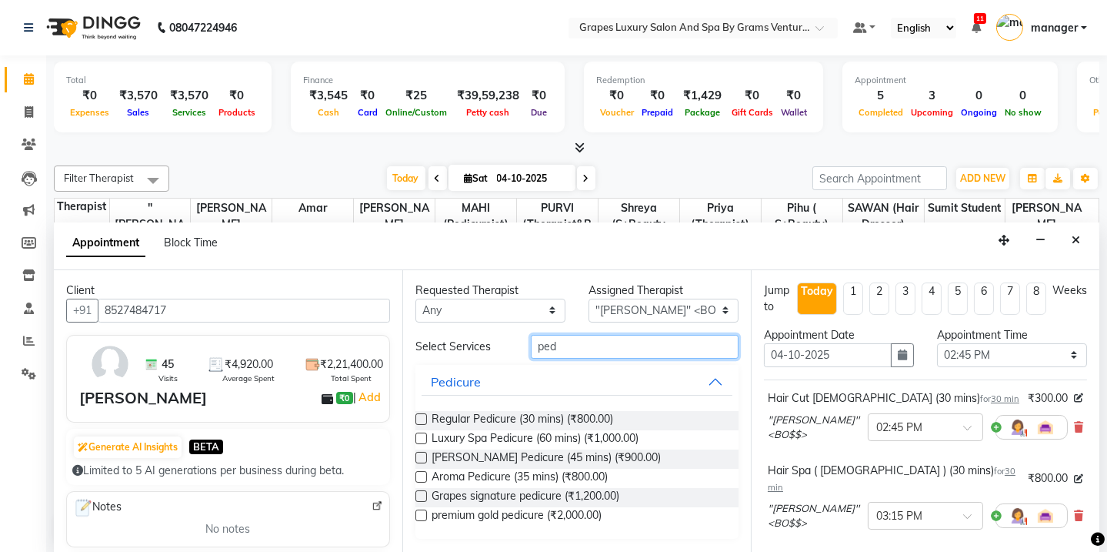
click at [575, 346] on input "ped" at bounding box center [635, 347] width 208 height 24
type input "p"
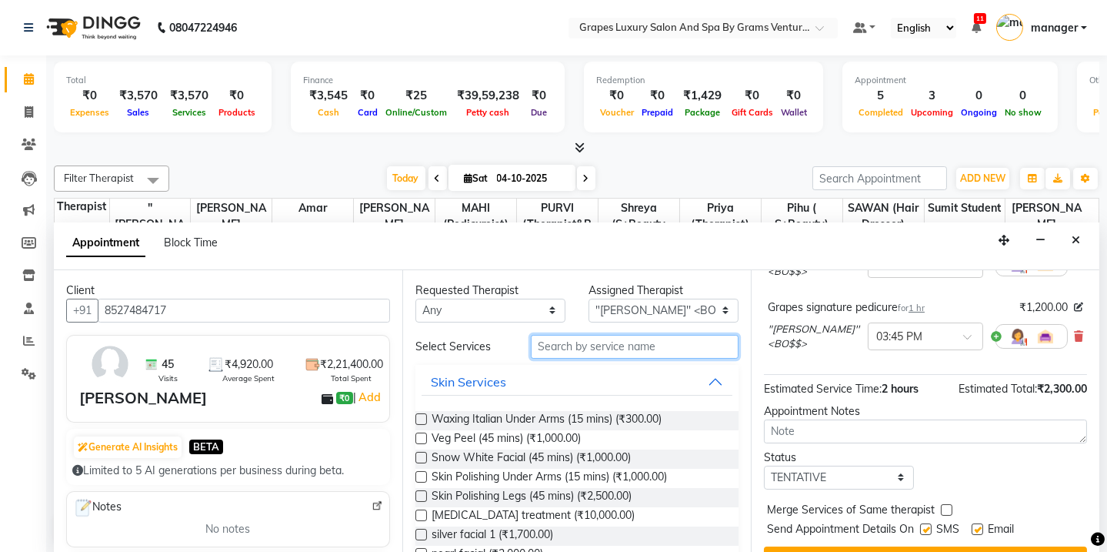
scroll to position [268, 0]
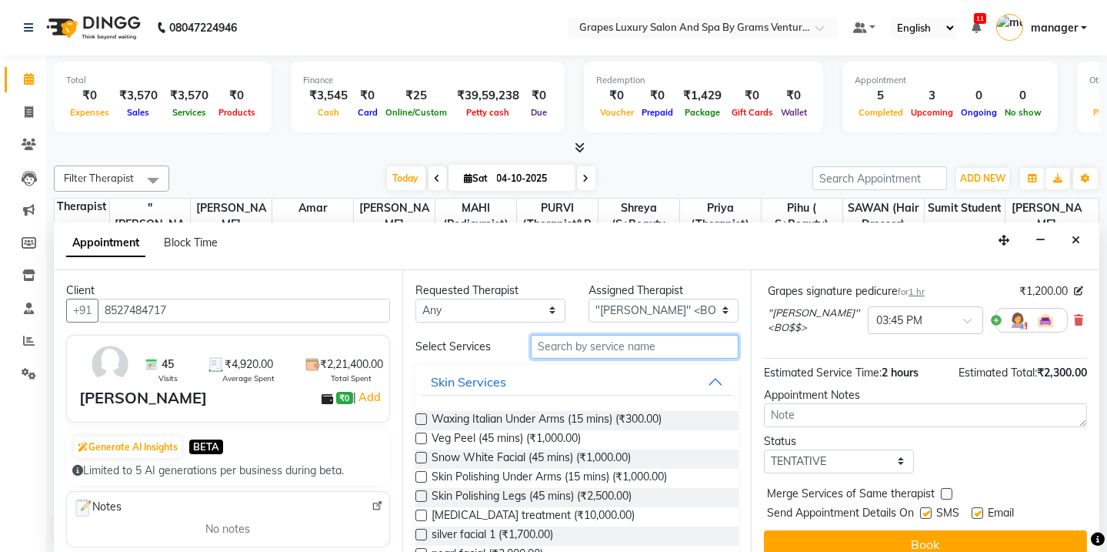
click at [570, 349] on input "text" at bounding box center [635, 347] width 208 height 24
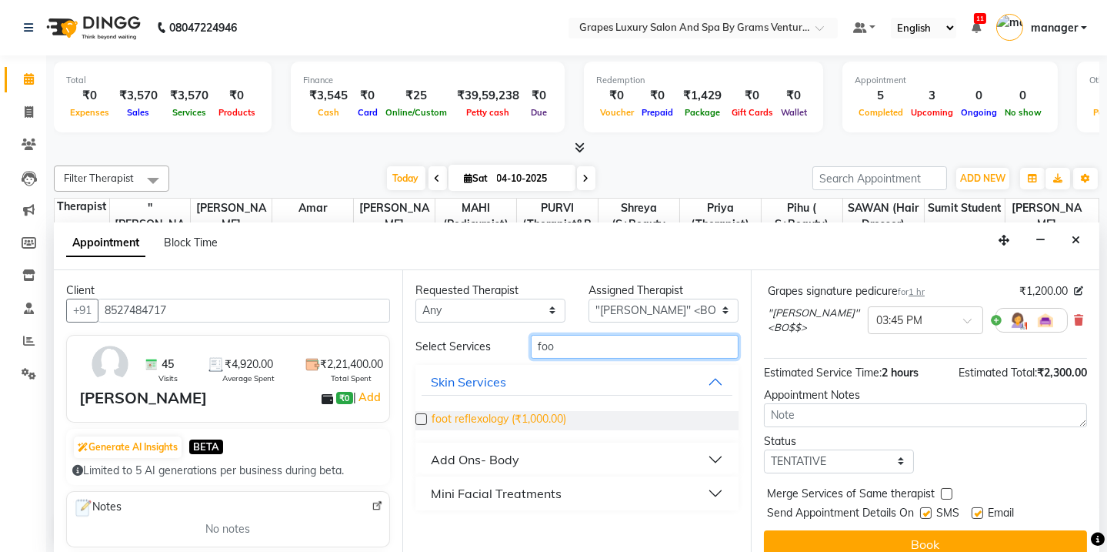
type input "foo"
click at [462, 415] on span "foot reflexology (₹1,000.00)" at bounding box center [499, 420] width 135 height 19
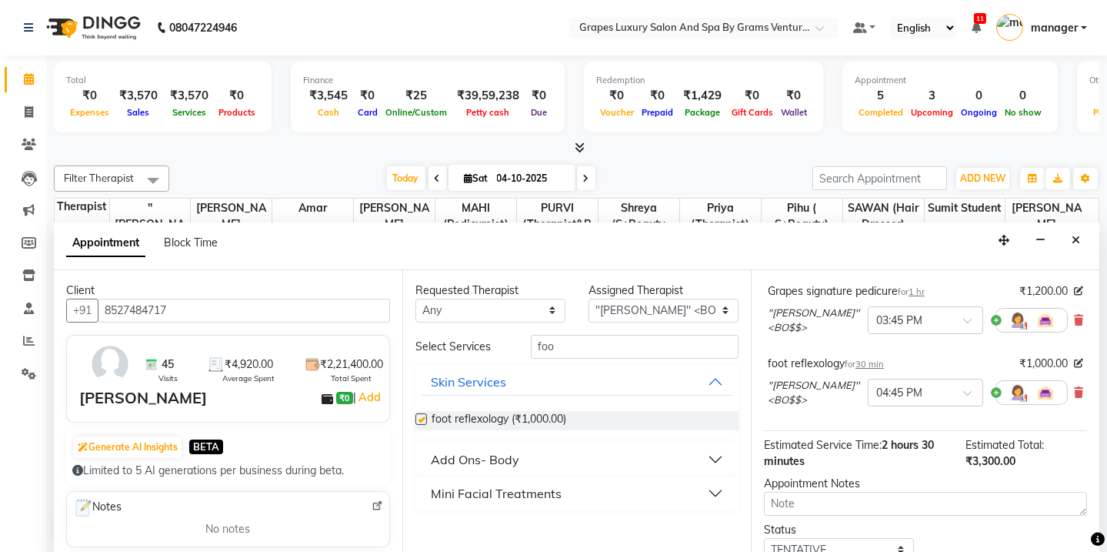
checkbox input "false"
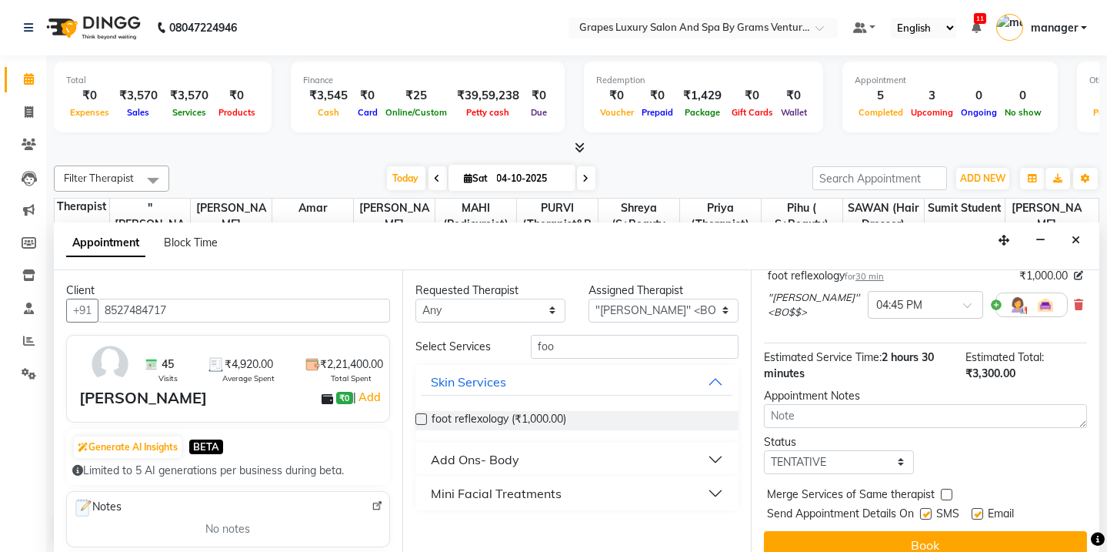
click at [925, 508] on label at bounding box center [926, 514] width 12 height 12
click at [925, 510] on input "checkbox" at bounding box center [925, 515] width 10 height 10
checkbox input "false"
click at [980, 508] on label at bounding box center [978, 514] width 12 height 12
click at [980, 510] on input "checkbox" at bounding box center [977, 515] width 10 height 10
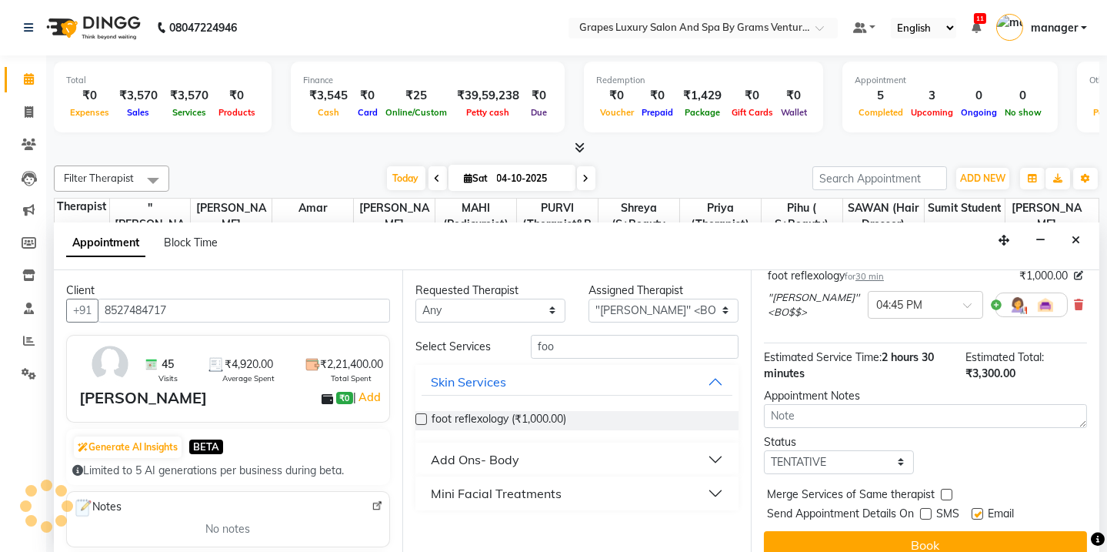
checkbox input "false"
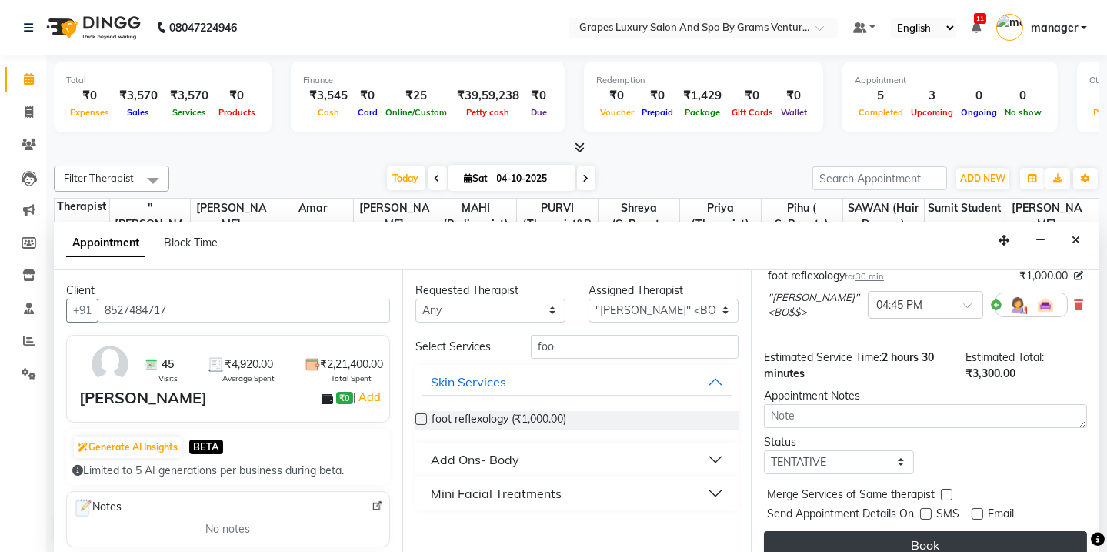
click at [981, 531] on button "Book" at bounding box center [925, 545] width 323 height 28
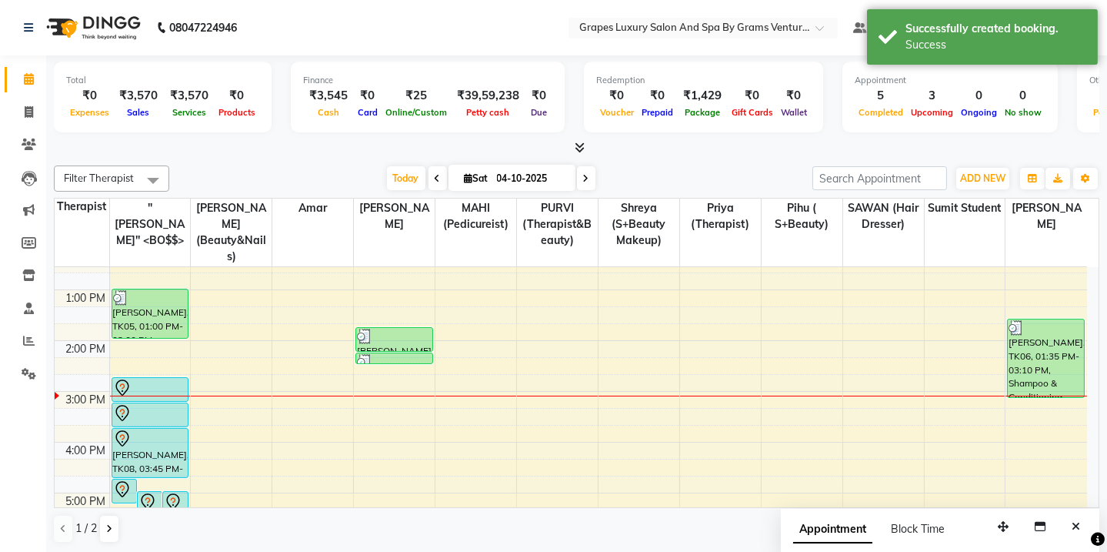
scroll to position [217, 0]
